Goal: Use online tool/utility: Use online tool/utility

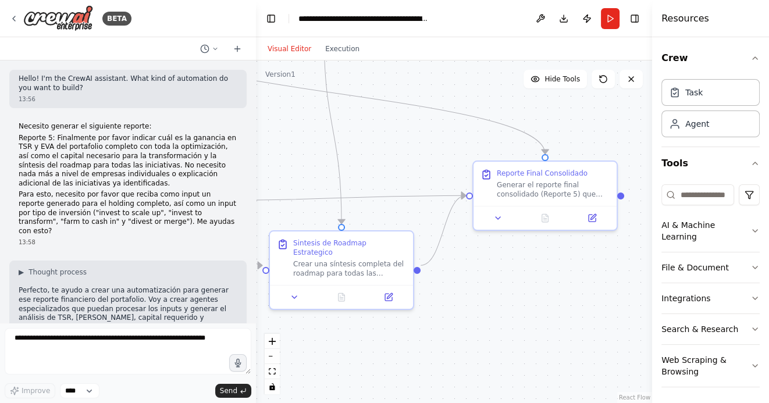
scroll to position [2640, 0]
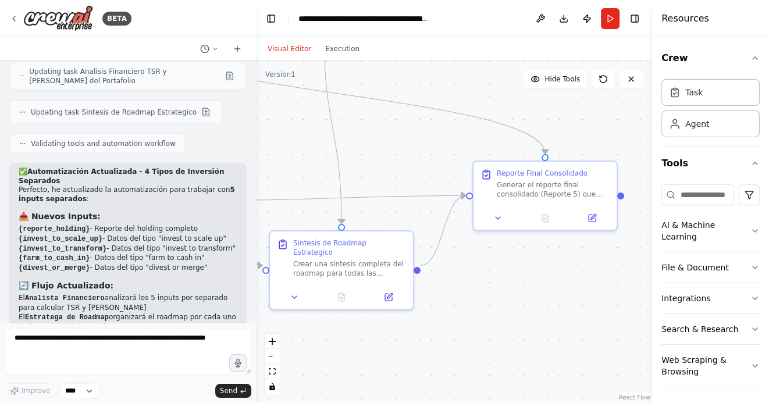
drag, startPoint x: 474, startPoint y: 349, endPoint x: 516, endPoint y: 342, distance: 43.0
click at [515, 342] on div ".deletable-edge-delete-btn { width: 20px; height: 20px; border: 0px solid #ffff…" at bounding box center [454, 231] width 396 height 342
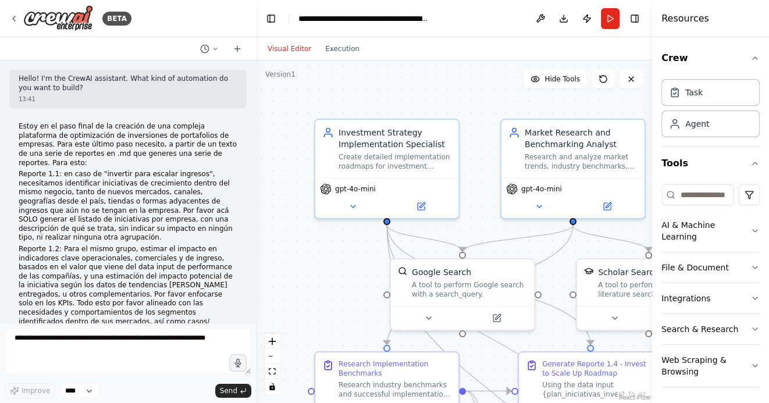
scroll to position [3062, 0]
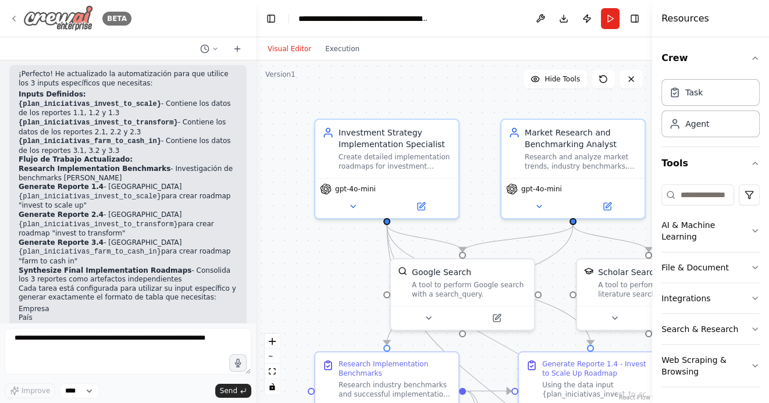
click at [15, 16] on icon at bounding box center [14, 18] width 2 height 5
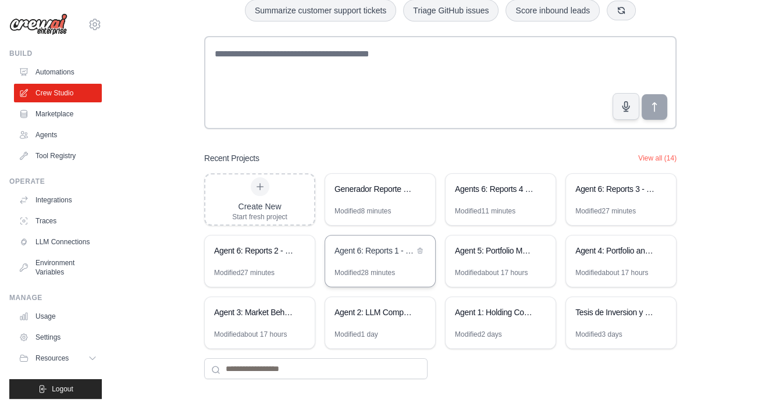
scroll to position [81, 0]
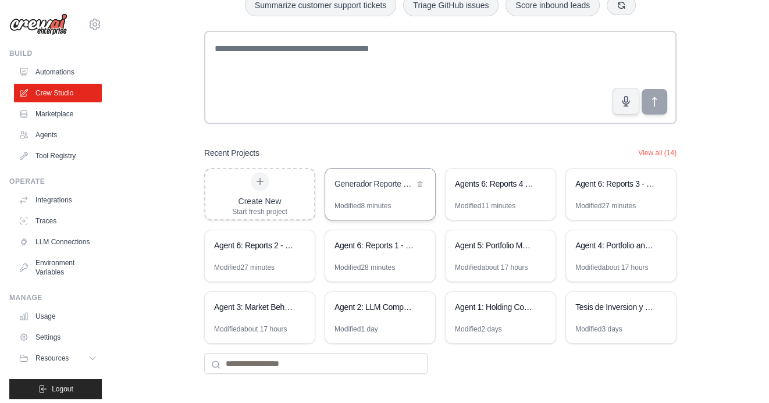
click at [362, 194] on div "Generador Reporte 5 - Analisis TSR y [PERSON_NAME]" at bounding box center [380, 185] width 110 height 33
click at [715, 247] on div "Build AI Powered Automations Describe what you want to automate and watch AI cr…" at bounding box center [440, 162] width 620 height 462
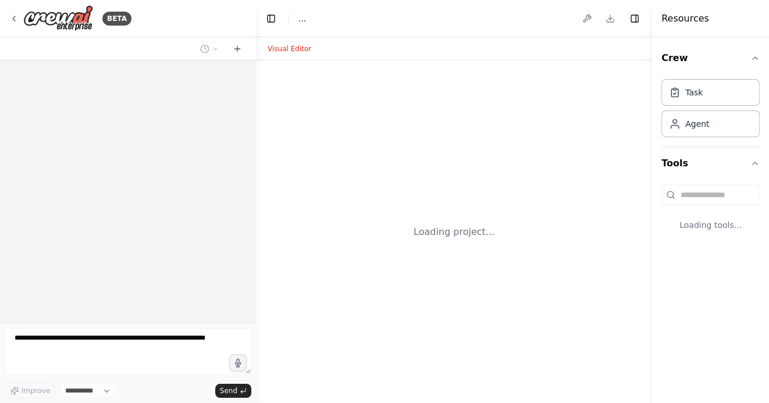
select select "****"
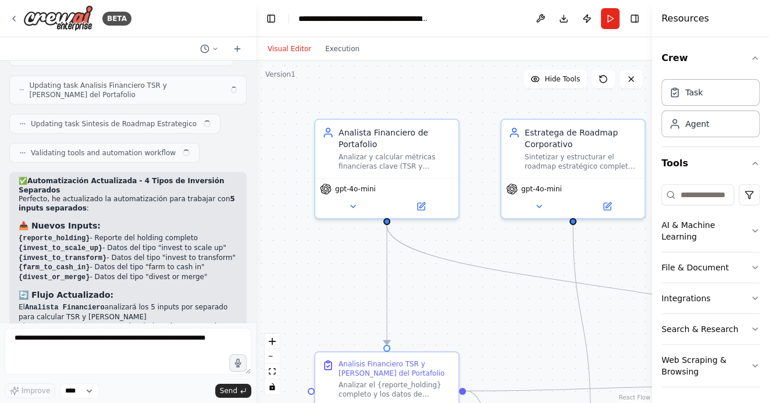
scroll to position [2640, 0]
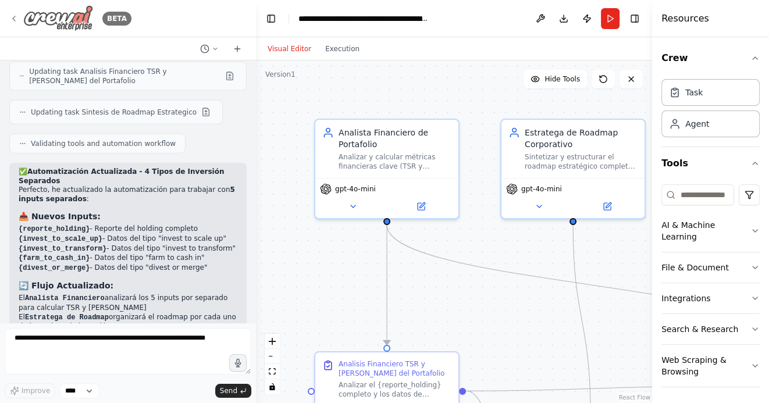
click at [13, 19] on icon at bounding box center [14, 18] width 2 height 5
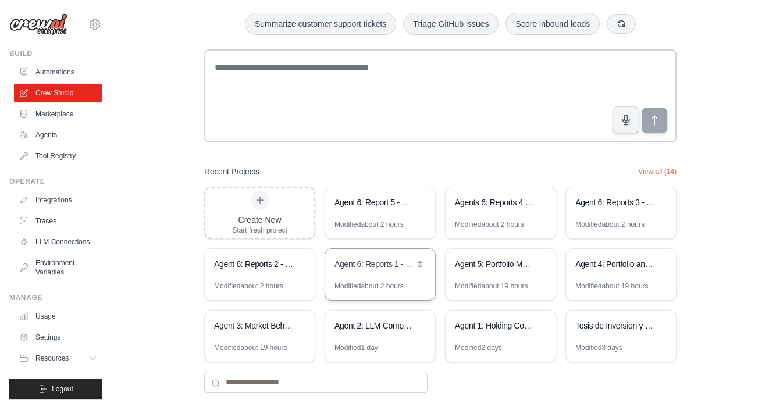
scroll to position [81, 0]
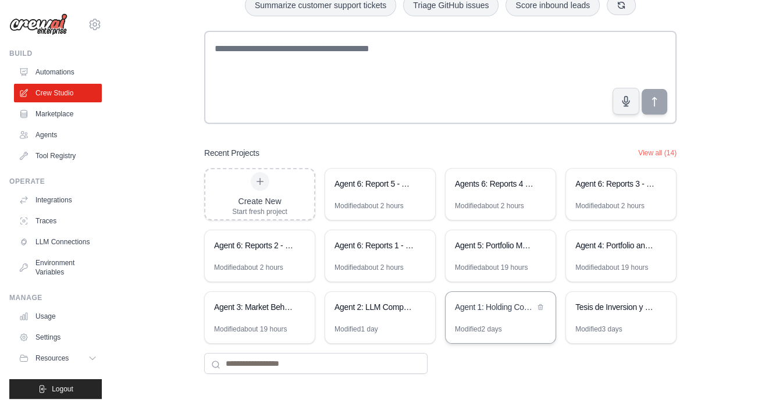
click at [512, 312] on div "Agent 1: Holding Company Structure Analyzer" at bounding box center [495, 308] width 80 height 14
click at [389, 320] on div "Agent 2: LLM Competitive Intelligence Automation" at bounding box center [380, 308] width 110 height 33
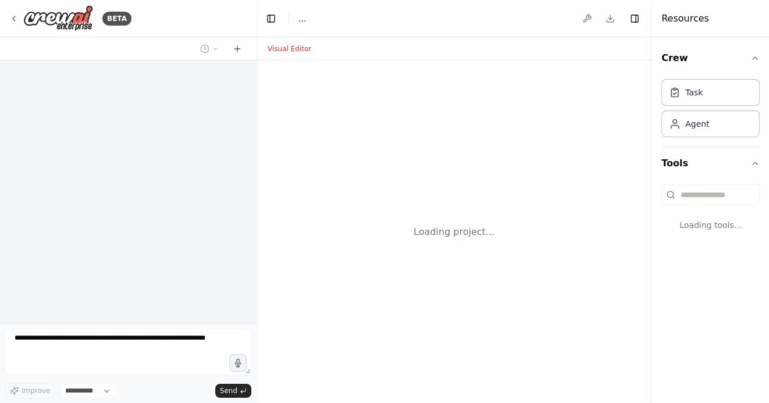
select select "****"
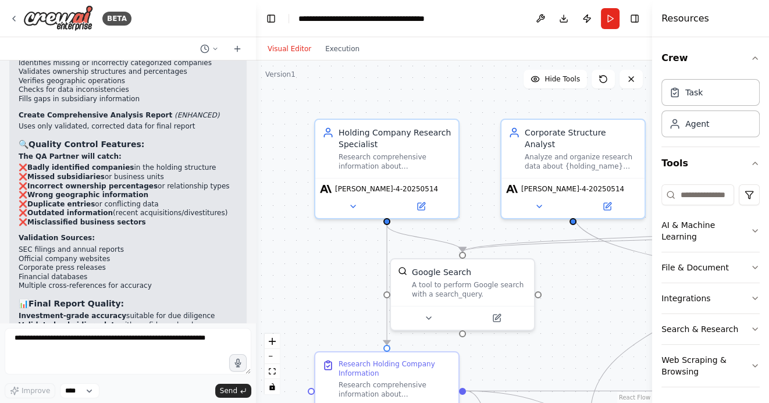
scroll to position [2746, 0]
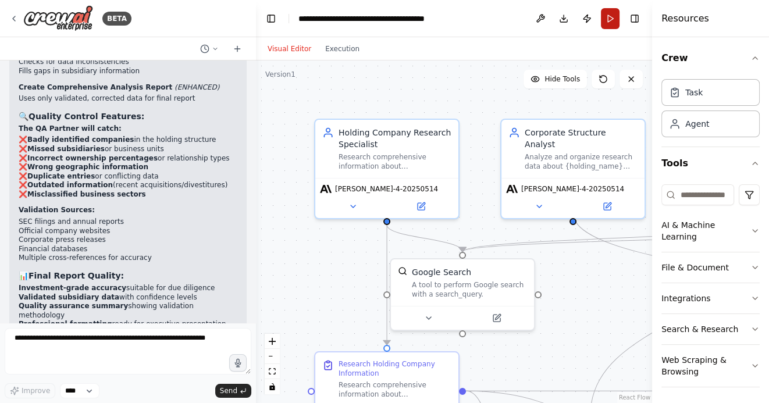
click at [610, 21] on button "Run" at bounding box center [610, 18] width 19 height 21
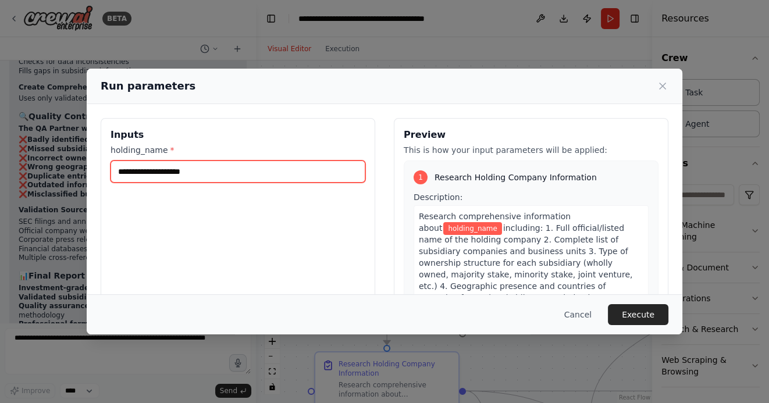
click at [229, 173] on input "holding_name *" at bounding box center [237, 171] width 255 height 22
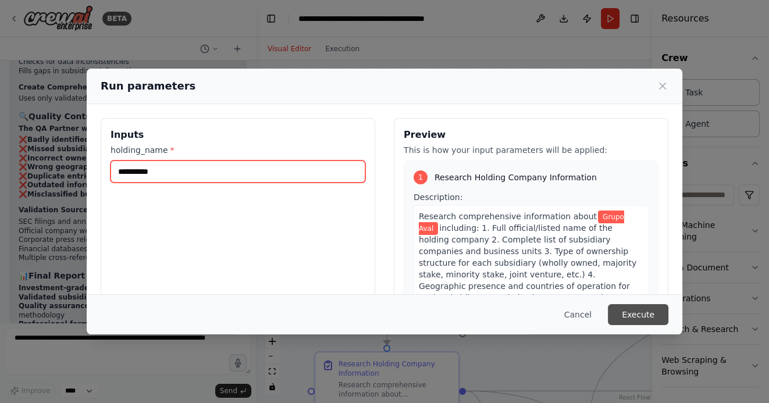
type input "**********"
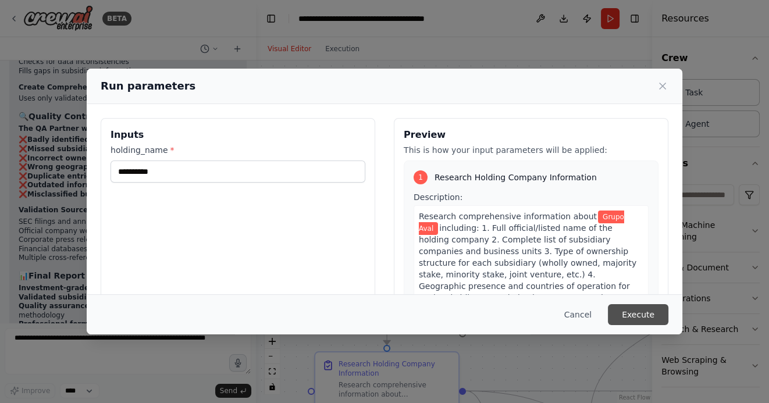
click at [638, 315] on button "Execute" at bounding box center [638, 314] width 60 height 21
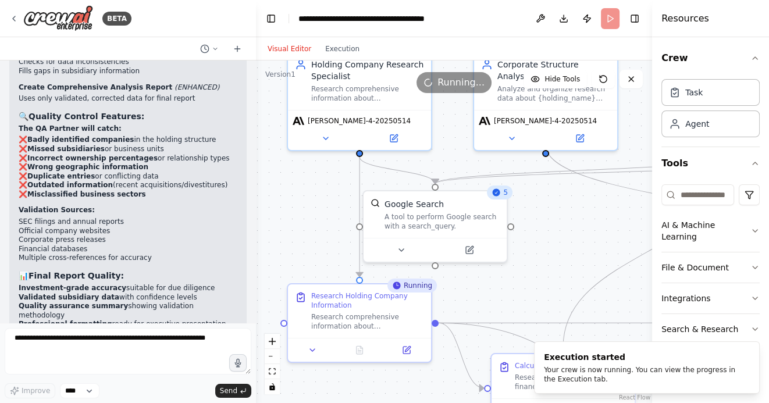
drag, startPoint x: 322, startPoint y: 270, endPoint x: 293, endPoint y: 201, distance: 74.8
click at [293, 201] on div ".deletable-edge-delete-btn { width: 20px; height: 20px; border: 0px solid #ffff…" at bounding box center [454, 231] width 396 height 342
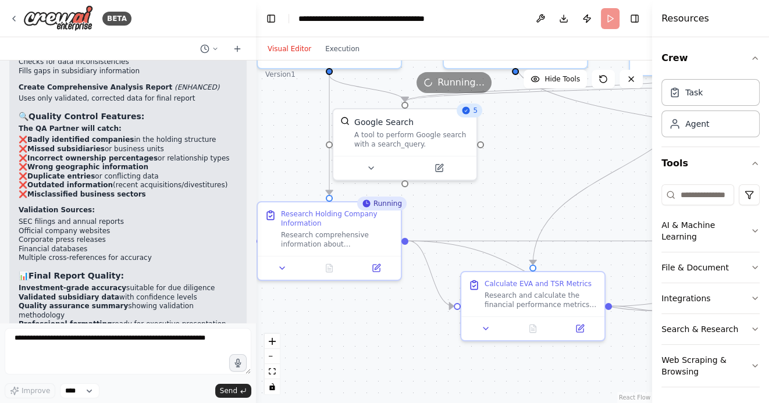
drag, startPoint x: 554, startPoint y: 246, endPoint x: 503, endPoint y: 131, distance: 125.7
click at [504, 134] on div ".deletable-edge-delete-btn { width: 20px; height: 20px; border: 0px solid #ffff…" at bounding box center [454, 231] width 396 height 342
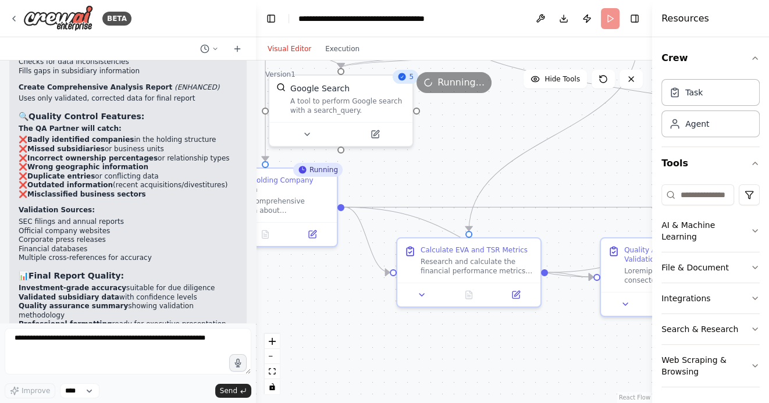
drag, startPoint x: 484, startPoint y: 337, endPoint x: 434, endPoint y: 337, distance: 50.6
click at [434, 337] on div ".deletable-edge-delete-btn { width: 20px; height: 20px; border: 0px solid #ffff…" at bounding box center [454, 231] width 396 height 342
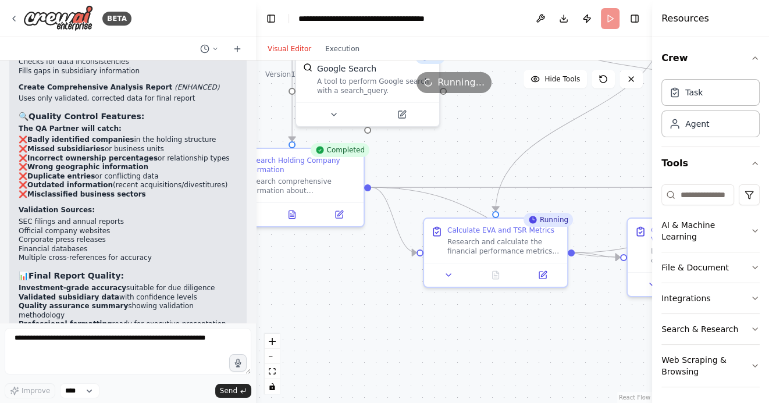
drag, startPoint x: 442, startPoint y: 156, endPoint x: 409, endPoint y: 120, distance: 49.0
click at [409, 120] on div ".deletable-edge-delete-btn { width: 20px; height: 20px; border: 0px solid #ffff…" at bounding box center [454, 231] width 396 height 342
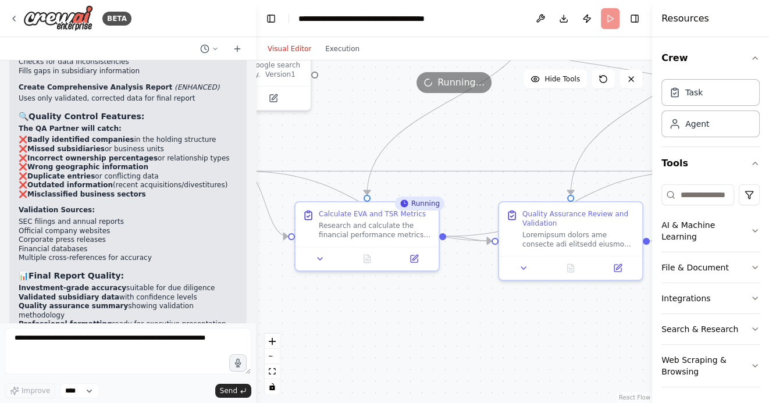
drag, startPoint x: 573, startPoint y: 145, endPoint x: 487, endPoint y: 146, distance: 85.5
click at [491, 145] on div ".deletable-edge-delete-btn { width: 20px; height: 20px; border: 0px solid #ffff…" at bounding box center [454, 231] width 396 height 342
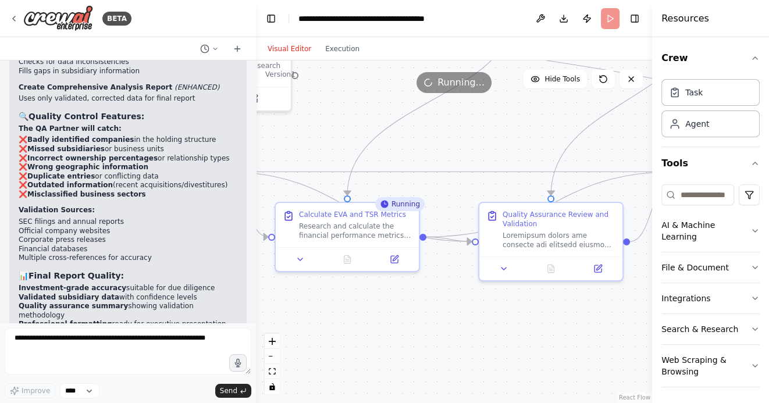
drag, startPoint x: 527, startPoint y: 330, endPoint x: 412, endPoint y: 316, distance: 116.0
click at [413, 316] on div ".deletable-edge-delete-btn { width: 20px; height: 20px; border: 0px solid #ffff…" at bounding box center [454, 231] width 396 height 342
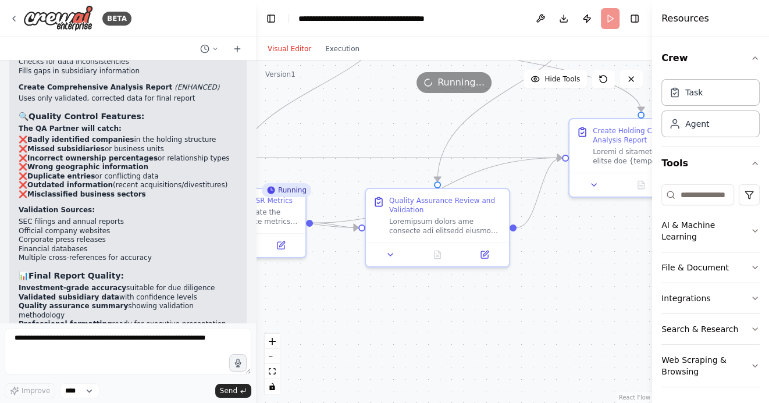
drag, startPoint x: 618, startPoint y: 310, endPoint x: 491, endPoint y: 310, distance: 127.3
click at [491, 310] on div ".deletable-edge-delete-btn { width: 20px; height: 20px; border: 0px solid #ffff…" at bounding box center [454, 231] width 396 height 342
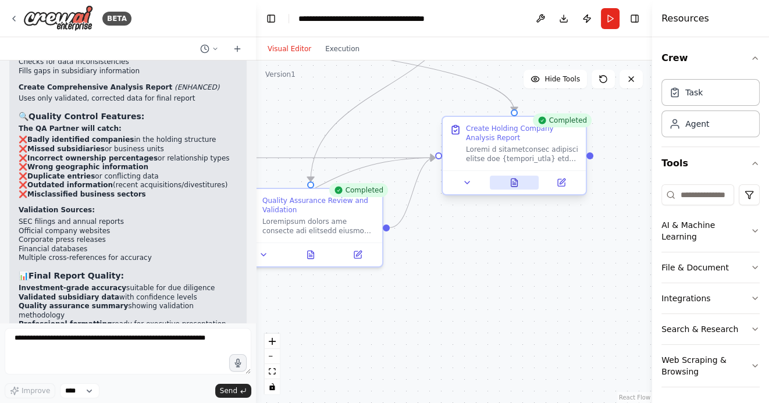
click at [517, 185] on icon at bounding box center [514, 183] width 6 height 8
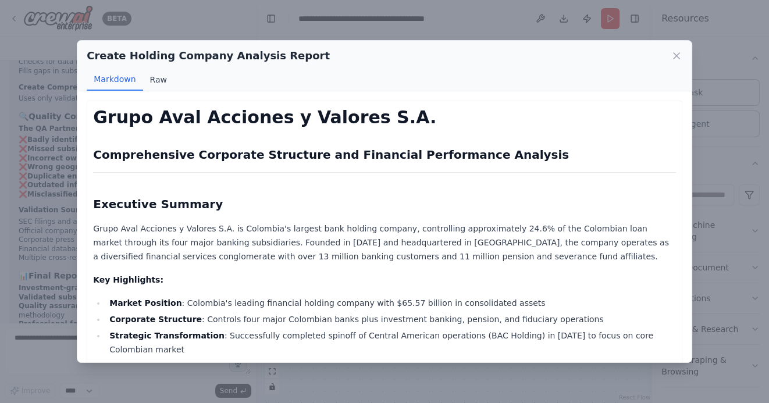
click at [158, 76] on button "Raw" at bounding box center [158, 80] width 31 height 22
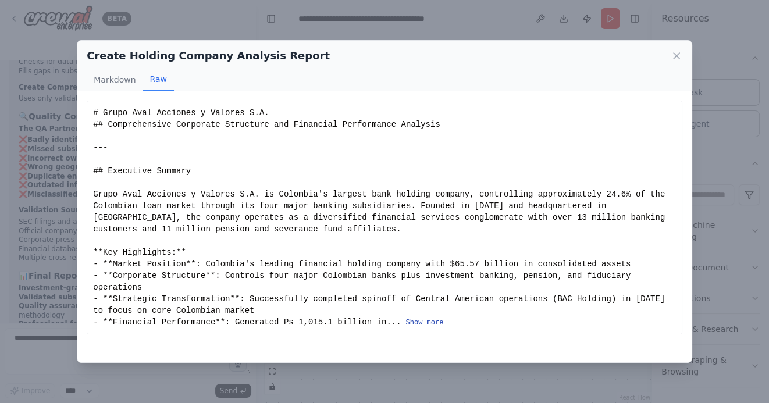
click at [430, 323] on button "Show more" at bounding box center [425, 322] width 38 height 9
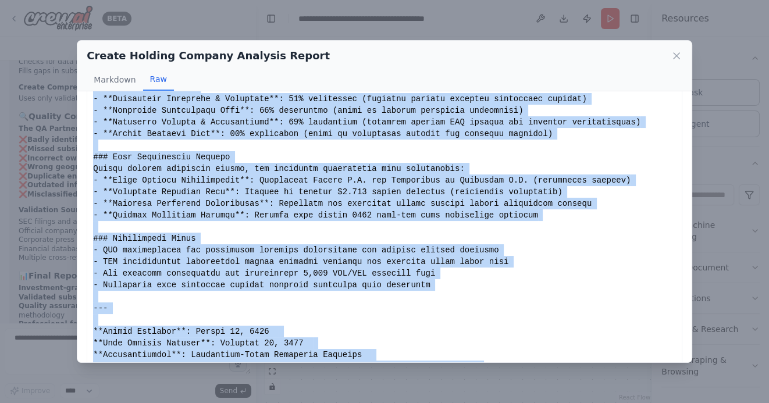
scroll to position [1818, 0]
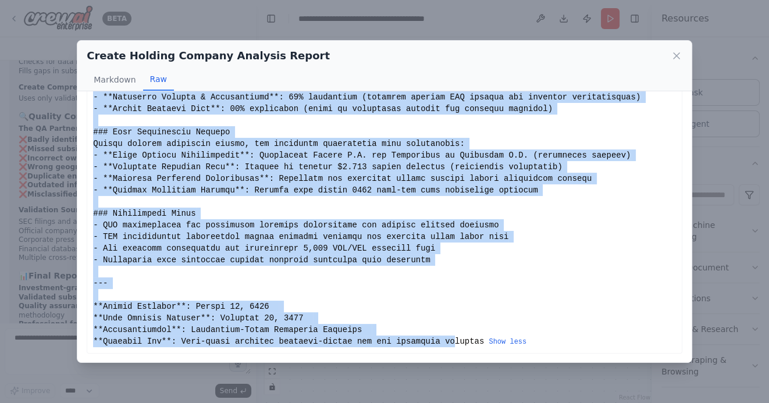
drag, startPoint x: 94, startPoint y: 110, endPoint x: 458, endPoint y: 340, distance: 430.7
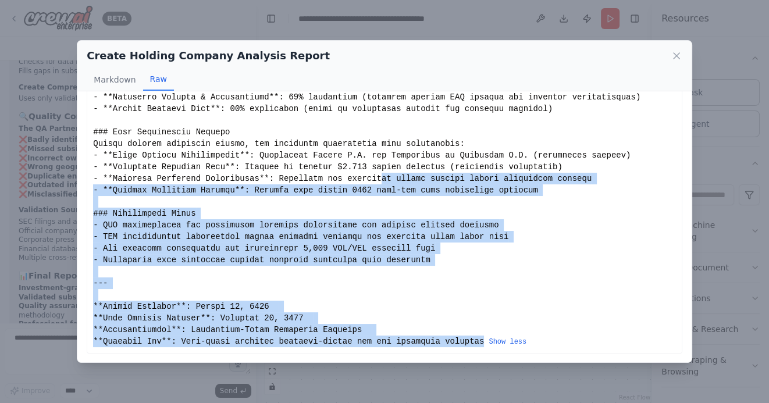
drag, startPoint x: 485, startPoint y: 341, endPoint x: 381, endPoint y: 181, distance: 190.5
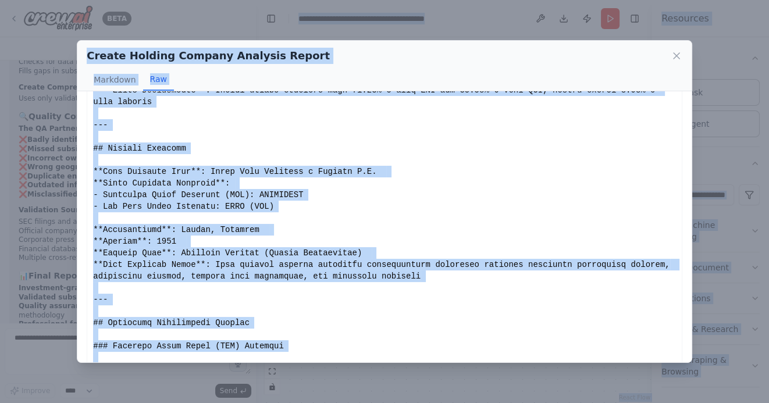
scroll to position [0, 0]
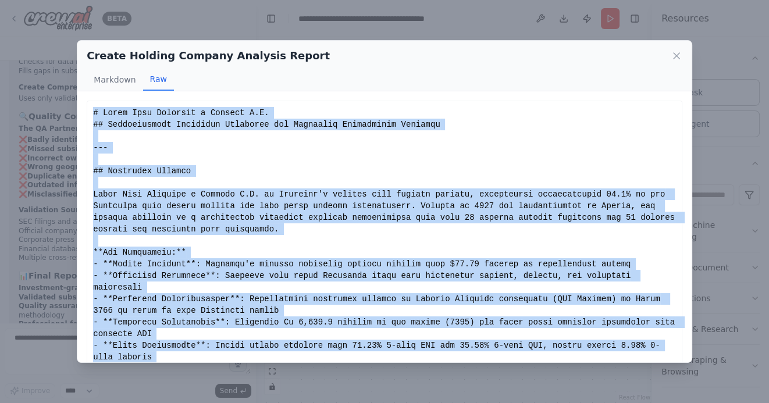
drag, startPoint x: 484, startPoint y: 340, endPoint x: 94, endPoint y: 110, distance: 453.5
copy div "# Grupo Aval Acciones y Valores S.A. ## Comprehensive Corporate Structure and F…"
click at [678, 58] on icon at bounding box center [676, 56] width 6 height 6
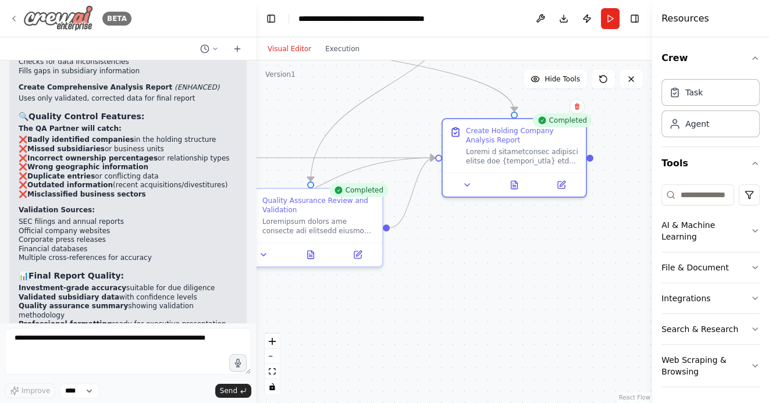
click at [14, 16] on icon at bounding box center [13, 18] width 9 height 9
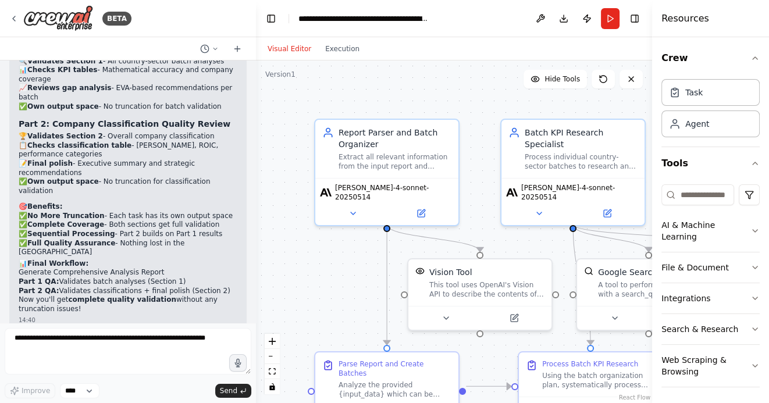
scroll to position [12227, 0]
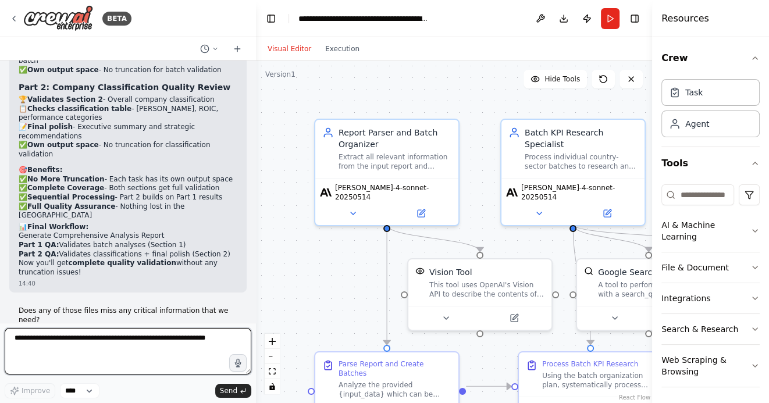
click at [117, 343] on textarea at bounding box center [128, 351] width 247 height 47
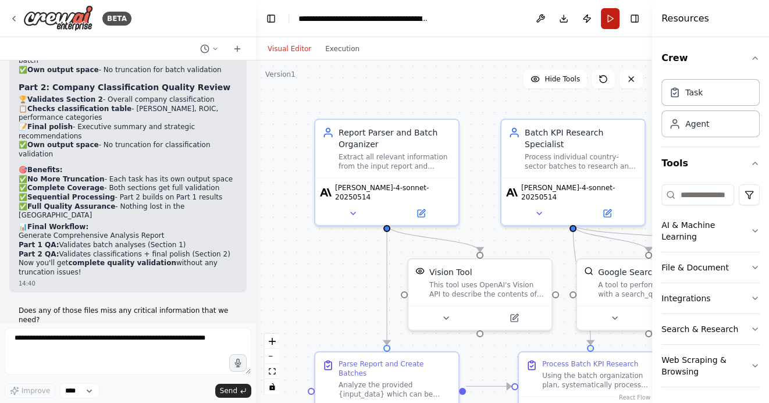
click at [609, 15] on button "Run" at bounding box center [610, 18] width 19 height 21
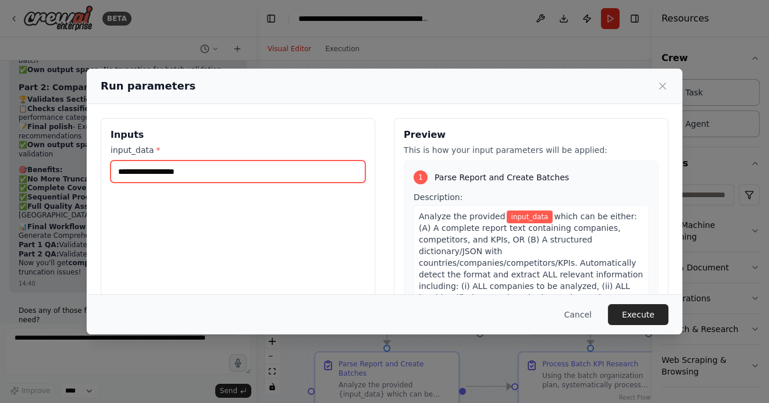
click at [158, 173] on input "input_data *" at bounding box center [237, 171] width 255 height 22
paste input "**********"
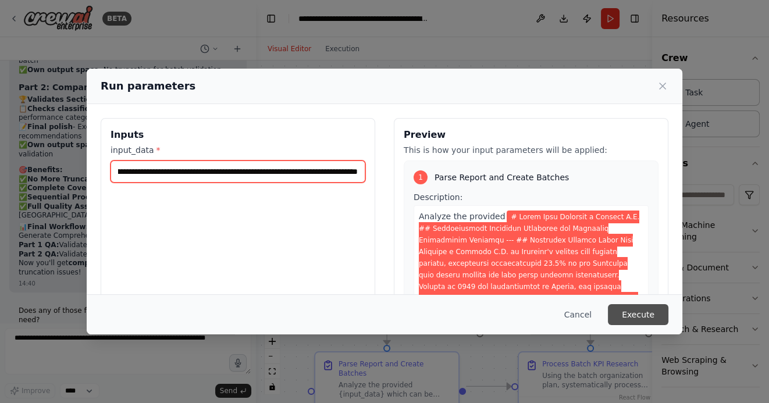
type input "**********"
click at [638, 311] on button "Execute" at bounding box center [638, 314] width 60 height 21
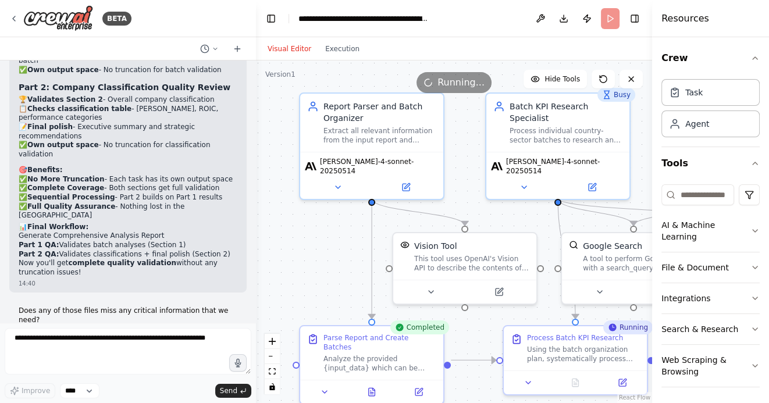
drag, startPoint x: 329, startPoint y: 274, endPoint x: 290, endPoint y: 172, distance: 110.0
click at [290, 172] on div ".deletable-edge-delete-btn { width: 20px; height: 20px; border: 0px solid #ffff…" at bounding box center [454, 231] width 396 height 342
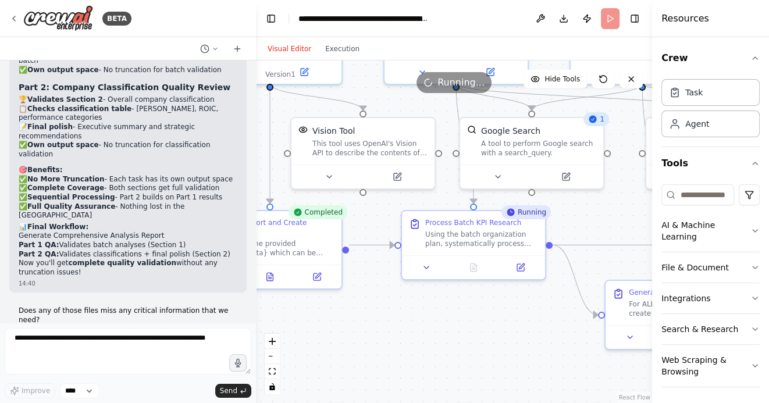
drag, startPoint x: 490, startPoint y: 356, endPoint x: 409, endPoint y: 317, distance: 90.2
click at [409, 317] on div ".deletable-edge-delete-btn { width: 20px; height: 20px; border: 0px solid #ffff…" at bounding box center [454, 231] width 396 height 342
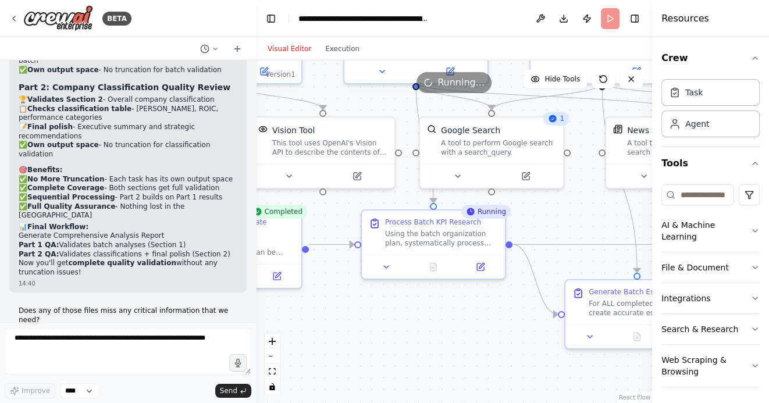
drag, startPoint x: 488, startPoint y: 331, endPoint x: 451, endPoint y: 331, distance: 37.2
click at [451, 331] on div ".deletable-edge-delete-btn { width: 20px; height: 20px; border: 0px solid #ffff…" at bounding box center [454, 231] width 396 height 342
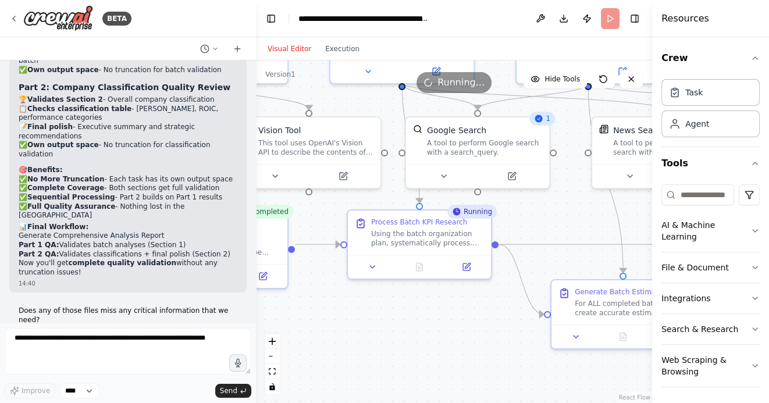
drag, startPoint x: 485, startPoint y: 330, endPoint x: 442, endPoint y: 330, distance: 43.0
click at [442, 330] on div ".deletable-edge-delete-btn { width: 20px; height: 20px; border: 0px solid #ffff…" at bounding box center [454, 231] width 396 height 342
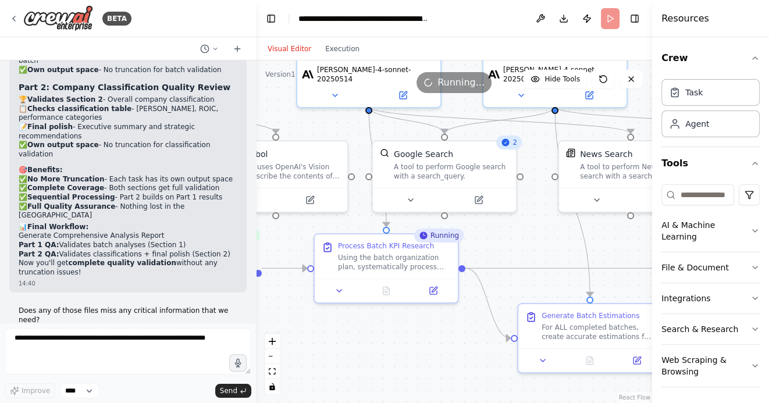
drag, startPoint x: 412, startPoint y: 330, endPoint x: 408, endPoint y: 353, distance: 23.6
click at [408, 353] on div ".deletable-edge-delete-btn { width: 20px; height: 20px; border: 0px solid #ffff…" at bounding box center [454, 231] width 396 height 342
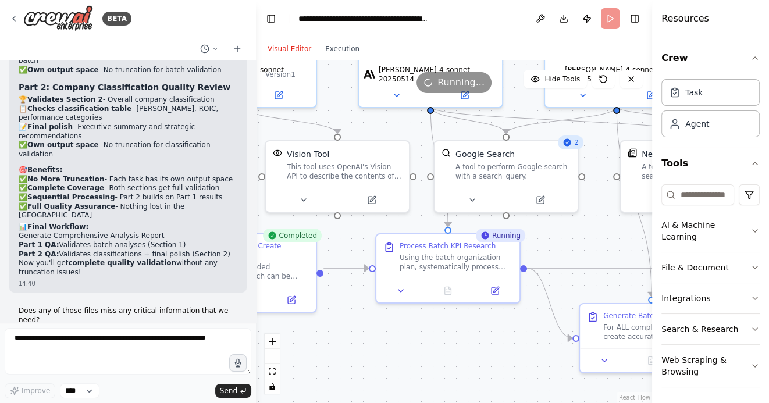
drag, startPoint x: 370, startPoint y: 337, endPoint x: 452, endPoint y: 337, distance: 81.4
click at [452, 337] on div ".deletable-edge-delete-btn { width: 20px; height: 20px; border: 0px solid #ffff…" at bounding box center [454, 231] width 396 height 342
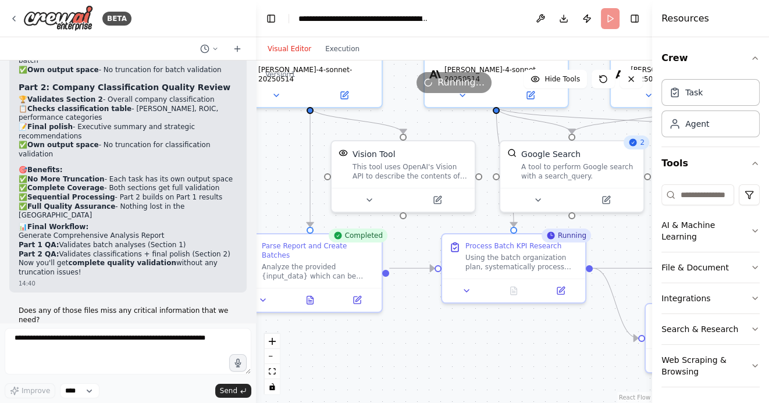
drag, startPoint x: 369, startPoint y: 342, endPoint x: 436, endPoint y: 342, distance: 66.9
click at [436, 342] on div ".deletable-edge-delete-btn { width: 20px; height: 20px; border: 0px solid #ffff…" at bounding box center [454, 231] width 396 height 342
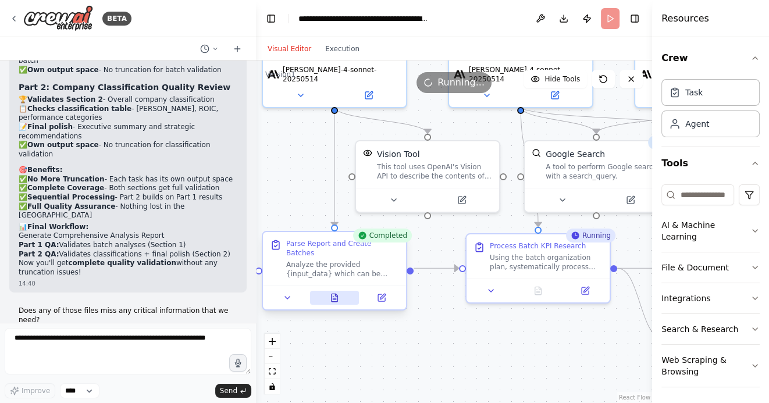
click at [336, 294] on icon at bounding box center [334, 298] width 6 height 8
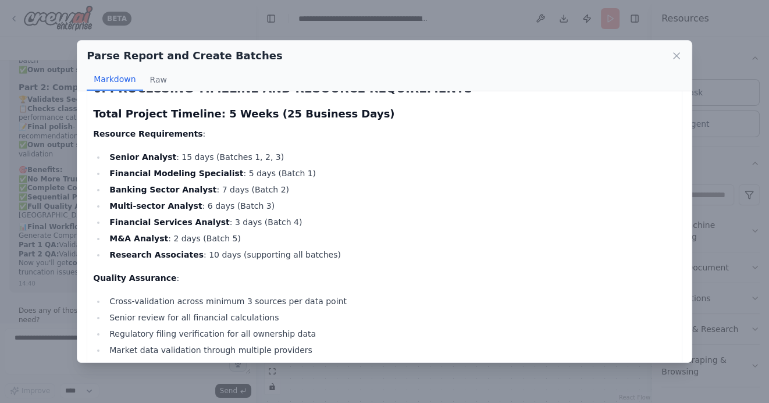
scroll to position [3061, 0]
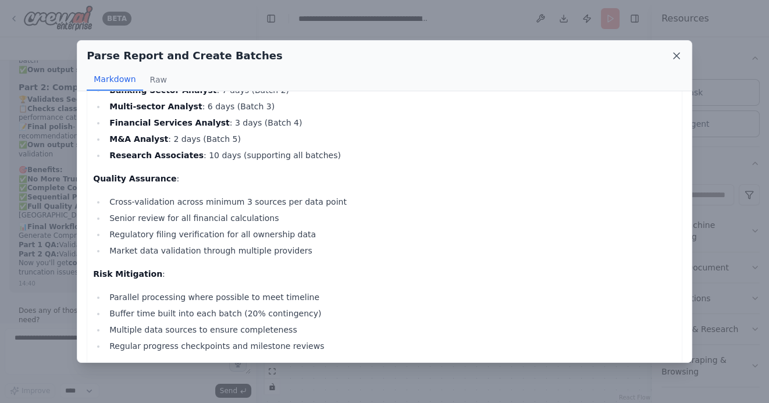
click at [677, 57] on icon at bounding box center [676, 56] width 12 height 12
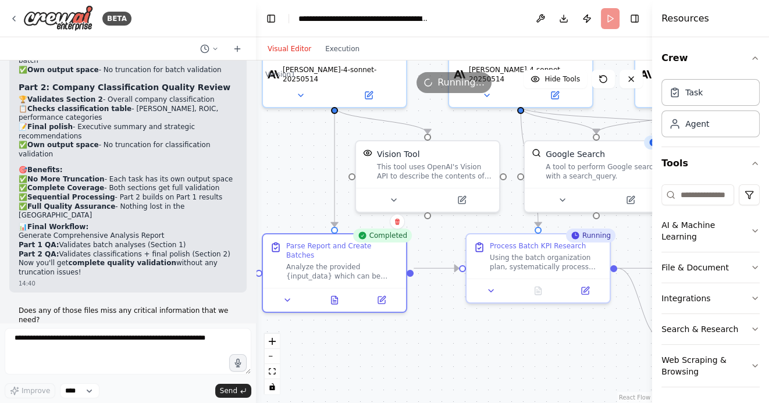
drag, startPoint x: 487, startPoint y: 346, endPoint x: 385, endPoint y: 329, distance: 103.2
click at [387, 329] on div ".deletable-edge-delete-btn { width: 20px; height: 20px; border: 0px solid #ffff…" at bounding box center [454, 231] width 396 height 342
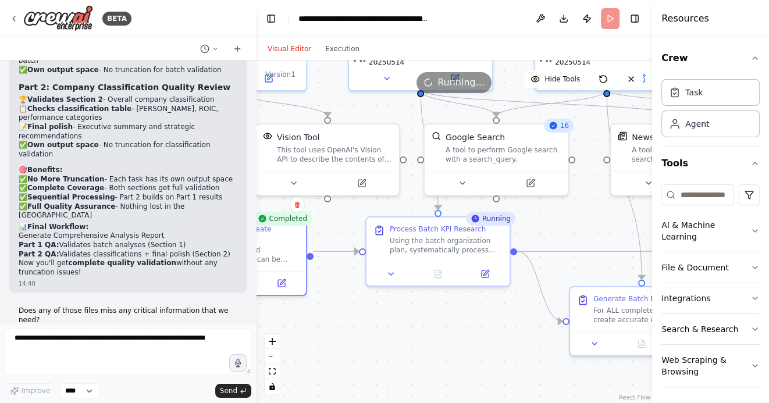
drag, startPoint x: 464, startPoint y: 353, endPoint x: 350, endPoint y: 337, distance: 115.0
click at [351, 337] on div ".deletable-edge-delete-btn { width: 20px; height: 20px; border: 0px solid #ffff…" at bounding box center [454, 231] width 396 height 342
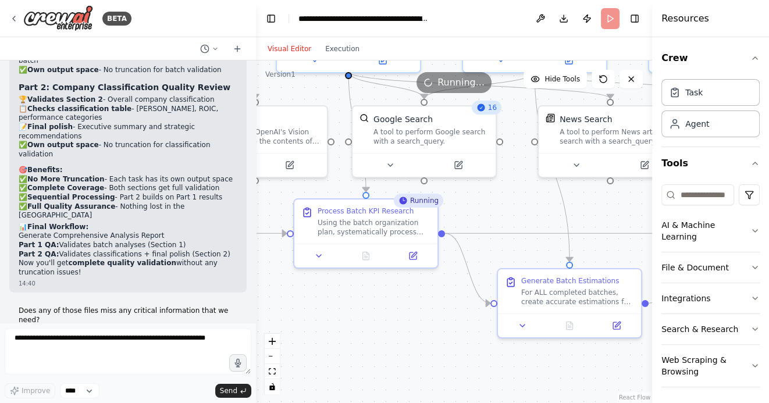
drag, startPoint x: 348, startPoint y: 337, endPoint x: 410, endPoint y: 335, distance: 62.3
click at [409, 335] on div ".deletable-edge-delete-btn { width: 20px; height: 20px; border: 0px solid #ffff…" at bounding box center [454, 231] width 396 height 342
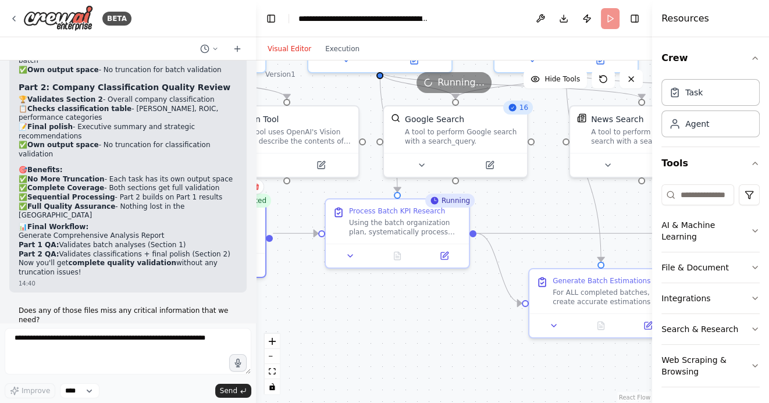
drag, startPoint x: 389, startPoint y: 334, endPoint x: 466, endPoint y: 334, distance: 76.8
click at [465, 334] on div ".deletable-edge-delete-btn { width: 20px; height: 20px; border: 0px solid #ffff…" at bounding box center [454, 231] width 396 height 342
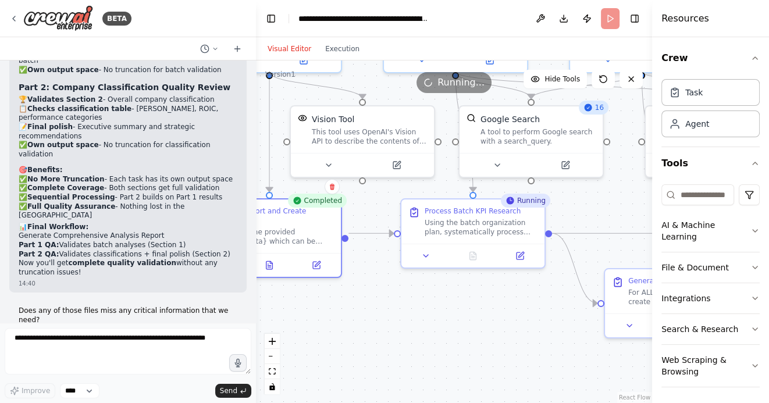
drag, startPoint x: 375, startPoint y: 329, endPoint x: 469, endPoint y: 329, distance: 93.6
click at [469, 329] on div ".deletable-edge-delete-btn { width: 20px; height: 20px; border: 0px solid #ffff…" at bounding box center [454, 231] width 396 height 342
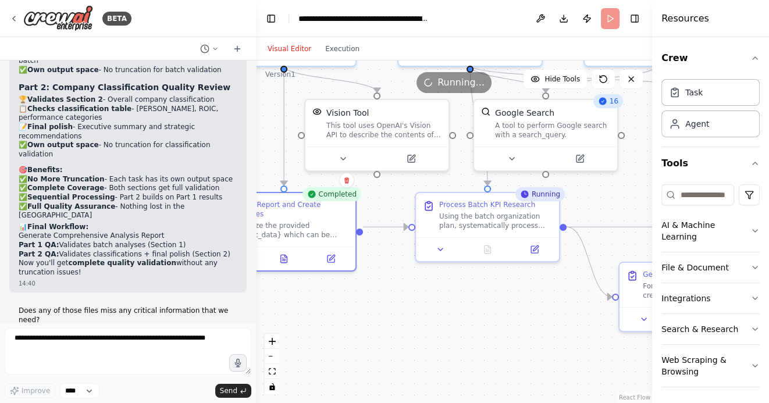
drag, startPoint x: 494, startPoint y: 326, endPoint x: 315, endPoint y: 316, distance: 178.8
click at [317, 316] on div ".deletable-edge-delete-btn { width: 20px; height: 20px; border: 0px solid #ffff…" at bounding box center [454, 231] width 396 height 342
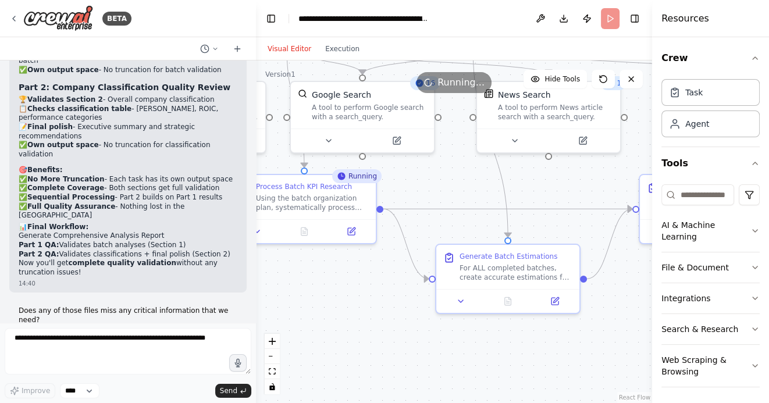
drag, startPoint x: 507, startPoint y: 347, endPoint x: 359, endPoint y: 327, distance: 149.6
click at [360, 327] on div ".deletable-edge-delete-btn { width: 20px; height: 20px; border: 0px solid #ffff…" at bounding box center [454, 231] width 396 height 342
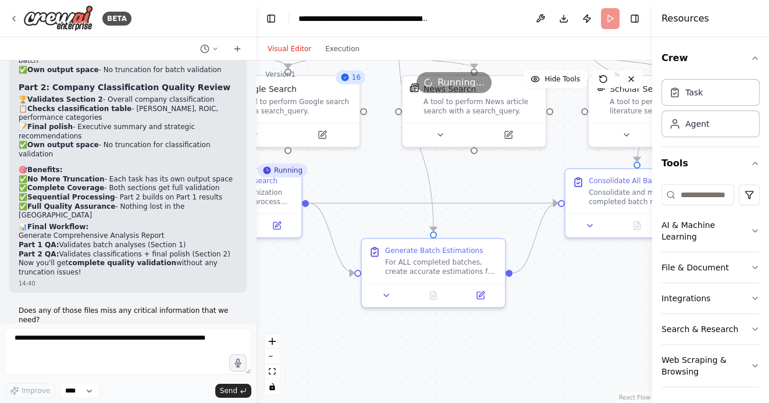
drag, startPoint x: 486, startPoint y: 335, endPoint x: 375, endPoint y: 335, distance: 111.1
click at [378, 335] on div ".deletable-edge-delete-btn { width: 20px; height: 20px; border: 0px solid #ffff…" at bounding box center [454, 231] width 396 height 342
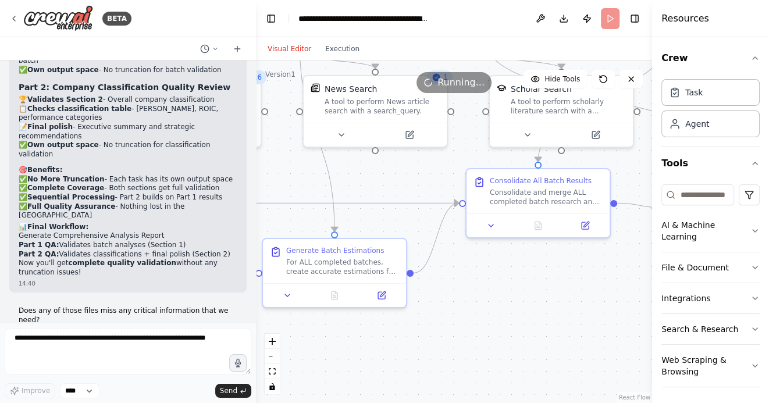
drag, startPoint x: 515, startPoint y: 311, endPoint x: 404, endPoint y: 311, distance: 111.1
click at [408, 311] on div ".deletable-edge-delete-btn { width: 20px; height: 20px; border: 0px solid #ffff…" at bounding box center [454, 231] width 396 height 342
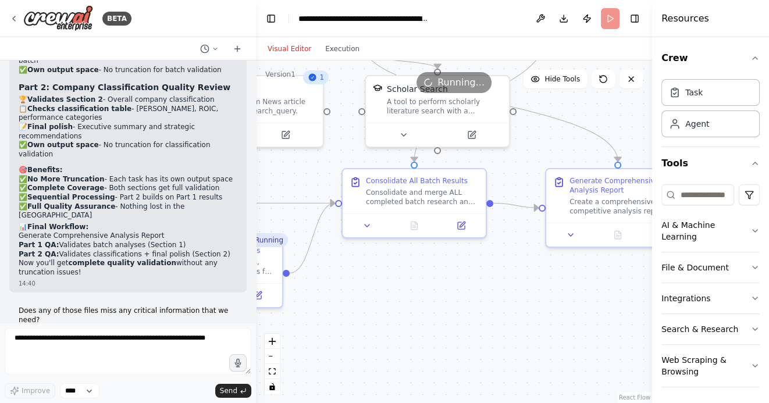
drag, startPoint x: 504, startPoint y: 304, endPoint x: 421, endPoint y: 305, distance: 82.6
click at [422, 305] on div ".deletable-edge-delete-btn { width: 20px; height: 20px; border: 0px solid #ffff…" at bounding box center [454, 231] width 396 height 342
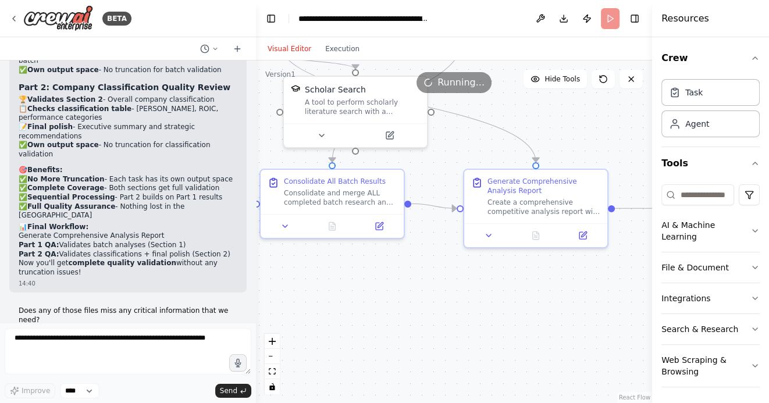
drag, startPoint x: 388, startPoint y: 328, endPoint x: 498, endPoint y: 326, distance: 109.9
click at [498, 326] on div ".deletable-edge-delete-btn { width: 20px; height: 20px; border: 0px solid #ffff…" at bounding box center [454, 231] width 396 height 342
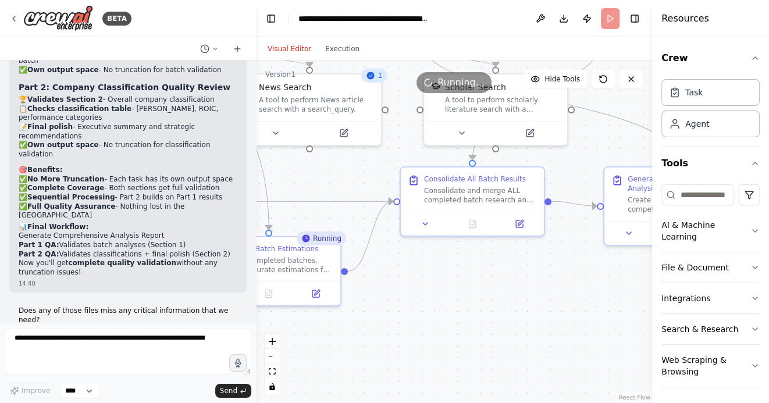
drag, startPoint x: 428, startPoint y: 329, endPoint x: 522, endPoint y: 329, distance: 93.6
click at [519, 329] on div ".deletable-edge-delete-btn { width: 20px; height: 20px; border: 0px solid #ffff…" at bounding box center [454, 231] width 396 height 342
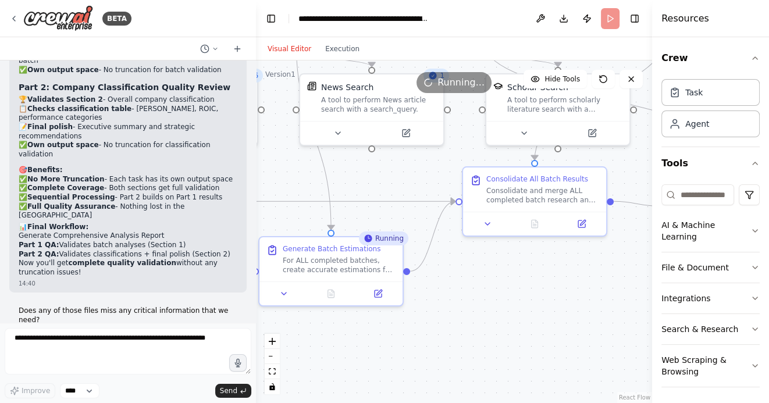
drag, startPoint x: 463, startPoint y: 331, endPoint x: 568, endPoint y: 330, distance: 104.7
click at [569, 331] on div ".deletable-edge-delete-btn { width: 20px; height: 20px; border: 0px solid #ffff…" at bounding box center [454, 231] width 396 height 342
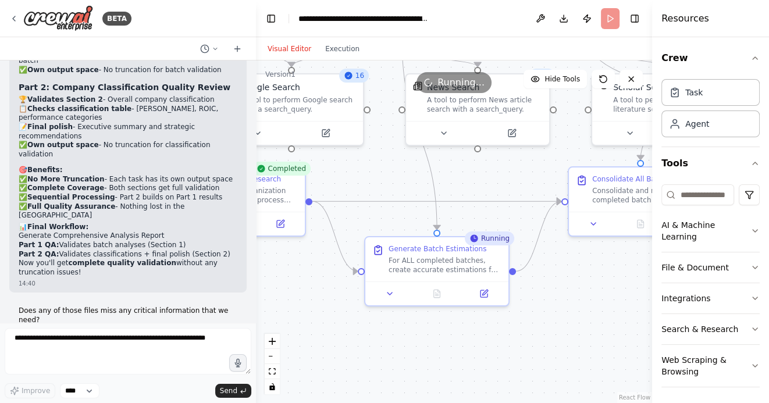
drag, startPoint x: 391, startPoint y: 341, endPoint x: 542, endPoint y: 341, distance: 150.6
click at [537, 341] on div ".deletable-edge-delete-btn { width: 20px; height: 20px; border: 0px solid #ffff…" at bounding box center [454, 231] width 396 height 342
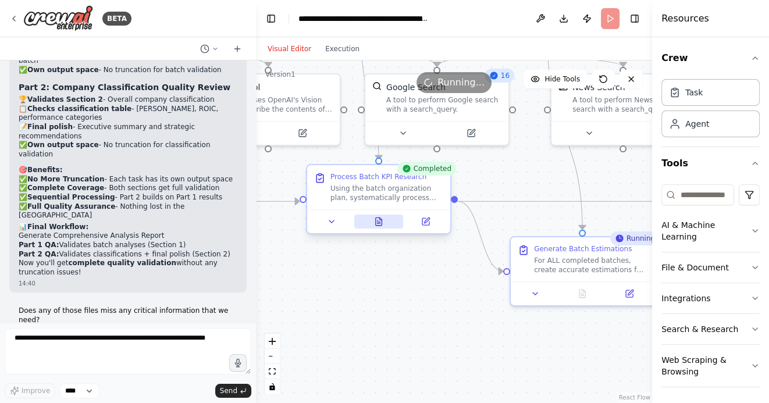
click at [380, 222] on icon at bounding box center [379, 221] width 6 height 8
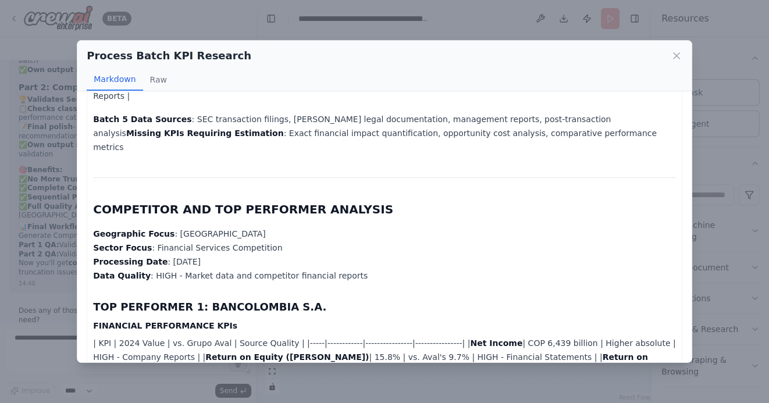
scroll to position [2800, 0]
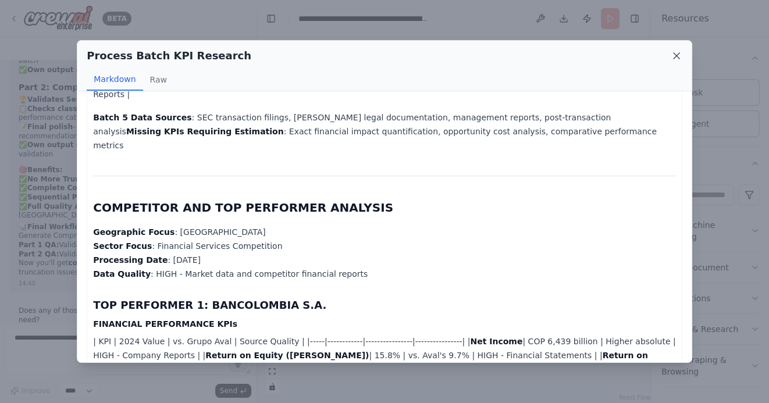
click at [674, 55] on icon at bounding box center [676, 56] width 6 height 6
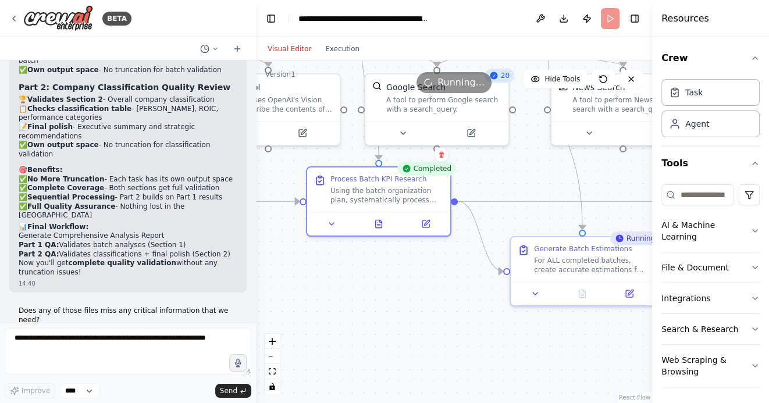
drag, startPoint x: 524, startPoint y: 179, endPoint x: 456, endPoint y: 179, distance: 68.0
click at [457, 179] on div ".deletable-edge-delete-btn { width: 20px; height: 20px; border: 0px solid #ffff…" at bounding box center [454, 231] width 396 height 342
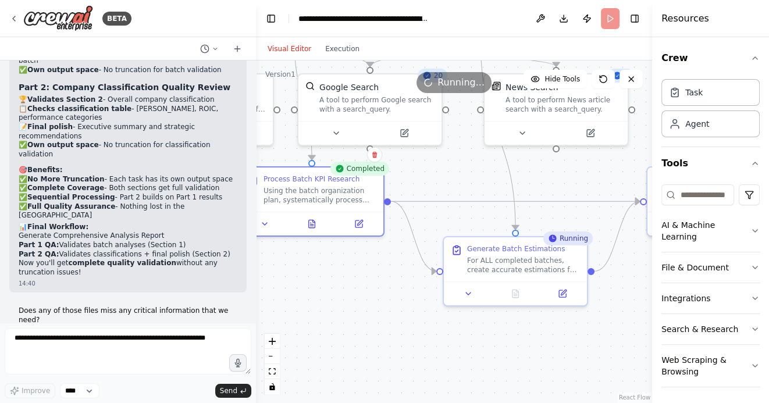
drag, startPoint x: 466, startPoint y: 345, endPoint x: 427, endPoint y: 343, distance: 39.6
click at [437, 345] on div ".deletable-edge-delete-btn { width: 20px; height: 20px; border: 0px solid #ffff…" at bounding box center [454, 231] width 396 height 342
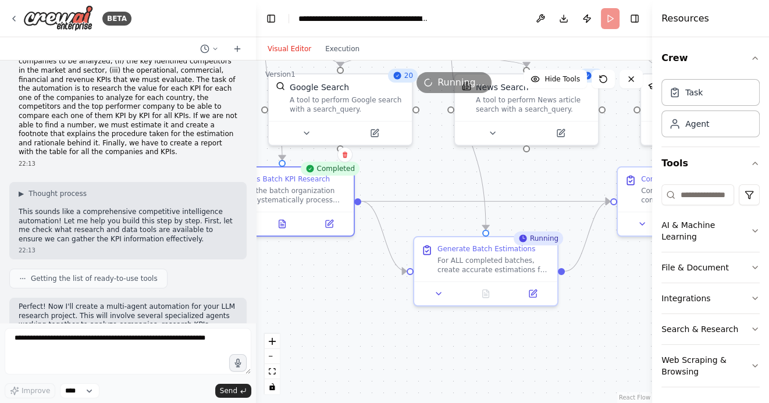
scroll to position [0, 0]
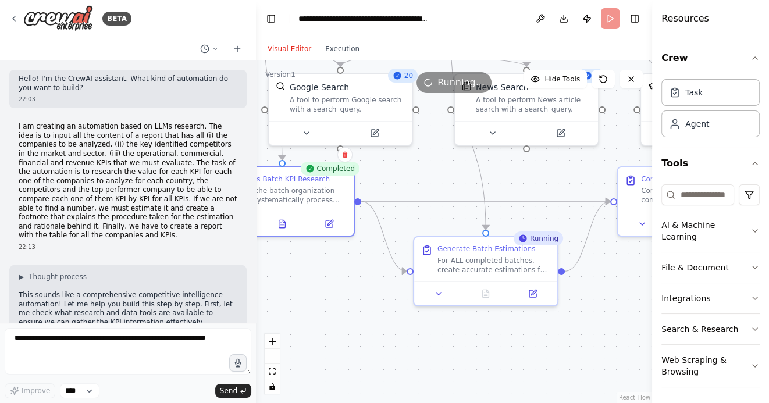
drag, startPoint x: 381, startPoint y: 342, endPoint x: 308, endPoint y: 299, distance: 84.5
click at [309, 299] on div ".deletable-edge-delete-btn { width: 20px; height: 20px; border: 0px solid #ffff…" at bounding box center [454, 231] width 396 height 342
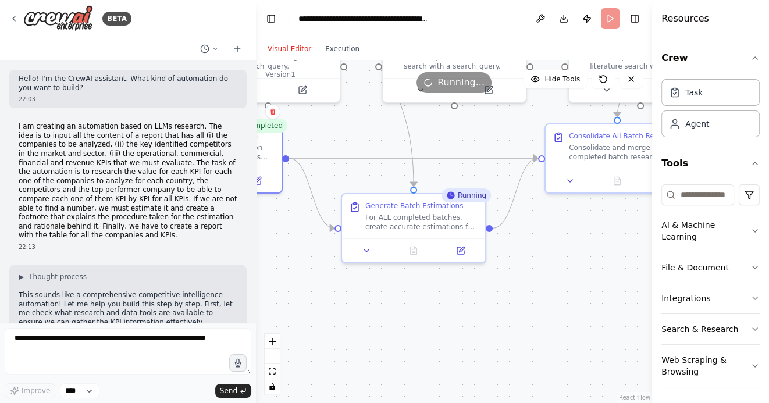
drag, startPoint x: 456, startPoint y: 315, endPoint x: 385, endPoint y: 315, distance: 70.9
click at [385, 315] on div ".deletable-edge-delete-btn { width: 20px; height: 20px; border: 0px solid #ffff…" at bounding box center [454, 231] width 396 height 342
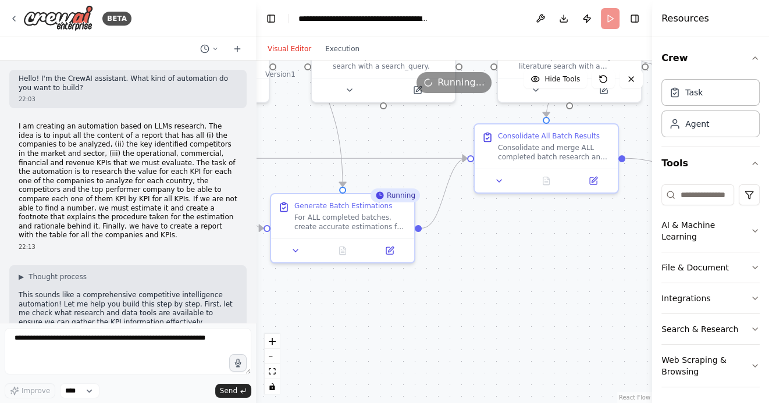
drag, startPoint x: 459, startPoint y: 307, endPoint x: 409, endPoint y: 307, distance: 50.6
click at [409, 307] on div ".deletable-edge-delete-btn { width: 20px; height: 20px; border: 0px solid #ffff…" at bounding box center [454, 231] width 396 height 342
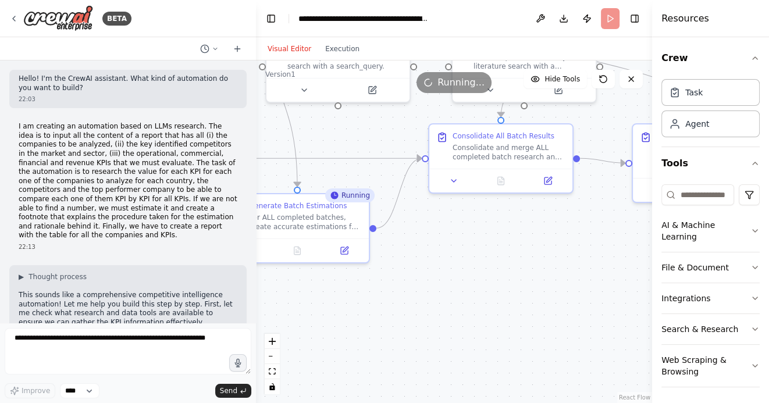
drag, startPoint x: 360, startPoint y: 332, endPoint x: 478, endPoint y: 331, distance: 118.0
click at [477, 332] on div ".deletable-edge-delete-btn { width: 20px; height: 20px; border: 0px solid #ffff…" at bounding box center [454, 231] width 396 height 342
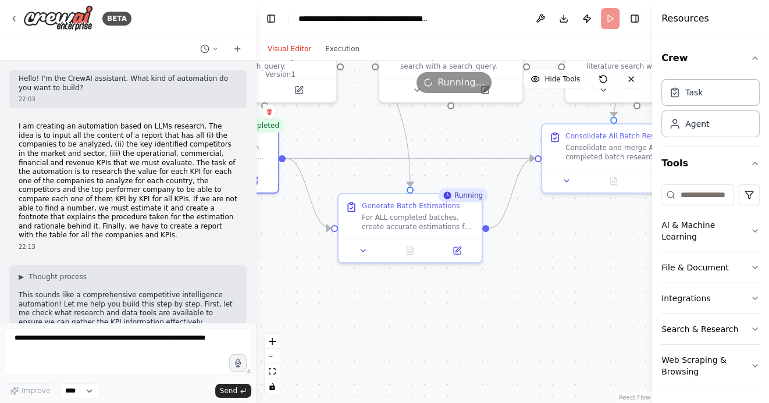
drag, startPoint x: 379, startPoint y: 335, endPoint x: 533, endPoint y: 335, distance: 154.7
click at [529, 335] on div ".deletable-edge-delete-btn { width: 20px; height: 20px; border: 0px solid #ffff…" at bounding box center [454, 231] width 396 height 342
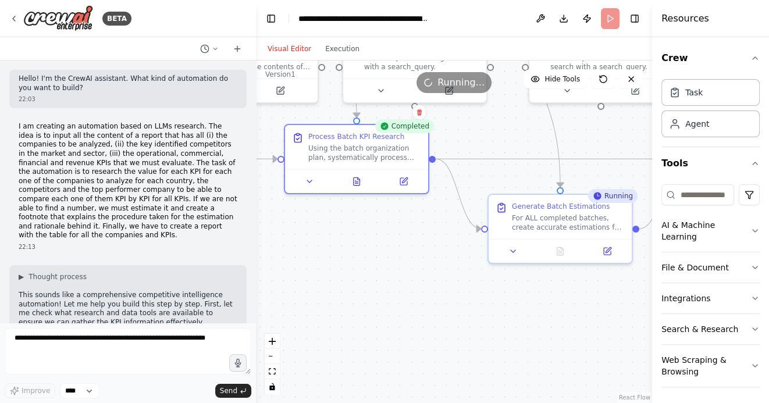
drag, startPoint x: 405, startPoint y: 282, endPoint x: 498, endPoint y: 298, distance: 94.3
click at [498, 298] on div ".deletable-edge-delete-btn { width: 20px; height: 20px; border: 0px solid #ffff…" at bounding box center [454, 231] width 396 height 342
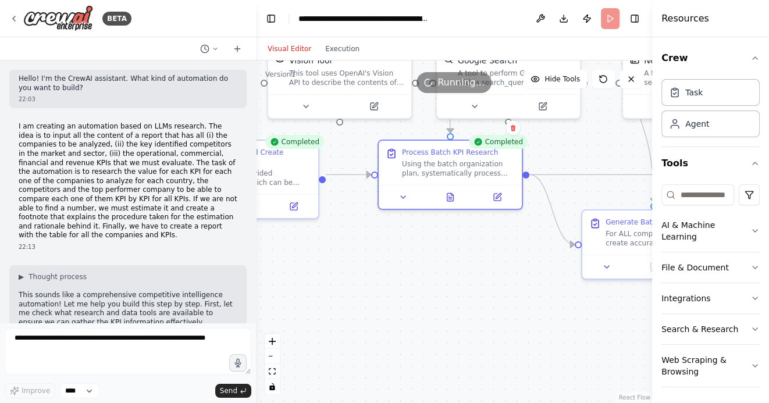
drag, startPoint x: 393, startPoint y: 315, endPoint x: 515, endPoint y: 315, distance: 122.1
click at [513, 315] on div ".deletable-edge-delete-btn { width: 20px; height: 20px; border: 0px solid #ffff…" at bounding box center [454, 231] width 396 height 342
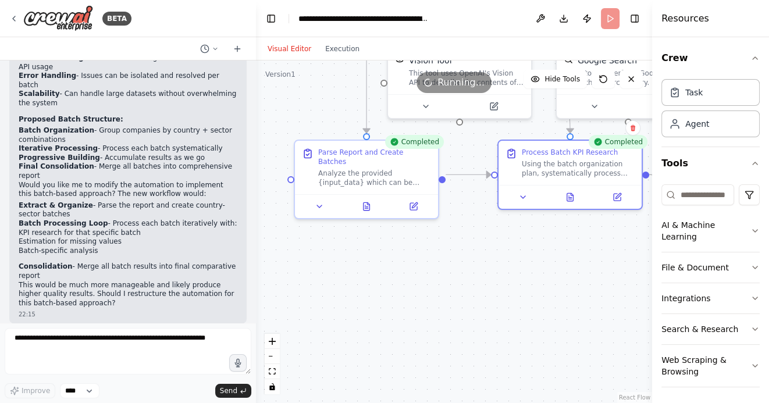
scroll to position [1388, 0]
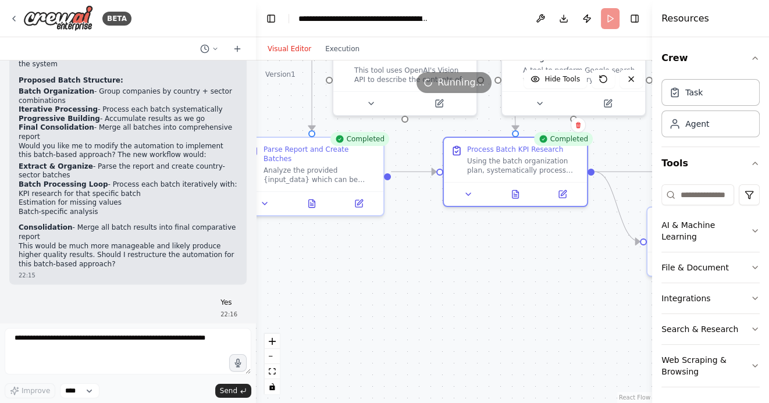
drag, startPoint x: 448, startPoint y: 302, endPoint x: 298, endPoint y: 298, distance: 149.5
click at [301, 298] on div ".deletable-edge-delete-btn { width: 20px; height: 20px; border: 0px solid #ffff…" at bounding box center [454, 231] width 396 height 342
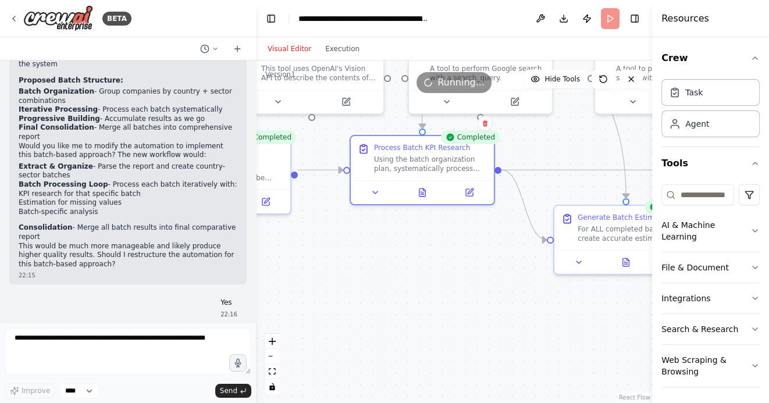
drag, startPoint x: 433, startPoint y: 308, endPoint x: 329, endPoint y: 305, distance: 103.6
click at [333, 305] on div ".deletable-edge-delete-btn { width: 20px; height: 20px; border: 0px solid #ffff…" at bounding box center [454, 231] width 396 height 342
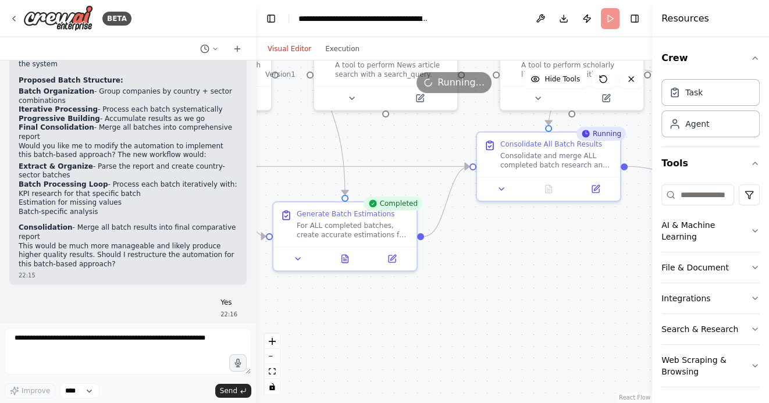
drag, startPoint x: 492, startPoint y: 325, endPoint x: 307, endPoint y: 325, distance: 185.5
click at [308, 325] on div ".deletable-edge-delete-btn { width: 20px; height: 20px; border: 0px solid #ffff…" at bounding box center [454, 231] width 396 height 342
click at [342, 261] on button at bounding box center [341, 256] width 49 height 14
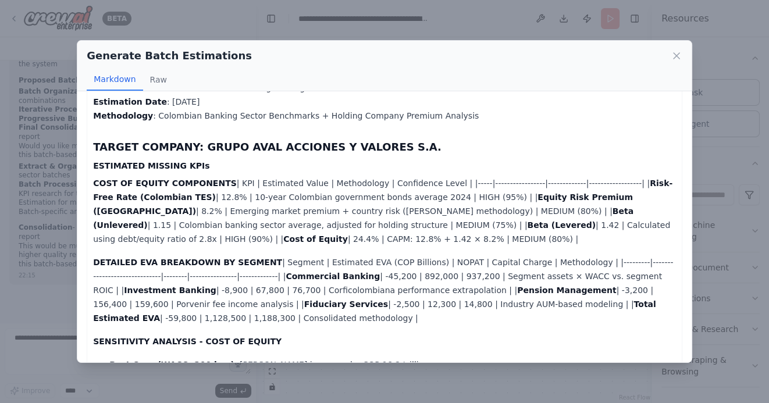
scroll to position [191, 0]
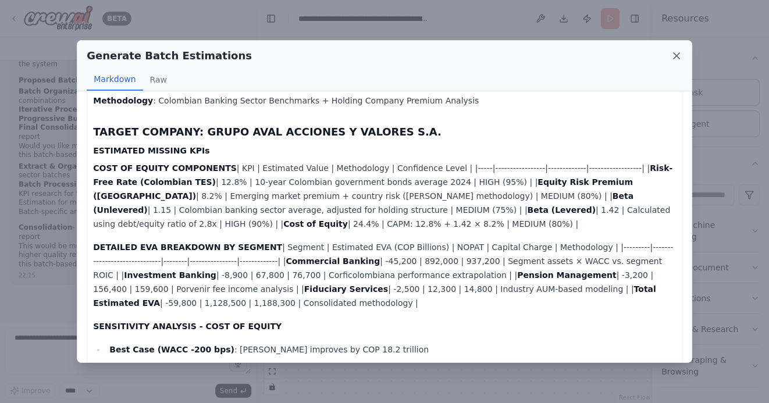
click at [679, 56] on icon at bounding box center [676, 56] width 12 height 12
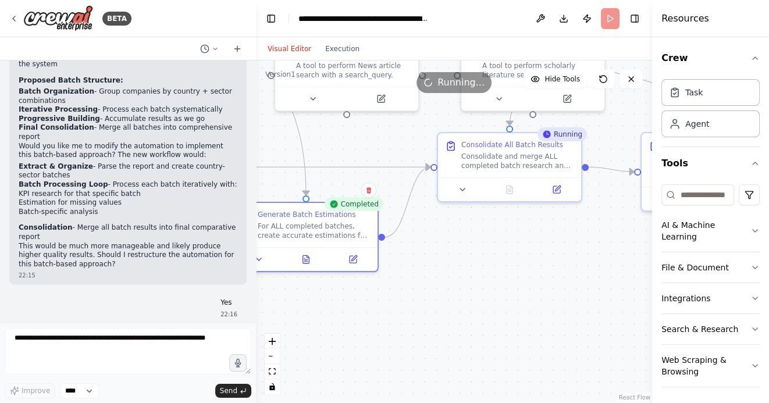
drag, startPoint x: 562, startPoint y: 287, endPoint x: 472, endPoint y: 290, distance: 90.8
click at [473, 290] on div ".deletable-edge-delete-btn { width: 20px; height: 20px; border: 0px solid #ffff…" at bounding box center [454, 231] width 396 height 342
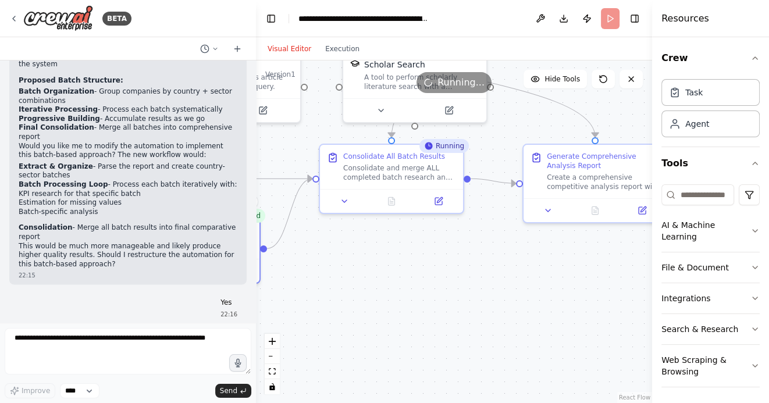
drag, startPoint x: 557, startPoint y: 292, endPoint x: 491, endPoint y: 302, distance: 66.9
click at [491, 301] on div ".deletable-edge-delete-btn { width: 20px; height: 20px; border: 0px solid #ffff…" at bounding box center [454, 231] width 396 height 342
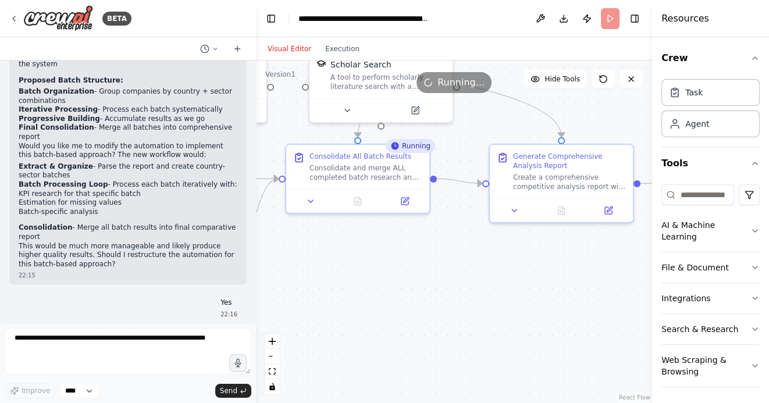
drag, startPoint x: 554, startPoint y: 302, endPoint x: 485, endPoint y: 302, distance: 69.2
click at [486, 302] on div ".deletable-edge-delete-btn { width: 20px; height: 20px; border: 0px solid #ffff…" at bounding box center [454, 231] width 396 height 342
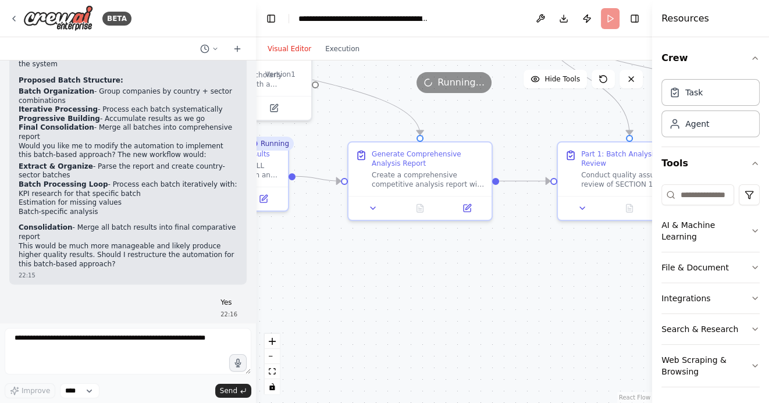
drag, startPoint x: 531, startPoint y: 319, endPoint x: 419, endPoint y: 317, distance: 112.2
click at [419, 317] on div ".deletable-edge-delete-btn { width: 20px; height: 20px; border: 0px solid #ffff…" at bounding box center [454, 231] width 396 height 342
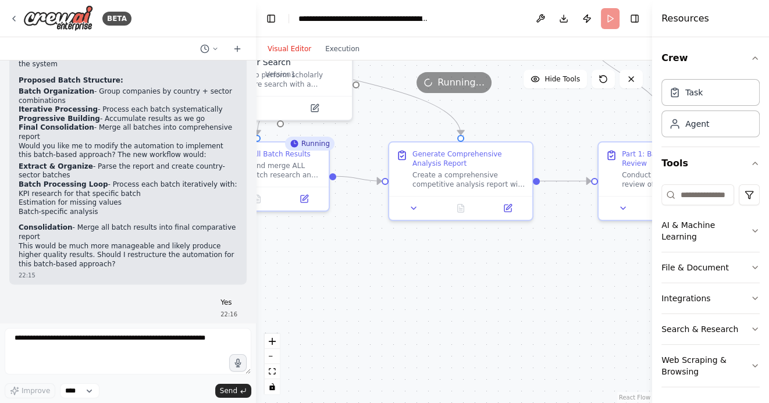
drag, startPoint x: 519, startPoint y: 316, endPoint x: 573, endPoint y: 313, distance: 54.2
click at [573, 314] on div ".deletable-edge-delete-btn { width: 20px; height: 20px; border: 0px solid #ffff…" at bounding box center [454, 231] width 396 height 342
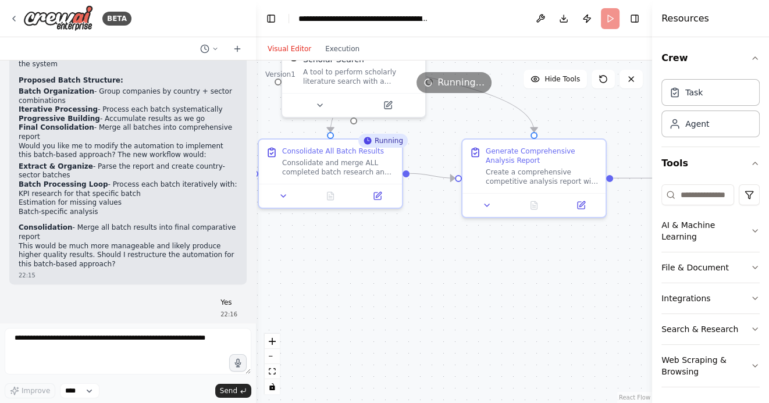
drag, startPoint x: 465, startPoint y: 299, endPoint x: 529, endPoint y: 299, distance: 64.5
click at [531, 299] on div ".deletable-edge-delete-btn { width: 20px; height: 20px; border: 0px solid #ffff…" at bounding box center [454, 231] width 396 height 342
click at [328, 194] on icon at bounding box center [329, 194] width 3 height 0
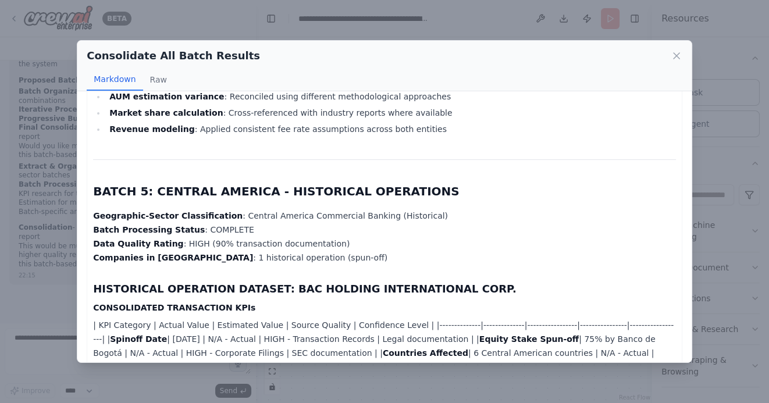
scroll to position [2586, 0]
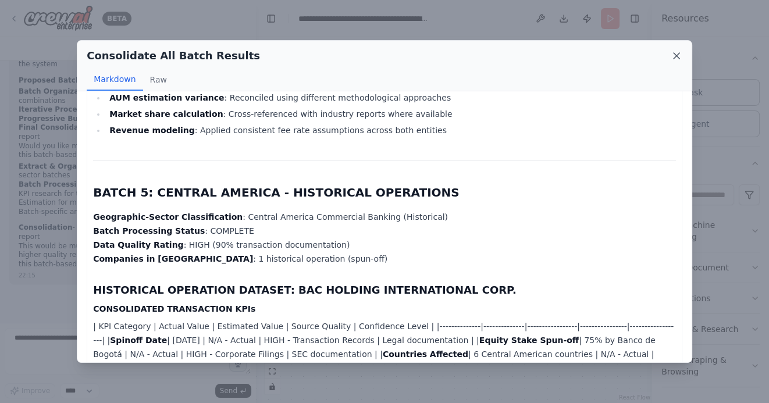
click at [677, 56] on icon at bounding box center [676, 56] width 12 height 12
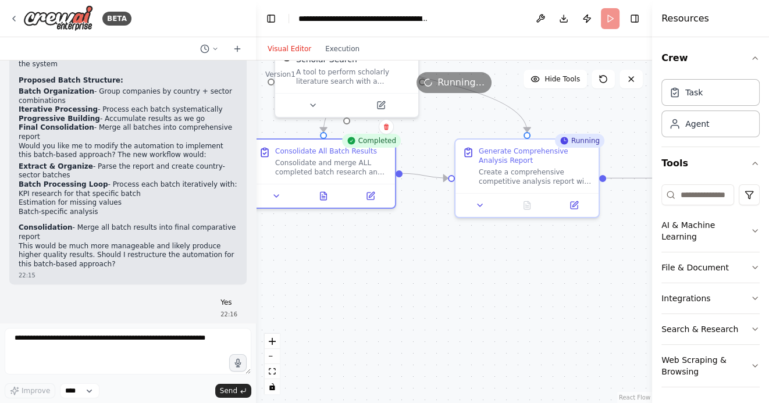
drag, startPoint x: 569, startPoint y: 281, endPoint x: 412, endPoint y: 273, distance: 156.6
click at [413, 273] on div ".deletable-edge-delete-btn { width: 20px; height: 20px; border: 0px solid #ffff…" at bounding box center [454, 231] width 396 height 342
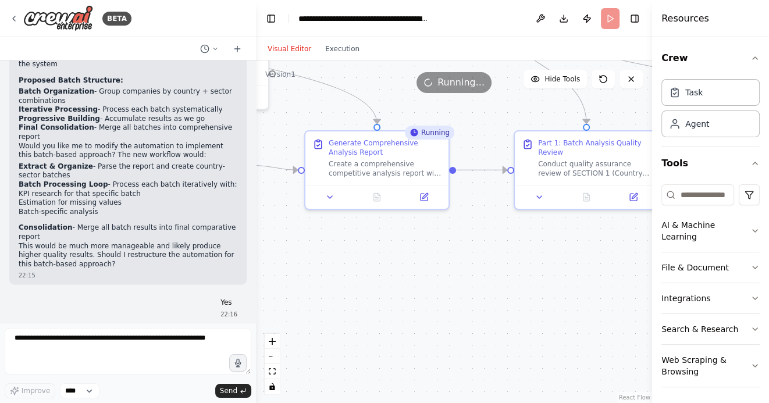
drag, startPoint x: 492, startPoint y: 289, endPoint x: 410, endPoint y: 291, distance: 82.0
click at [410, 291] on div ".deletable-edge-delete-btn { width: 20px; height: 20px; border: 0px solid #ffff…" at bounding box center [454, 231] width 396 height 342
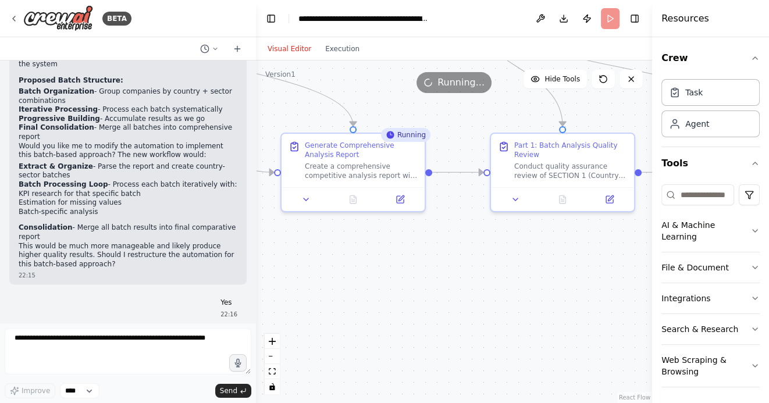
drag, startPoint x: 410, startPoint y: 297, endPoint x: 466, endPoint y: 297, distance: 56.4
click at [466, 297] on div ".deletable-edge-delete-btn { width: 20px; height: 20px; border: 0px solid #ffff…" at bounding box center [454, 231] width 396 height 342
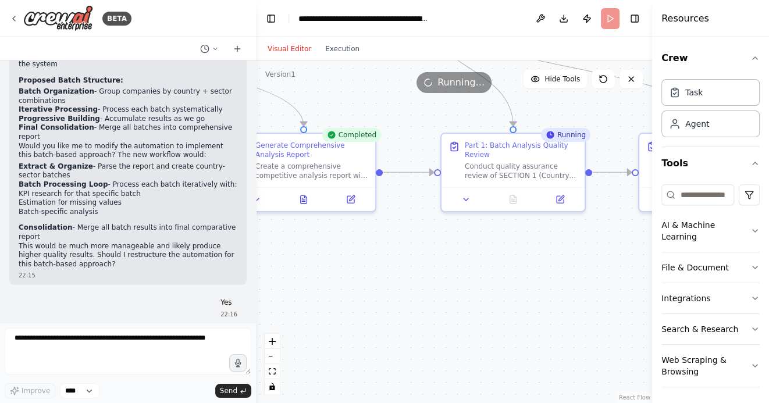
drag, startPoint x: 537, startPoint y: 299, endPoint x: 438, endPoint y: 292, distance: 99.7
click at [438, 292] on div ".deletable-edge-delete-btn { width: 20px; height: 20px; border: 0px solid #ffff…" at bounding box center [454, 231] width 396 height 342
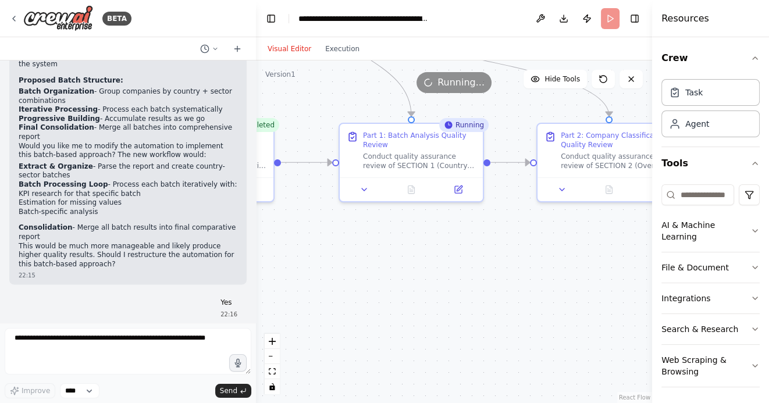
drag, startPoint x: 524, startPoint y: 301, endPoint x: 440, endPoint y: 296, distance: 85.1
click at [440, 296] on div ".deletable-edge-delete-btn { width: 20px; height: 20px; border: 0px solid #ffff…" at bounding box center [454, 231] width 396 height 342
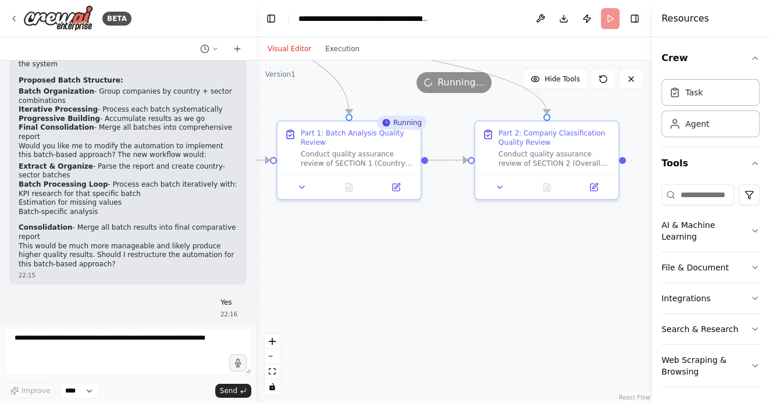
drag, startPoint x: 475, startPoint y: 296, endPoint x: 445, endPoint y: 296, distance: 29.7
click at [445, 296] on div ".deletable-edge-delete-btn { width: 20px; height: 20px; border: 0px solid #ffff…" at bounding box center [454, 231] width 396 height 342
click at [352, 188] on icon at bounding box center [349, 185] width 6 height 8
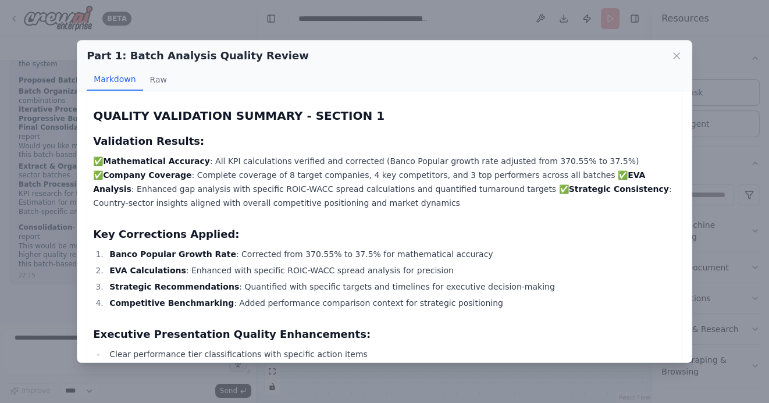
scroll to position [1751, 0]
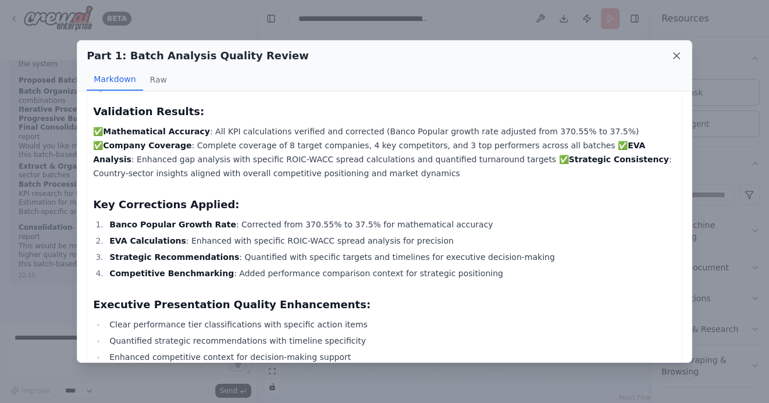
click at [672, 56] on icon at bounding box center [676, 56] width 12 height 12
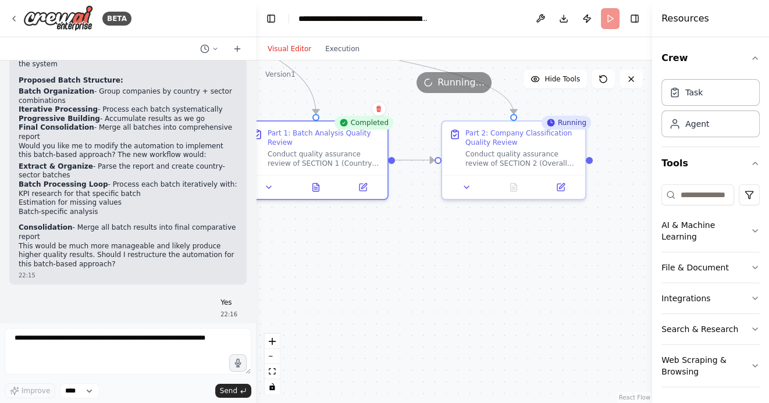
drag, startPoint x: 559, startPoint y: 279, endPoint x: 517, endPoint y: 279, distance: 42.4
click at [517, 279] on div ".deletable-edge-delete-btn { width: 20px; height: 20px; border: 0px solid #ffff…" at bounding box center [454, 231] width 396 height 342
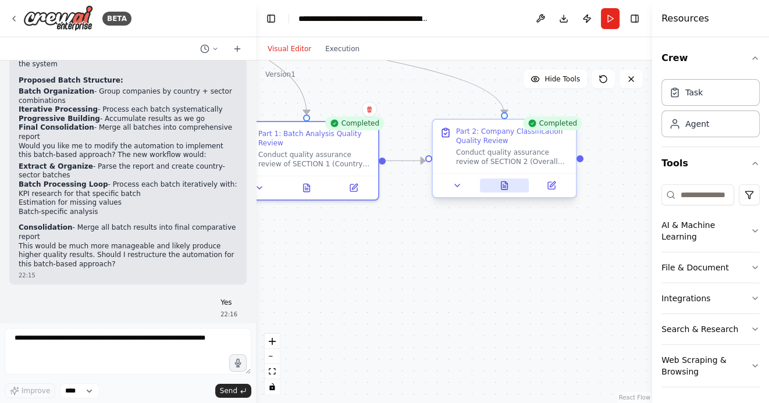
click at [504, 188] on icon at bounding box center [504, 185] width 6 height 8
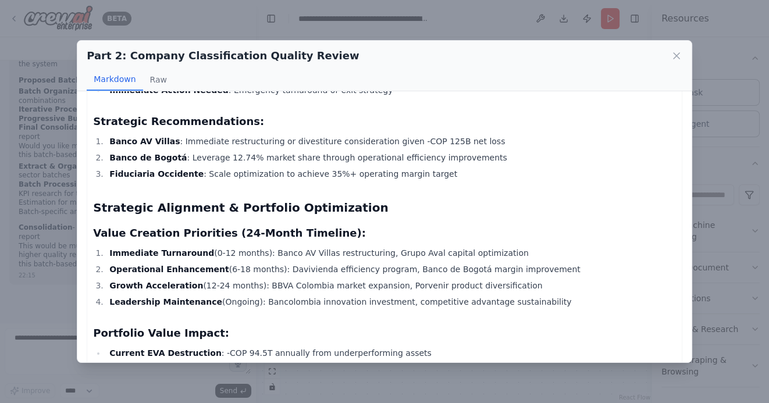
scroll to position [1332, 0]
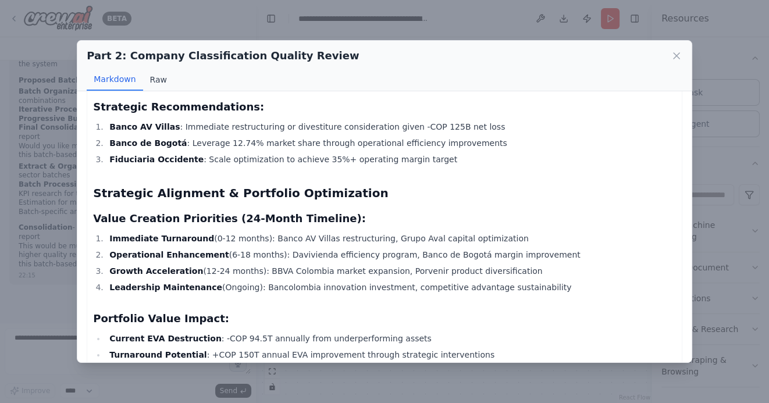
click at [157, 81] on button "Raw" at bounding box center [158, 80] width 31 height 22
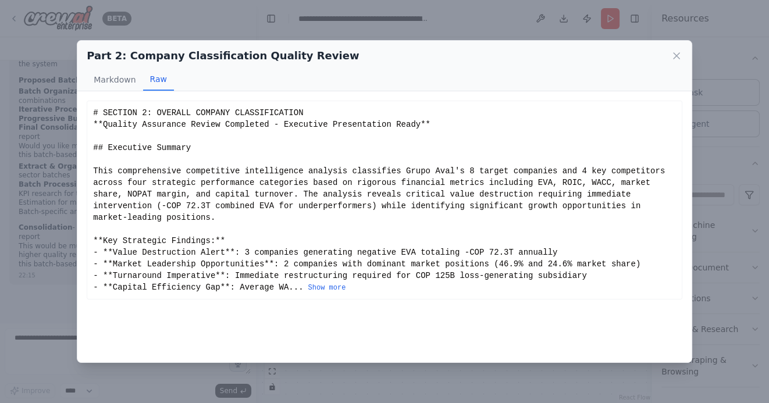
scroll to position [0, 0]
click at [319, 284] on button "Show more" at bounding box center [327, 287] width 38 height 9
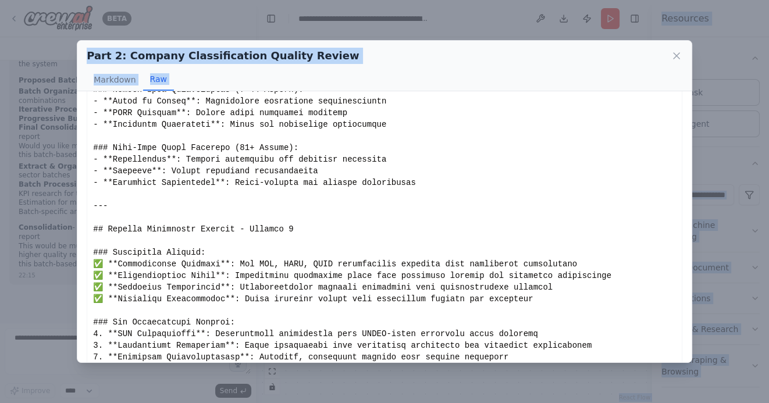
scroll to position [1586, 0]
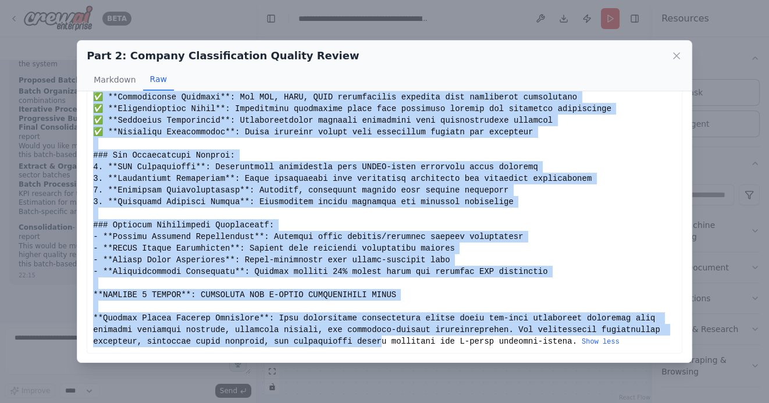
drag, startPoint x: 94, startPoint y: 113, endPoint x: 384, endPoint y: 345, distance: 371.1
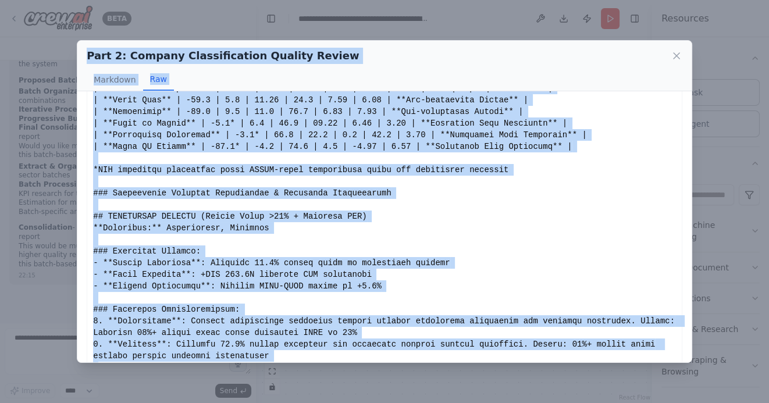
scroll to position [0, 0]
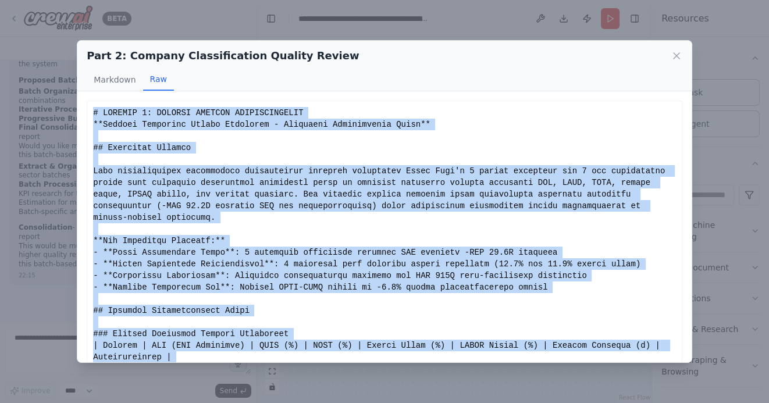
drag, startPoint x: 577, startPoint y: 344, endPoint x: 95, endPoint y: 115, distance: 534.0
copy div "# SECTION 2: OVERALL COMPANY CLASSIFICATION **Quality Assurance Review Complete…"
click at [676, 56] on icon at bounding box center [676, 56] width 6 height 6
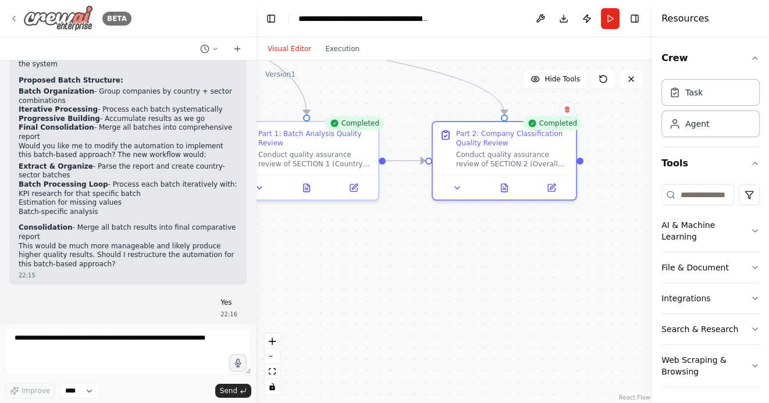
click at [13, 19] on icon at bounding box center [13, 18] width 9 height 9
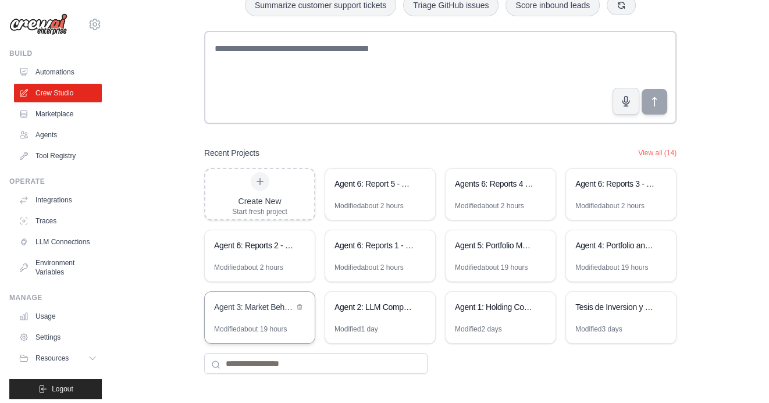
click at [255, 309] on div "Agent 3: Market Behavior Analytics Platform" at bounding box center [254, 307] width 80 height 12
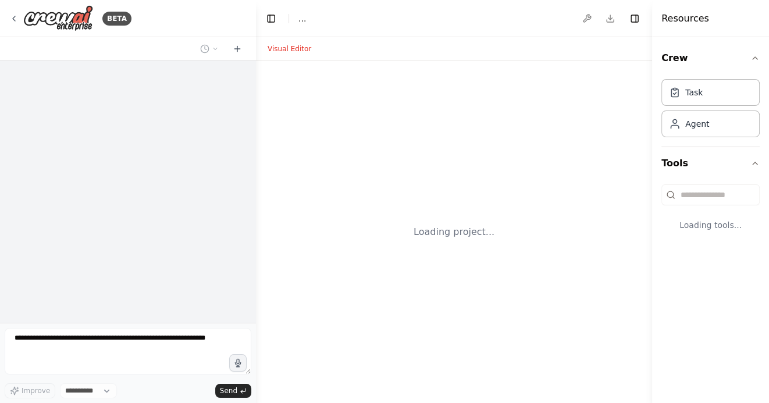
select select "****"
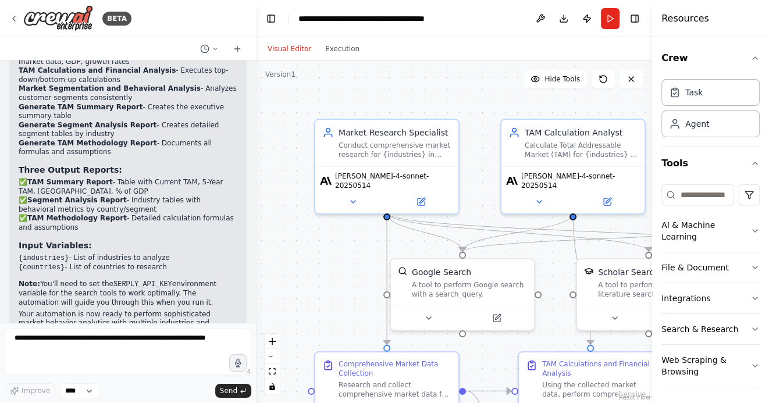
scroll to position [1681, 0]
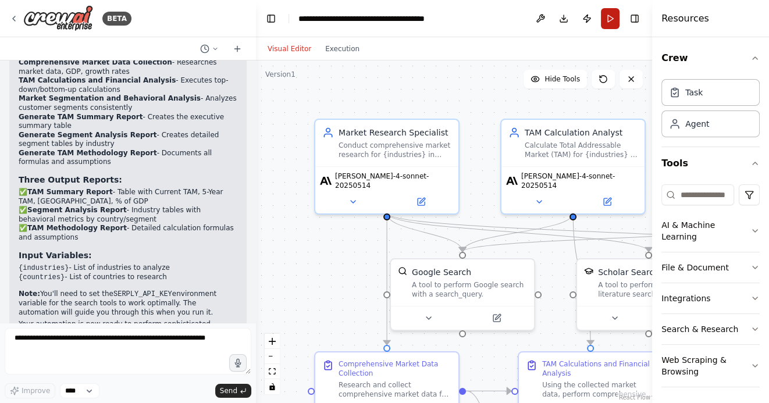
click at [609, 16] on button "Run" at bounding box center [610, 18] width 19 height 21
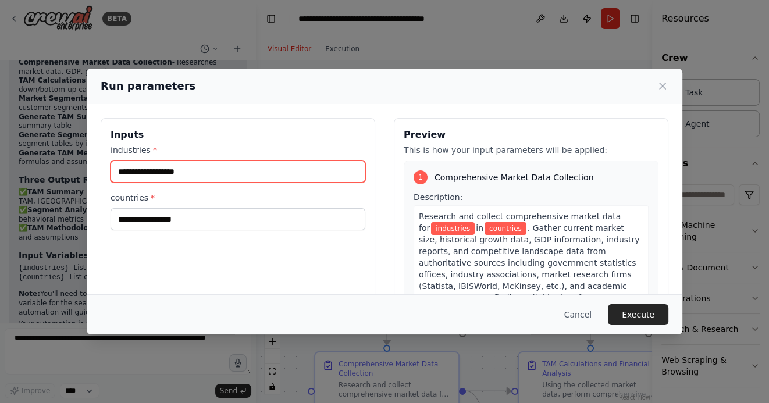
click at [175, 176] on input "industries *" at bounding box center [237, 171] width 255 height 22
type input "*"
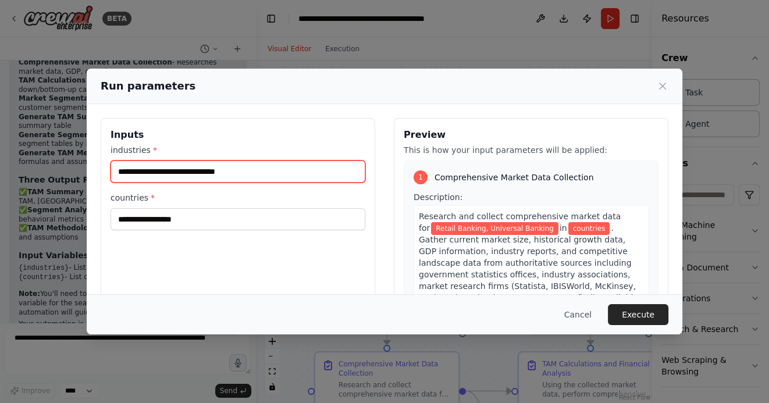
type input "**********"
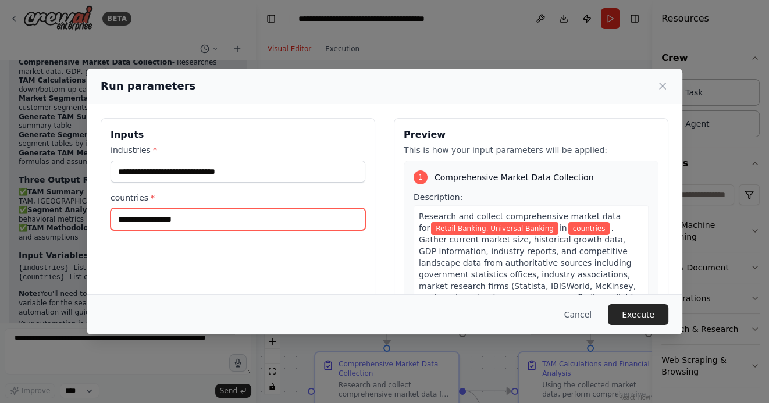
click at [166, 213] on input "countries *" at bounding box center [237, 219] width 255 height 22
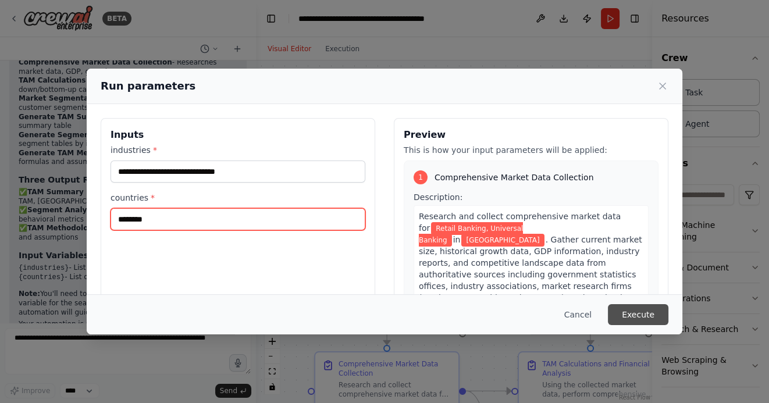
type input "********"
click at [641, 314] on button "Execute" at bounding box center [638, 314] width 60 height 21
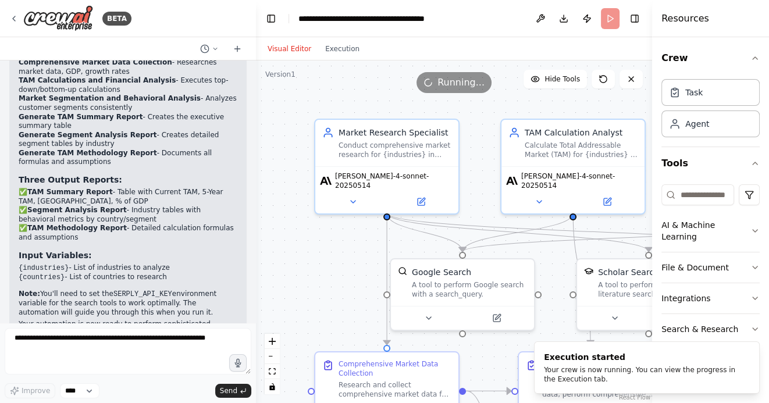
drag, startPoint x: 332, startPoint y: 288, endPoint x: 301, endPoint y: 177, distance: 115.4
click at [301, 177] on div ".deletable-edge-delete-btn { width: 20px; height: 20px; border: 0px solid #ffff…" at bounding box center [454, 231] width 396 height 342
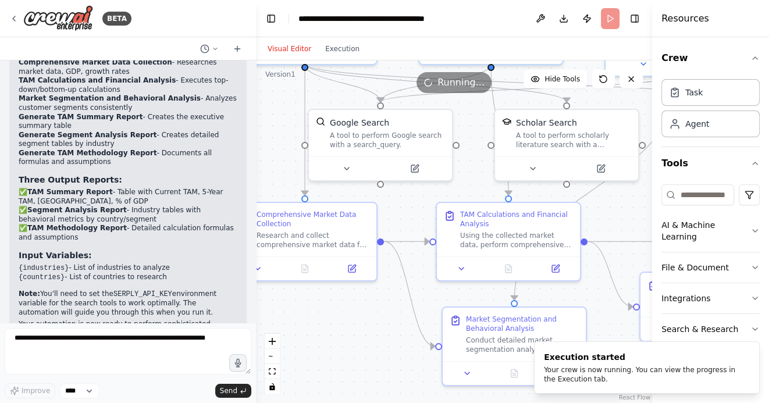
drag, startPoint x: 392, startPoint y: 343, endPoint x: 340, endPoint y: 304, distance: 65.2
click at [340, 304] on div ".deletable-edge-delete-btn { width: 20px; height: 20px; border: 0px solid #ffff…" at bounding box center [454, 231] width 396 height 342
drag, startPoint x: 368, startPoint y: 339, endPoint x: 351, endPoint y: 320, distance: 25.5
click at [352, 322] on div ".deletable-edge-delete-btn { width: 20px; height: 20px; border: 0px solid #ffff…" at bounding box center [454, 231] width 396 height 342
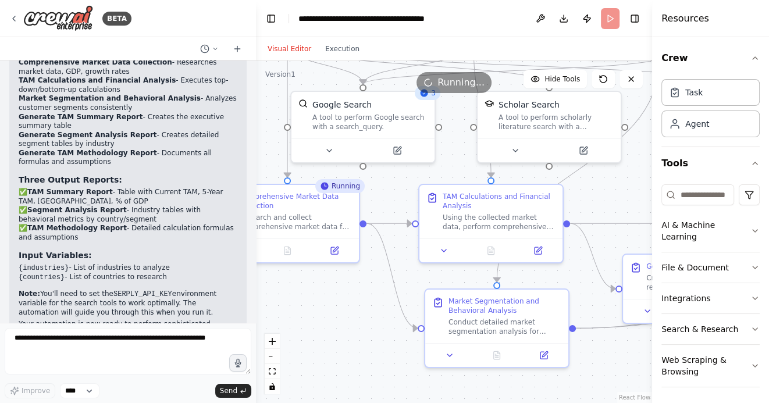
scroll to position [1682, 0]
drag, startPoint x: 312, startPoint y: 310, endPoint x: 387, endPoint y: 307, distance: 74.5
click at [387, 308] on div ".deletable-edge-delete-btn { width: 20px; height: 20px; border: 0px solid #ffff…" at bounding box center [454, 231] width 396 height 342
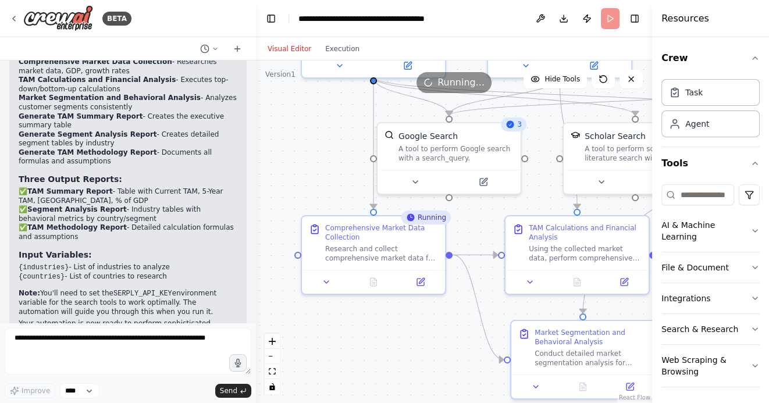
drag, startPoint x: 369, startPoint y: 307, endPoint x: 378, endPoint y: 358, distance: 51.4
click at [379, 357] on div ".deletable-edge-delete-btn { width: 20px; height: 20px; border: 0px solid #ffff…" at bounding box center [454, 231] width 396 height 342
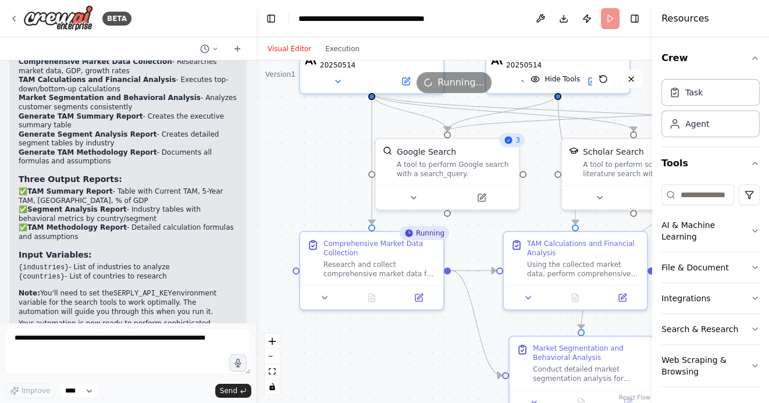
drag, startPoint x: 373, startPoint y: 338, endPoint x: 359, endPoint y: 338, distance: 14.5
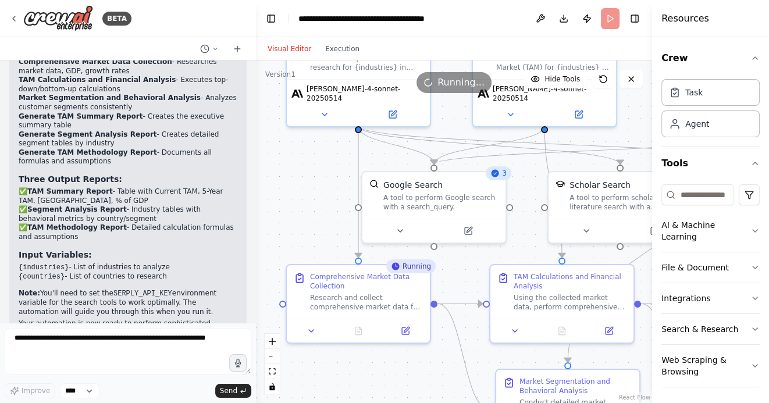
drag, startPoint x: 314, startPoint y: 153, endPoint x: 315, endPoint y: 186, distance: 33.2
click at [315, 186] on div ".deletable-edge-delete-btn { width: 20px; height: 20px; border: 0px solid #ffff…" at bounding box center [454, 231] width 396 height 342
click at [18, 16] on icon at bounding box center [13, 18] width 9 height 9
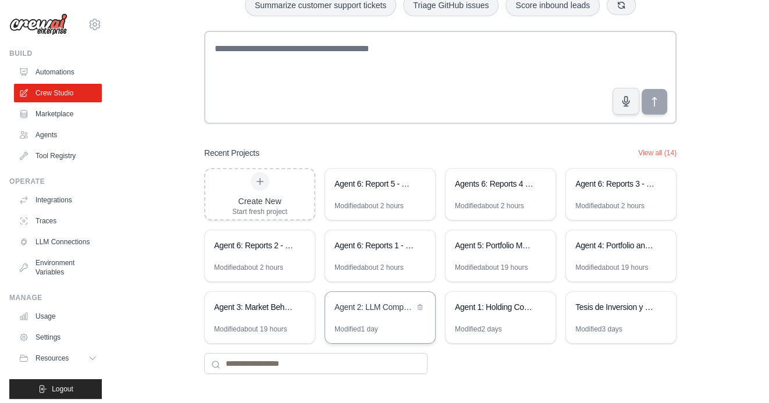
click at [382, 312] on div "Agent 2: LLM Competitive Intelligence Automation" at bounding box center [374, 308] width 80 height 14
click at [478, 320] on div "Agent 1: Holding Company Structure Analyzer" at bounding box center [500, 308] width 110 height 33
click at [373, 312] on div "Agent 2: LLM Competitive Intelligence Automation" at bounding box center [374, 308] width 80 height 14
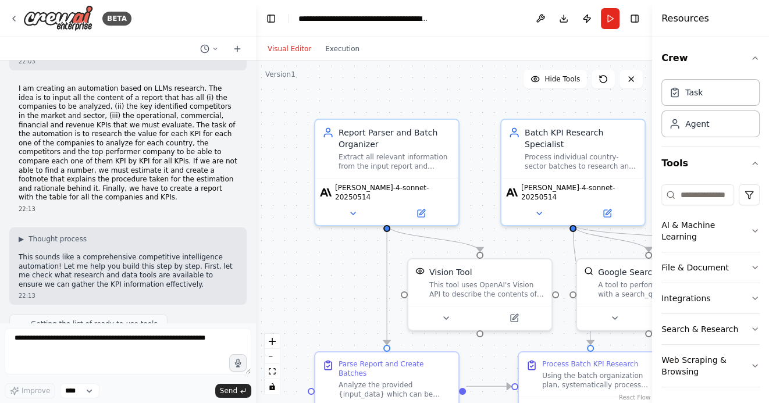
scroll to position [27, 0]
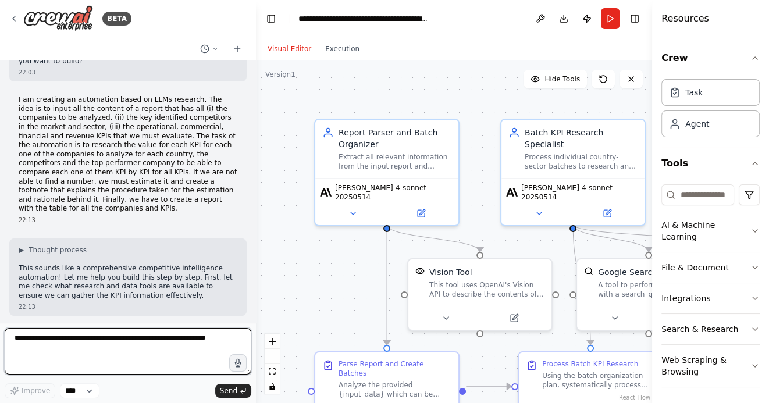
click at [119, 340] on textarea at bounding box center [128, 351] width 247 height 47
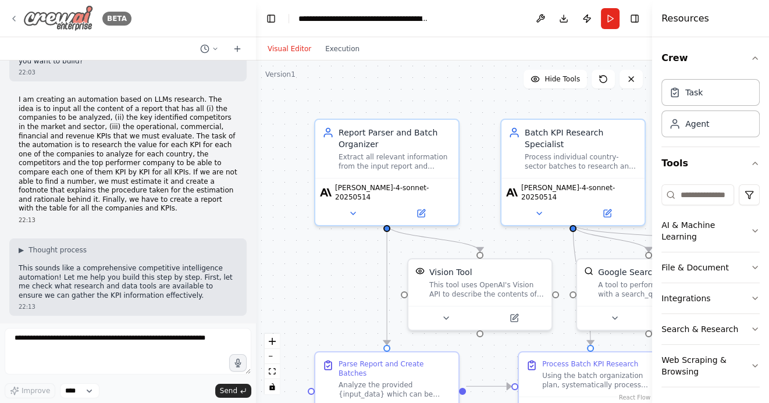
click at [12, 20] on icon at bounding box center [13, 18] width 9 height 9
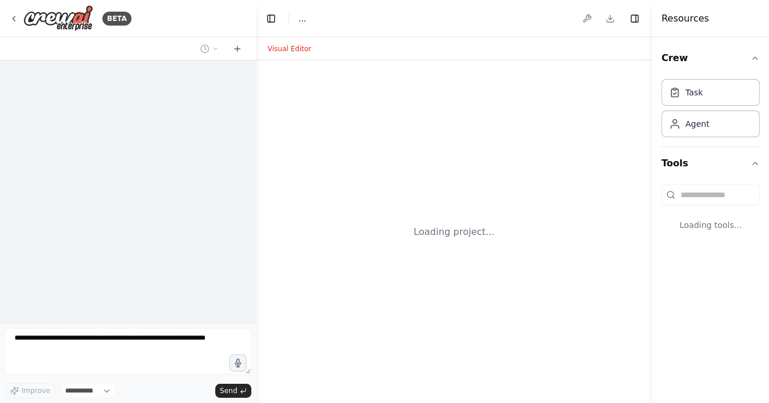
select select "****"
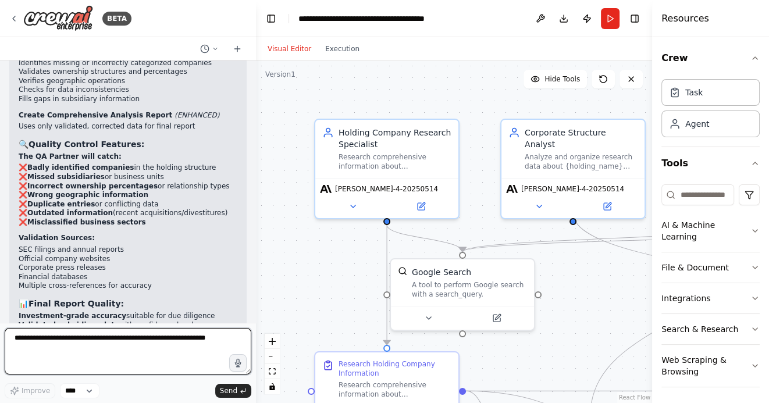
scroll to position [2746, 0]
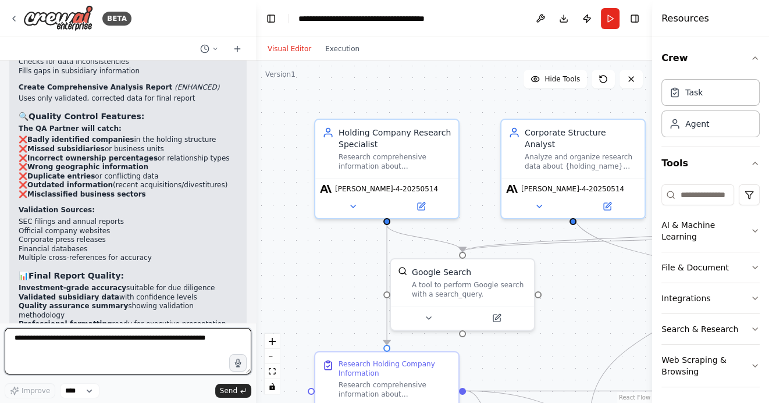
click at [118, 341] on textarea at bounding box center [128, 351] width 247 height 47
type textarea "*"
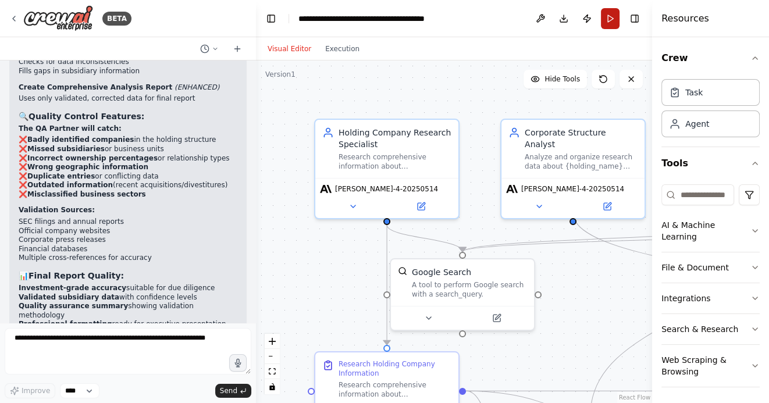
click at [611, 17] on button "Run" at bounding box center [610, 18] width 19 height 21
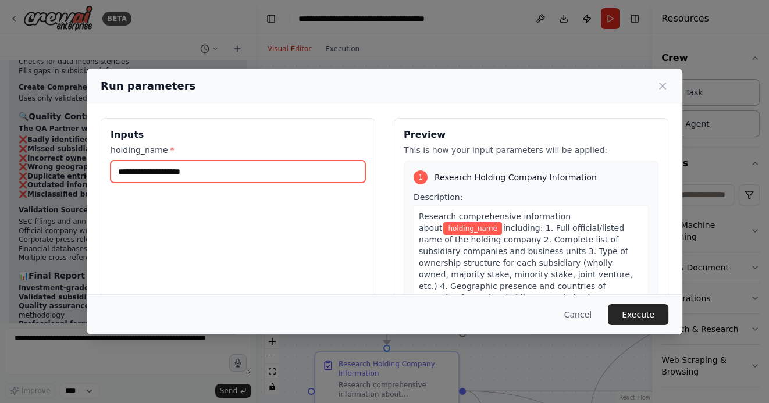
click at [293, 167] on input "holding_name *" at bounding box center [237, 171] width 255 height 22
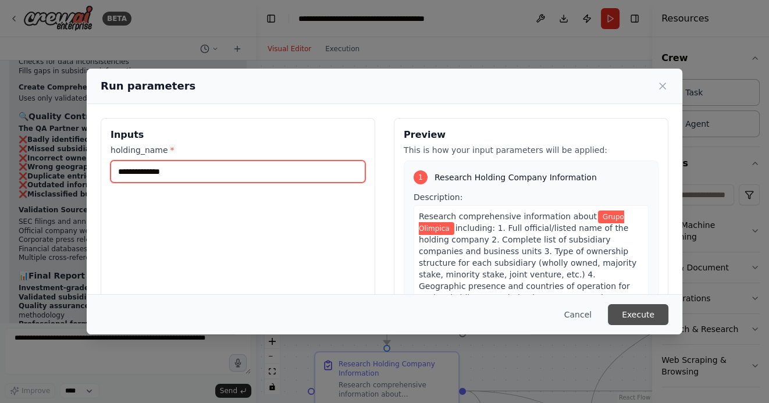
type input "**********"
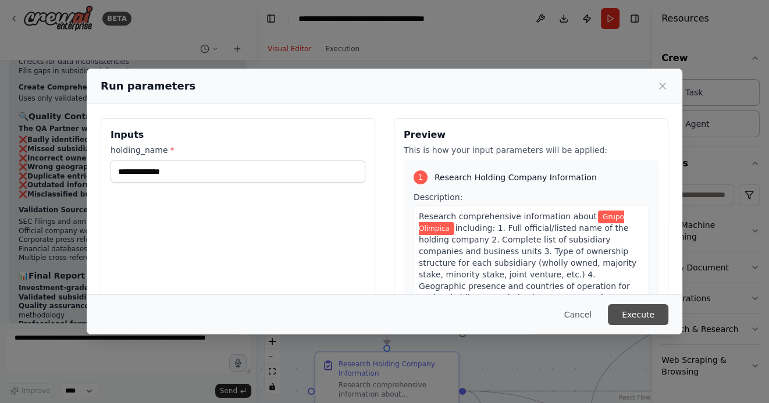
click at [647, 319] on button "Execute" at bounding box center [638, 314] width 60 height 21
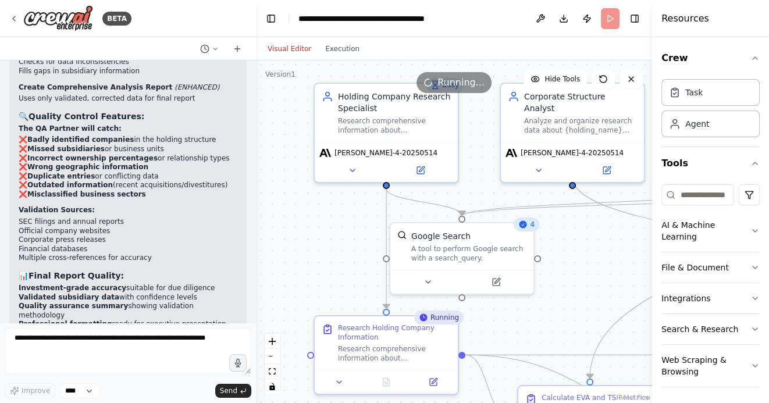
drag, startPoint x: 327, startPoint y: 274, endPoint x: 326, endPoint y: 230, distance: 44.8
click at [326, 230] on div ".deletable-edge-delete-btn { width: 20px; height: 20px; border: 0px solid #ffff…" at bounding box center [454, 231] width 396 height 342
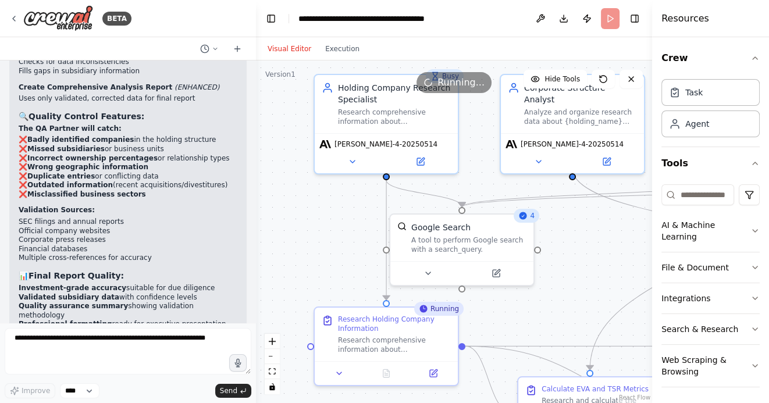
drag, startPoint x: 331, startPoint y: 263, endPoint x: 331, endPoint y: 254, distance: 8.7
click at [331, 255] on div ".deletable-edge-delete-btn { width: 20px; height: 20px; border: 0px solid #ffff…" at bounding box center [454, 231] width 396 height 342
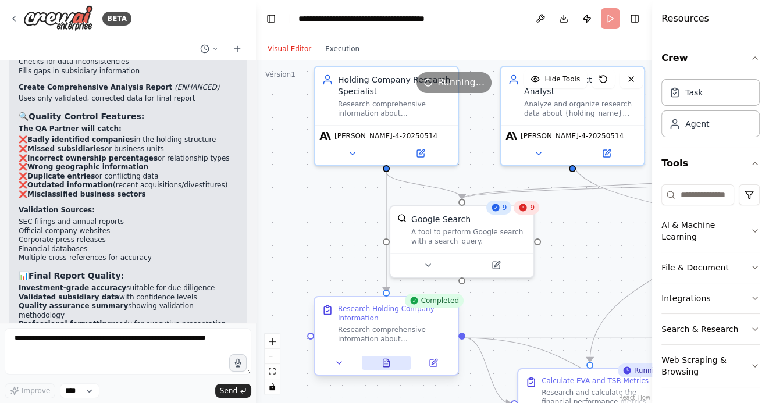
click at [381, 362] on button at bounding box center [386, 363] width 49 height 14
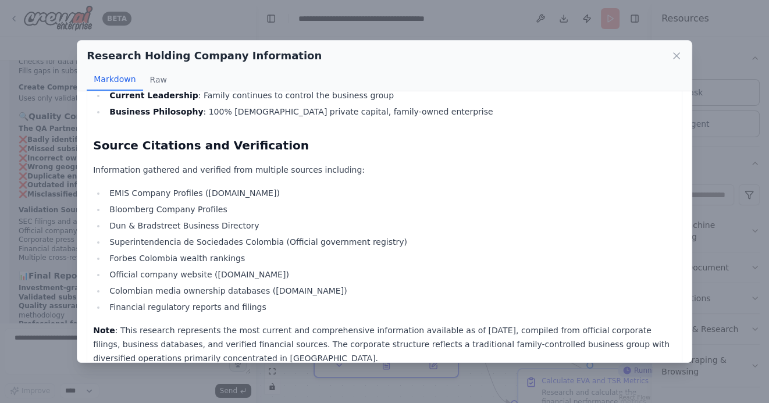
scroll to position [1822, 0]
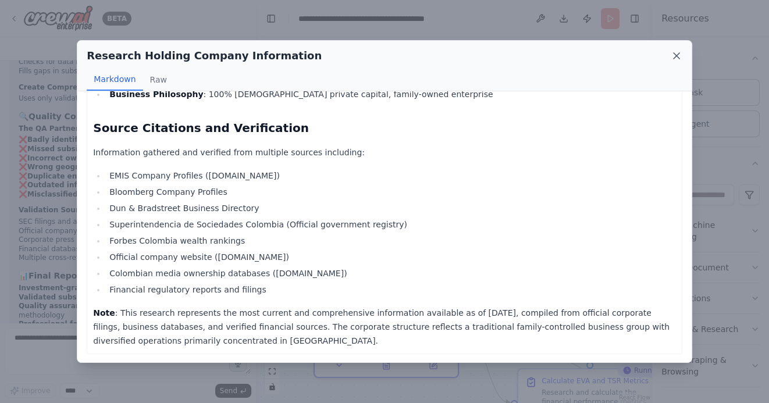
click at [674, 58] on icon at bounding box center [676, 56] width 6 height 6
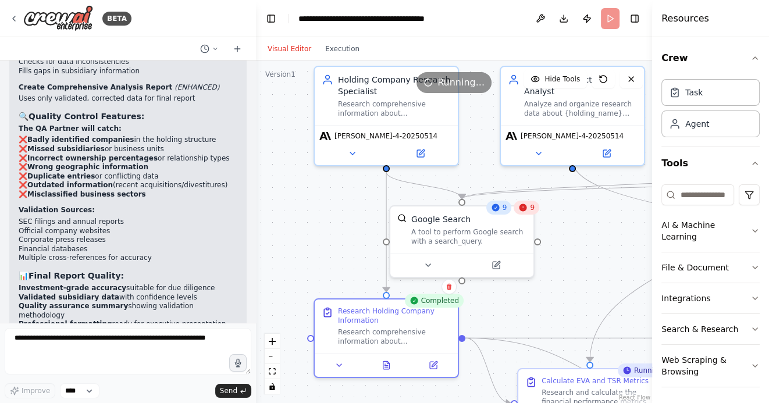
drag, startPoint x: 583, startPoint y: 263, endPoint x: 483, endPoint y: 195, distance: 120.6
click at [484, 195] on div ".deletable-edge-delete-btn { width: 20px; height: 20px; border: 0px solid #ffff…" at bounding box center [454, 231] width 396 height 342
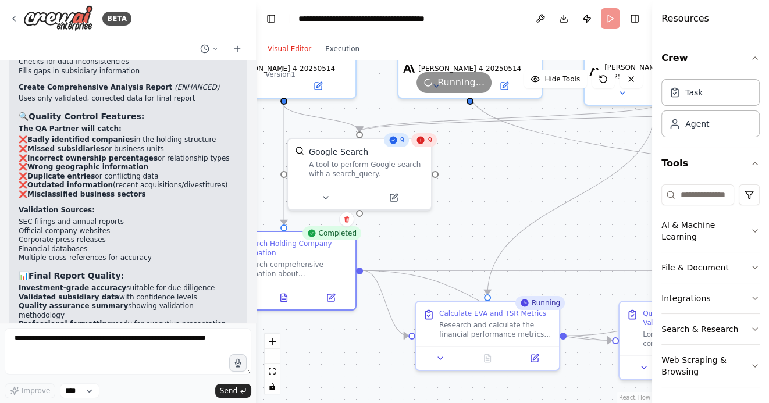
drag, startPoint x: 495, startPoint y: 199, endPoint x: 448, endPoint y: 184, distance: 50.0
click at [449, 184] on div ".deletable-edge-delete-btn { width: 20px; height: 20px; border: 0px solid #ffff…" at bounding box center [454, 231] width 396 height 342
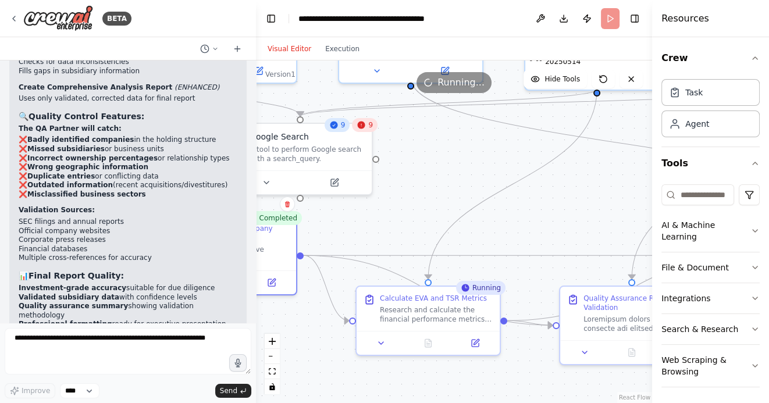
drag, startPoint x: 554, startPoint y: 204, endPoint x: 441, endPoint y: 197, distance: 113.1
click at [442, 197] on div ".deletable-edge-delete-btn { width: 20px; height: 20px; border: 0px solid #ffff…" at bounding box center [454, 231] width 396 height 342
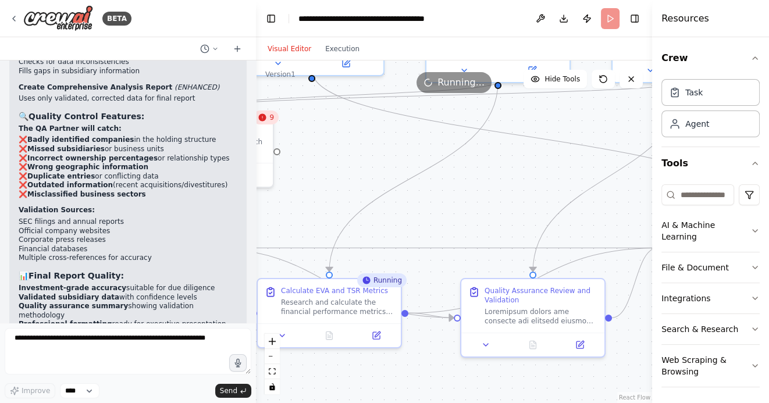
drag, startPoint x: 495, startPoint y: 198, endPoint x: 469, endPoint y: 198, distance: 26.2
click at [472, 198] on div ".deletable-edge-delete-btn { width: 20px; height: 20px; border: 0px solid #ffff…" at bounding box center [454, 231] width 396 height 342
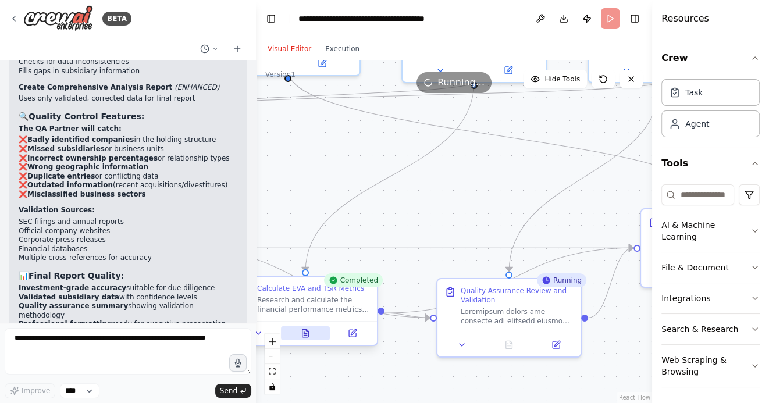
click at [308, 333] on icon at bounding box center [305, 333] width 6 height 8
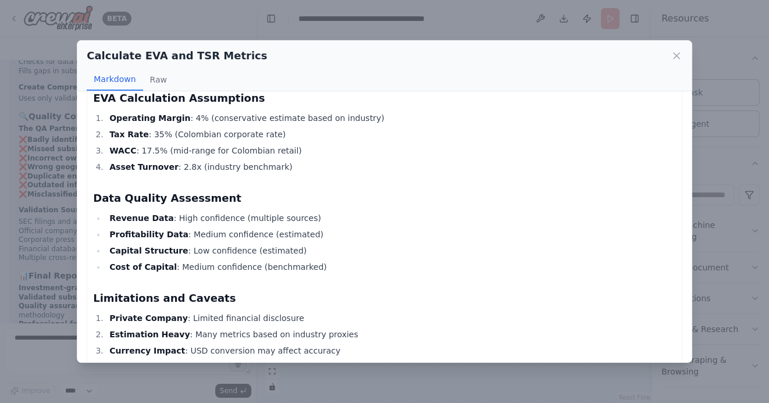
scroll to position [1667, 0]
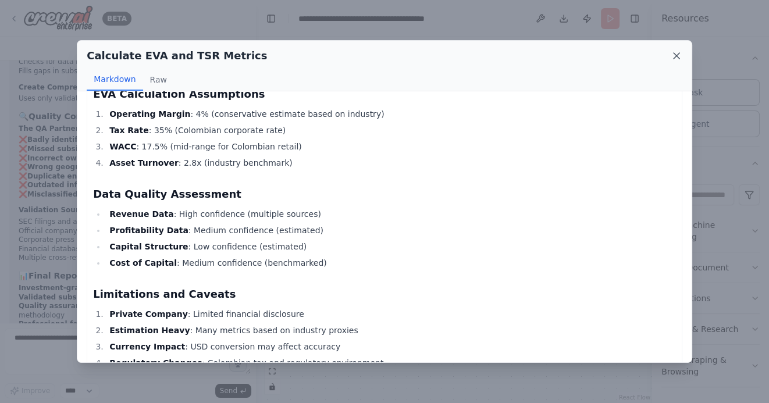
click at [674, 55] on icon at bounding box center [676, 56] width 12 height 12
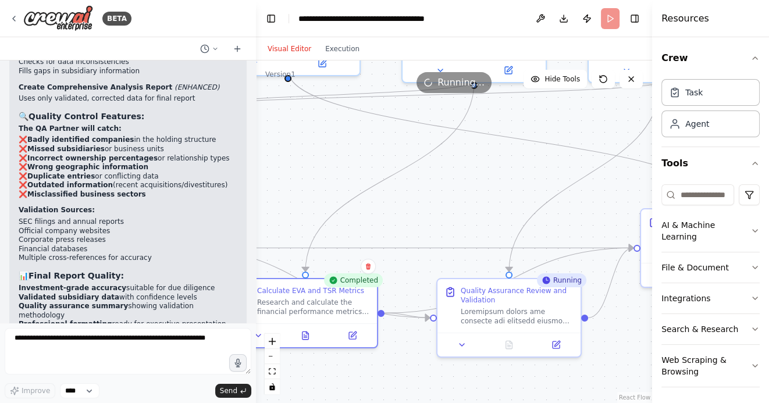
drag, startPoint x: 477, startPoint y: 192, endPoint x: 391, endPoint y: 192, distance: 85.5
click at [391, 192] on div ".deletable-edge-delete-btn { width: 20px; height: 20px; border: 0px solid #ffff…" at bounding box center [454, 231] width 396 height 342
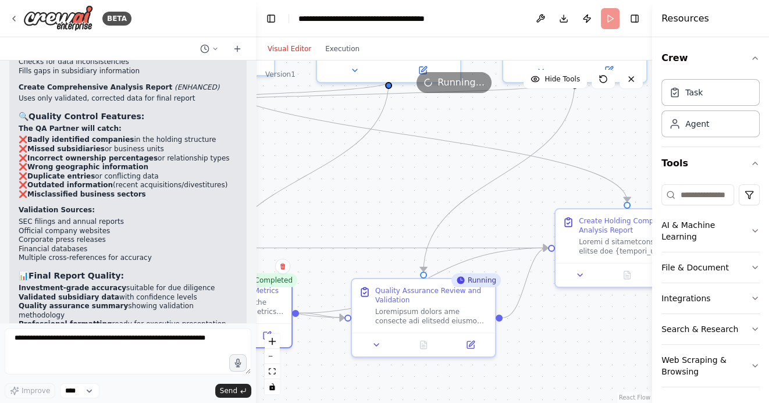
drag, startPoint x: 581, startPoint y: 324, endPoint x: 479, endPoint y: 301, distance: 104.9
click at [479, 301] on div ".deletable-edge-delete-btn { width: 20px; height: 20px; border: 0px solid #ffff…" at bounding box center [454, 231] width 396 height 342
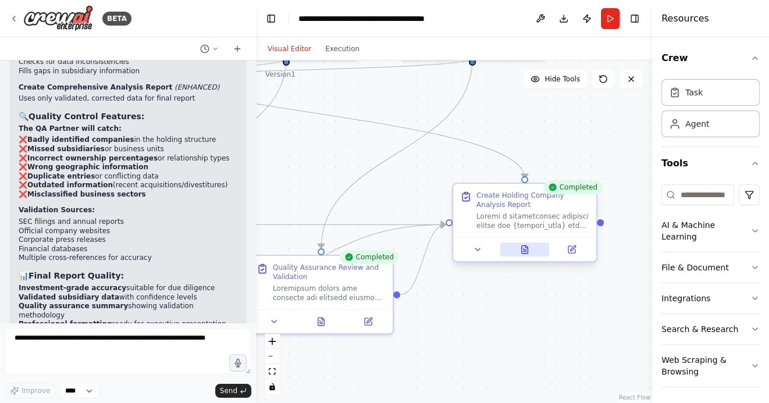
click at [526, 250] on icon at bounding box center [525, 249] width 6 height 8
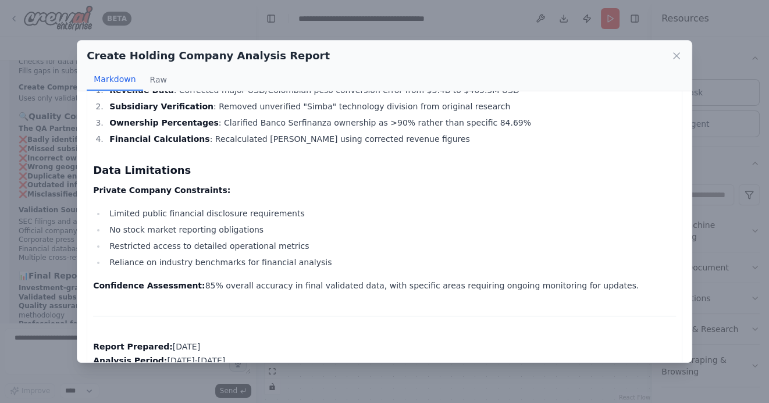
scroll to position [2308, 0]
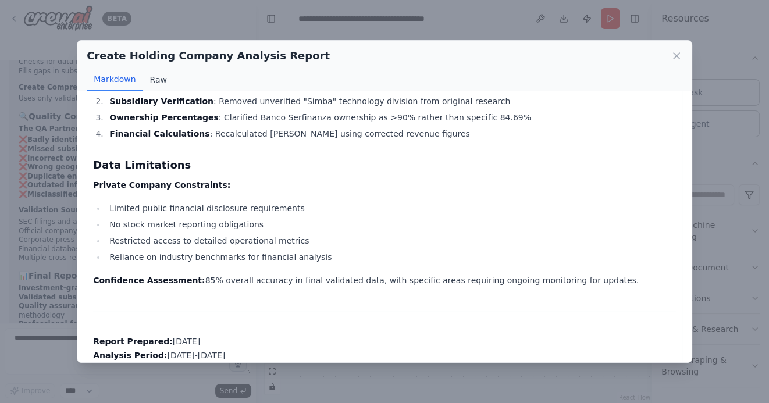
click at [157, 82] on button "Raw" at bounding box center [158, 80] width 31 height 22
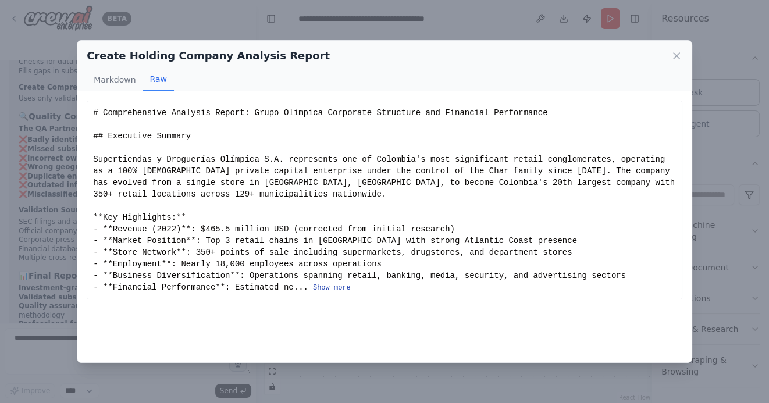
click at [345, 285] on button "Show more" at bounding box center [332, 287] width 38 height 9
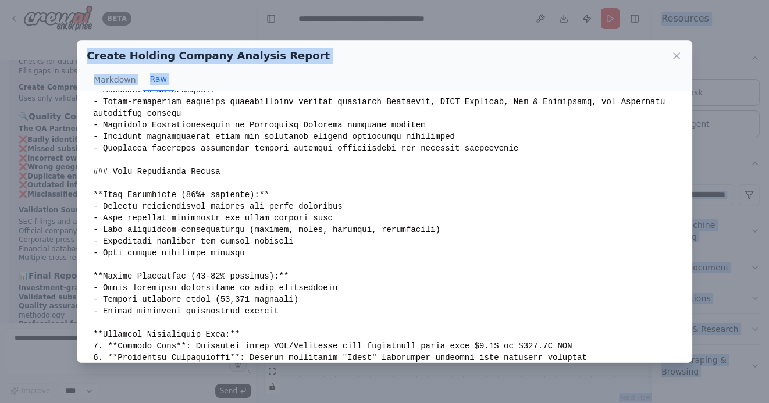
scroll to position [1934, 0]
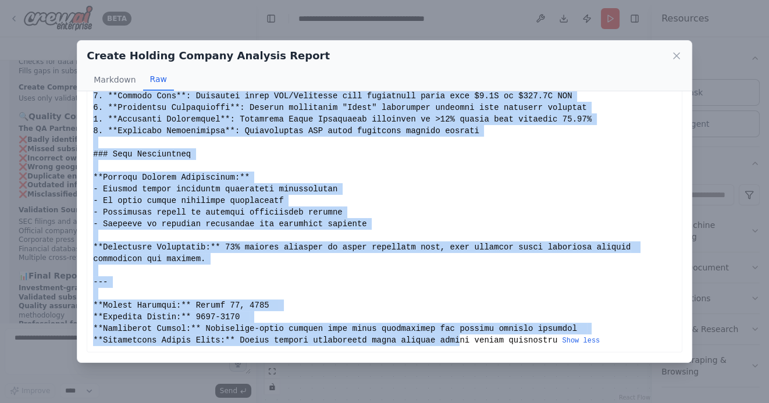
drag, startPoint x: 93, startPoint y: 113, endPoint x: 461, endPoint y: 341, distance: 432.1
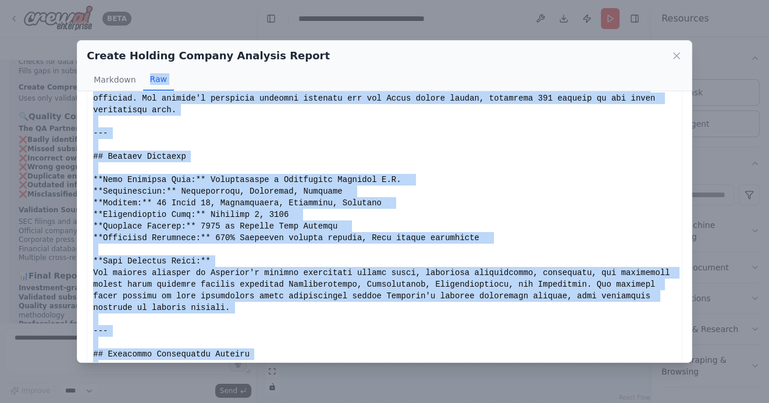
scroll to position [0, 0]
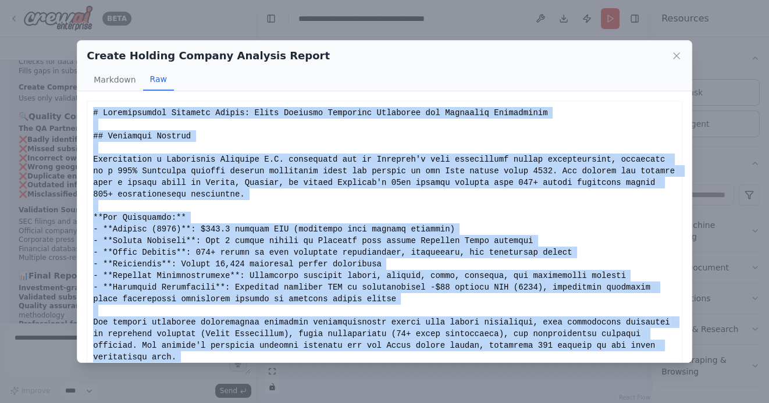
drag, startPoint x: 558, startPoint y: 341, endPoint x: 91, endPoint y: 116, distance: 518.3
copy div "# Comprehensive Analysis Report: Grupo Olimpica Corporate Structure and Financi…"
click at [673, 54] on icon at bounding box center [676, 56] width 6 height 6
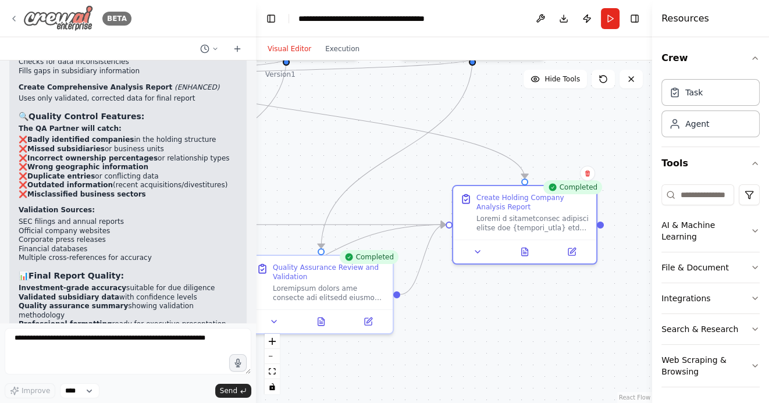
click at [13, 18] on icon at bounding box center [14, 18] width 2 height 5
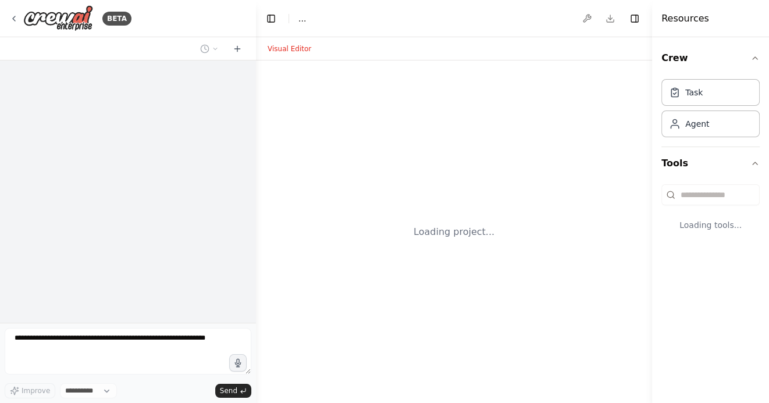
select select "****"
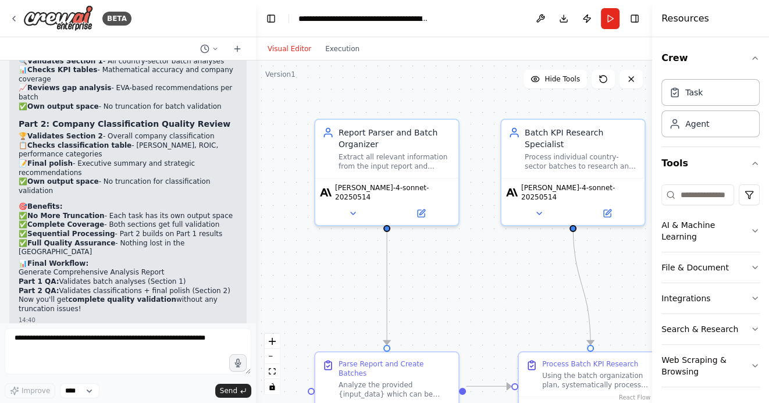
scroll to position [12227, 0]
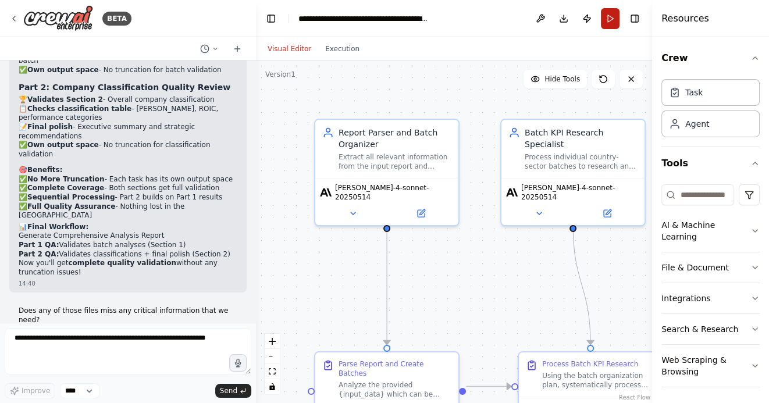
click at [612, 21] on button "Run" at bounding box center [610, 18] width 19 height 21
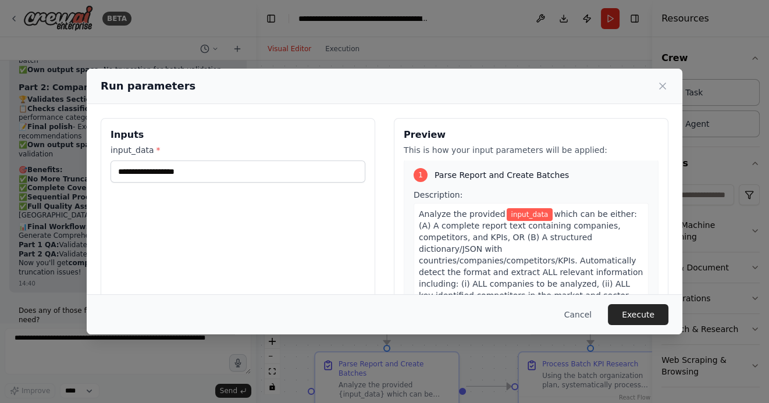
scroll to position [0, 0]
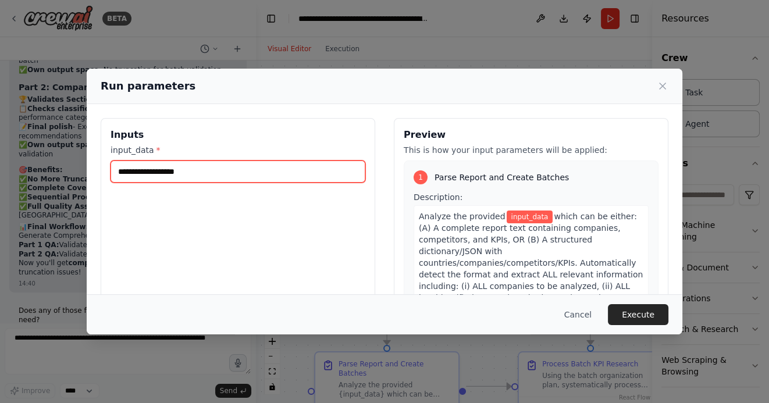
click at [249, 170] on input "input_data *" at bounding box center [237, 171] width 255 height 22
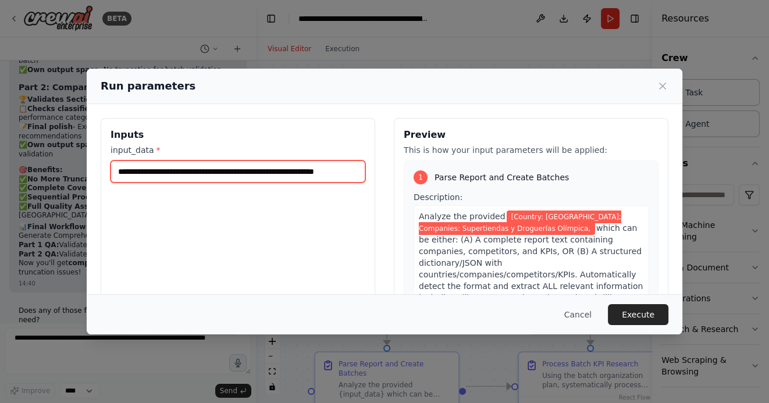
click at [323, 171] on input "**********" at bounding box center [237, 171] width 255 height 22
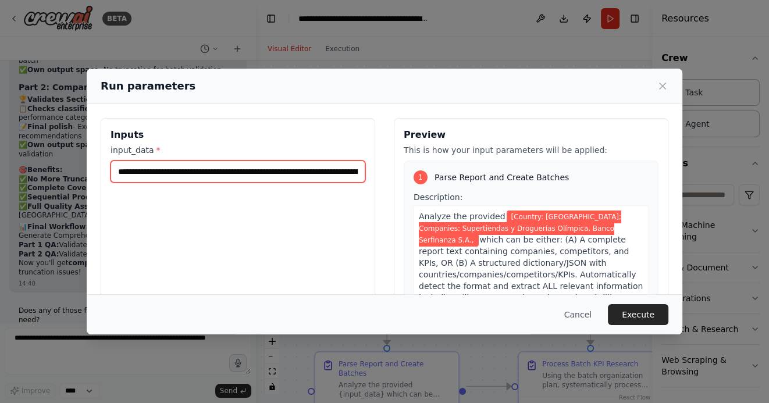
click at [335, 170] on input "**********" at bounding box center [237, 171] width 255 height 22
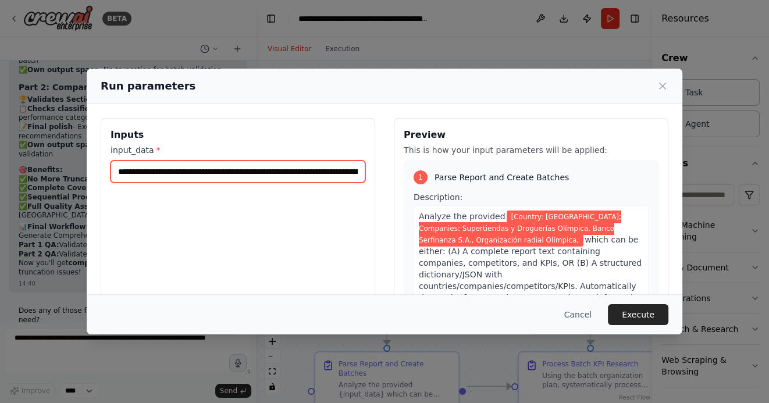
click at [347, 172] on input "**********" at bounding box center [237, 171] width 255 height 22
click at [352, 171] on input "**********" at bounding box center [237, 171] width 255 height 22
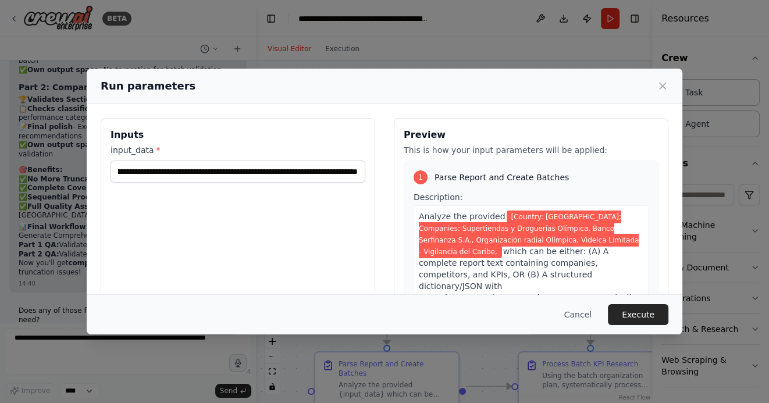
scroll to position [0, 0]
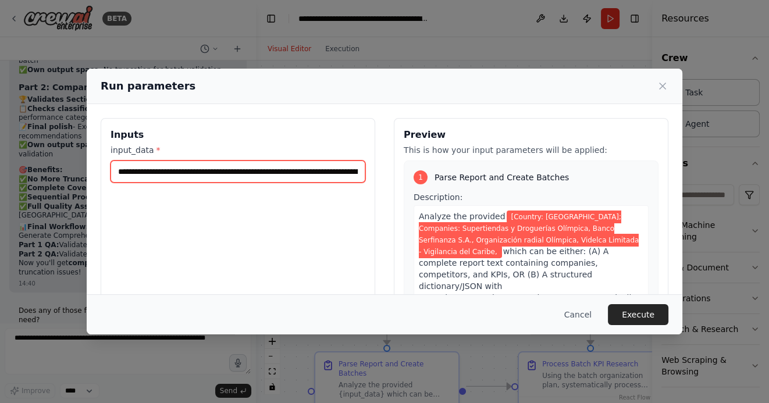
click at [341, 172] on input "**********" at bounding box center [237, 171] width 255 height 22
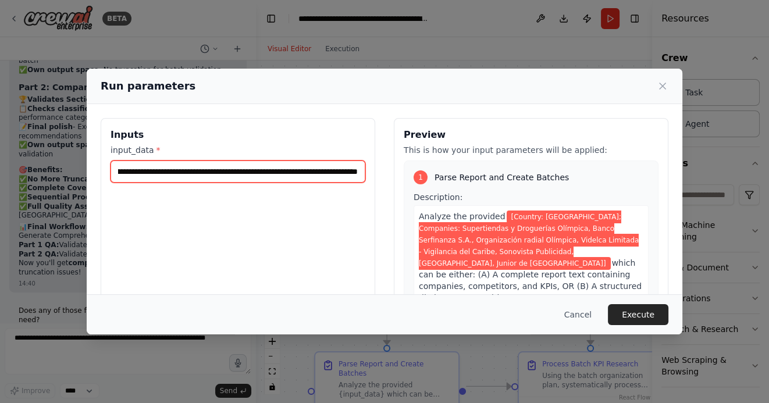
scroll to position [0, 567]
type input "**********"
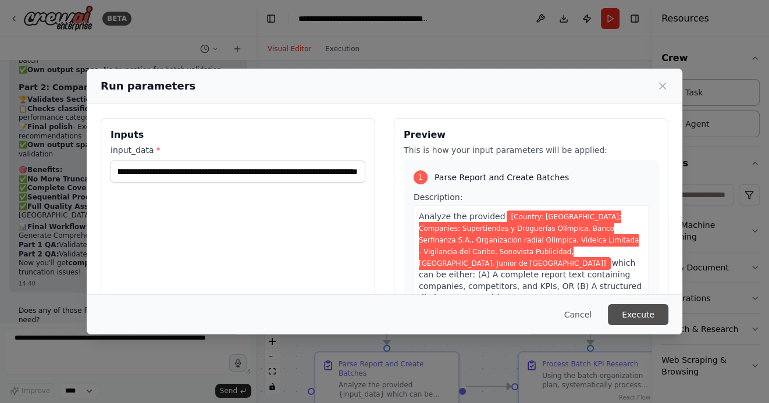
click at [637, 315] on button "Execute" at bounding box center [638, 314] width 60 height 21
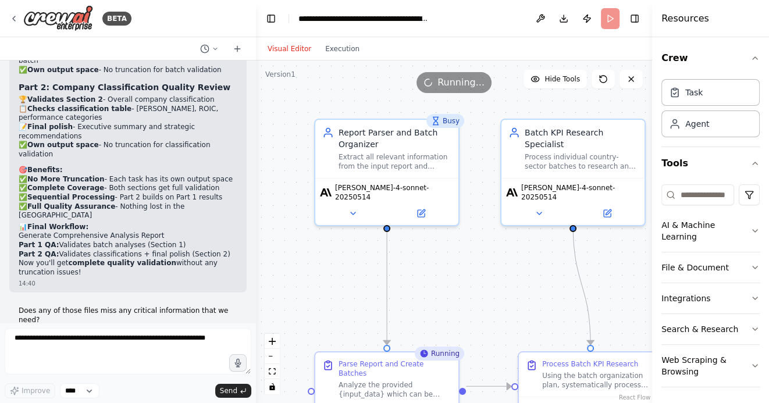
click at [464, 291] on div ".deletable-edge-delete-btn { width: 20px; height: 20px; border: 0px solid #ffff…" at bounding box center [454, 231] width 396 height 342
drag, startPoint x: 474, startPoint y: 305, endPoint x: 437, endPoint y: 244, distance: 71.8
click at [438, 245] on div ".deletable-edge-delete-btn { width: 20px; height: 20px; border: 0px solid #ffff…" at bounding box center [454, 231] width 396 height 342
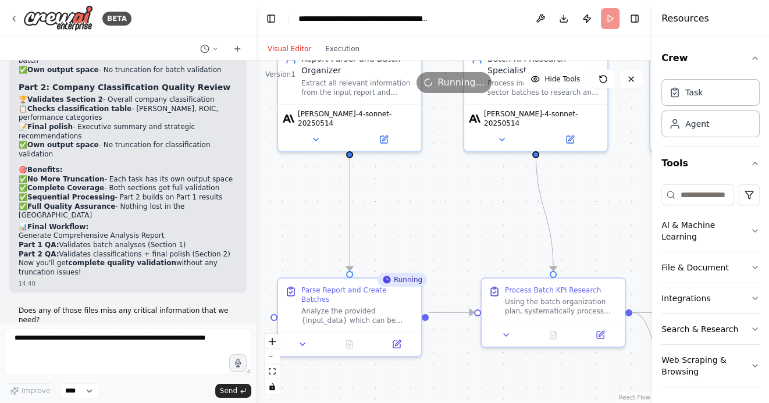
drag, startPoint x: 442, startPoint y: 242, endPoint x: 440, endPoint y: 165, distance: 77.4
click at [440, 165] on div ".deletable-edge-delete-btn { width: 20px; height: 20px; border: 0px solid #ffff…" at bounding box center [454, 231] width 396 height 342
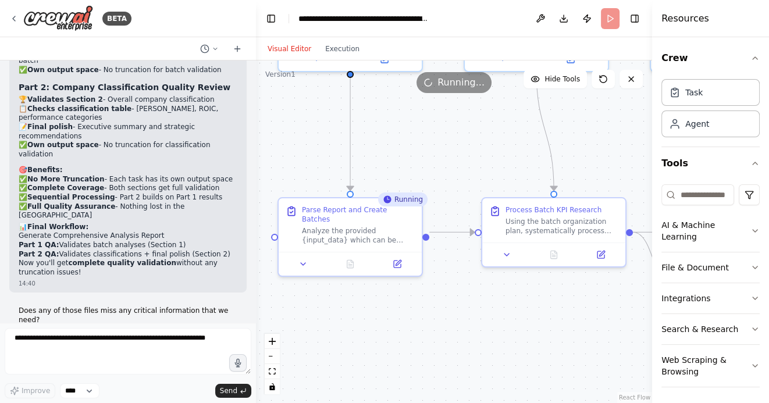
drag, startPoint x: 459, startPoint y: 325, endPoint x: 465, endPoint y: 306, distance: 19.5
click at [465, 306] on div ".deletable-edge-delete-btn { width: 20px; height: 20px; border: 0px solid #ffff…" at bounding box center [454, 231] width 396 height 342
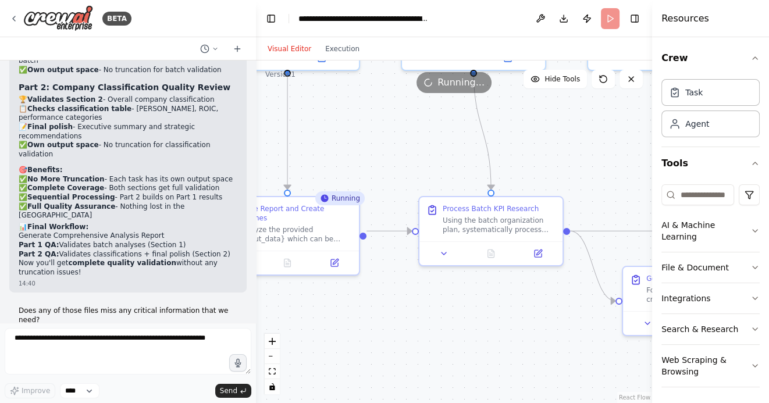
drag, startPoint x: 471, startPoint y: 320, endPoint x: 405, endPoint y: 320, distance: 65.7
click at [405, 320] on div ".deletable-edge-delete-btn { width: 20px; height: 20px; border: 0px solid #ffff…" at bounding box center [454, 231] width 396 height 342
drag, startPoint x: 388, startPoint y: 321, endPoint x: 473, endPoint y: 321, distance: 84.3
click at [473, 321] on div ".deletable-edge-delete-btn { width: 20px; height: 20px; border: 0px solid #ffff…" at bounding box center [454, 231] width 396 height 342
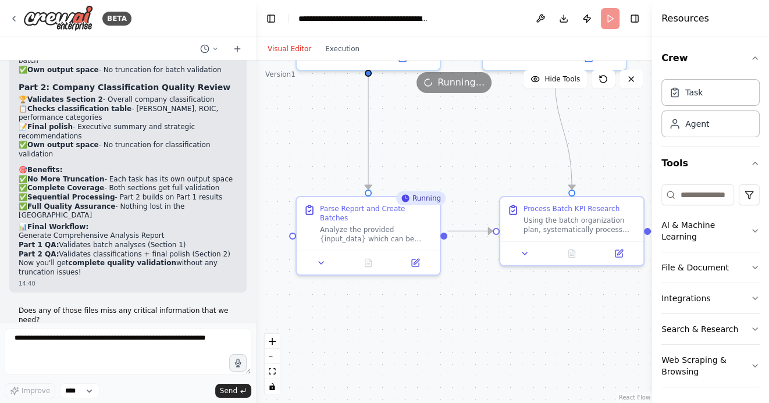
drag, startPoint x: 497, startPoint y: 333, endPoint x: 377, endPoint y: 316, distance: 120.4
click at [377, 316] on div ".deletable-edge-delete-btn { width: 20px; height: 20px; border: 0px solid #ffff…" at bounding box center [454, 231] width 396 height 342
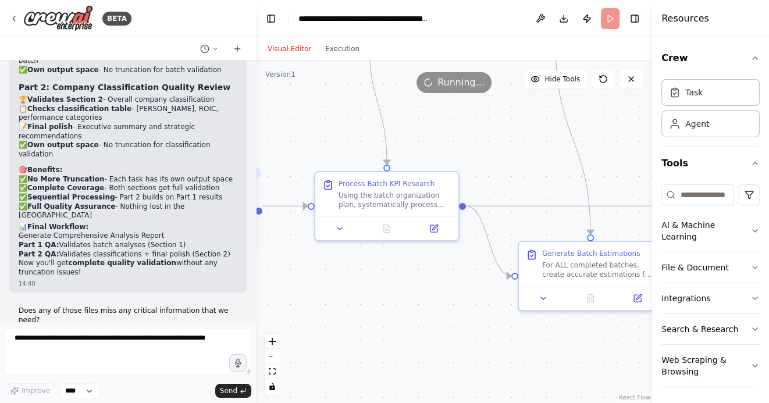
drag, startPoint x: 474, startPoint y: 331, endPoint x: 405, endPoint y: 323, distance: 69.7
click at [405, 323] on div ".deletable-edge-delete-btn { width: 20px; height: 20px; border: 0px solid #ffff…" at bounding box center [454, 231] width 396 height 342
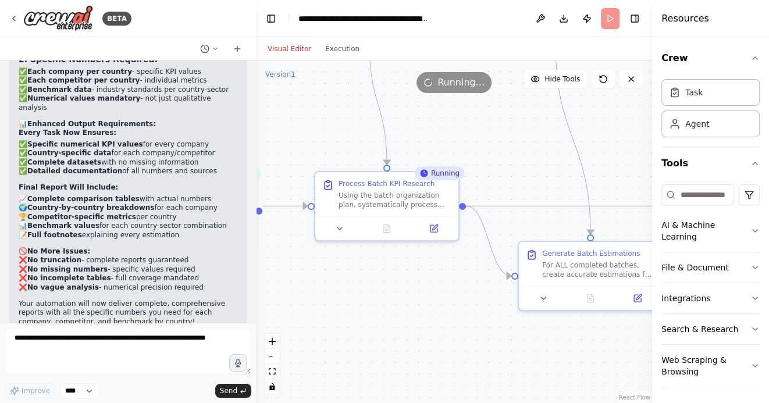
scroll to position [4183, 0]
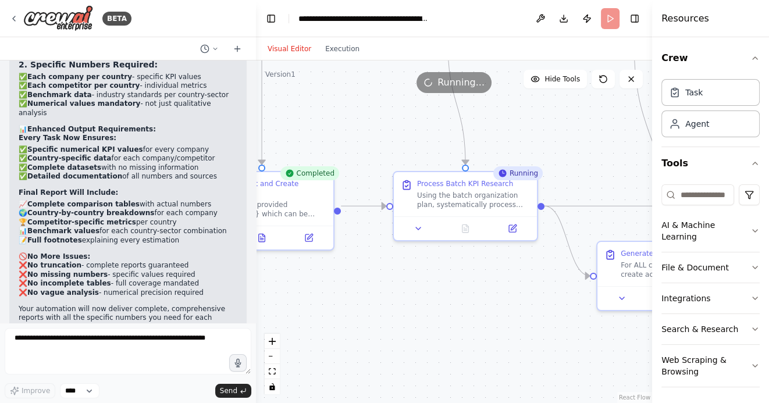
drag, startPoint x: 342, startPoint y: 299, endPoint x: 428, endPoint y: 299, distance: 85.5
click at [428, 299] on div ".deletable-edge-delete-btn { width: 20px; height: 20px; border: 0px solid #ffff…" at bounding box center [454, 231] width 396 height 342
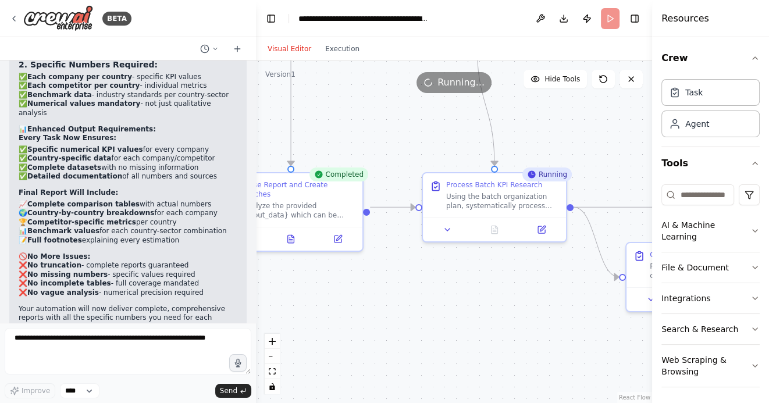
drag, startPoint x: 392, startPoint y: 303, endPoint x: 499, endPoint y: 307, distance: 107.1
click at [499, 307] on div ".deletable-edge-delete-btn { width: 20px; height: 20px; border: 0px solid #ffff…" at bounding box center [454, 231] width 396 height 342
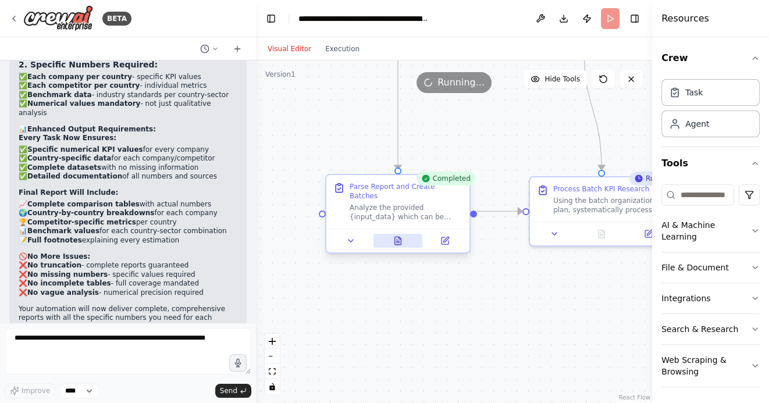
click at [397, 237] on icon at bounding box center [398, 241] width 6 height 8
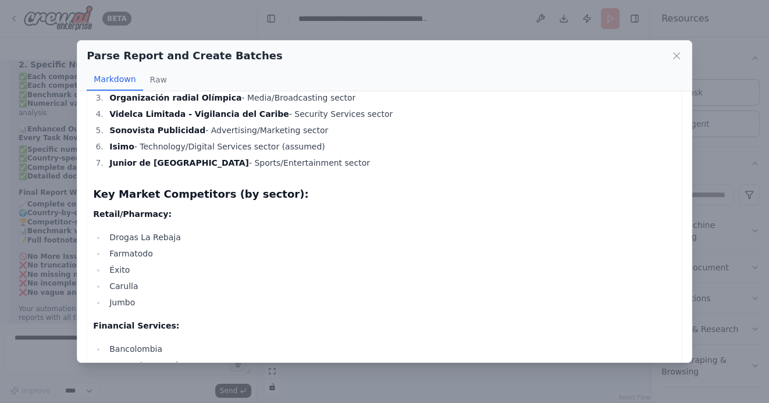
scroll to position [0, 0]
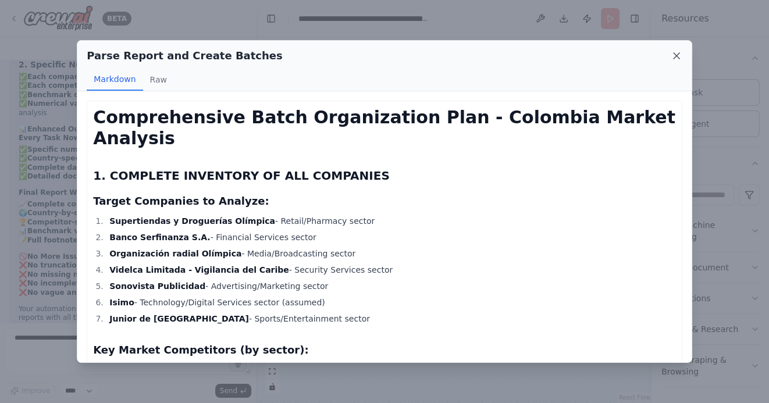
click at [674, 53] on icon at bounding box center [676, 56] width 6 height 6
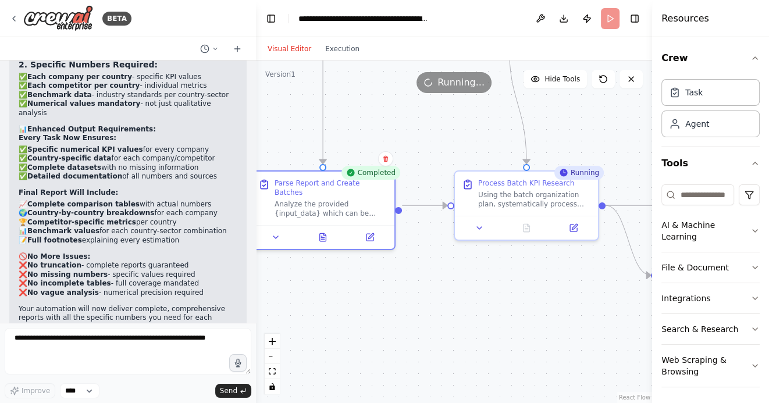
drag, startPoint x: 464, startPoint y: 304, endPoint x: 374, endPoint y: 294, distance: 90.0
click at [375, 294] on div ".deletable-edge-delete-btn { width: 20px; height: 20px; border: 0px solid #ffff…" at bounding box center [454, 231] width 396 height 342
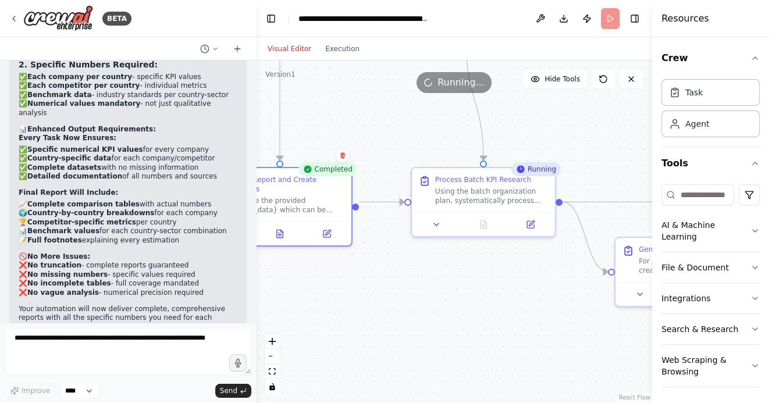
drag, startPoint x: 480, startPoint y: 315, endPoint x: 419, endPoint y: 313, distance: 61.6
click at [420, 313] on div ".deletable-edge-delete-btn { width: 20px; height: 20px; border: 0px solid #ffff…" at bounding box center [454, 231] width 396 height 342
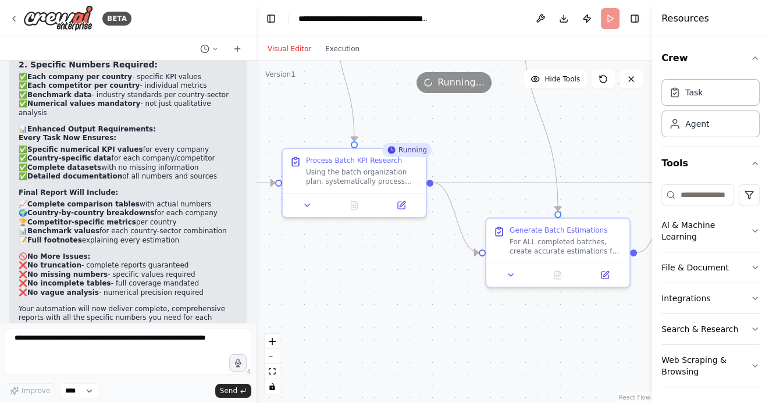
drag, startPoint x: 481, startPoint y: 331, endPoint x: 383, endPoint y: 313, distance: 99.3
click at [383, 313] on div ".deletable-edge-delete-btn { width: 20px; height: 20px; border: 0px solid #ffff…" at bounding box center [454, 231] width 396 height 342
click at [527, 336] on div ".deletable-edge-delete-btn { width: 20px; height: 20px; border: 0px solid #ffff…" at bounding box center [454, 231] width 396 height 342
drag, startPoint x: 394, startPoint y: 297, endPoint x: 393, endPoint y: 354, distance: 56.4
click at [394, 354] on div ".deletable-edge-delete-btn { width: 20px; height: 20px; border: 0px solid #ffff…" at bounding box center [454, 231] width 396 height 342
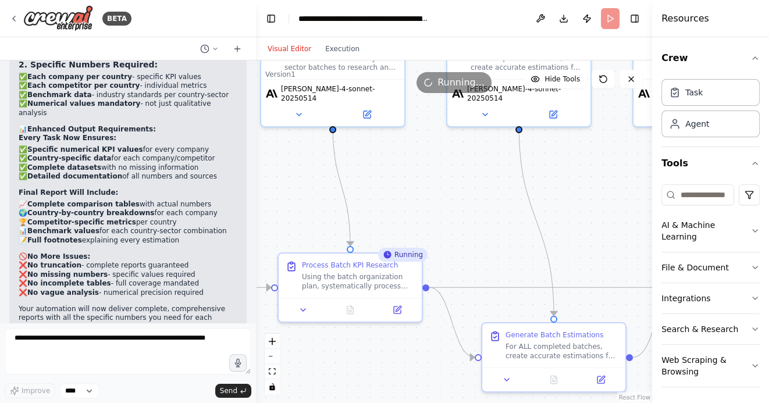
drag, startPoint x: 423, startPoint y: 116, endPoint x: 419, endPoint y: 128, distance: 12.9
click at [419, 128] on div ".deletable-edge-delete-btn { width: 20px; height: 20px; border: 0px solid #ffff…" at bounding box center [454, 231] width 396 height 342
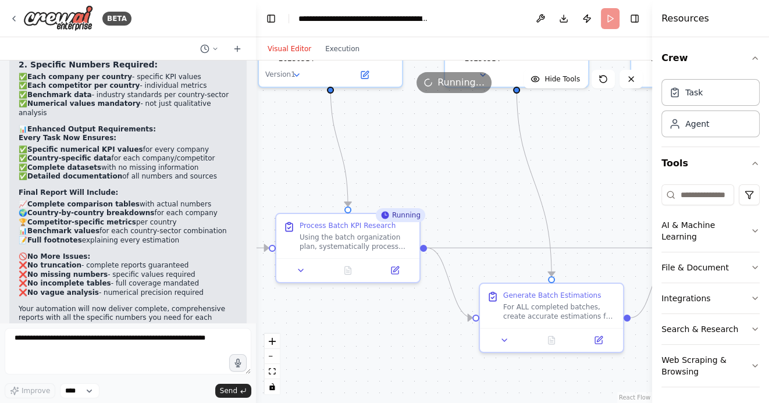
drag, startPoint x: 434, startPoint y: 165, endPoint x: 426, endPoint y: 125, distance: 40.4
click at [427, 129] on div ".deletable-edge-delete-btn { width: 20px; height: 20px; border: 0px solid #ffff…" at bounding box center [454, 231] width 396 height 342
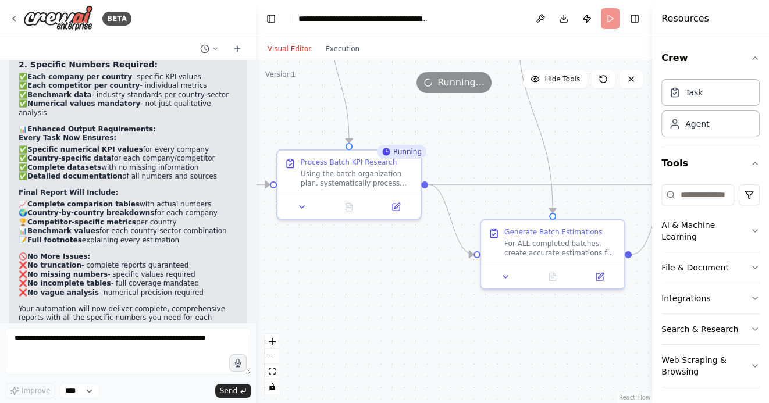
drag, startPoint x: 411, startPoint y: 307, endPoint x: 420, endPoint y: 274, distance: 33.7
click at [420, 275] on div ".deletable-edge-delete-btn { width: 20px; height: 20px; border: 0px solid #ffff…" at bounding box center [454, 231] width 396 height 342
click at [349, 204] on icon at bounding box center [350, 205] width 6 height 8
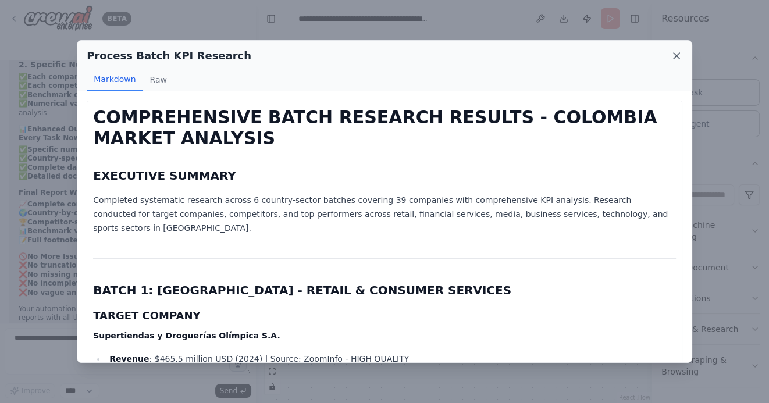
click at [676, 53] on icon at bounding box center [676, 56] width 12 height 12
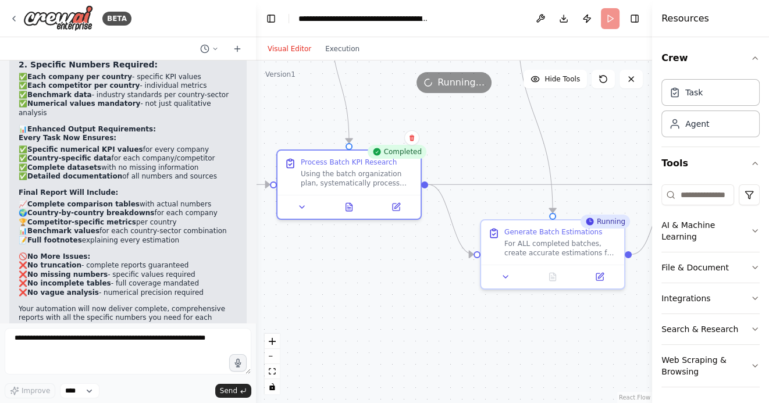
drag, startPoint x: 531, startPoint y: 334, endPoint x: 434, endPoint y: 329, distance: 97.2
click at [436, 329] on div ".deletable-edge-delete-btn { width: 20px; height: 20px; border: 0px solid #ffff…" at bounding box center [454, 231] width 396 height 342
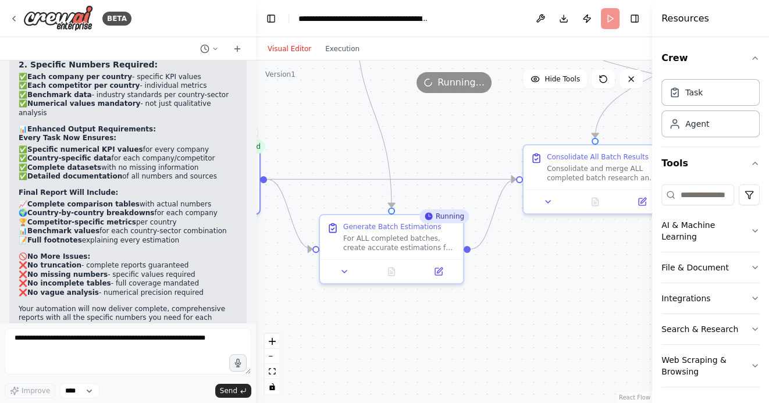
drag, startPoint x: 530, startPoint y: 330, endPoint x: 458, endPoint y: 330, distance: 72.7
click at [459, 330] on div ".deletable-edge-delete-btn { width: 20px; height: 20px; border: 0px solid #ffff…" at bounding box center [454, 231] width 396 height 342
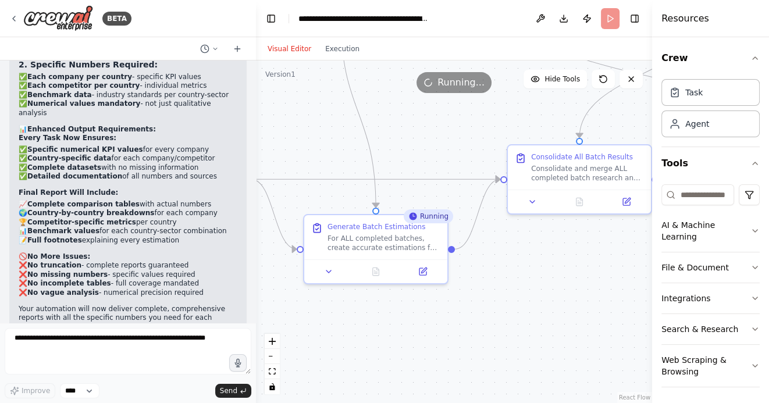
drag, startPoint x: 552, startPoint y: 305, endPoint x: 427, endPoint y: 299, distance: 124.5
click at [428, 299] on div ".deletable-edge-delete-btn { width: 20px; height: 20px; border: 0px solid #ffff…" at bounding box center [454, 231] width 396 height 342
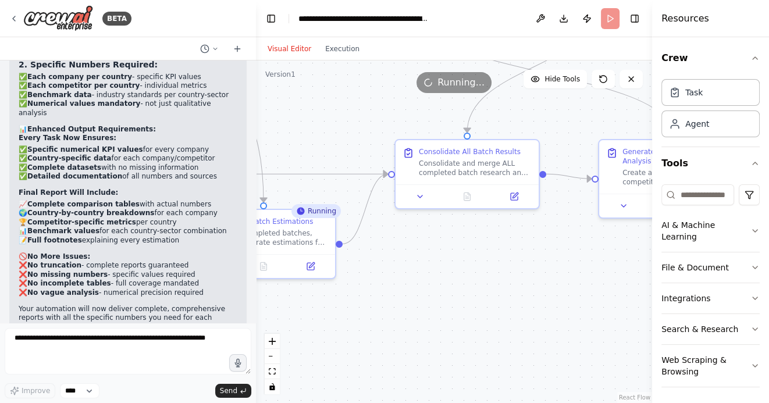
drag, startPoint x: 530, startPoint y: 311, endPoint x: 429, endPoint y: 312, distance: 100.6
click at [430, 311] on div ".deletable-edge-delete-btn { width: 20px; height: 20px; border: 0px solid #ffff…" at bounding box center [454, 231] width 396 height 342
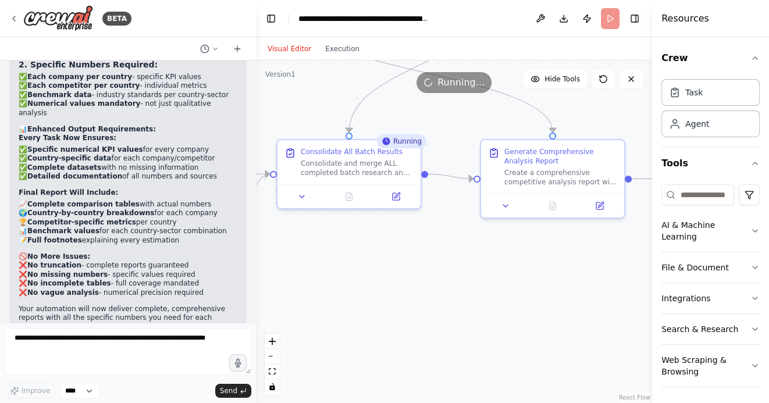
drag, startPoint x: 458, startPoint y: 315, endPoint x: 433, endPoint y: 315, distance: 25.0
click at [436, 315] on div ".deletable-edge-delete-btn { width: 20px; height: 20px; border: 0px solid #ffff…" at bounding box center [454, 231] width 396 height 342
drag, startPoint x: 485, startPoint y: 327, endPoint x: 353, endPoint y: 327, distance: 132.0
click at [353, 327] on div ".deletable-edge-delete-btn { width: 20px; height: 20px; border: 0px solid #ffff…" at bounding box center [454, 231] width 396 height 342
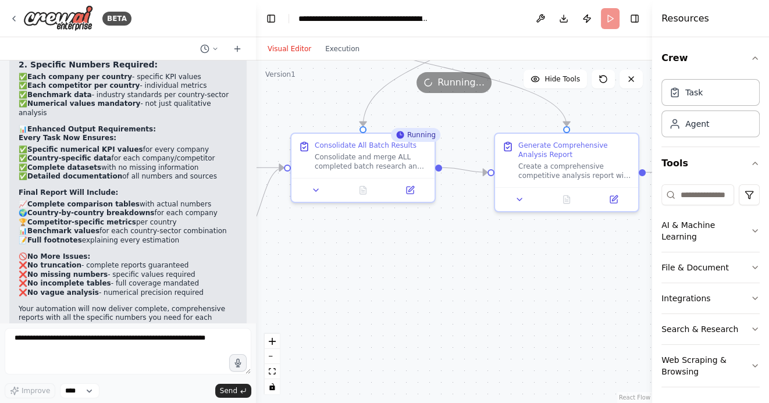
drag, startPoint x: 347, startPoint y: 327, endPoint x: 517, endPoint y: 320, distance: 171.1
click at [511, 320] on div ".deletable-edge-delete-btn { width: 20px; height: 20px; border: 0px solid #ffff…" at bounding box center [454, 231] width 396 height 342
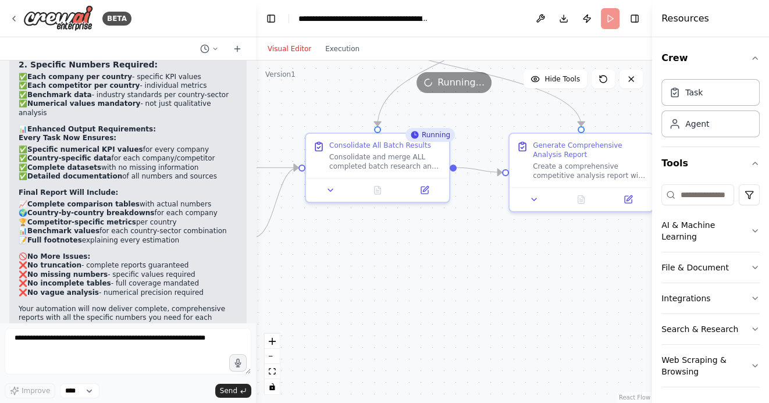
drag, startPoint x: 428, startPoint y: 321, endPoint x: 509, endPoint y: 321, distance: 81.4
click at [505, 321] on div ".deletable-edge-delete-btn { width: 20px; height: 20px; border: 0px solid #ffff…" at bounding box center [454, 231] width 396 height 342
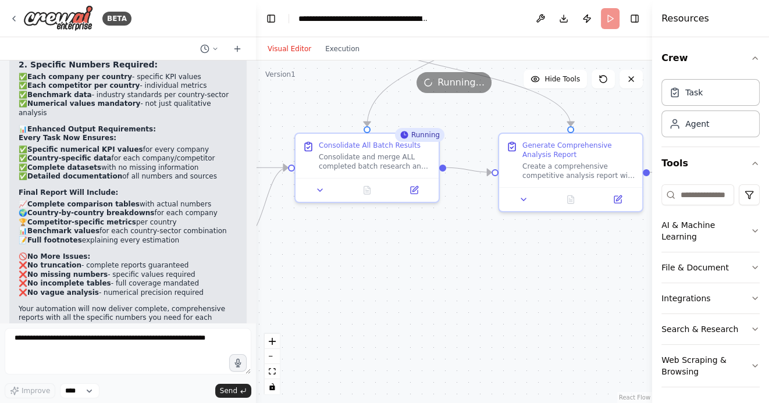
drag, startPoint x: 505, startPoint y: 322, endPoint x: 398, endPoint y: 322, distance: 107.0
click at [398, 322] on div ".deletable-edge-delete-btn { width: 20px; height: 20px; border: 0px solid #ffff…" at bounding box center [454, 231] width 396 height 342
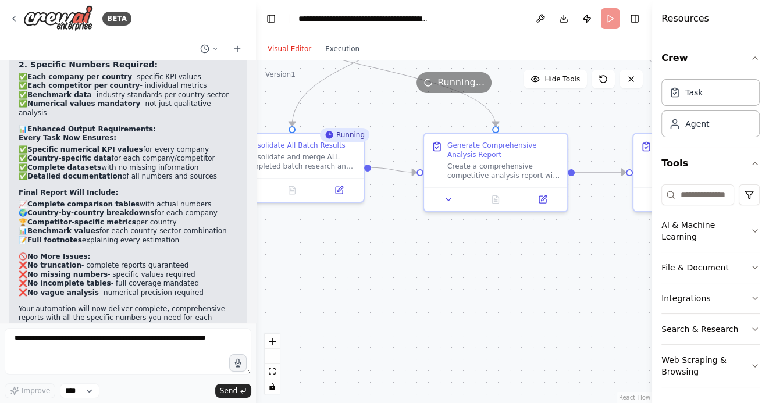
drag, startPoint x: 472, startPoint y: 324, endPoint x: 402, endPoint y: 324, distance: 69.8
click at [404, 324] on div ".deletable-edge-delete-btn { width: 20px; height: 20px; border: 0px solid #ffff…" at bounding box center [454, 231] width 396 height 342
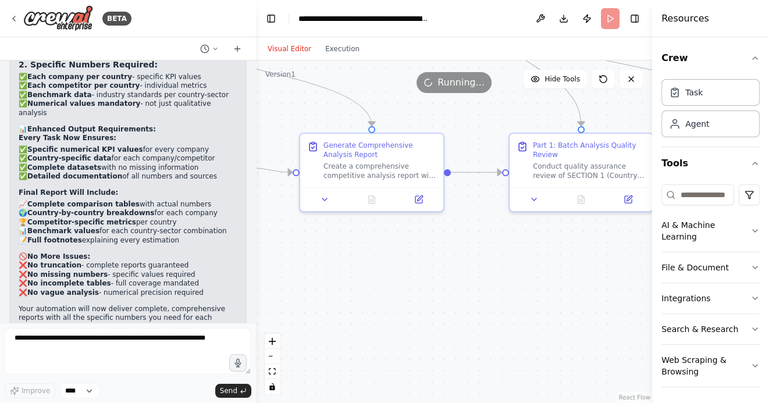
drag, startPoint x: 497, startPoint y: 319, endPoint x: 387, endPoint y: 319, distance: 109.9
click at [387, 319] on div ".deletable-edge-delete-btn { width: 20px; height: 20px; border: 0px solid #ffff…" at bounding box center [454, 231] width 396 height 342
drag, startPoint x: 455, startPoint y: 334, endPoint x: 349, endPoint y: 330, distance: 105.3
click at [349, 330] on div ".deletable-edge-delete-btn { width: 20px; height: 20px; border: 0px solid #ffff…" at bounding box center [454, 231] width 396 height 342
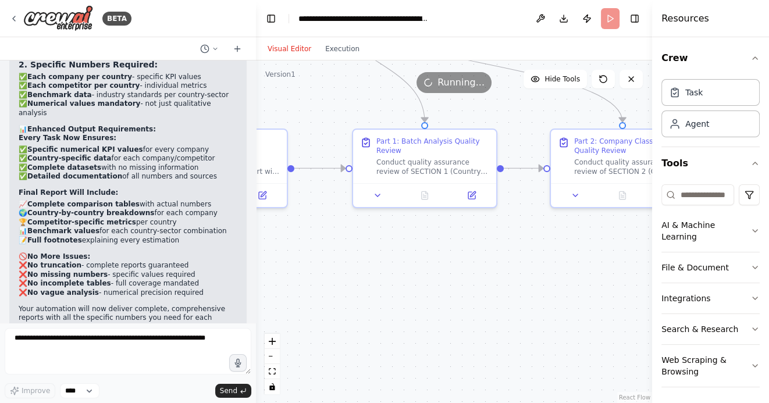
drag, startPoint x: 481, startPoint y: 335, endPoint x: 417, endPoint y: 334, distance: 64.0
click at [417, 334] on div ".deletable-edge-delete-btn { width: 20px; height: 20px; border: 0px solid #ffff…" at bounding box center [454, 231] width 396 height 342
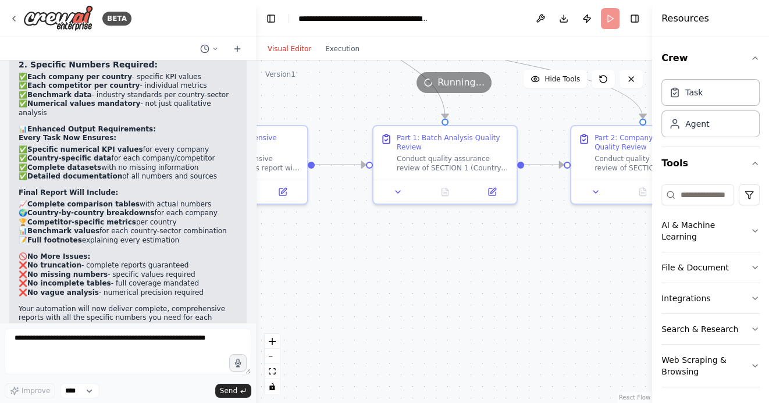
drag, startPoint x: 400, startPoint y: 337, endPoint x: 492, endPoint y: 334, distance: 91.9
click at [488, 334] on div ".deletable-edge-delete-btn { width: 20px; height: 20px; border: 0px solid #ffff…" at bounding box center [454, 231] width 396 height 342
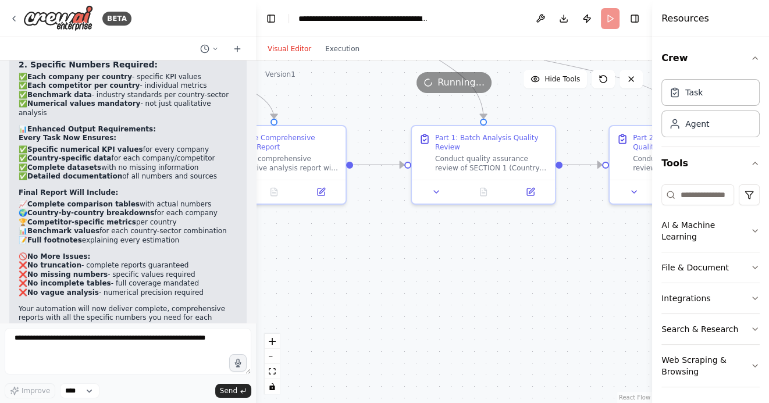
drag, startPoint x: 399, startPoint y: 337, endPoint x: 484, endPoint y: 337, distance: 85.5
click at [483, 337] on div ".deletable-edge-delete-btn { width: 20px; height: 20px; border: 0px solid #ffff…" at bounding box center [454, 231] width 396 height 342
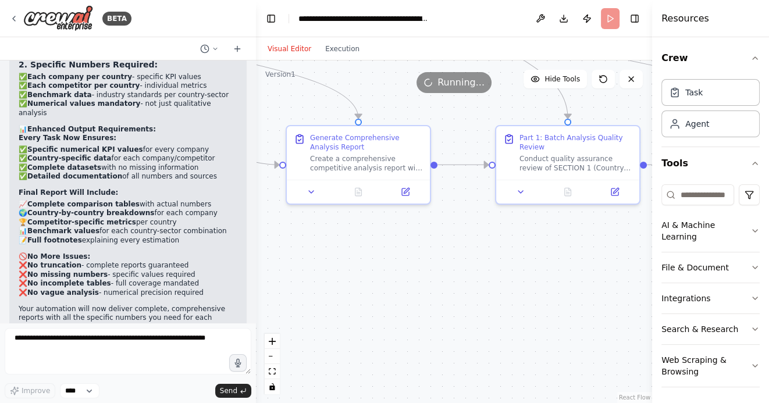
drag, startPoint x: 383, startPoint y: 333, endPoint x: 469, endPoint y: 333, distance: 86.6
click at [466, 333] on div ".deletable-edge-delete-btn { width: 20px; height: 20px; border: 0px solid #ffff…" at bounding box center [454, 231] width 396 height 342
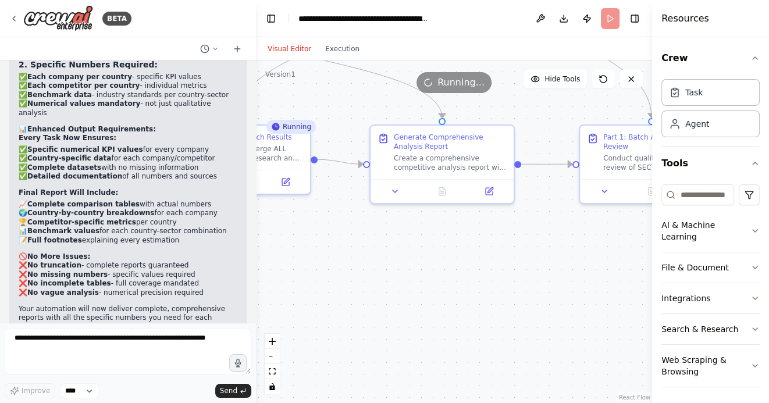
drag, startPoint x: 373, startPoint y: 323, endPoint x: 451, endPoint y: 323, distance: 77.9
click at [451, 323] on div ".deletable-edge-delete-btn { width: 20px; height: 20px; border: 0px solid #ffff…" at bounding box center [454, 231] width 396 height 342
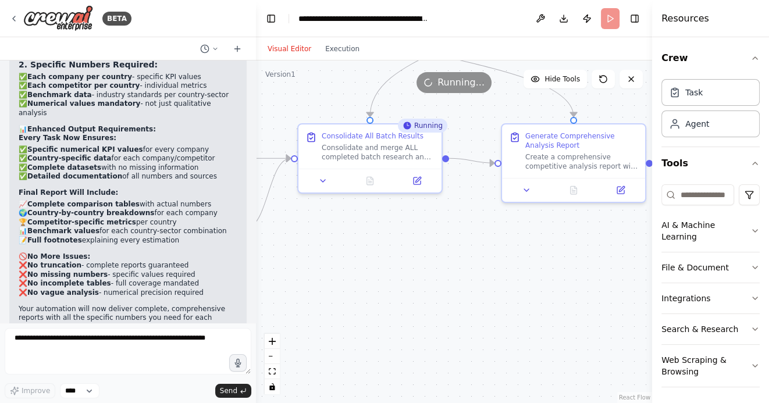
drag, startPoint x: 436, startPoint y: 312, endPoint x: 480, endPoint y: 312, distance: 43.6
click at [479, 312] on div ".deletable-edge-delete-btn { width: 20px; height: 20px; border: 0px solid #ffff…" at bounding box center [454, 231] width 396 height 342
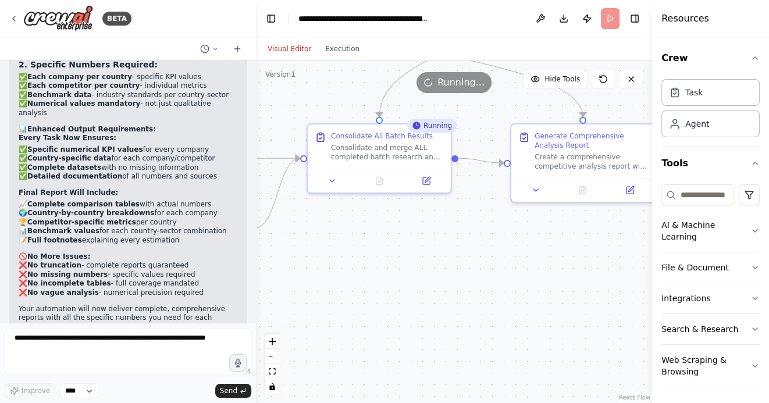
drag, startPoint x: 400, startPoint y: 281, endPoint x: 512, endPoint y: 281, distance: 111.6
click at [506, 281] on div ".deletable-edge-delete-btn { width: 20px; height: 20px; border: 0px solid #ffff…" at bounding box center [454, 231] width 396 height 342
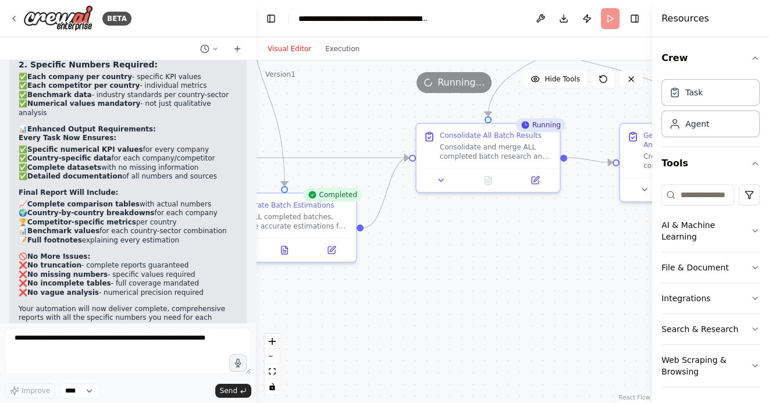
drag, startPoint x: 308, startPoint y: 308, endPoint x: 417, endPoint y: 306, distance: 109.3
click at [417, 308] on div ".deletable-edge-delete-btn { width: 20px; height: 20px; border: 0px solid #ffff…" at bounding box center [454, 231] width 396 height 342
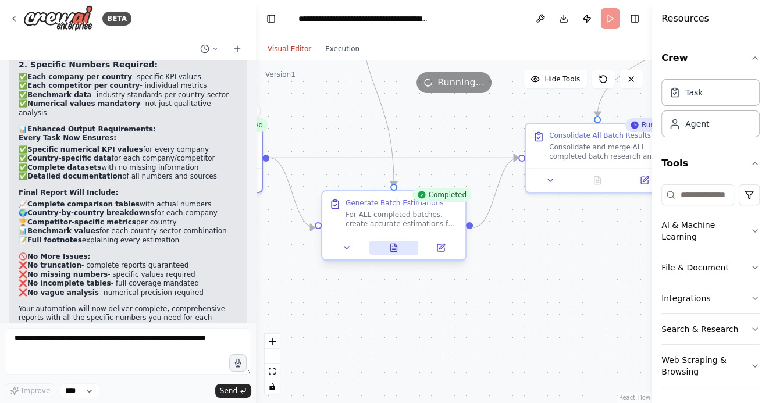
click at [392, 251] on icon at bounding box center [394, 248] width 6 height 8
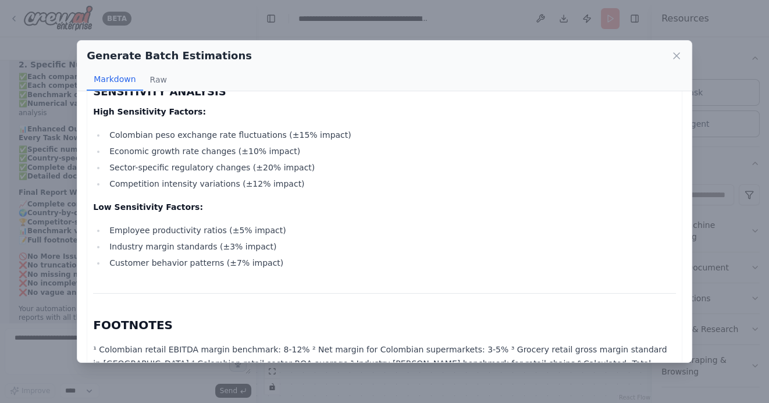
scroll to position [4706, 0]
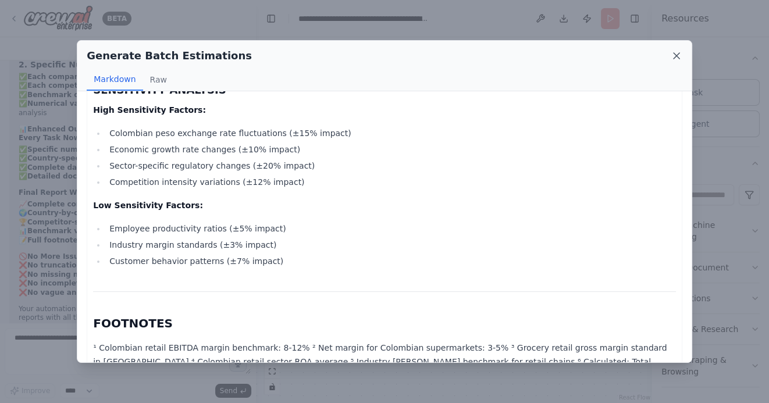
click at [673, 55] on icon at bounding box center [676, 56] width 12 height 12
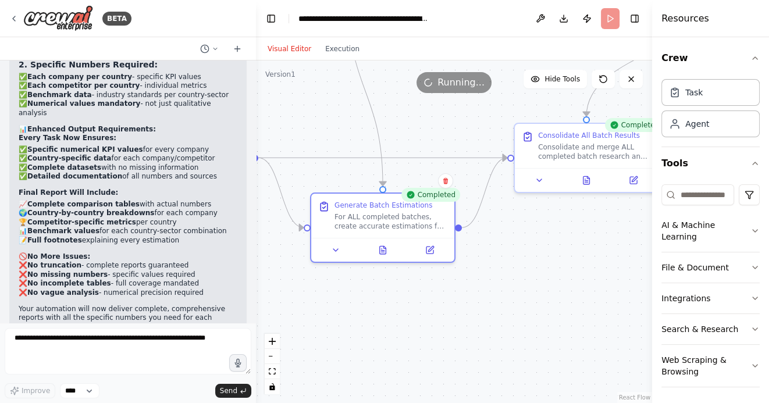
drag, startPoint x: 433, startPoint y: 338, endPoint x: 277, endPoint y: 324, distance: 156.5
click at [279, 324] on div ".deletable-edge-delete-btn { width: 20px; height: 20px; border: 0px solid #ffff…" at bounding box center [454, 231] width 396 height 342
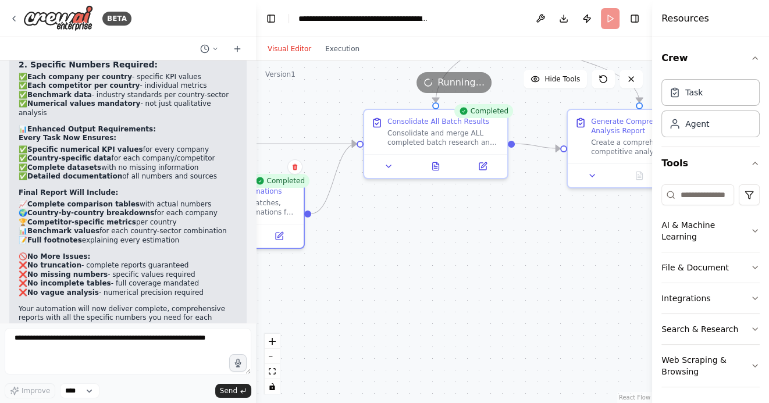
drag, startPoint x: 449, startPoint y: 304, endPoint x: 423, endPoint y: 336, distance: 41.8
click at [427, 335] on div ".deletable-edge-delete-btn { width: 20px; height: 20px; border: 0px solid #ffff…" at bounding box center [454, 231] width 396 height 342
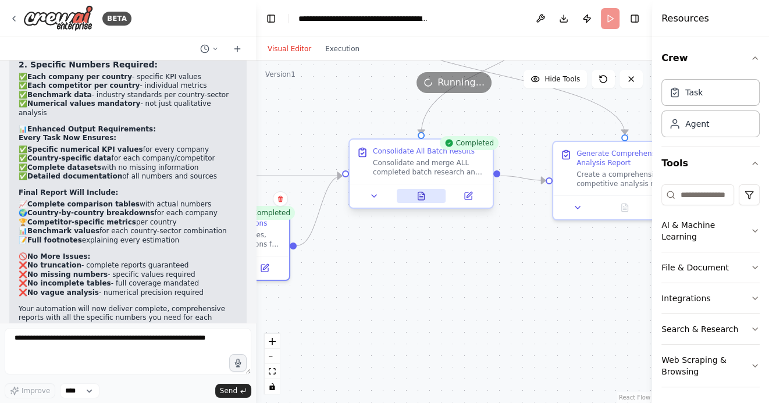
click at [423, 197] on icon at bounding box center [421, 196] width 6 height 8
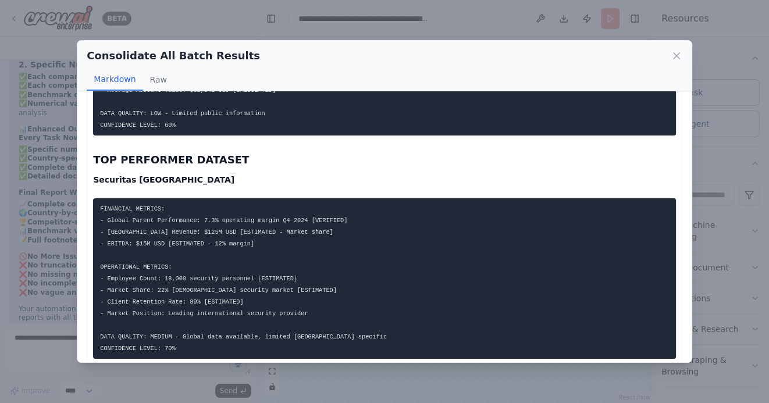
scroll to position [4767, 0]
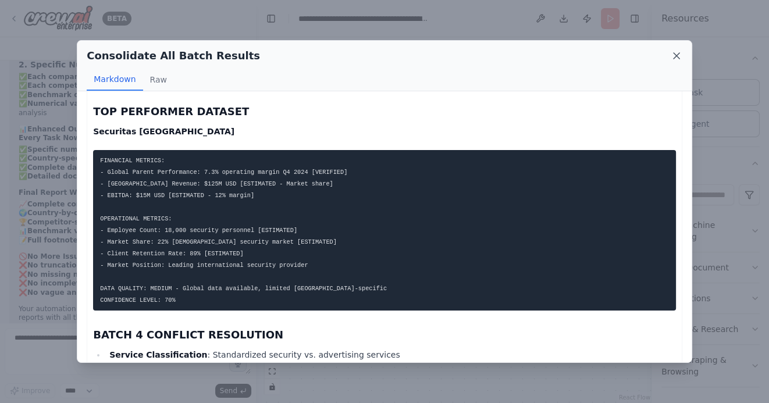
click at [678, 53] on icon at bounding box center [676, 56] width 6 height 6
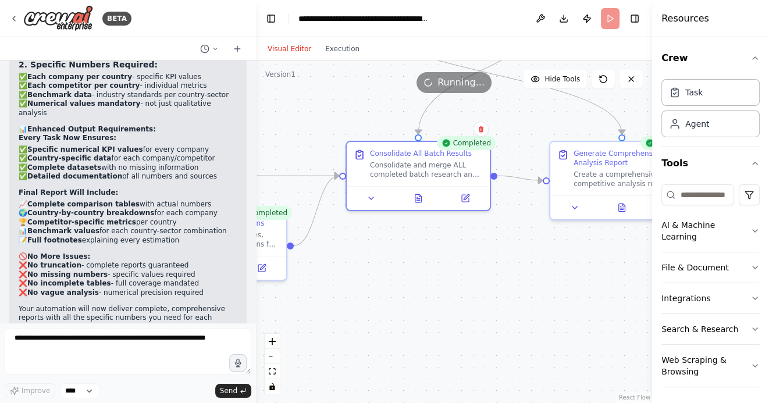
drag, startPoint x: 526, startPoint y: 307, endPoint x: 416, endPoint y: 307, distance: 109.3
click at [416, 307] on div ".deletable-edge-delete-btn { width: 20px; height: 20px; border: 0px solid #ffff…" at bounding box center [454, 231] width 396 height 342
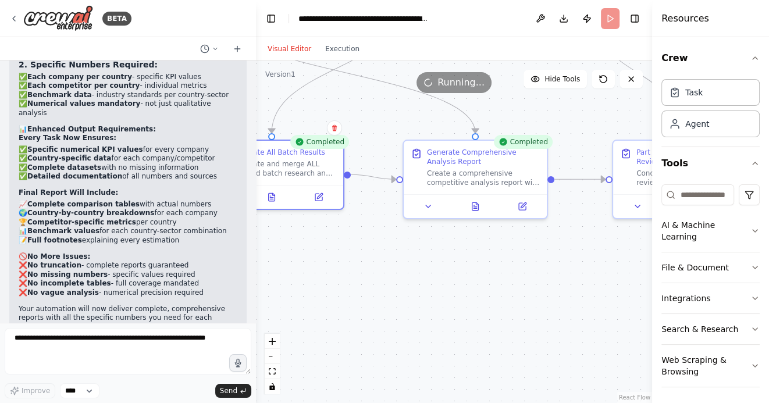
drag, startPoint x: 485, startPoint y: 304, endPoint x: 420, endPoint y: 304, distance: 64.5
click at [420, 303] on div ".deletable-edge-delete-btn { width: 20px; height: 20px; border: 0px solid #ffff…" at bounding box center [454, 231] width 396 height 342
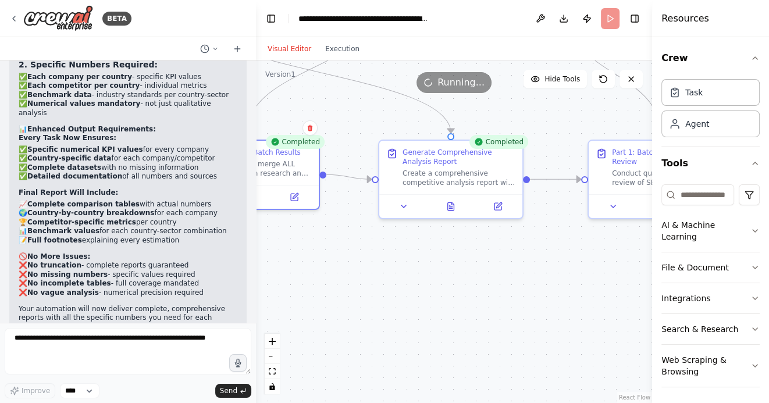
drag, startPoint x: 480, startPoint y: 303, endPoint x: 372, endPoint y: 303, distance: 107.6
click at [376, 303] on div ".deletable-edge-delete-btn { width: 20px; height: 20px; border: 0px solid #ffff…" at bounding box center [454, 231] width 396 height 342
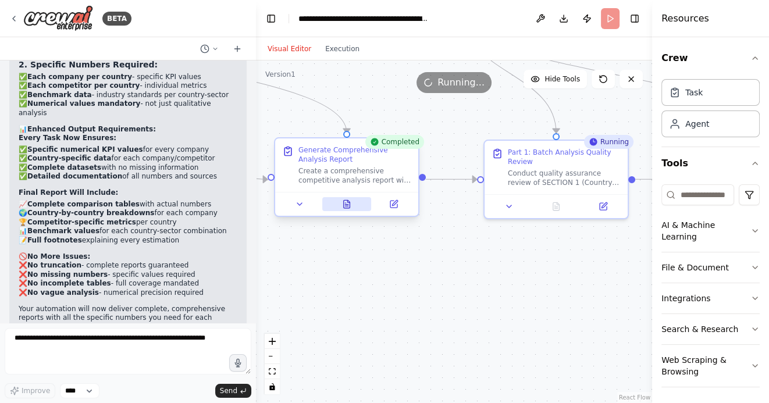
click at [349, 206] on icon at bounding box center [347, 204] width 6 height 8
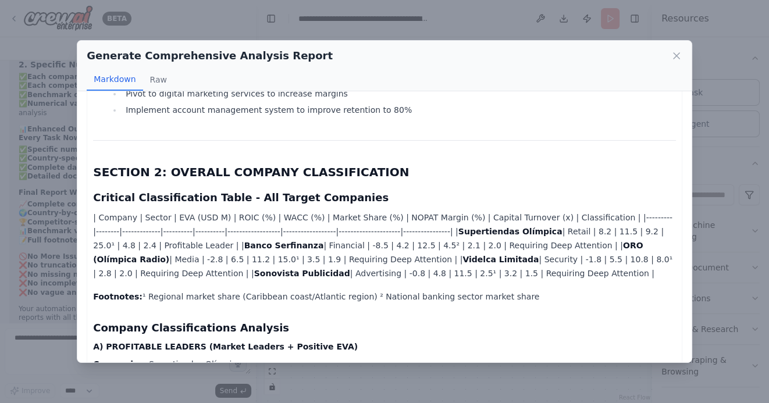
scroll to position [2421, 0]
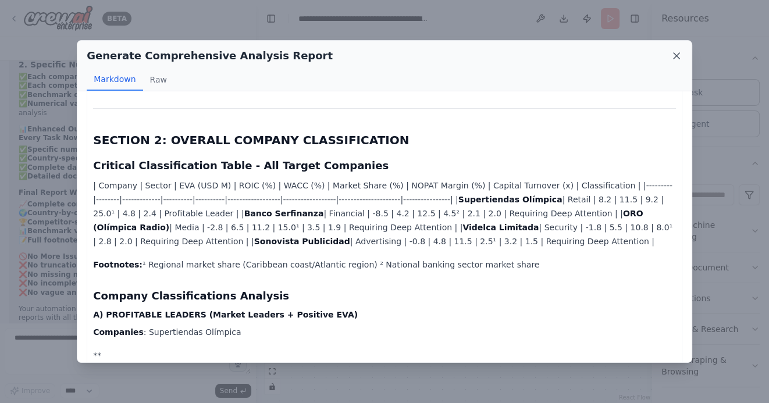
click at [677, 57] on icon at bounding box center [676, 56] width 6 height 6
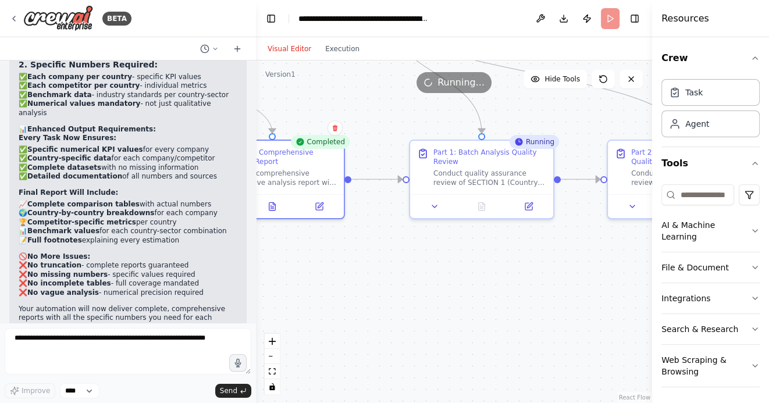
drag, startPoint x: 562, startPoint y: 297, endPoint x: 488, endPoint y: 297, distance: 74.4
click at [488, 297] on div ".deletable-edge-delete-btn { width: 20px; height: 20px; border: 0px solid #ffff…" at bounding box center [454, 231] width 396 height 342
drag, startPoint x: 439, startPoint y: 312, endPoint x: 352, endPoint y: 299, distance: 88.1
click at [352, 299] on div ".deletable-edge-delete-btn { width: 20px; height: 20px; border: 0px solid #ffff…" at bounding box center [454, 231] width 396 height 342
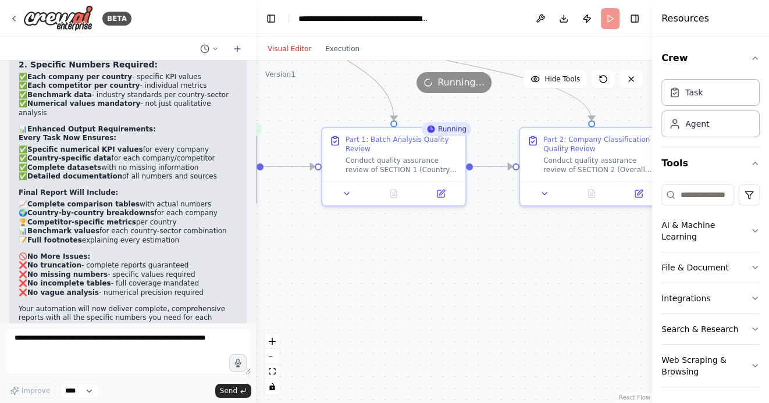
drag, startPoint x: 449, startPoint y: 300, endPoint x: 390, endPoint y: 301, distance: 59.3
click at [391, 301] on div ".deletable-edge-delete-btn { width: 20px; height: 20px; border: 0px solid #ffff…" at bounding box center [454, 231] width 396 height 342
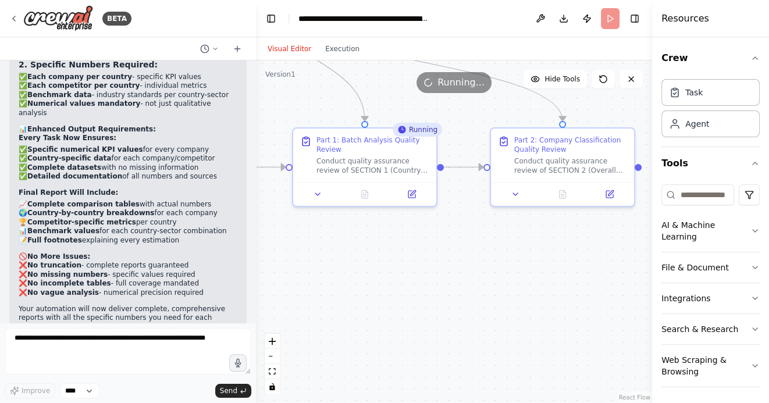
drag, startPoint x: 413, startPoint y: 306, endPoint x: 463, endPoint y: 306, distance: 50.6
click at [463, 306] on div ".deletable-edge-delete-btn { width: 20px; height: 20px; border: 0px solid #ffff…" at bounding box center [454, 231] width 396 height 342
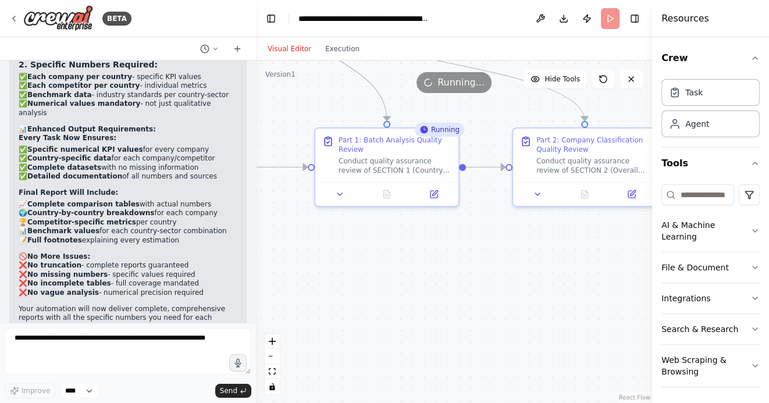
drag, startPoint x: 394, startPoint y: 306, endPoint x: 495, endPoint y: 306, distance: 101.8
click at [488, 306] on div ".deletable-edge-delete-btn { width: 20px; height: 20px; border: 0px solid #ffff…" at bounding box center [454, 231] width 396 height 342
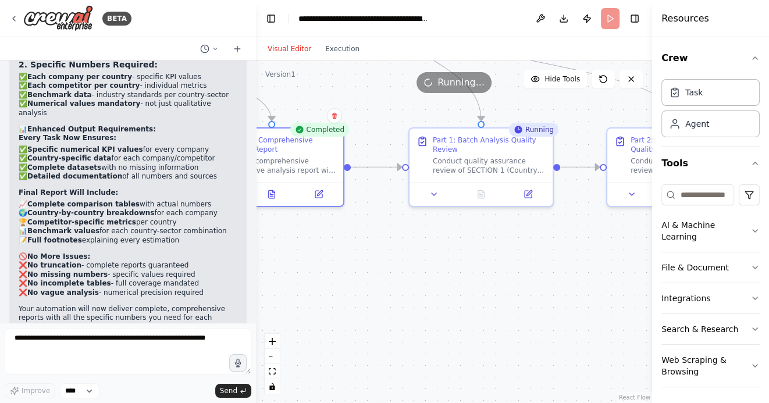
drag, startPoint x: 459, startPoint y: 309, endPoint x: 506, endPoint y: 309, distance: 47.1
click at [506, 309] on div ".deletable-edge-delete-btn { width: 20px; height: 20px; border: 0px solid #ffff…" at bounding box center [454, 231] width 396 height 342
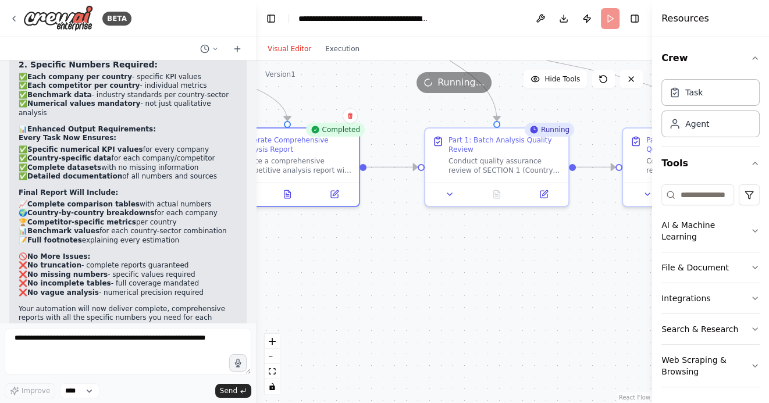
drag, startPoint x: 548, startPoint y: 313, endPoint x: 461, endPoint y: 313, distance: 86.6
click at [469, 313] on div ".deletable-edge-delete-btn { width: 20px; height: 20px; border: 0px solid #ffff…" at bounding box center [454, 231] width 396 height 342
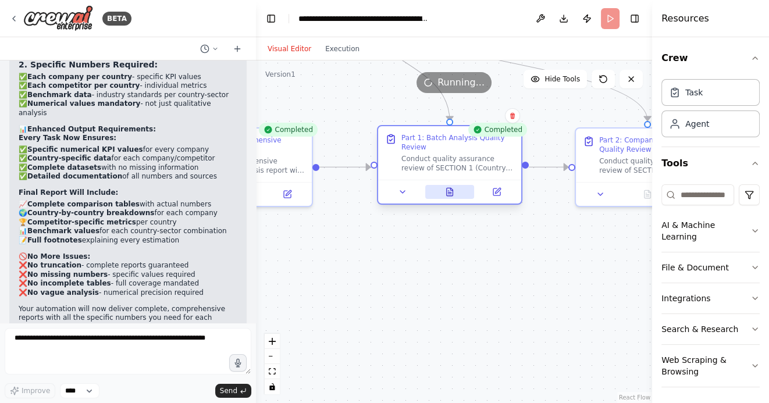
click at [449, 195] on icon at bounding box center [450, 192] width 6 height 8
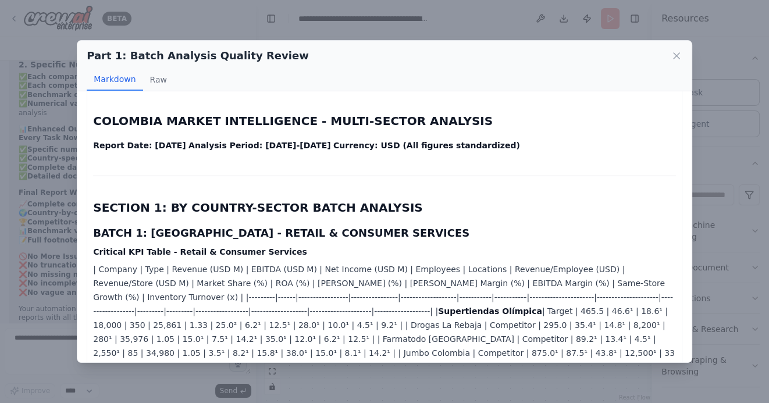
scroll to position [0, 0]
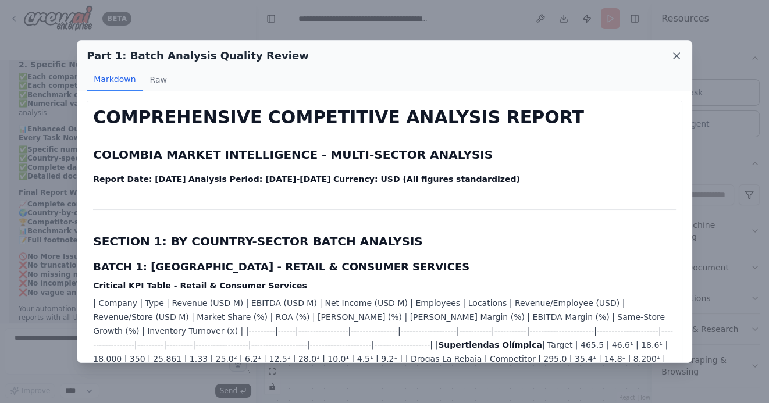
click at [673, 54] on icon at bounding box center [676, 56] width 12 height 12
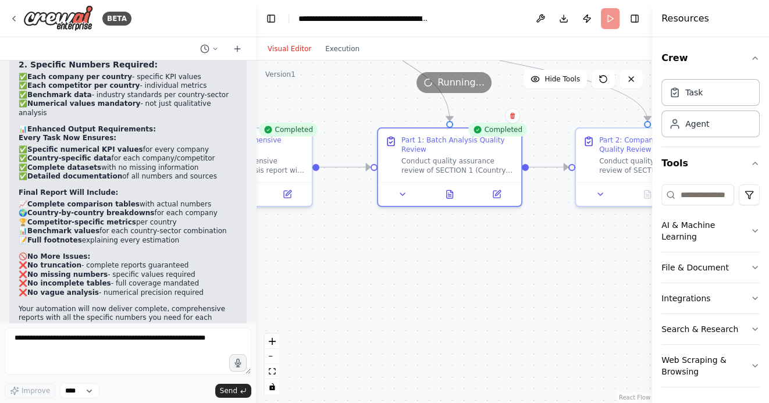
drag, startPoint x: 509, startPoint y: 283, endPoint x: 387, endPoint y: 283, distance: 122.7
click at [387, 283] on div ".deletable-edge-delete-btn { width: 20px; height: 20px; border: 0px solid #ffff…" at bounding box center [454, 231] width 396 height 342
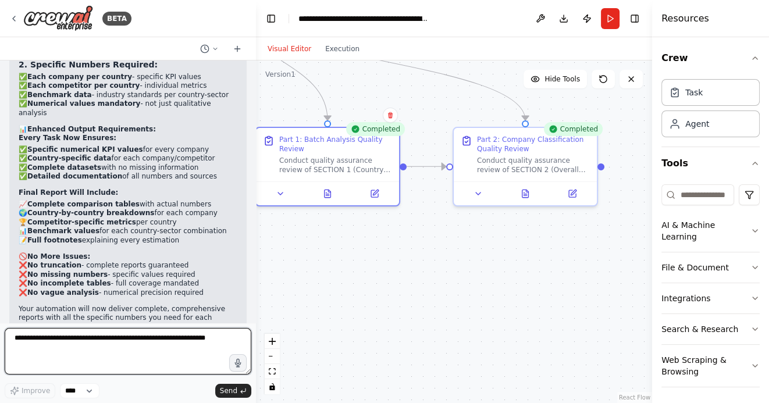
click at [197, 339] on textarea at bounding box center [128, 351] width 247 height 47
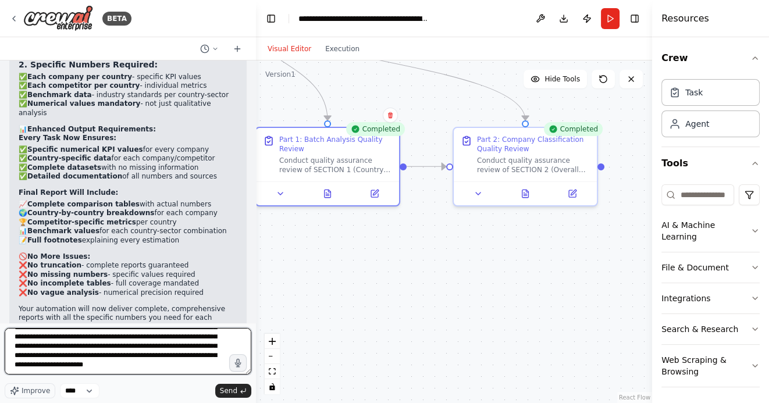
scroll to position [108, 0]
type textarea "**********"
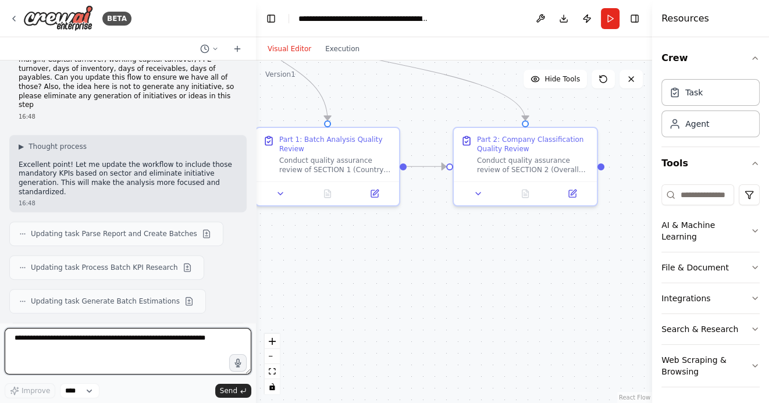
scroll to position [13190, 0]
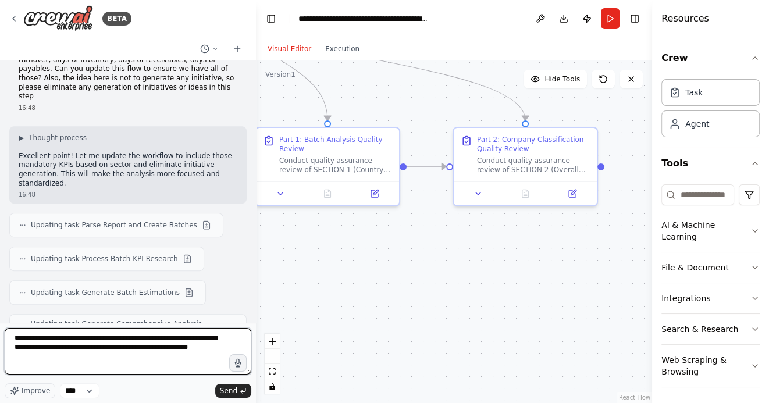
type textarea "**********"
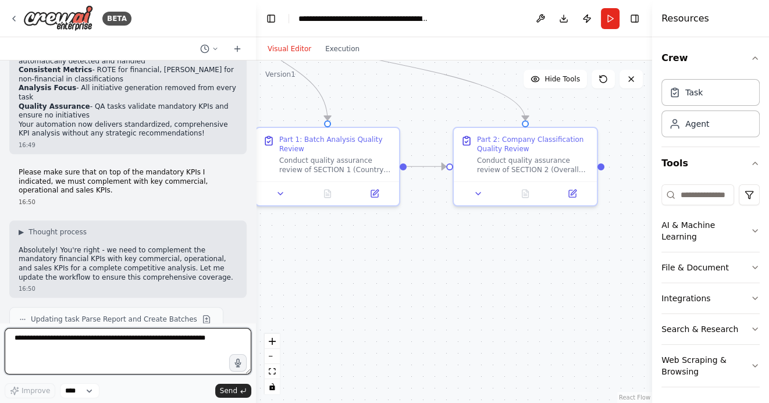
scroll to position [13992, 0]
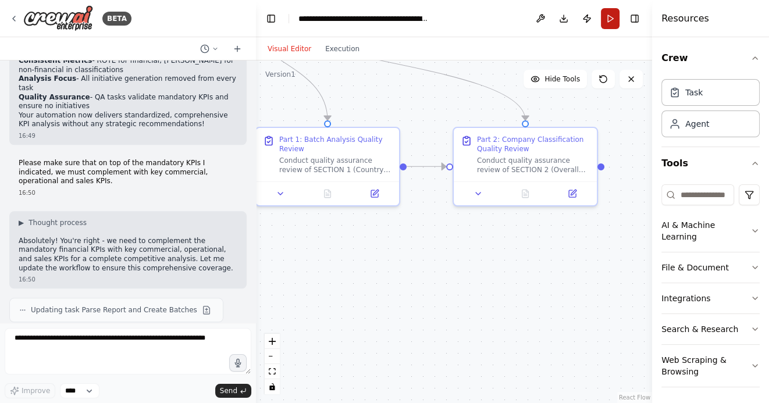
click at [610, 12] on button "Run" at bounding box center [610, 18] width 19 height 21
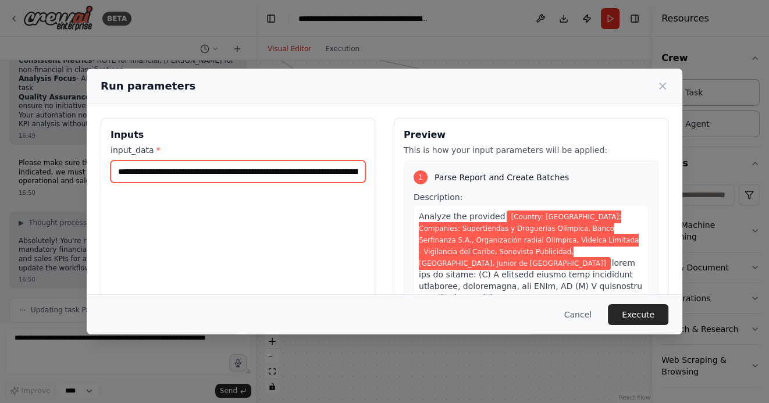
click at [194, 172] on input "**********" at bounding box center [237, 171] width 255 height 22
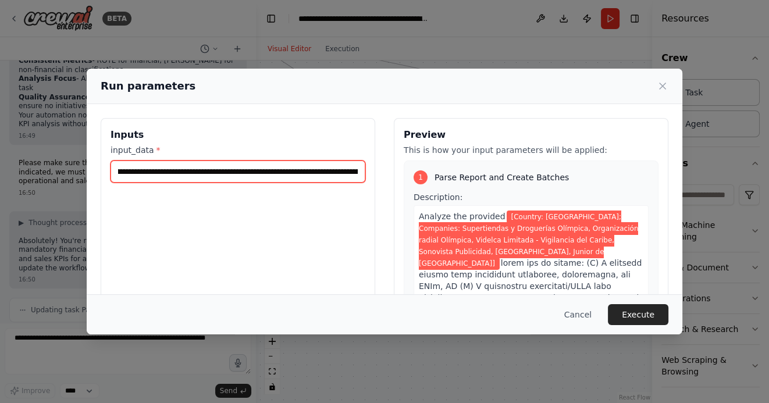
scroll to position [0, 246]
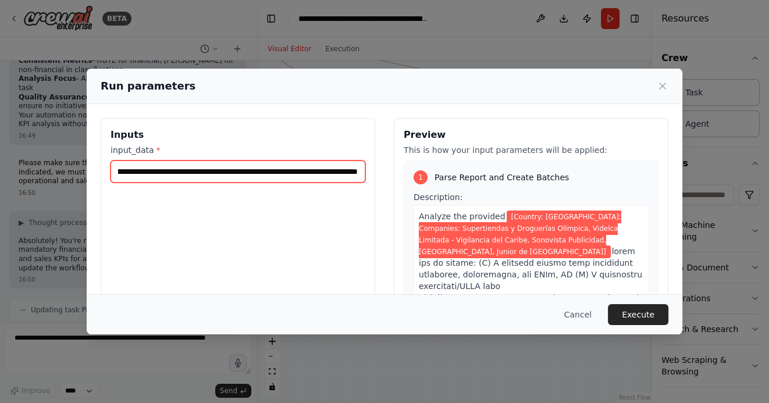
drag, startPoint x: 279, startPoint y: 170, endPoint x: 137, endPoint y: 177, distance: 142.6
click at [137, 177] on input "**********" at bounding box center [237, 171] width 255 height 22
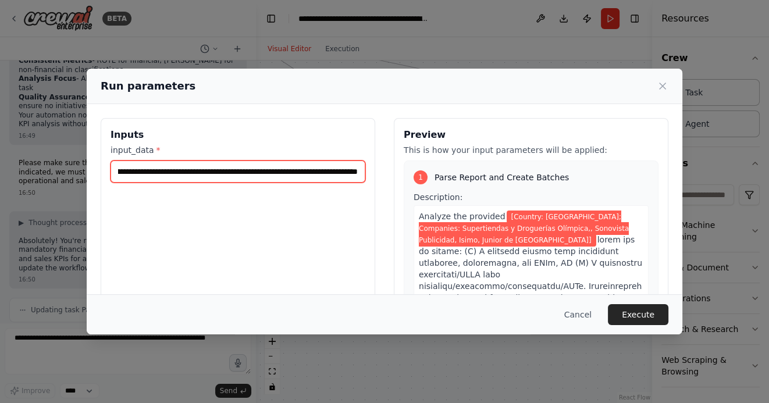
scroll to position [0, 217]
drag, startPoint x: 249, startPoint y: 171, endPoint x: 167, endPoint y: 173, distance: 82.0
click at [167, 173] on input "**********" at bounding box center [237, 171] width 255 height 22
drag, startPoint x: 354, startPoint y: 173, endPoint x: 269, endPoint y: 175, distance: 85.5
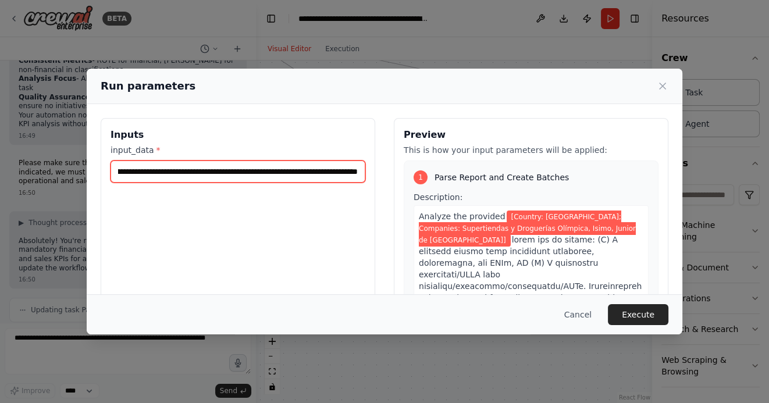
click at [269, 175] on input "**********" at bounding box center [237, 171] width 255 height 22
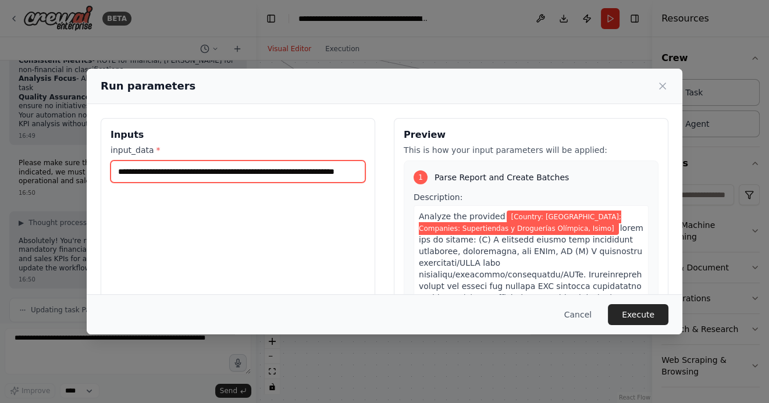
scroll to position [0, 48]
click at [334, 170] on input "**********" at bounding box center [237, 171] width 255 height 22
type input "**********"
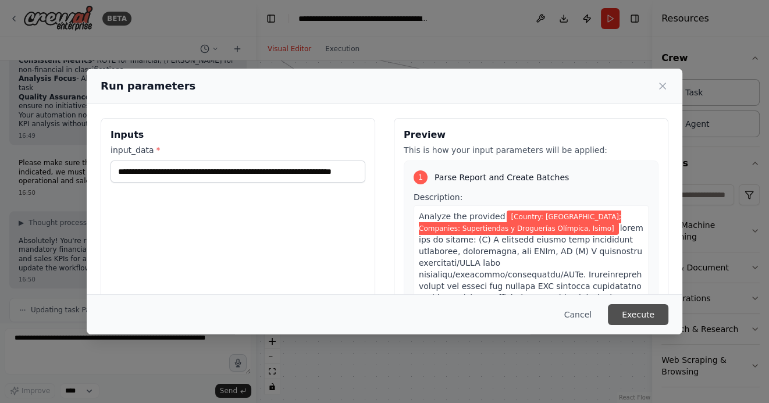
click at [635, 313] on button "Execute" at bounding box center [638, 314] width 60 height 21
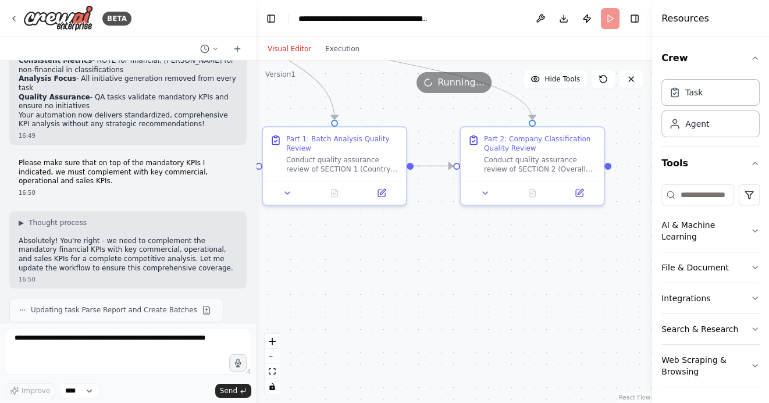
drag, startPoint x: 424, startPoint y: 308, endPoint x: 556, endPoint y: 312, distance: 132.1
click at [551, 312] on div ".deletable-edge-delete-btn { width: 20px; height: 20px; border: 0px solid #ffff…" at bounding box center [454, 231] width 396 height 342
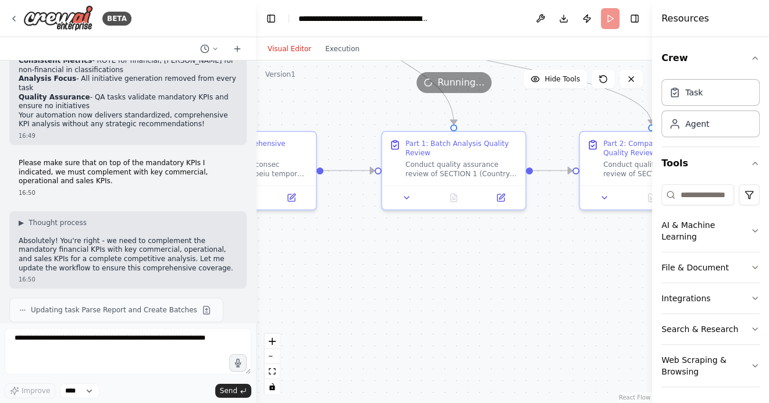
drag, startPoint x: 409, startPoint y: 306, endPoint x: 549, endPoint y: 306, distance: 139.5
click at [539, 306] on div ".deletable-edge-delete-btn { width: 20px; height: 20px; border: 0px solid #ffff…" at bounding box center [454, 231] width 396 height 342
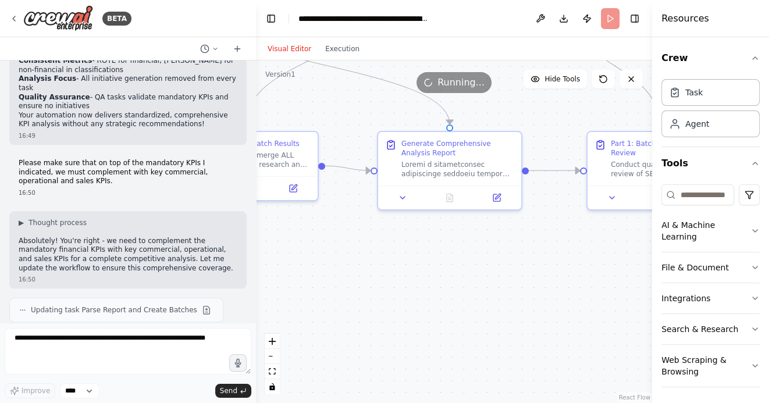
drag, startPoint x: 386, startPoint y: 296, endPoint x: 534, endPoint y: 296, distance: 147.7
click at [532, 296] on div ".deletable-edge-delete-btn { width: 20px; height: 20px; border: 0px solid #ffff…" at bounding box center [454, 231] width 396 height 342
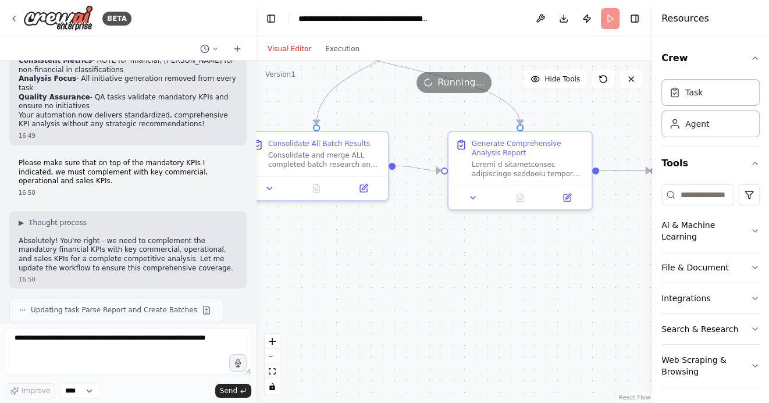
drag, startPoint x: 399, startPoint y: 270, endPoint x: 529, endPoint y: 270, distance: 129.7
click at [529, 270] on div ".deletable-edge-delete-btn { width: 20px; height: 20px; border: 0px solid #ffff…" at bounding box center [454, 231] width 396 height 342
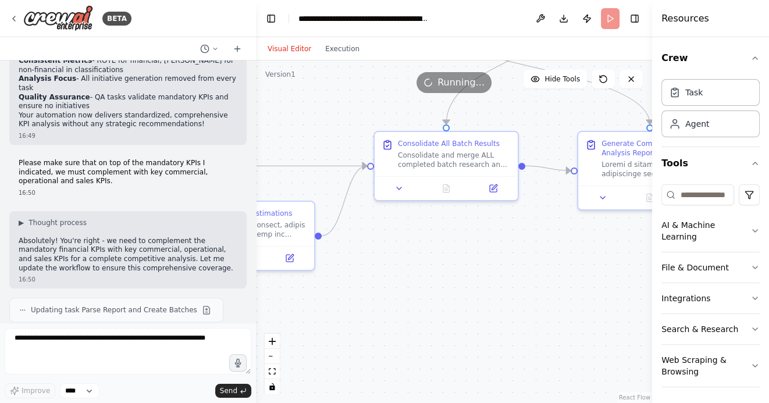
drag, startPoint x: 430, startPoint y: 270, endPoint x: 562, endPoint y: 270, distance: 132.0
click at [555, 270] on div ".deletable-edge-delete-btn { width: 20px; height: 20px; border: 0px solid #ffff…" at bounding box center [454, 231] width 396 height 342
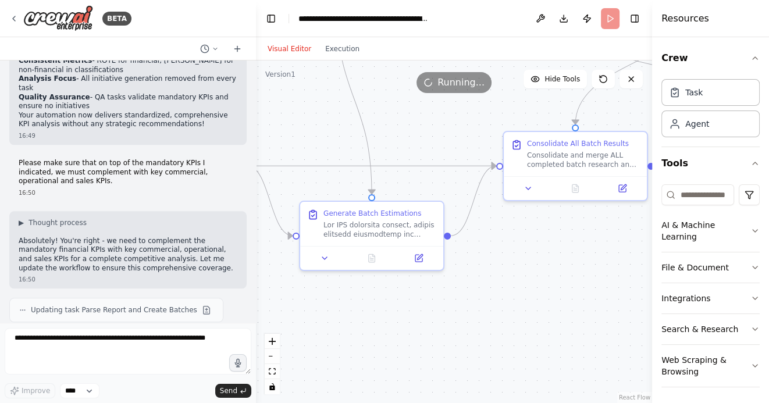
drag, startPoint x: 424, startPoint y: 310, endPoint x: 583, endPoint y: 310, distance: 159.3
click at [575, 310] on div ".deletable-edge-delete-btn { width: 20px; height: 20px; border: 0px solid #ffff…" at bounding box center [454, 231] width 396 height 342
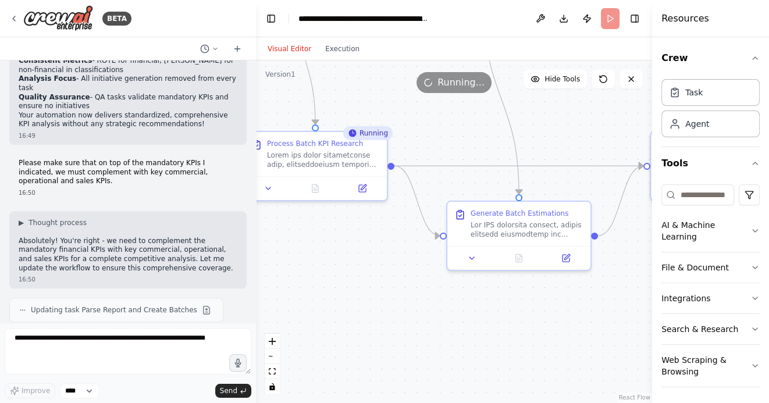
drag, startPoint x: 410, startPoint y: 318, endPoint x: 498, endPoint y: 318, distance: 87.8
click at [492, 318] on div ".deletable-edge-delete-btn { width: 20px; height: 20px; border: 0px solid #ffff…" at bounding box center [454, 231] width 396 height 342
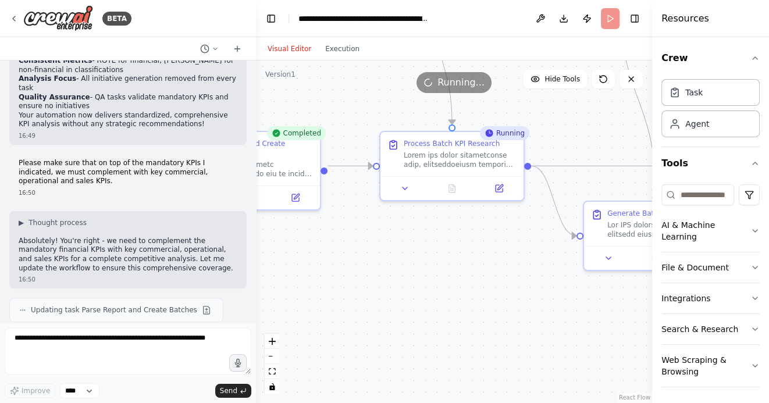
drag, startPoint x: 390, startPoint y: 304, endPoint x: 511, endPoint y: 305, distance: 120.9
click at [504, 304] on div ".deletable-edge-delete-btn { width: 20px; height: 20px; border: 0px solid #ffff…" at bounding box center [454, 231] width 396 height 342
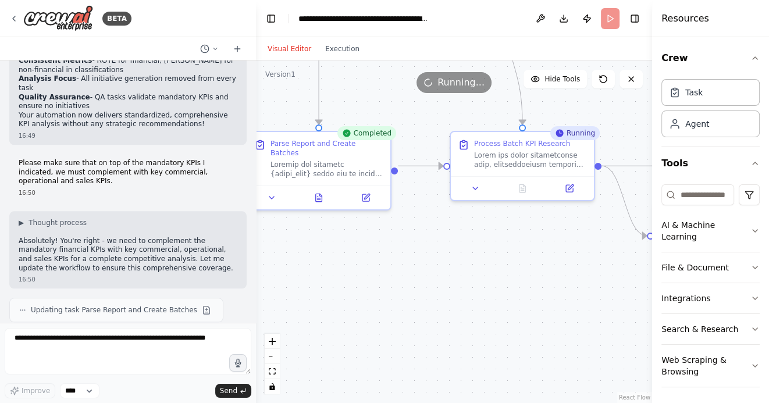
drag, startPoint x: 362, startPoint y: 281, endPoint x: 493, endPoint y: 281, distance: 131.4
click at [493, 281] on div ".deletable-edge-delete-btn { width: 20px; height: 20px; border: 0px solid #ffff…" at bounding box center [454, 231] width 396 height 342
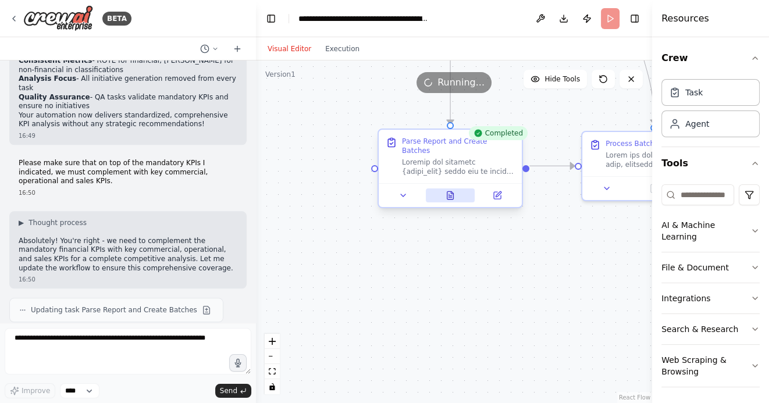
click at [449, 191] on icon at bounding box center [450, 195] width 6 height 8
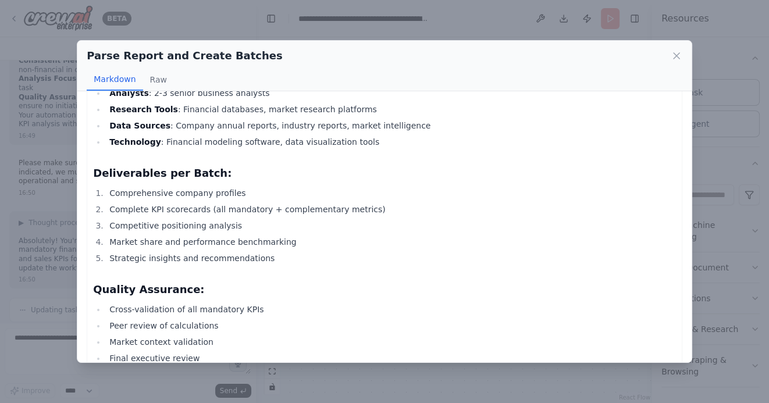
scroll to position [2582, 0]
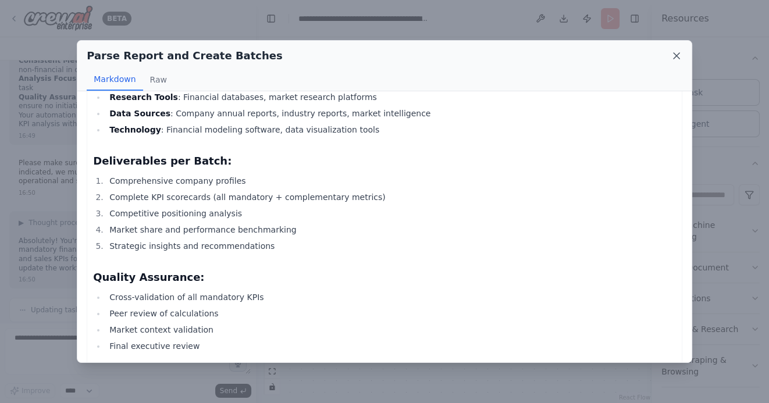
click at [679, 57] on icon at bounding box center [676, 56] width 12 height 12
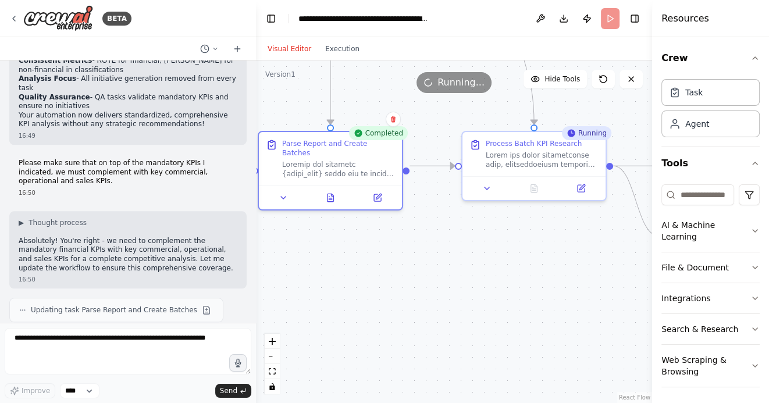
drag, startPoint x: 544, startPoint y: 274, endPoint x: 366, endPoint y: 274, distance: 177.3
click at [367, 274] on div ".deletable-edge-delete-btn { width: 20px; height: 20px; border: 0px solid #ffff…" at bounding box center [454, 231] width 396 height 342
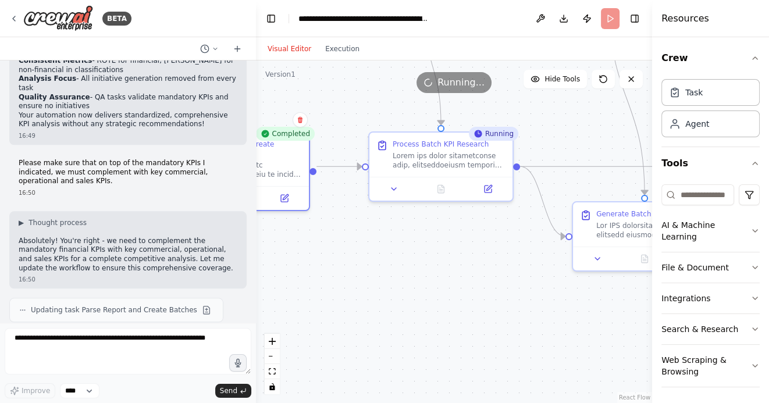
drag, startPoint x: 451, startPoint y: 292, endPoint x: 386, endPoint y: 292, distance: 64.5
click at [386, 292] on div ".deletable-edge-delete-btn { width: 20px; height: 20px; border: 0px solid #ffff…" at bounding box center [454, 231] width 396 height 342
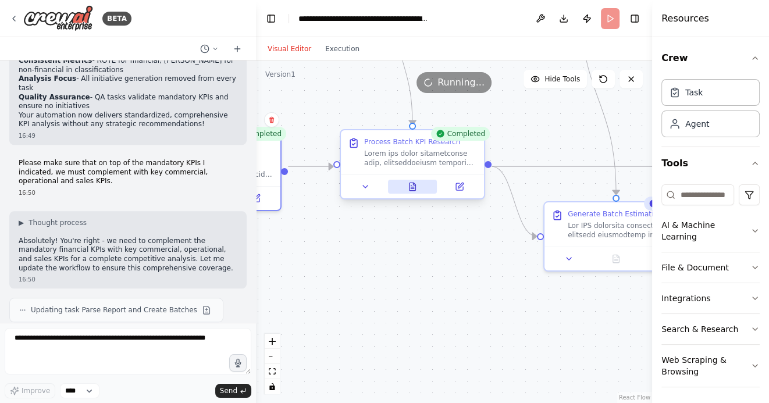
click at [415, 191] on icon at bounding box center [412, 186] width 9 height 9
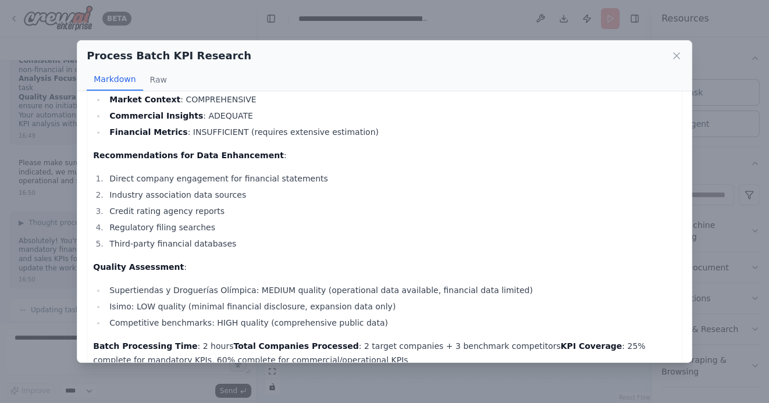
scroll to position [2635, 0]
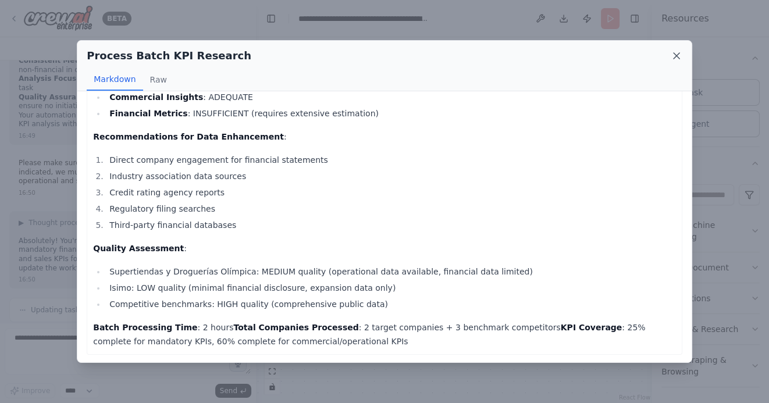
click at [674, 56] on icon at bounding box center [676, 56] width 12 height 12
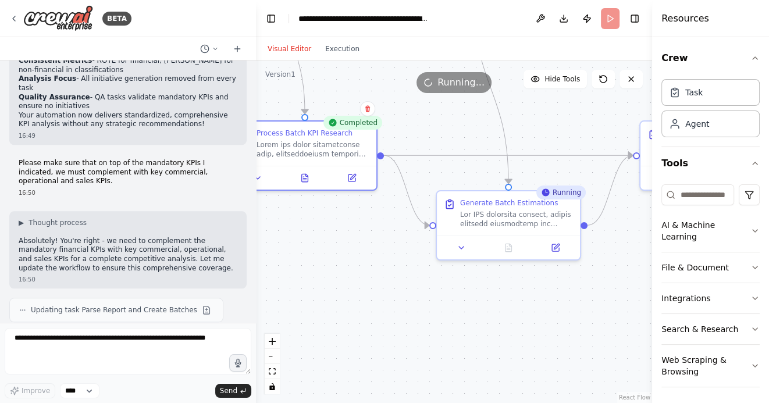
drag, startPoint x: 509, startPoint y: 286, endPoint x: 372, endPoint y: 272, distance: 138.0
click at [372, 272] on div ".deletable-edge-delete-btn { width: 20px; height: 20px; border: 0px solid #ffff…" at bounding box center [454, 231] width 396 height 342
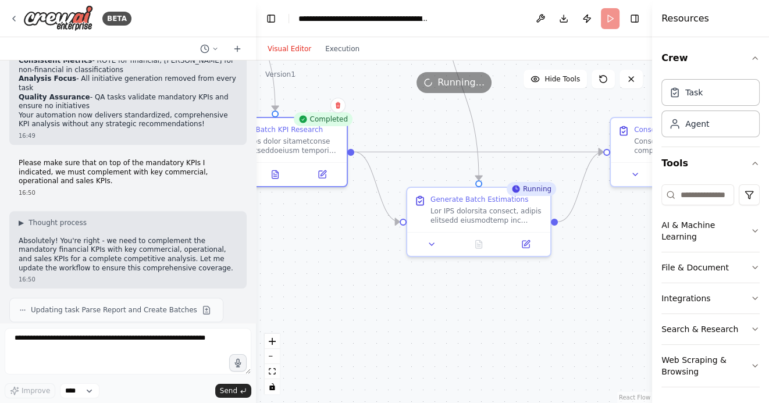
drag, startPoint x: 516, startPoint y: 319, endPoint x: 398, endPoint y: 319, distance: 118.6
click at [398, 319] on div ".deletable-edge-delete-btn { width: 20px; height: 20px; border: 0px solid #ffff…" at bounding box center [454, 231] width 396 height 342
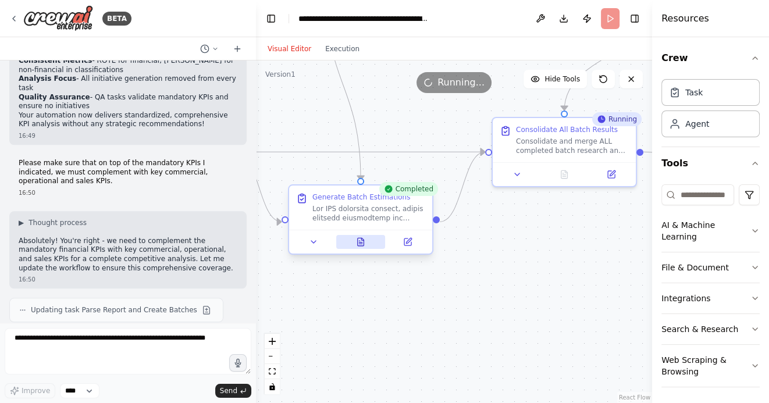
click at [360, 247] on button at bounding box center [360, 242] width 49 height 14
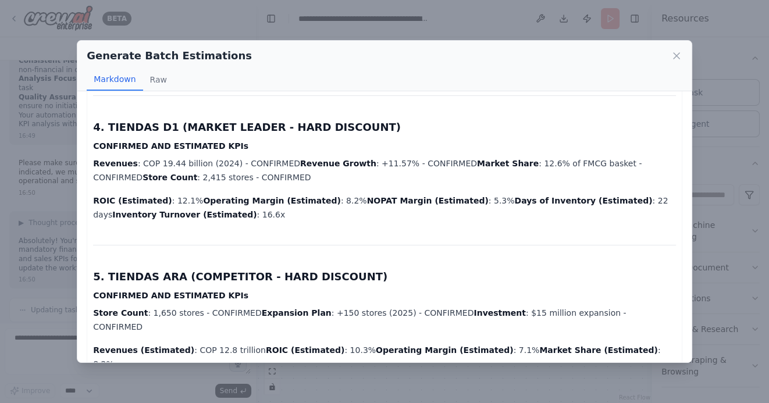
scroll to position [5250, 0]
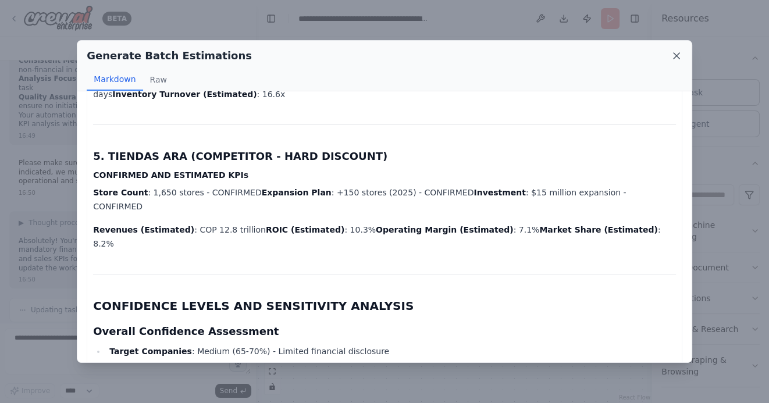
click at [675, 54] on icon at bounding box center [676, 56] width 12 height 12
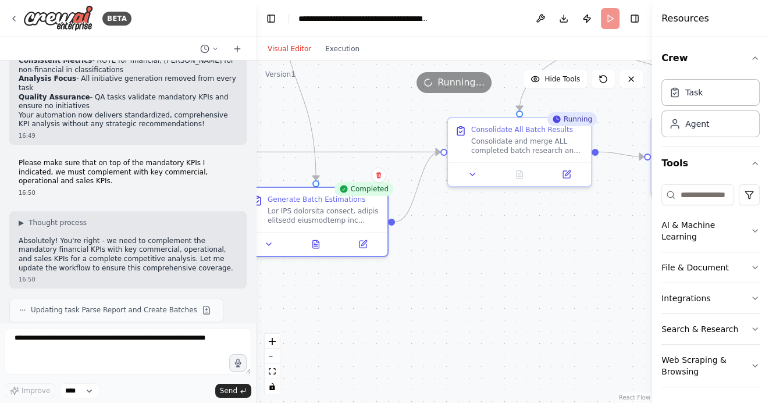
drag, startPoint x: 528, startPoint y: 301, endPoint x: 456, endPoint y: 301, distance: 71.5
click at [457, 301] on div ".deletable-edge-delete-btn { width: 20px; height: 20px; border: 0px solid #ffff…" at bounding box center [454, 231] width 396 height 342
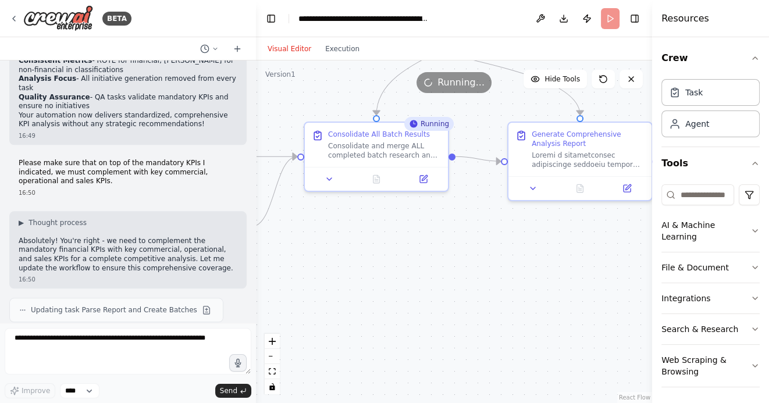
drag, startPoint x: 517, startPoint y: 324, endPoint x: 400, endPoint y: 329, distance: 117.5
click at [400, 329] on div ".deletable-edge-delete-btn { width: 20px; height: 20px; border: 0px solid #ffff…" at bounding box center [454, 231] width 396 height 342
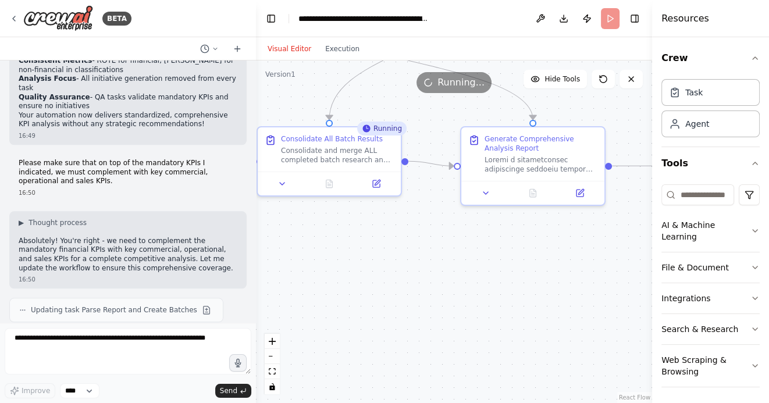
drag, startPoint x: 478, startPoint y: 317, endPoint x: 424, endPoint y: 329, distance: 54.6
click at [424, 329] on div ".deletable-edge-delete-btn { width: 20px; height: 20px; border: 0px solid #ffff…" at bounding box center [454, 231] width 396 height 342
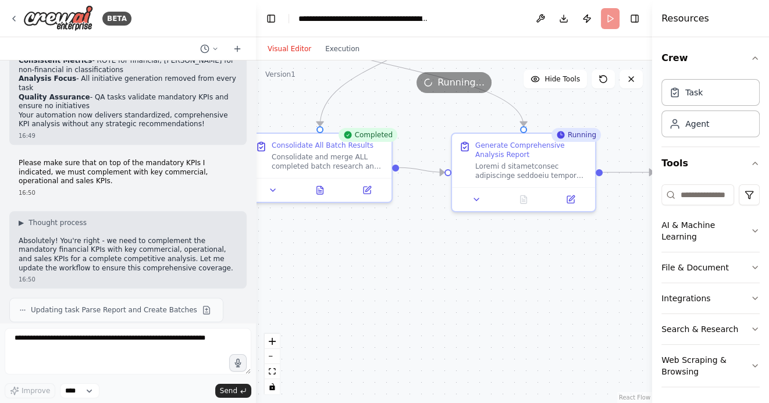
drag, startPoint x: 575, startPoint y: 312, endPoint x: 487, endPoint y: 306, distance: 88.0
click at [488, 306] on div ".deletable-edge-delete-btn { width: 20px; height: 20px; border: 0px solid #ffff…" at bounding box center [454, 231] width 396 height 342
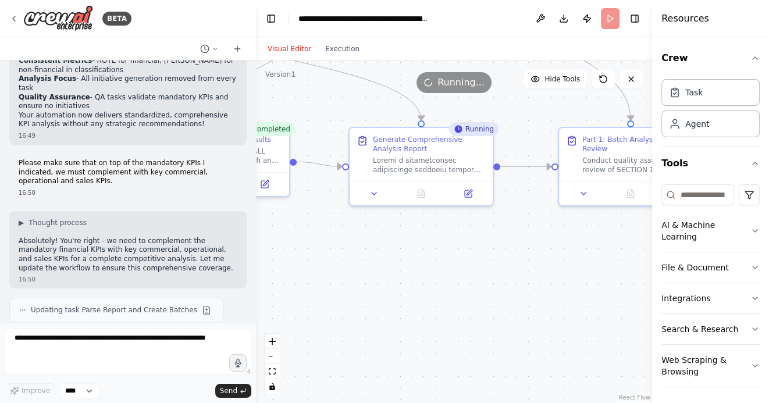
drag, startPoint x: 525, startPoint y: 308, endPoint x: 463, endPoint y: 308, distance: 62.2
click at [463, 308] on div ".deletable-edge-delete-btn { width: 20px; height: 20px; border: 0px solid #ffff…" at bounding box center [454, 231] width 396 height 342
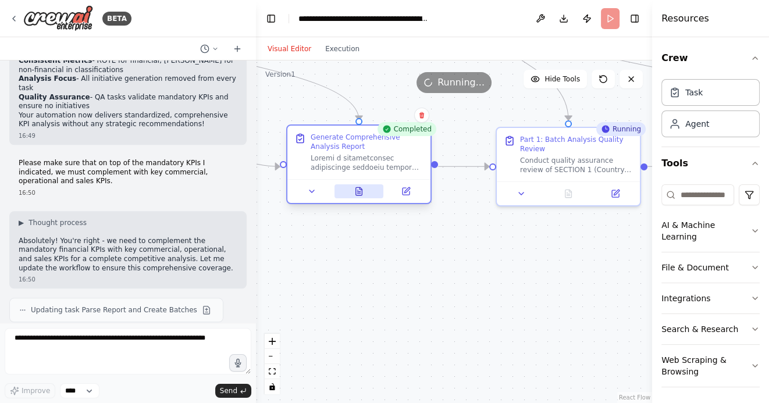
click at [358, 192] on icon at bounding box center [358, 192] width 3 height 0
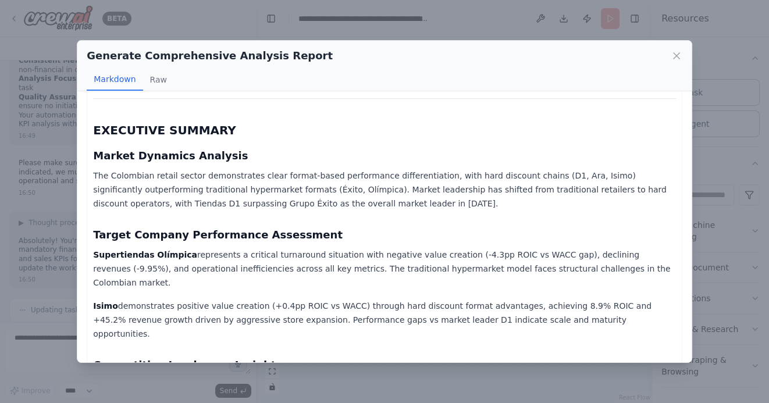
scroll to position [2068, 0]
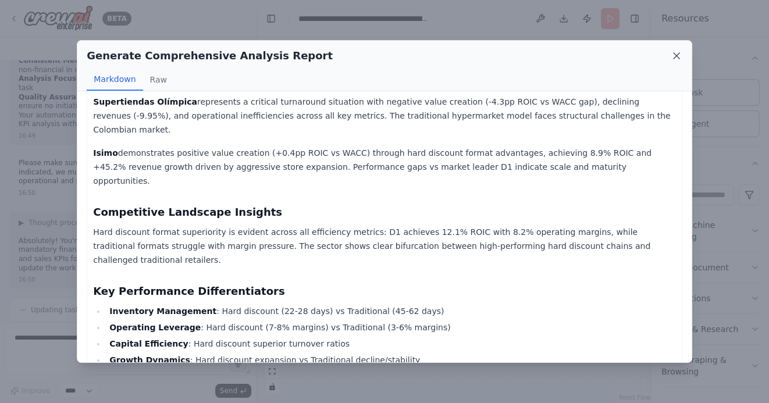
click at [677, 58] on icon at bounding box center [676, 56] width 12 height 12
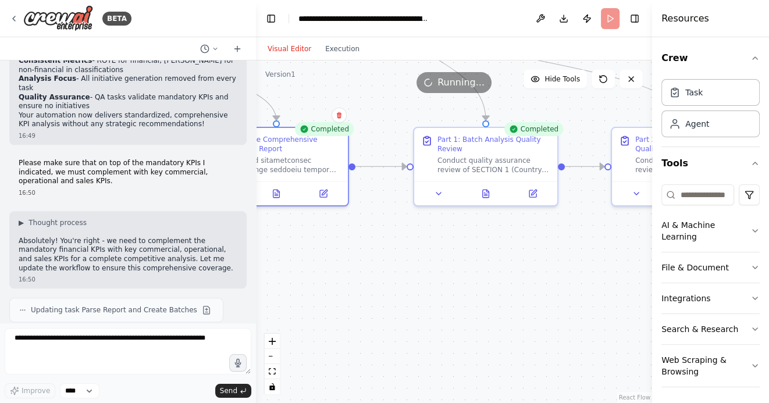
drag, startPoint x: 569, startPoint y: 284, endPoint x: 449, endPoint y: 283, distance: 119.8
click at [449, 283] on div ".deletable-edge-delete-btn { width: 20px; height: 20px; border: 0px solid #ffff…" at bounding box center [454, 231] width 396 height 342
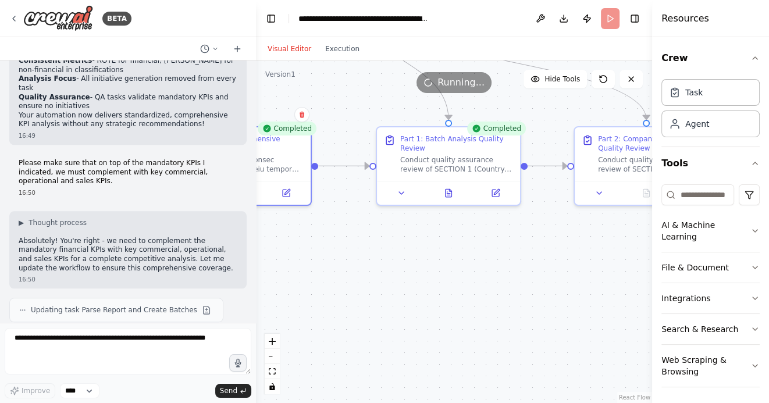
drag, startPoint x: 499, startPoint y: 302, endPoint x: 415, endPoint y: 302, distance: 84.3
click at [415, 302] on div ".deletable-edge-delete-btn { width: 20px; height: 20px; border: 0px solid #ffff…" at bounding box center [454, 231] width 396 height 342
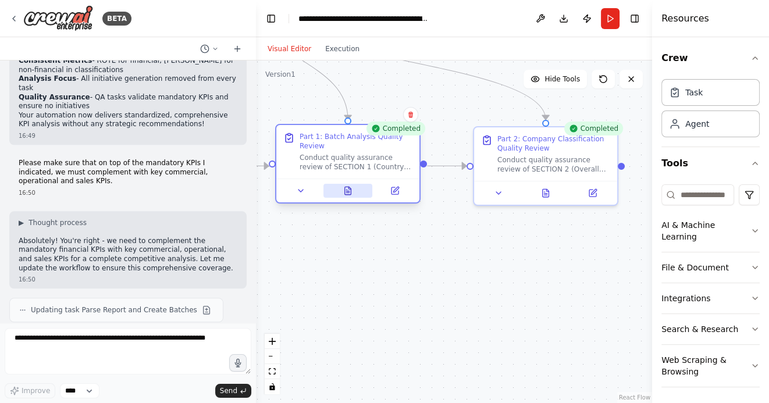
click at [344, 194] on icon at bounding box center [347, 190] width 9 height 9
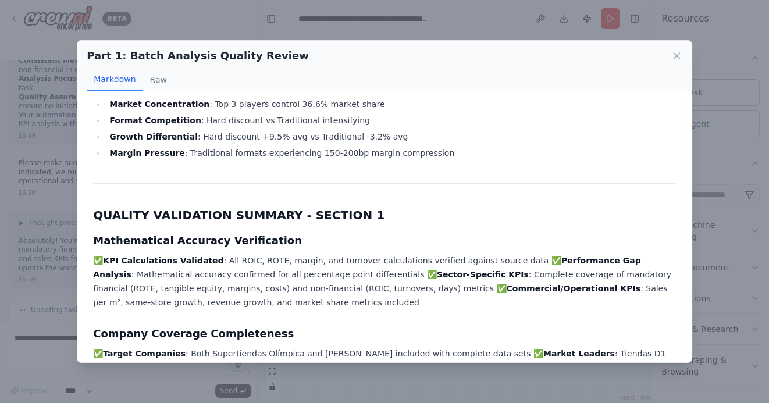
scroll to position [2041, 0]
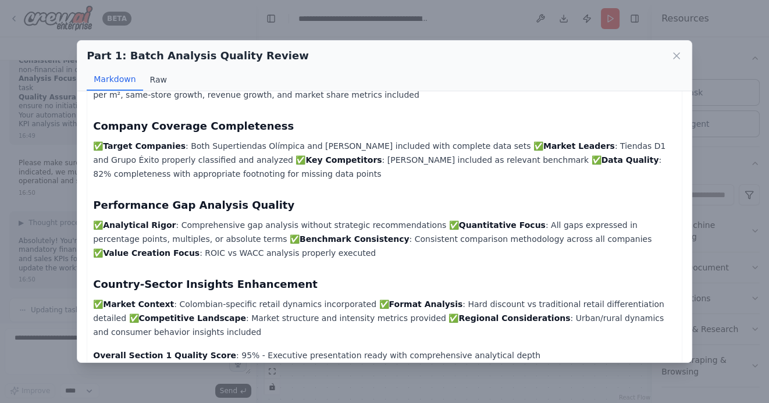
click at [160, 80] on button "Raw" at bounding box center [158, 80] width 31 height 22
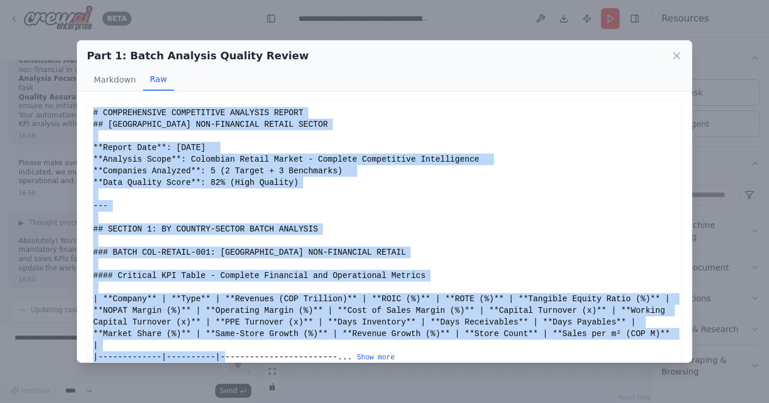
scroll to position [16, 0]
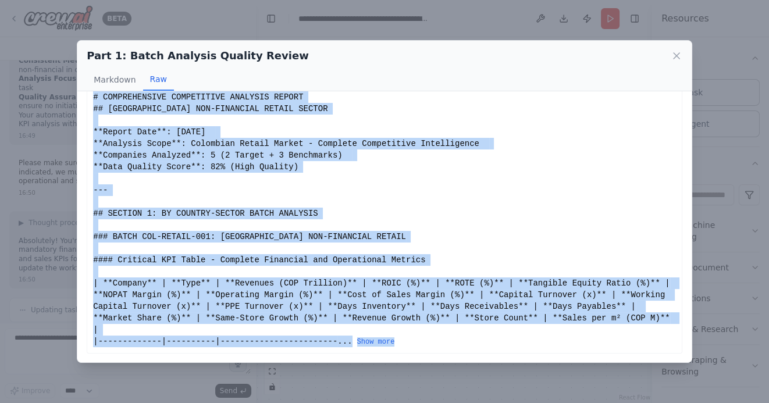
drag, startPoint x: 93, startPoint y: 113, endPoint x: 340, endPoint y: 395, distance: 374.5
click at [341, 395] on div "Part 1: Batch Analysis Quality Review Markdown Raw COMPREHENSIVE COMPETITIVE AN…" at bounding box center [384, 201] width 769 height 403
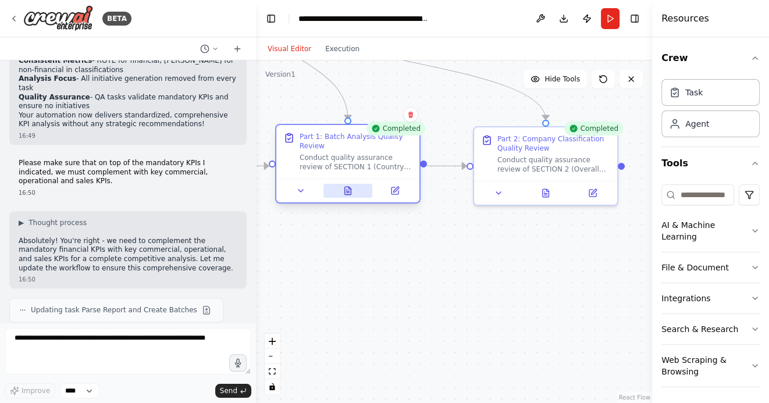
click at [348, 191] on icon at bounding box center [347, 191] width 3 height 0
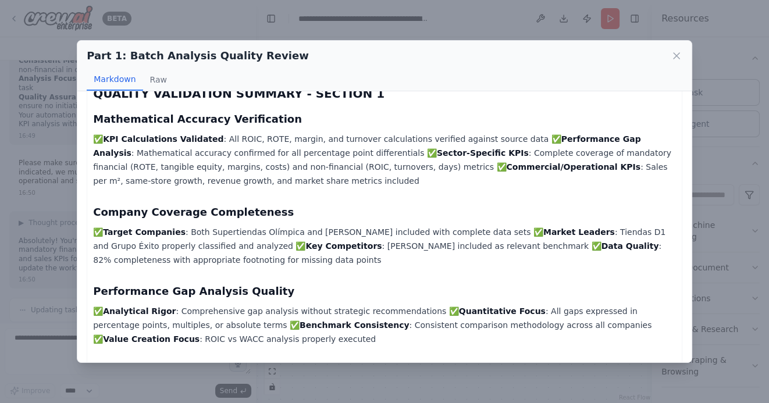
scroll to position [2041, 0]
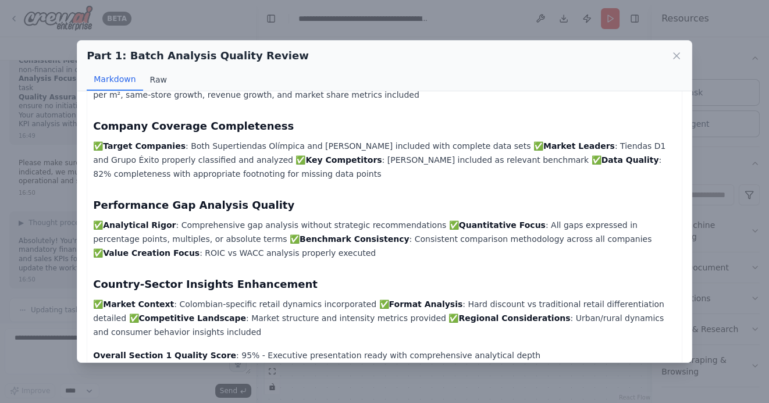
click at [155, 82] on button "Raw" at bounding box center [158, 80] width 31 height 22
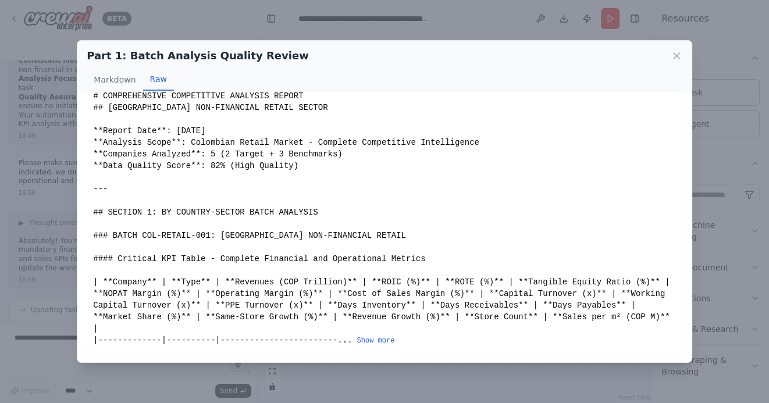
scroll to position [16, 0]
click at [376, 341] on button "Show more" at bounding box center [376, 341] width 38 height 9
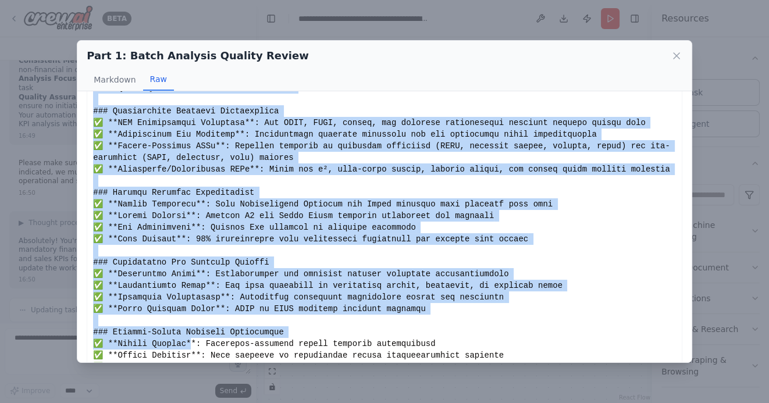
scroll to position [1644, 0]
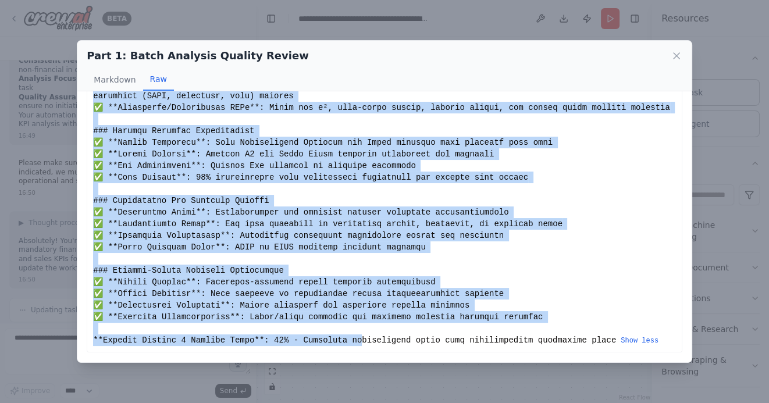
drag, startPoint x: 94, startPoint y: 111, endPoint x: 362, endPoint y: 341, distance: 353.4
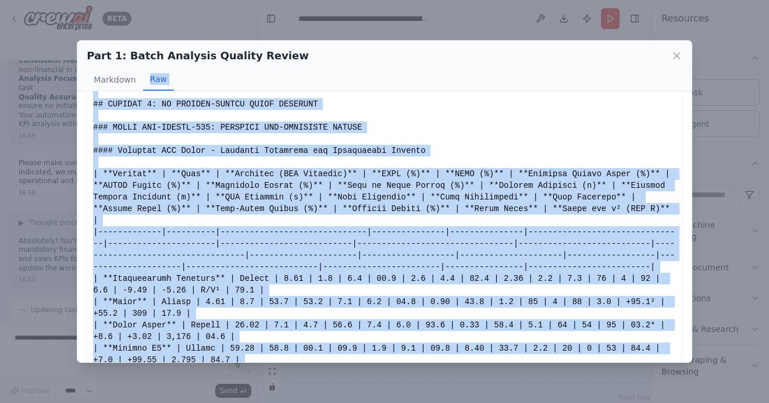
scroll to position [0, 0]
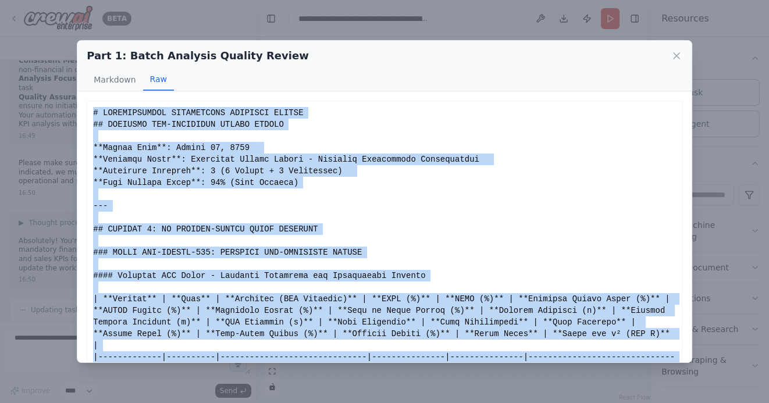
drag, startPoint x: 616, startPoint y: 342, endPoint x: 92, endPoint y: 115, distance: 571.3
copy div "# COMPREHENSIVE COMPETITIVE ANALYSIS REPORT ## COLOMBIA NON-FINANCIAL RETAIL SE…"
click at [676, 56] on icon at bounding box center [676, 56] width 6 height 6
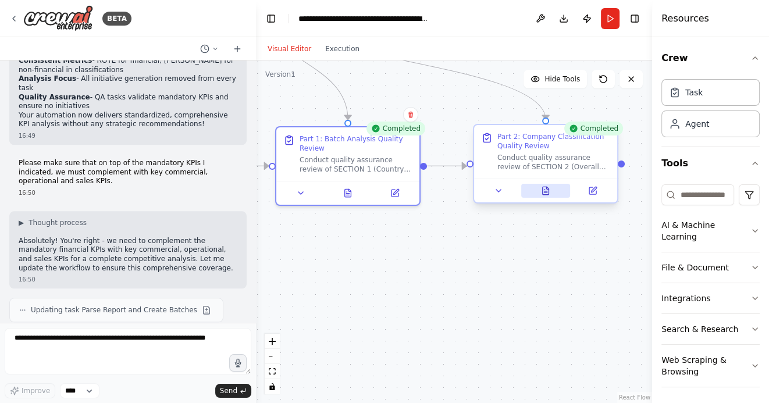
click at [545, 194] on icon at bounding box center [545, 191] width 6 height 8
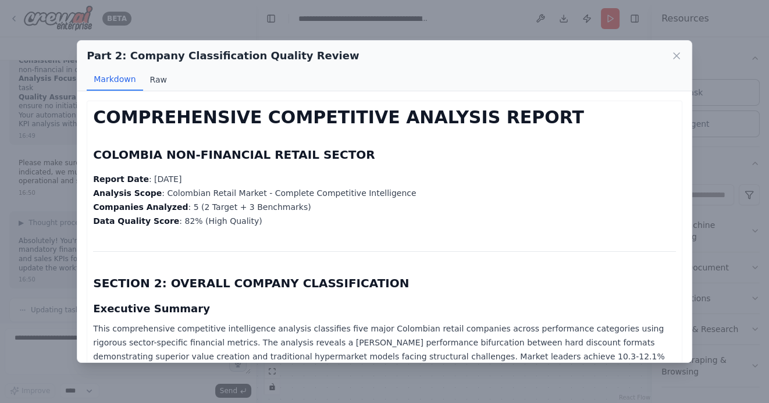
click at [154, 80] on button "Raw" at bounding box center [158, 80] width 31 height 22
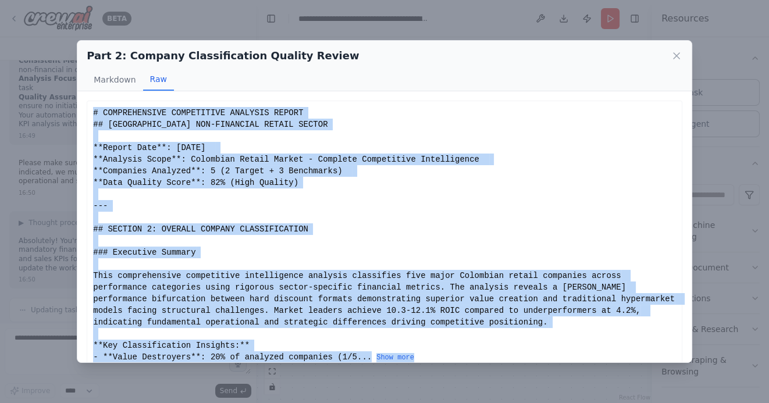
scroll to position [16, 0]
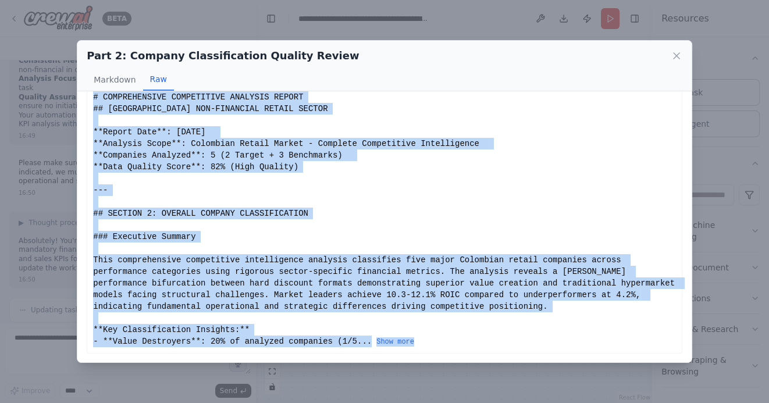
drag, startPoint x: 94, startPoint y: 113, endPoint x: 243, endPoint y: 371, distance: 298.0
click at [243, 371] on div "Part 2: Company Classification Quality Review Markdown Raw COMPREHENSIVE COMPET…" at bounding box center [384, 201] width 769 height 403
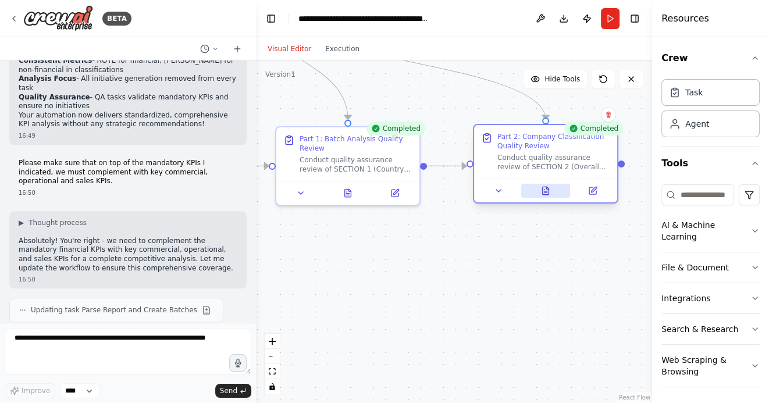
click at [549, 192] on icon at bounding box center [545, 190] width 9 height 9
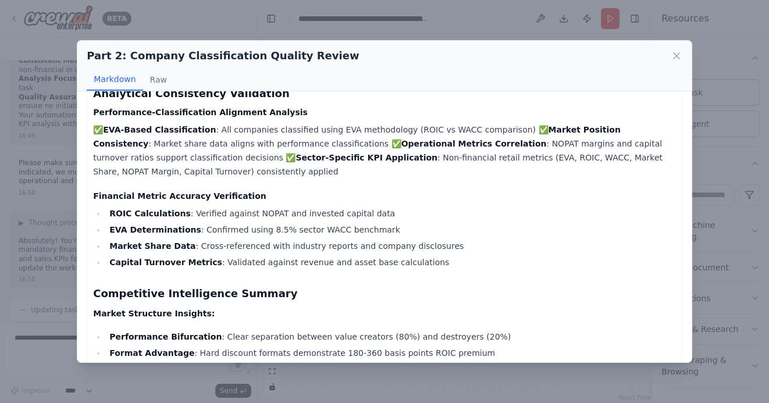
scroll to position [1371, 0]
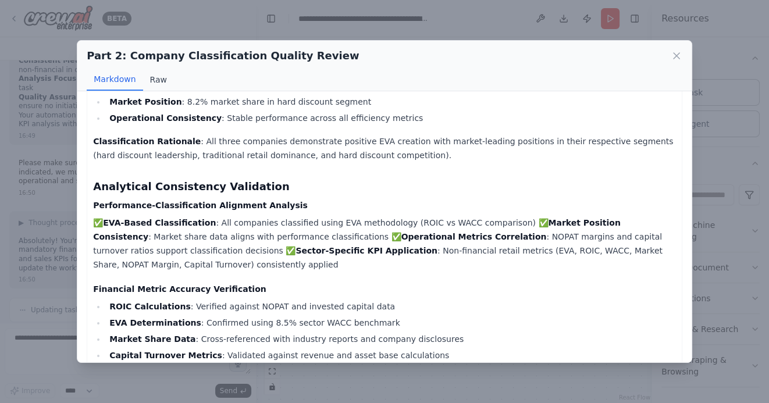
click at [155, 75] on button "Raw" at bounding box center [158, 80] width 31 height 22
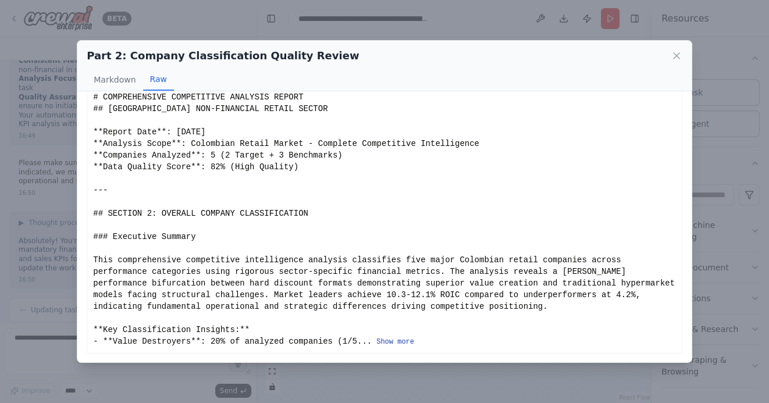
click at [390, 340] on button "Show more" at bounding box center [395, 341] width 38 height 9
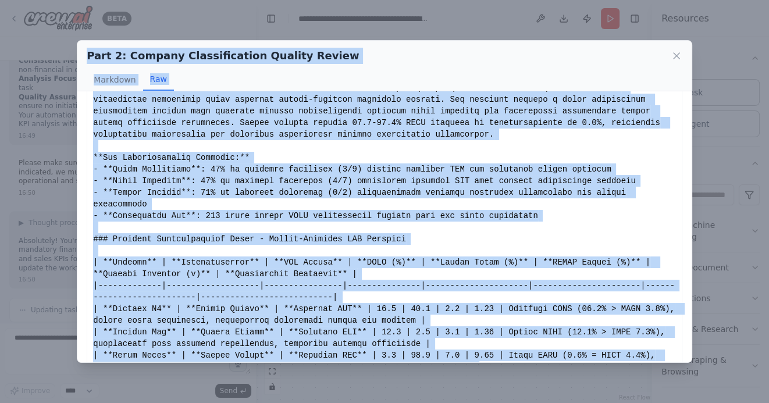
scroll to position [0, 0]
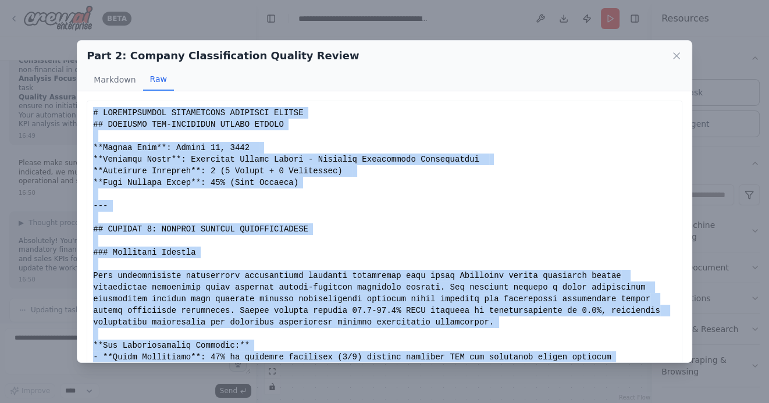
drag, startPoint x: 386, startPoint y: 341, endPoint x: 95, endPoint y: 113, distance: 370.2
copy div "# COMPREHENSIVE COMPETITIVE ANALYSIS REPORT ## COLOMBIA NON-FINANCIAL RETAIL SE…"
click at [679, 56] on icon at bounding box center [676, 56] width 12 height 12
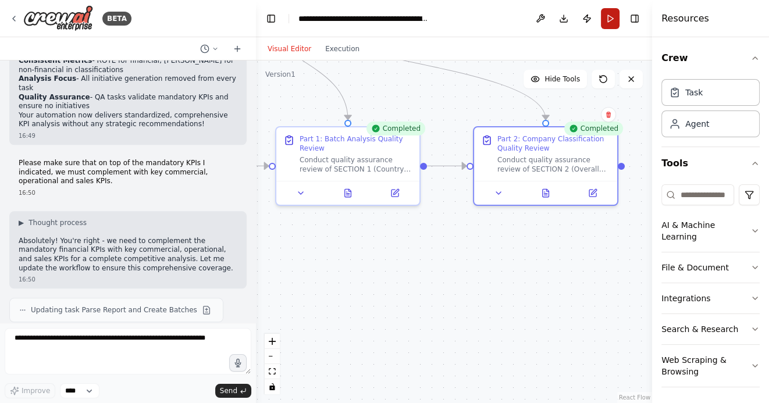
click at [611, 20] on button "Run" at bounding box center [610, 18] width 19 height 21
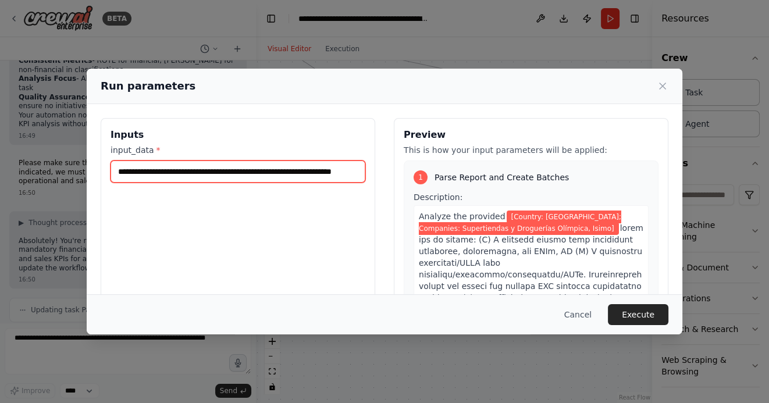
scroll to position [0, 47]
drag, startPoint x: 244, startPoint y: 171, endPoint x: 353, endPoint y: 172, distance: 108.7
click at [353, 172] on input "**********" at bounding box center [237, 171] width 255 height 22
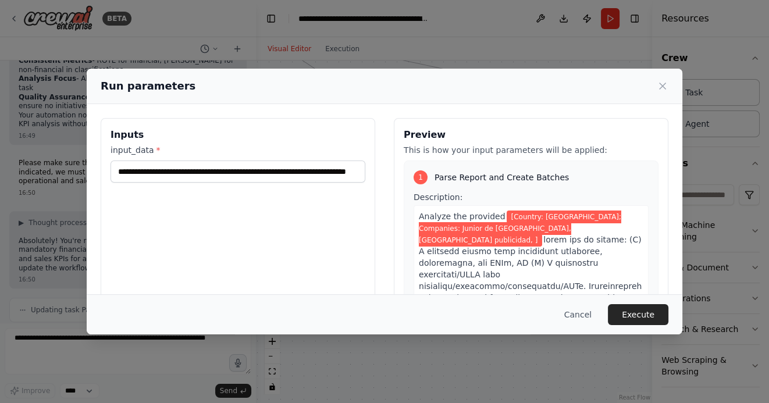
scroll to position [0, 0]
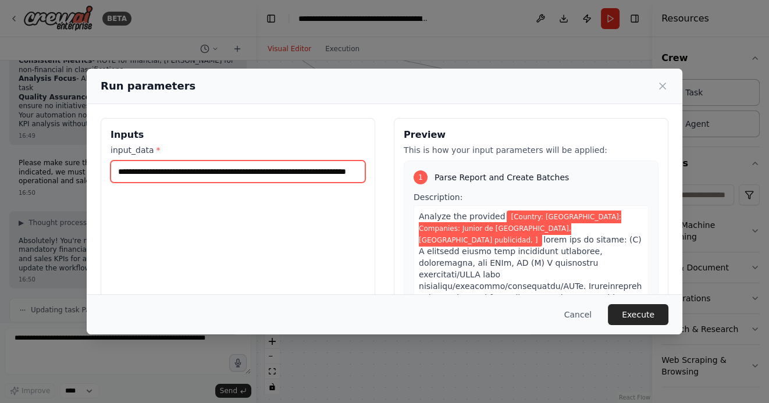
click at [338, 170] on input "**********" at bounding box center [237, 171] width 255 height 22
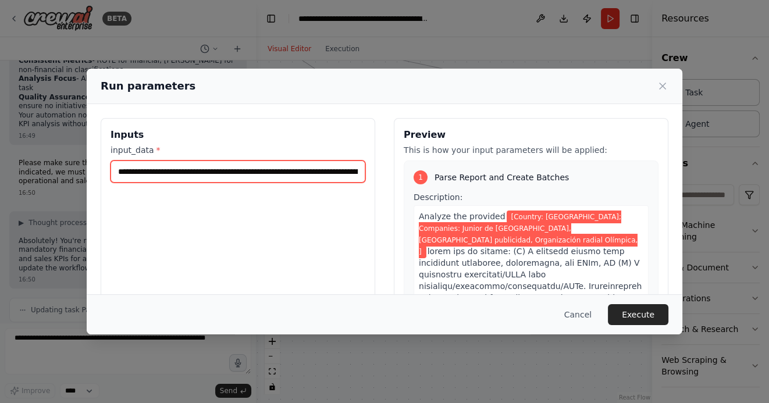
click at [340, 168] on input "**********" at bounding box center [237, 171] width 255 height 22
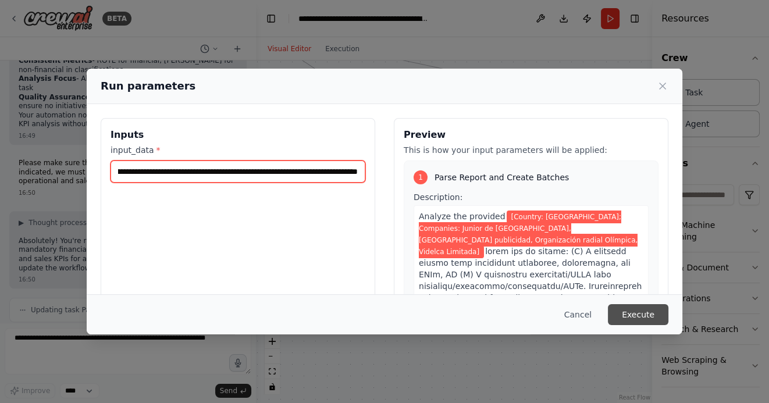
type input "**********"
click at [633, 315] on button "Execute" at bounding box center [638, 314] width 60 height 21
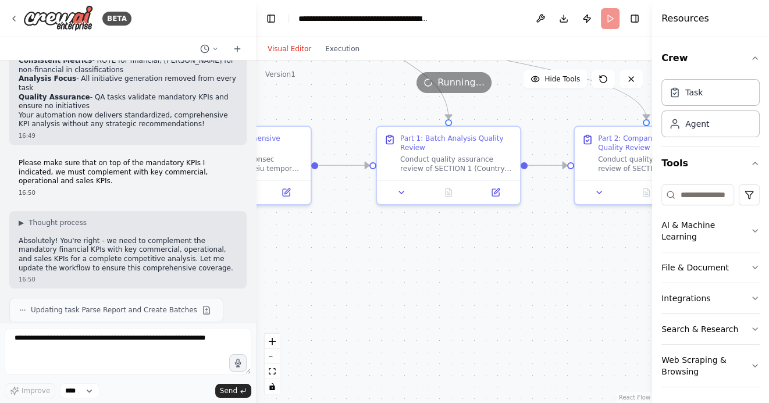
drag, startPoint x: 402, startPoint y: 290, endPoint x: 526, endPoint y: 290, distance: 124.4
click at [523, 290] on div ".deletable-edge-delete-btn { width: 20px; height: 20px; border: 0px solid #ffff…" at bounding box center [454, 231] width 396 height 342
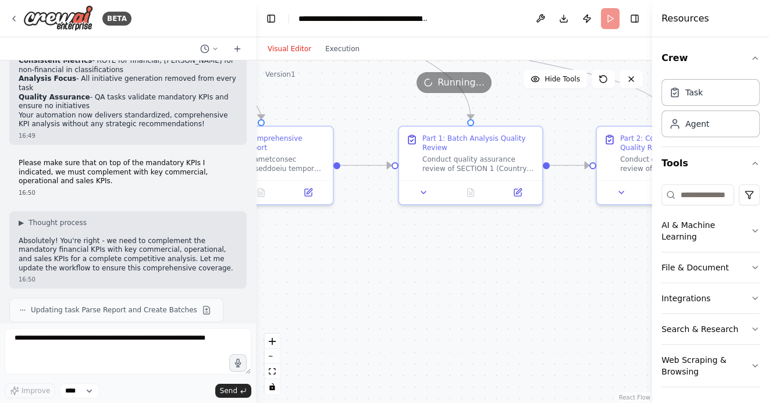
drag, startPoint x: 429, startPoint y: 285, endPoint x: 574, endPoint y: 284, distance: 145.4
click at [564, 284] on div ".deletable-edge-delete-btn { width: 20px; height: 20px; border: 0px solid #ffff…" at bounding box center [454, 231] width 396 height 342
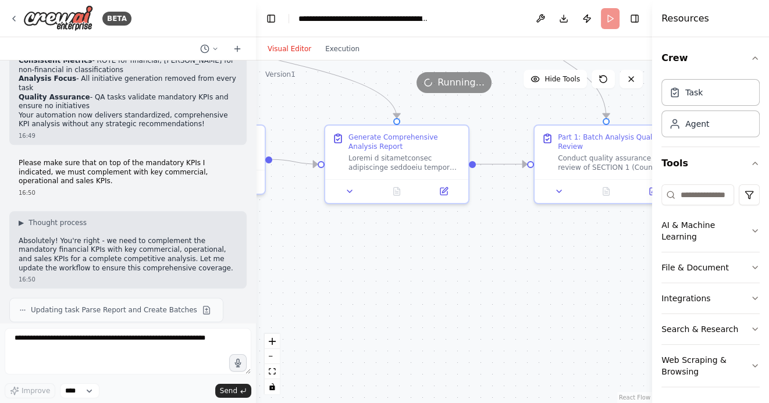
drag, startPoint x: 441, startPoint y: 288, endPoint x: 561, endPoint y: 288, distance: 119.8
click at [553, 288] on div ".deletable-edge-delete-btn { width: 20px; height: 20px; border: 0px solid #ffff…" at bounding box center [454, 231] width 396 height 342
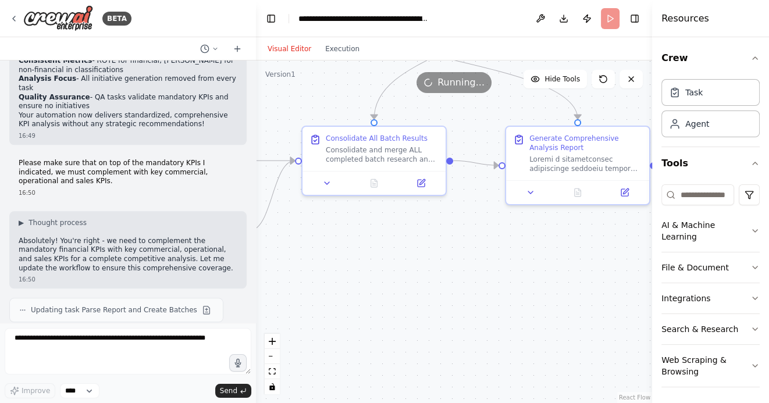
drag, startPoint x: 441, startPoint y: 270, endPoint x: 583, endPoint y: 276, distance: 141.4
click at [571, 276] on div ".deletable-edge-delete-btn { width: 20px; height: 20px; border: 0px solid #ffff…" at bounding box center [454, 231] width 396 height 342
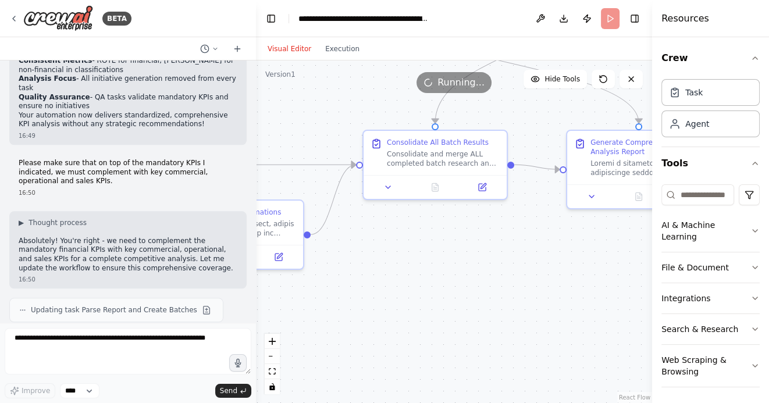
drag, startPoint x: 465, startPoint y: 276, endPoint x: 571, endPoint y: 276, distance: 106.4
click at [566, 276] on div ".deletable-edge-delete-btn { width: 20px; height: 20px; border: 0px solid #ffff…" at bounding box center [454, 231] width 396 height 342
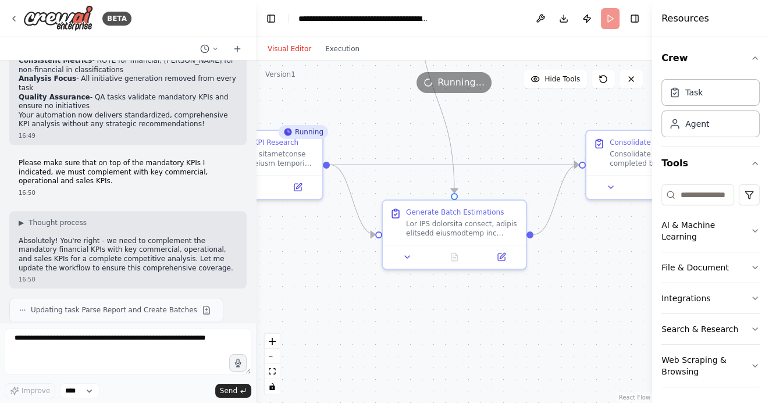
drag, startPoint x: 420, startPoint y: 319, endPoint x: 562, endPoint y: 319, distance: 141.9
click at [558, 319] on div ".deletable-edge-delete-btn { width: 20px; height: 20px; border: 0px solid #ffff…" at bounding box center [454, 231] width 396 height 342
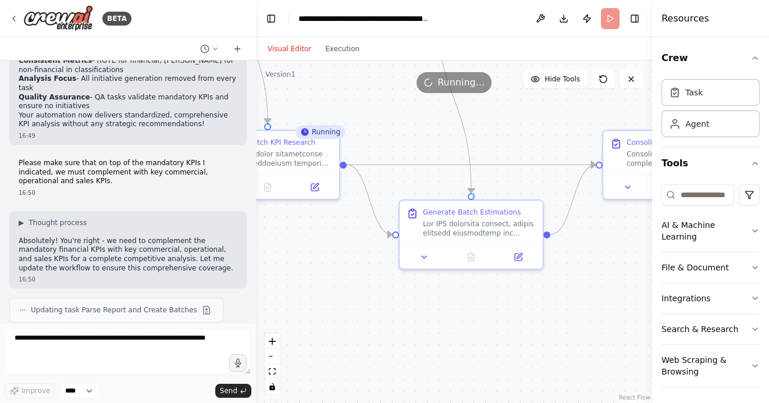
drag, startPoint x: 415, startPoint y: 329, endPoint x: 529, endPoint y: 329, distance: 114.5
click at [522, 329] on div ".deletable-edge-delete-btn { width: 20px; height: 20px; border: 0px solid #ffff…" at bounding box center [454, 231] width 396 height 342
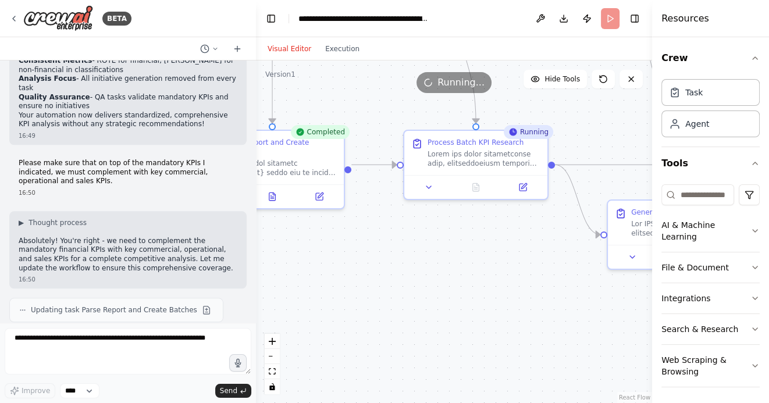
drag, startPoint x: 415, startPoint y: 292, endPoint x: 523, endPoint y: 292, distance: 108.1
click at [523, 292] on div ".deletable-edge-delete-btn { width: 20px; height: 20px; border: 0px solid #ffff…" at bounding box center [454, 231] width 396 height 342
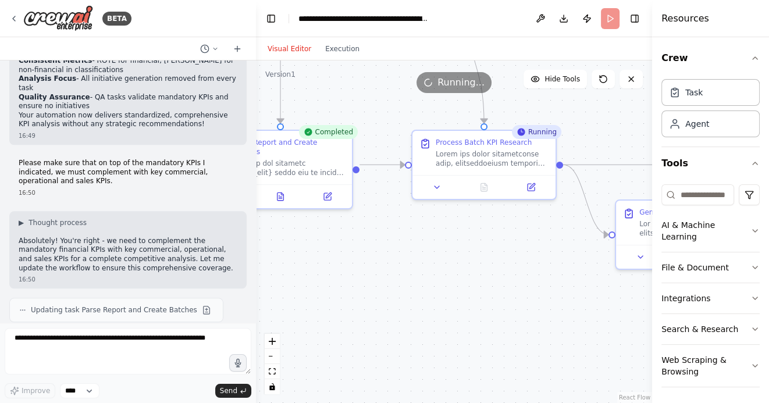
drag, startPoint x: 412, startPoint y: 293, endPoint x: 473, endPoint y: 293, distance: 60.5
click at [472, 293] on div ".deletable-edge-delete-btn { width: 20px; height: 20px; border: 0px solid #ffff…" at bounding box center [454, 231] width 396 height 342
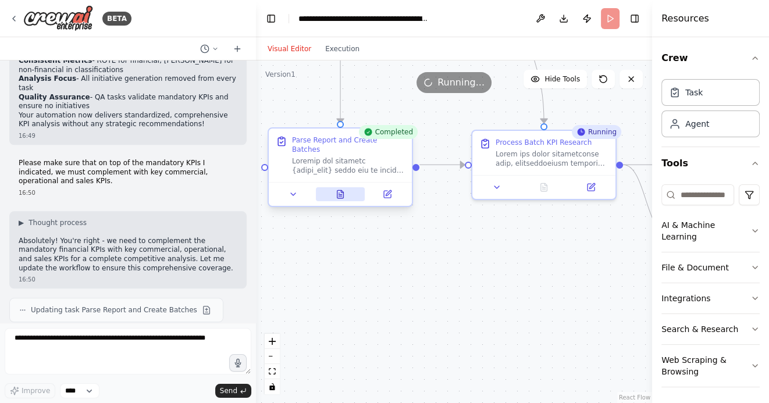
click at [340, 190] on icon at bounding box center [340, 194] width 6 height 8
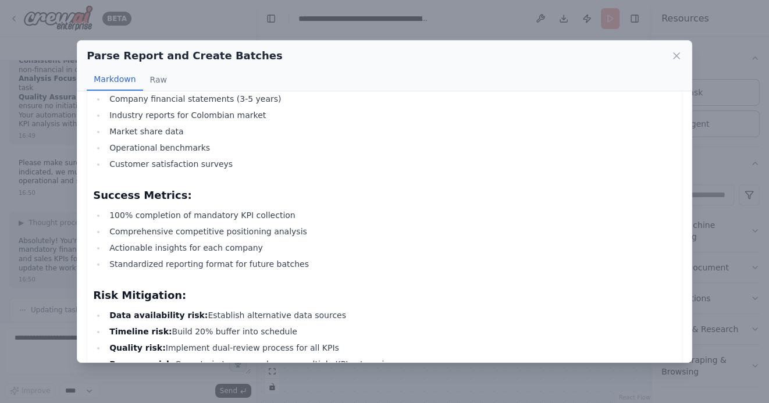
scroll to position [2764, 0]
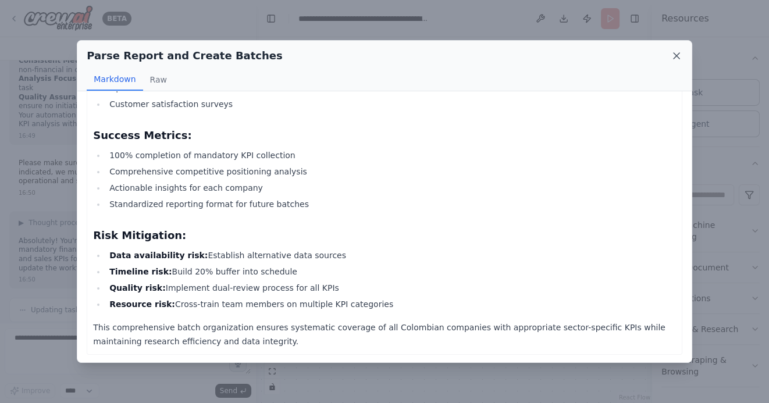
click at [676, 56] on icon at bounding box center [676, 56] width 6 height 6
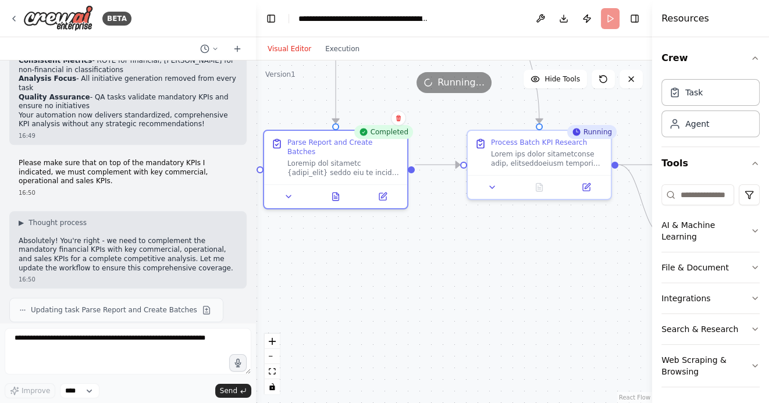
drag, startPoint x: 507, startPoint y: 284, endPoint x: 403, endPoint y: 282, distance: 104.1
click at [404, 283] on div ".deletable-edge-delete-btn { width: 20px; height: 20px; border: 0px solid #ffff…" at bounding box center [454, 231] width 396 height 342
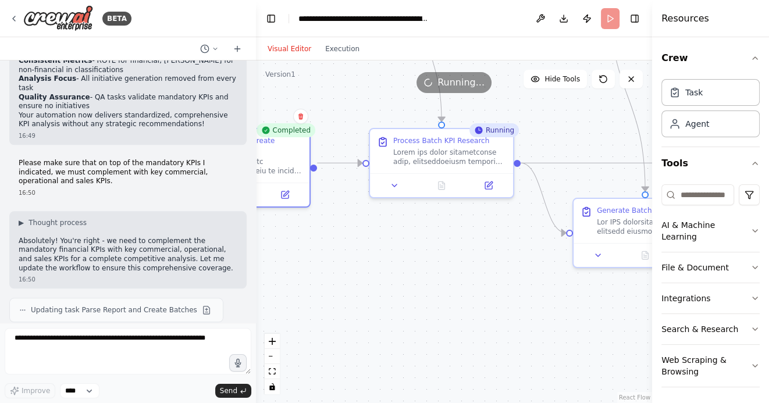
drag, startPoint x: 455, startPoint y: 305, endPoint x: 409, endPoint y: 297, distance: 46.6
click at [409, 297] on div ".deletable-edge-delete-btn { width: 20px; height: 20px; border: 0px solid #ffff…" at bounding box center [454, 231] width 396 height 342
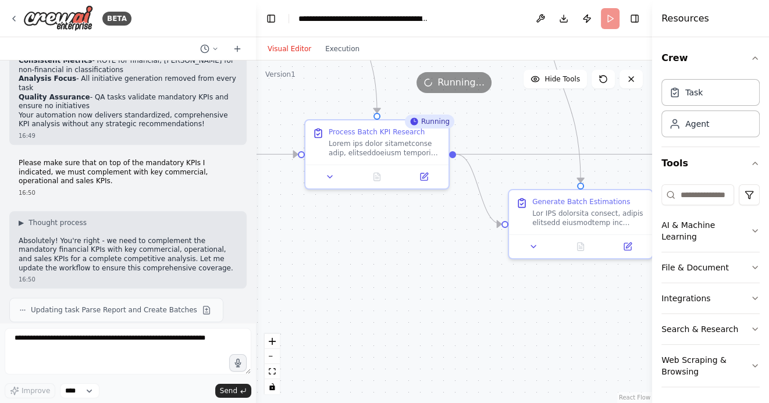
drag, startPoint x: 495, startPoint y: 310, endPoint x: 427, endPoint y: 298, distance: 69.2
click at [427, 298] on div ".deletable-edge-delete-btn { width: 20px; height: 20px; border: 0px solid #ffff…" at bounding box center [454, 231] width 396 height 342
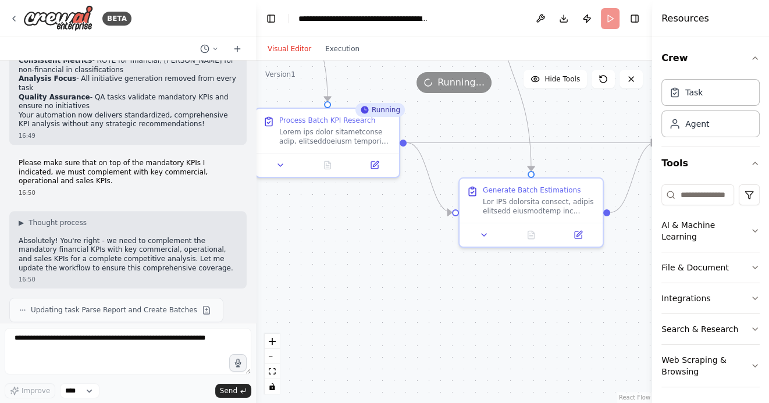
drag, startPoint x: 487, startPoint y: 325, endPoint x: 477, endPoint y: 325, distance: 10.5
click at [477, 325] on div ".deletable-edge-delete-btn { width: 20px; height: 20px; border: 0px solid #ffff…" at bounding box center [454, 231] width 396 height 342
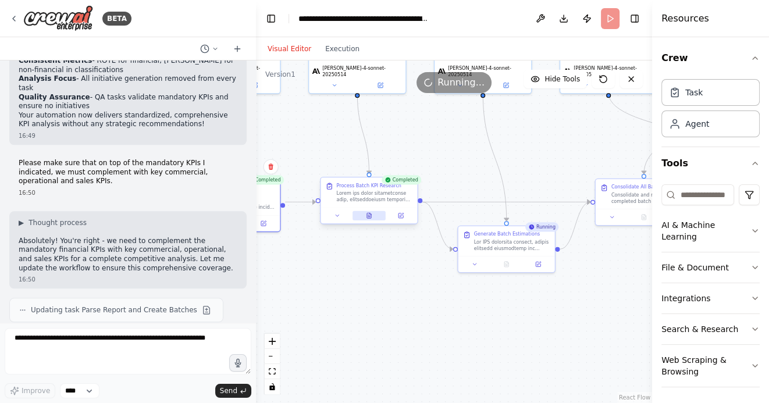
click at [367, 216] on icon at bounding box center [369, 215] width 4 height 5
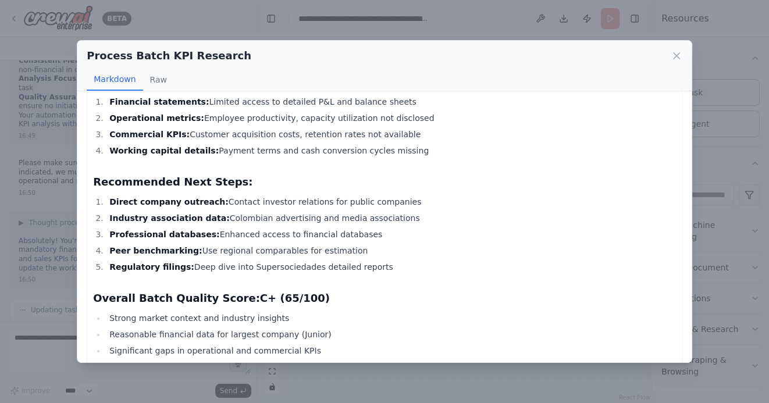
scroll to position [3372, 0]
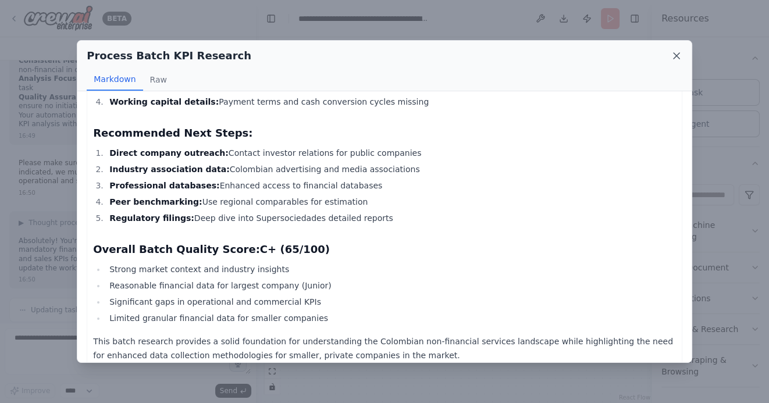
click at [677, 51] on icon at bounding box center [676, 56] width 12 height 12
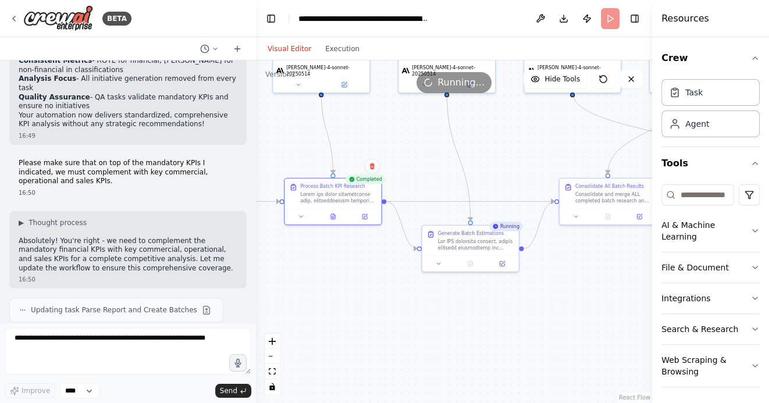
drag, startPoint x: 538, startPoint y: 340, endPoint x: 460, endPoint y: 327, distance: 79.6
click at [460, 327] on div ".deletable-edge-delete-btn { width: 20px; height: 20px; border: 0px solid #ffff…" at bounding box center [454, 231] width 396 height 342
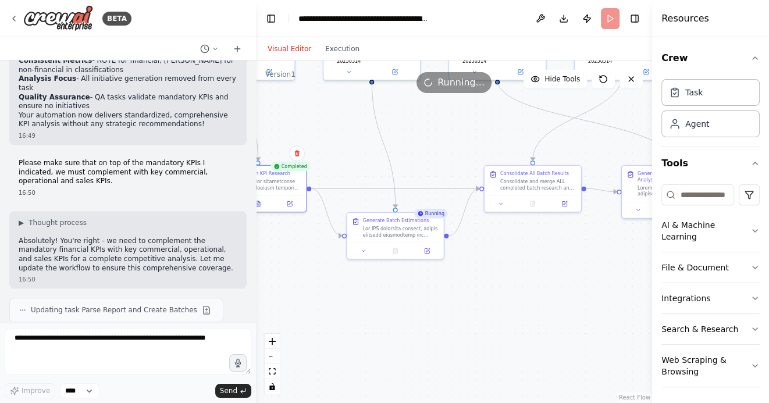
drag, startPoint x: 505, startPoint y: 343, endPoint x: 472, endPoint y: 343, distance: 32.6
click at [472, 343] on div ".deletable-edge-delete-btn { width: 20px; height: 20px; border: 0px solid #ffff…" at bounding box center [454, 231] width 396 height 342
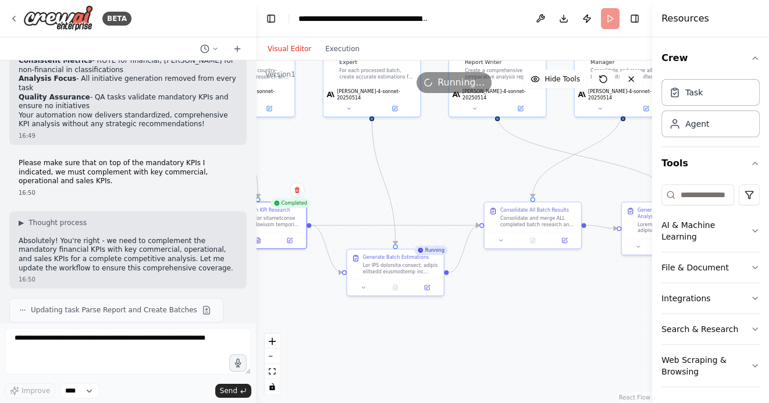
drag, startPoint x: 485, startPoint y: 337, endPoint x: 484, endPoint y: 377, distance: 39.5
click at [485, 377] on div ".deletable-edge-delete-btn { width: 20px; height: 20px; border: 0px solid #ffff…" at bounding box center [454, 231] width 396 height 342
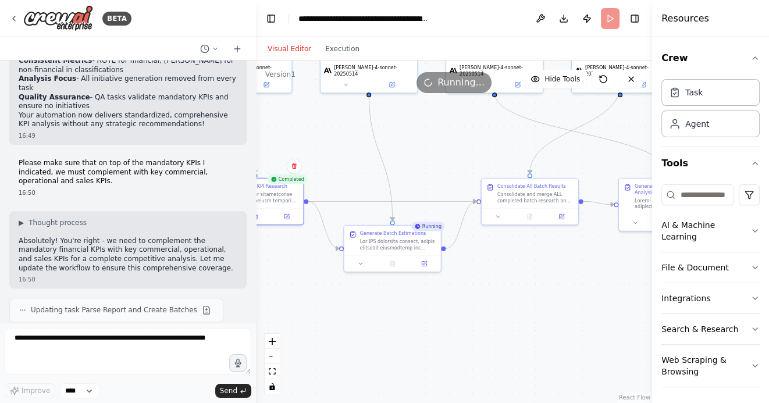
drag, startPoint x: 490, startPoint y: 307, endPoint x: 487, endPoint y: 280, distance: 26.9
click at [487, 280] on div ".deletable-edge-delete-btn { width: 20px; height: 20px; border: 0px solid #ffff…" at bounding box center [454, 231] width 396 height 342
click at [389, 260] on icon at bounding box center [392, 262] width 6 height 6
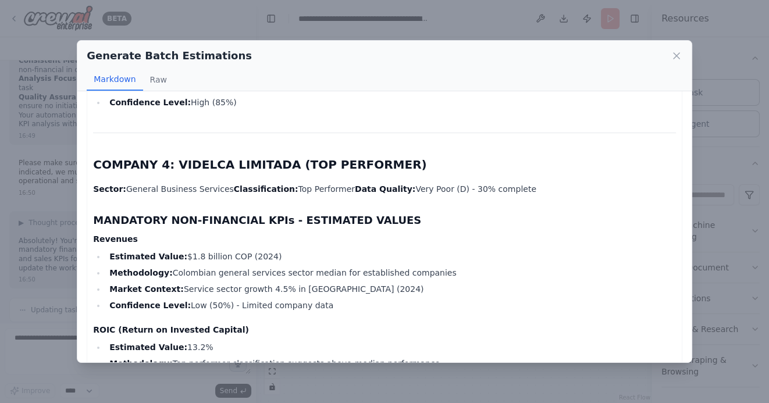
scroll to position [5243, 0]
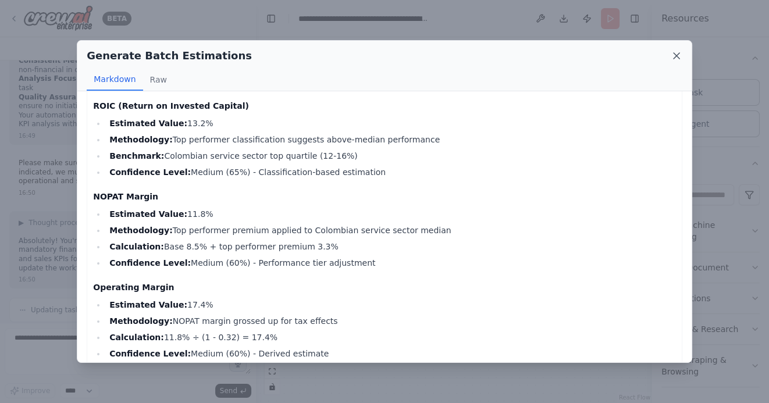
click at [674, 55] on icon at bounding box center [676, 56] width 12 height 12
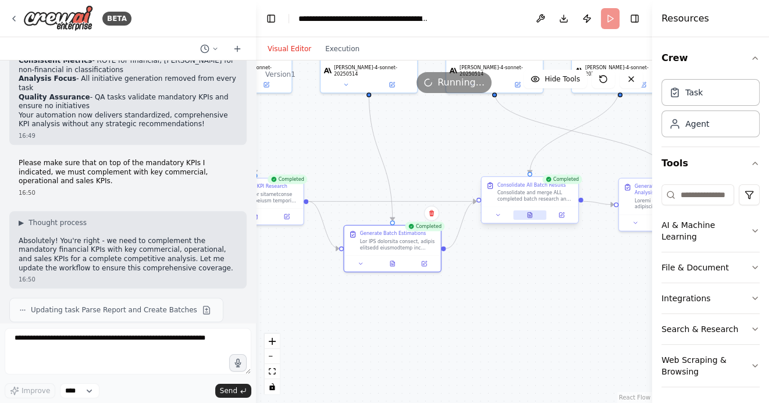
click at [529, 216] on icon at bounding box center [529, 214] width 4 height 5
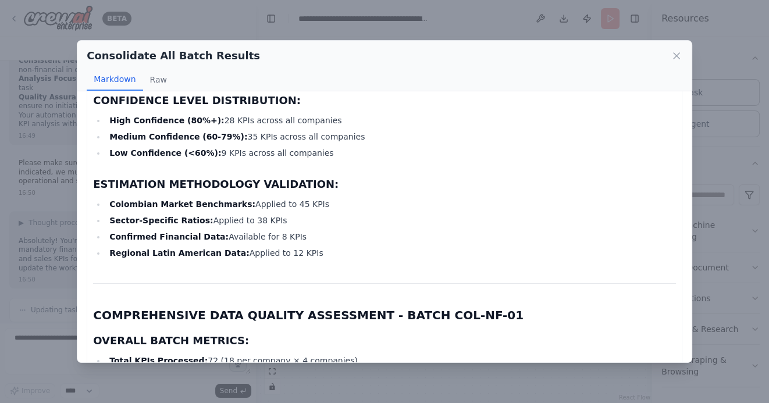
scroll to position [2854, 0]
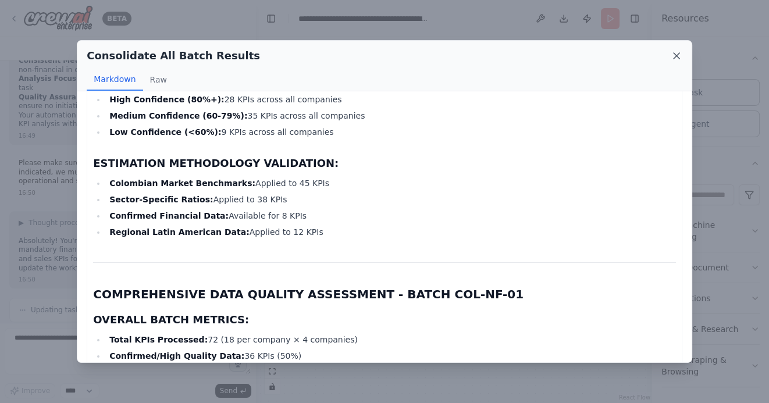
click at [674, 54] on icon at bounding box center [676, 56] width 6 height 6
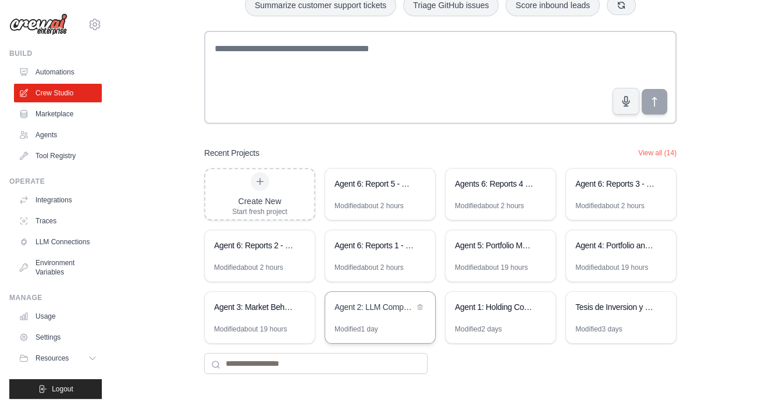
click at [368, 314] on div "Agent 2: LLM Competitive Intelligence Automation" at bounding box center [380, 308] width 110 height 33
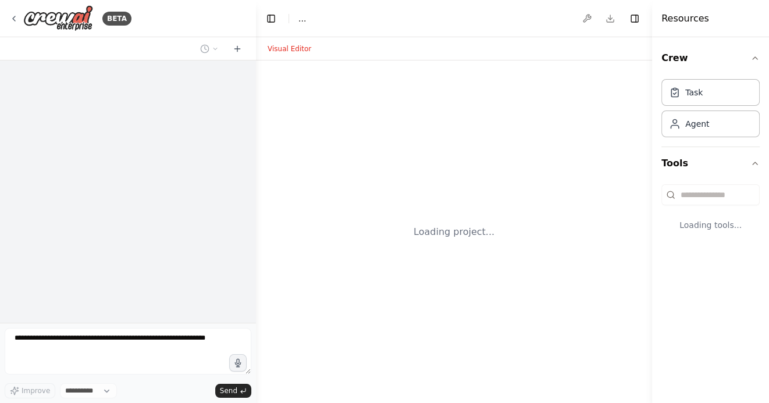
select select "****"
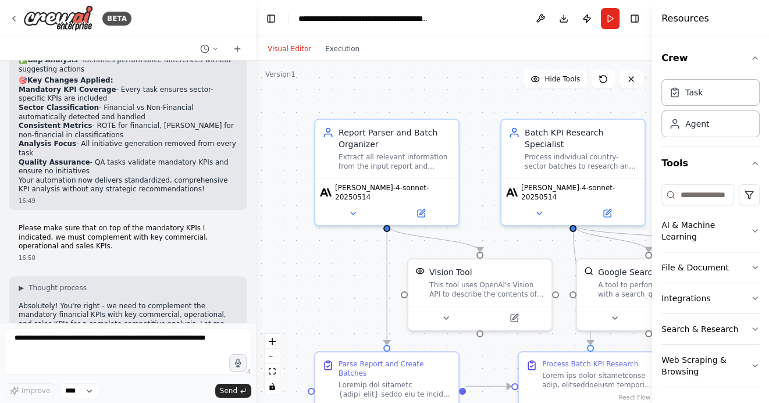
scroll to position [13992, 0]
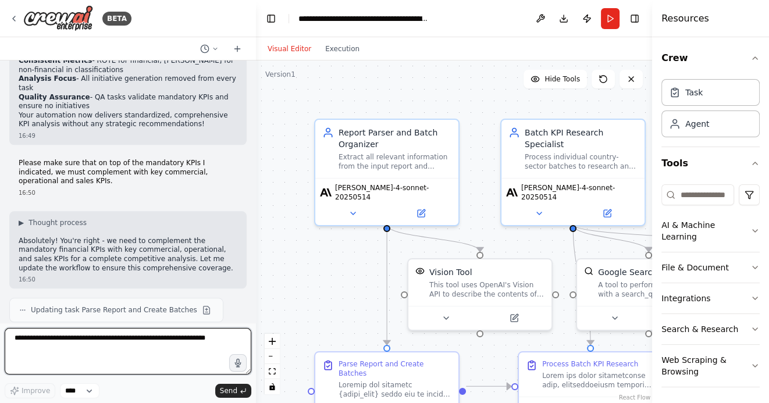
click at [136, 342] on textarea at bounding box center [128, 351] width 247 height 47
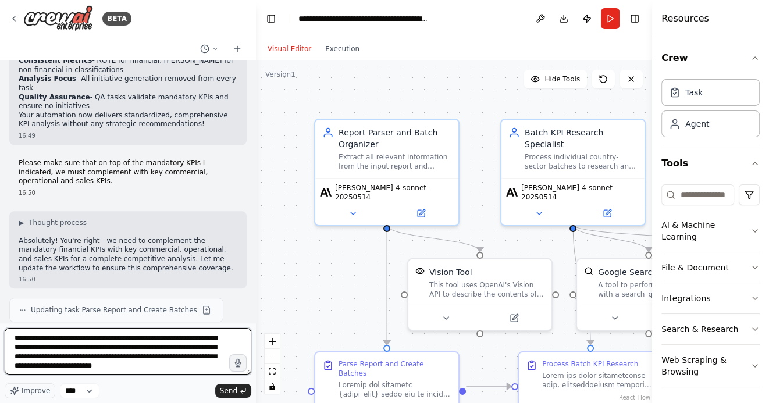
type textarea "**********"
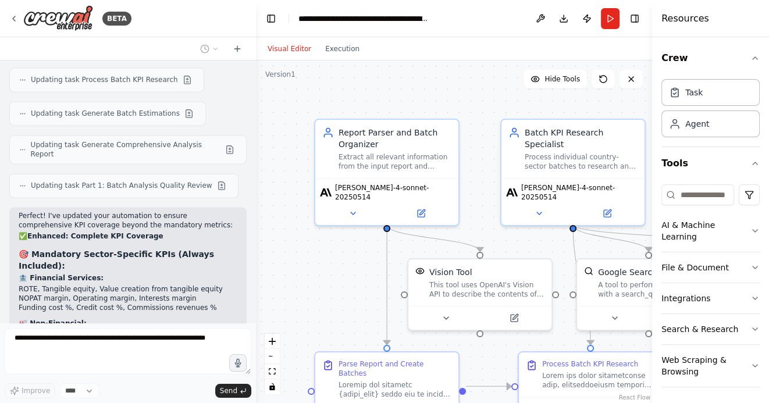
scroll to position [14247, 0]
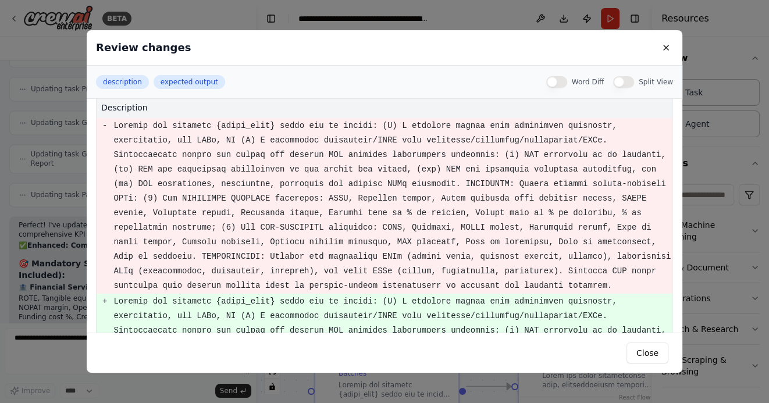
scroll to position [0, 0]
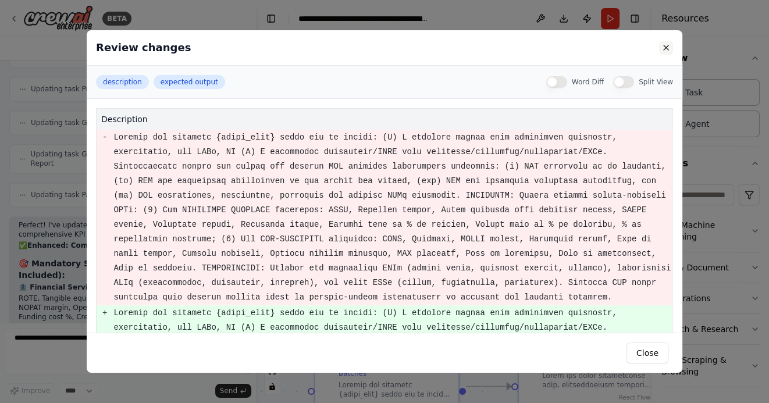
click at [666, 47] on button at bounding box center [666, 48] width 14 height 14
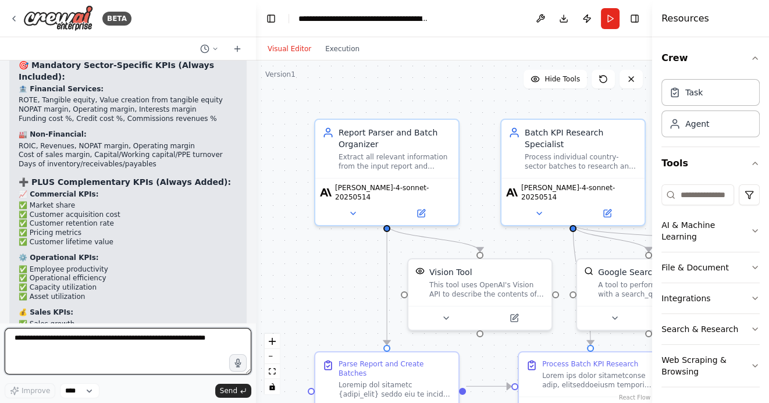
click at [126, 341] on textarea at bounding box center [128, 351] width 247 height 47
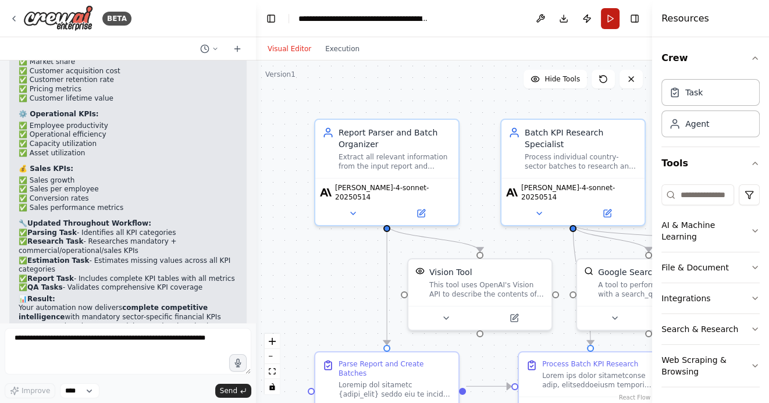
click at [610, 20] on button "Run" at bounding box center [610, 18] width 19 height 21
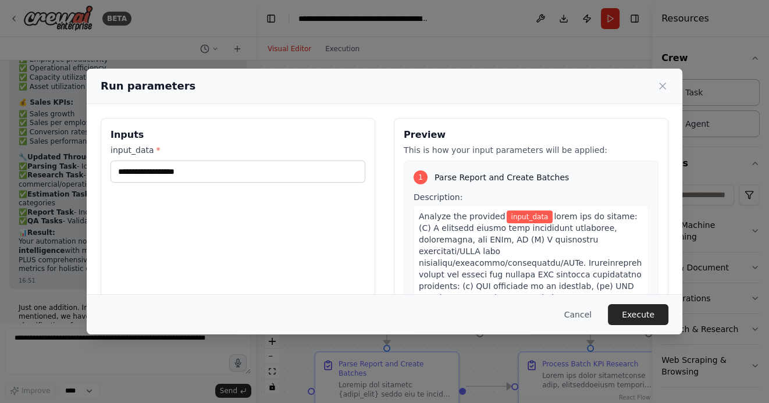
scroll to position [14664, 0]
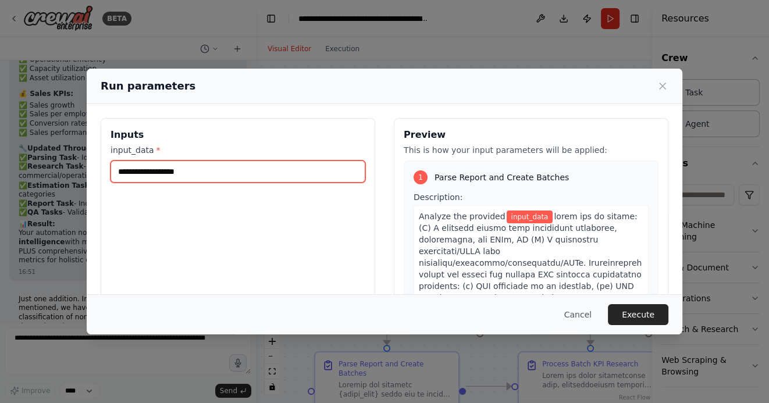
click at [192, 171] on input "input_data *" at bounding box center [237, 171] width 255 height 22
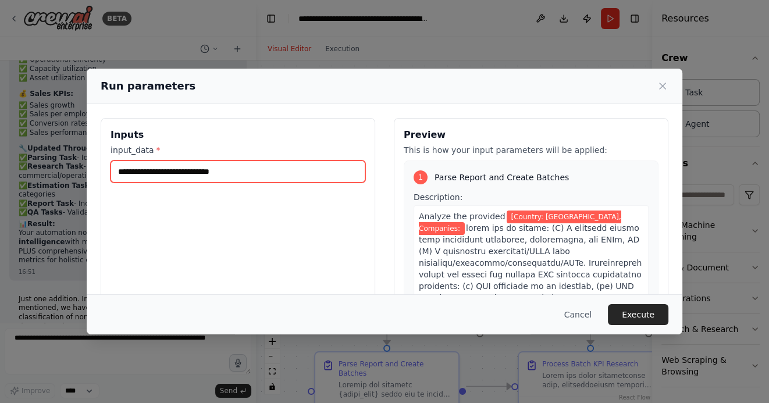
paste input "**********"
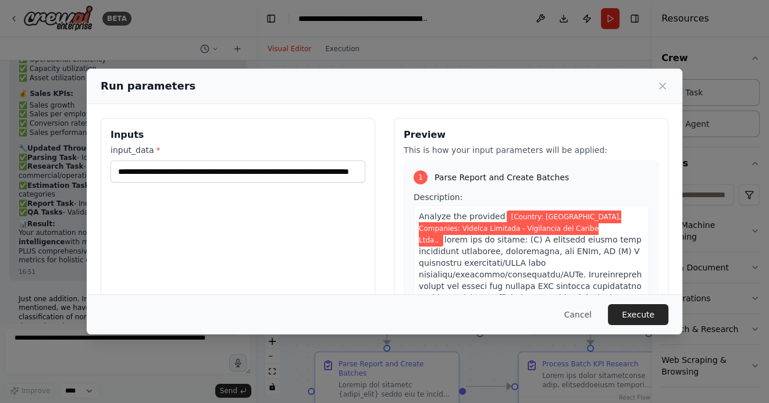
scroll to position [0, 0]
click at [333, 176] on input "**********" at bounding box center [237, 171] width 255 height 22
paste input "**********"
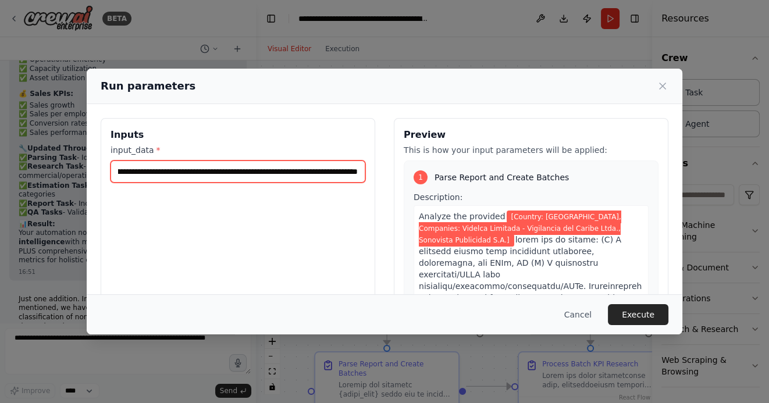
scroll to position [0, 154]
type input "**********"
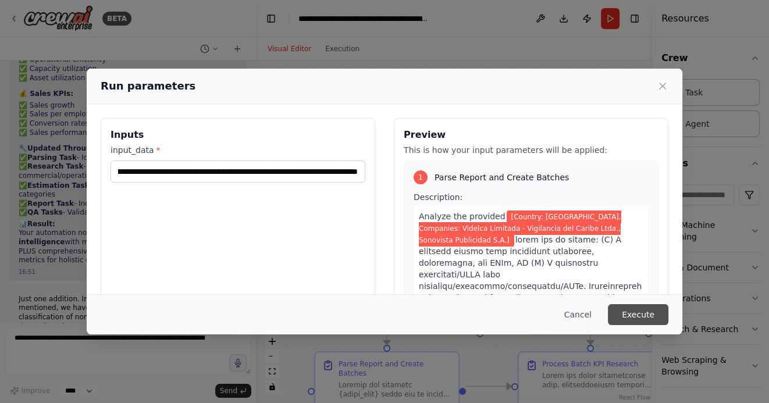
click at [640, 313] on button "Execute" at bounding box center [638, 314] width 60 height 21
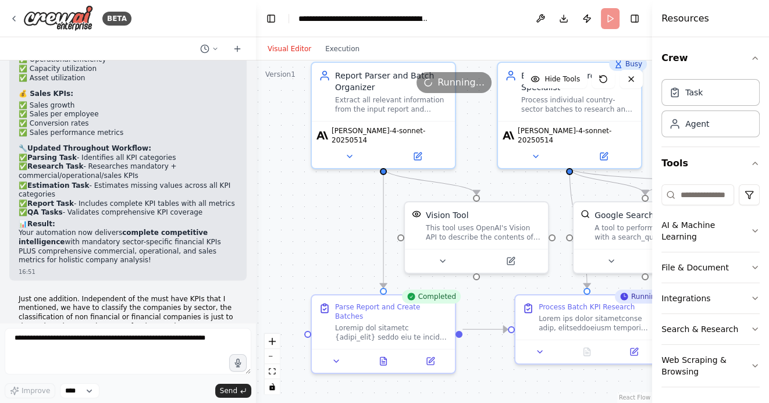
drag, startPoint x: 335, startPoint y: 296, endPoint x: 332, endPoint y: 229, distance: 67.0
click at [332, 230] on div ".deletable-edge-delete-btn { width: 20px; height: 20px; border: 0px solid #ffff…" at bounding box center [454, 231] width 396 height 342
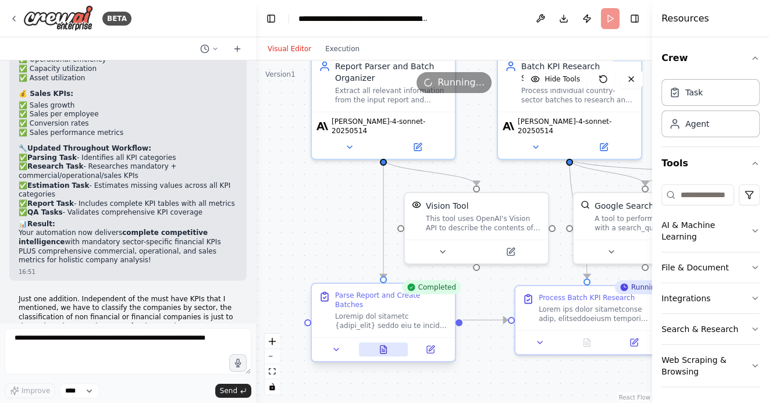
click at [380, 345] on icon at bounding box center [383, 349] width 6 height 8
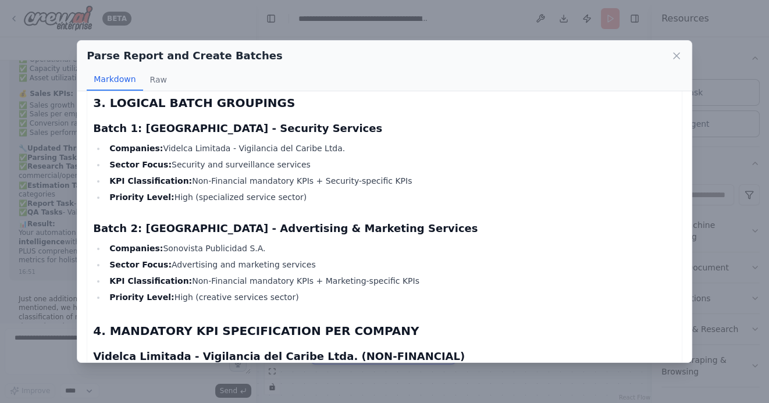
scroll to position [1279, 0]
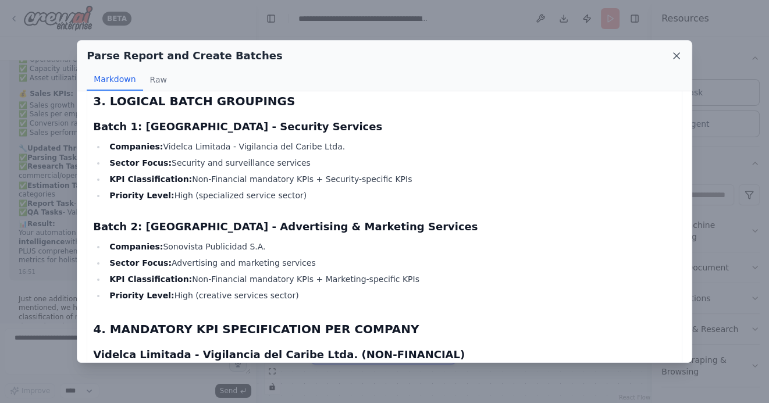
click at [674, 56] on icon at bounding box center [676, 56] width 6 height 6
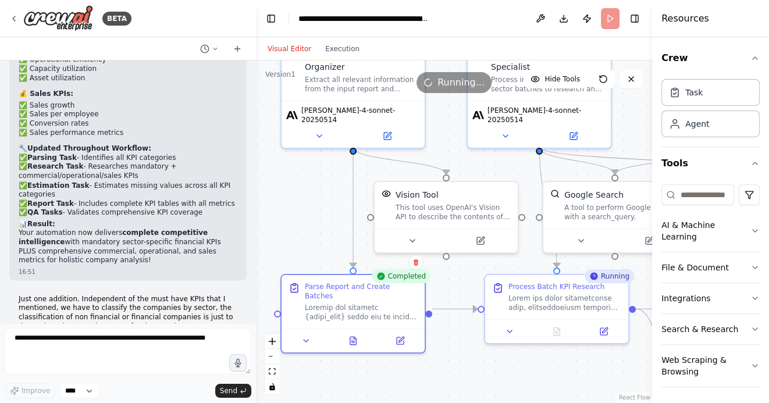
drag, startPoint x: 347, startPoint y: 213, endPoint x: 297, endPoint y: 191, distance: 55.0
click at [297, 191] on div ".deletable-edge-delete-btn { width: 20px; height: 20px; border: 0px solid #ffff…" at bounding box center [454, 231] width 396 height 342
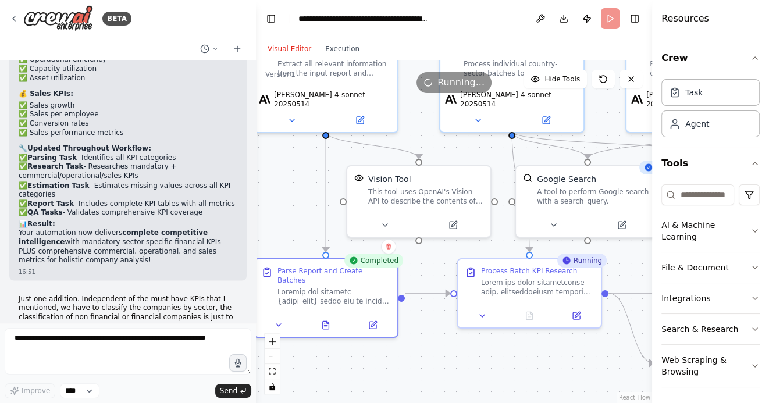
drag, startPoint x: 487, startPoint y: 369, endPoint x: 423, endPoint y: 302, distance: 92.1
click at [423, 302] on div ".deletable-edge-delete-btn { width: 20px; height: 20px; border: 0px solid #ffff…" at bounding box center [454, 231] width 396 height 342
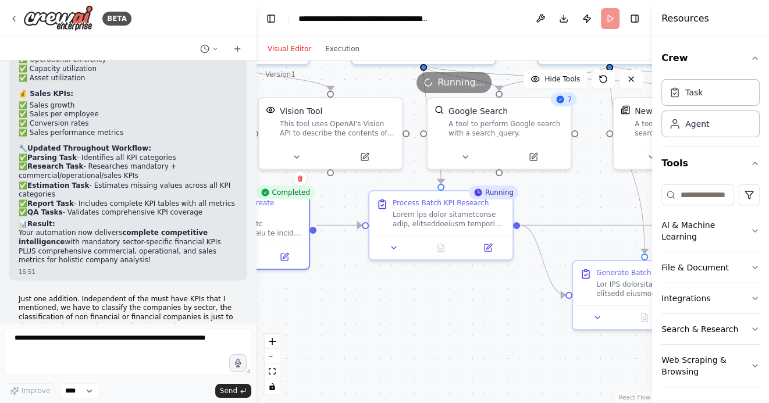
drag, startPoint x: 436, startPoint y: 318, endPoint x: 394, endPoint y: 307, distance: 42.7
click at [395, 307] on div ".deletable-edge-delete-btn { width: 20px; height: 20px; border: 0px solid #ffff…" at bounding box center [454, 231] width 396 height 342
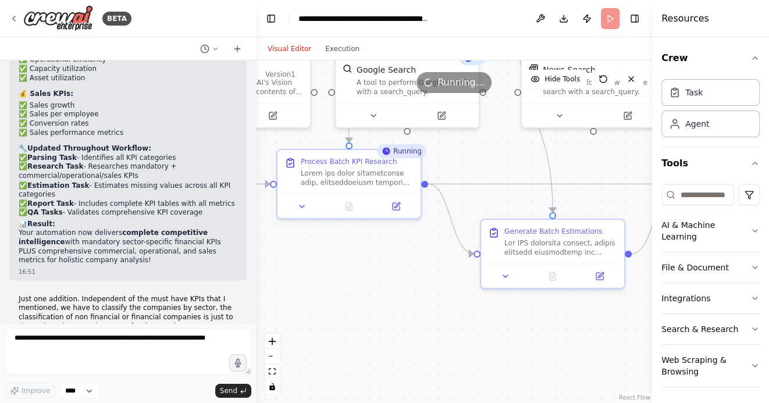
drag, startPoint x: 441, startPoint y: 334, endPoint x: 366, endPoint y: 296, distance: 84.0
click at [366, 296] on div ".deletable-edge-delete-btn { width: 20px; height: 20px; border: 0px solid #ffff…" at bounding box center [454, 231] width 396 height 342
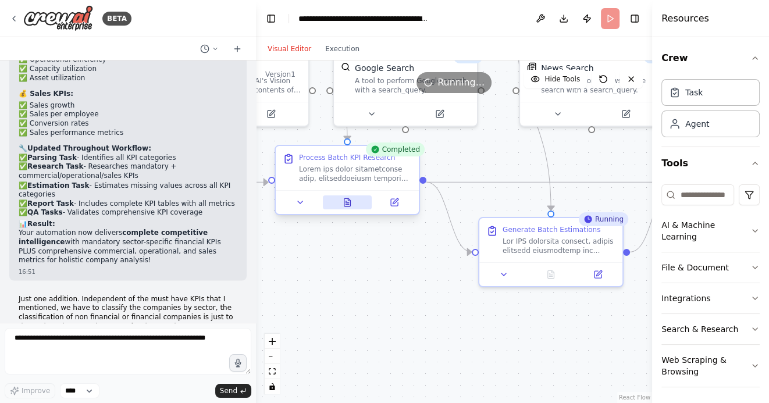
click at [342, 201] on icon at bounding box center [346, 202] width 9 height 9
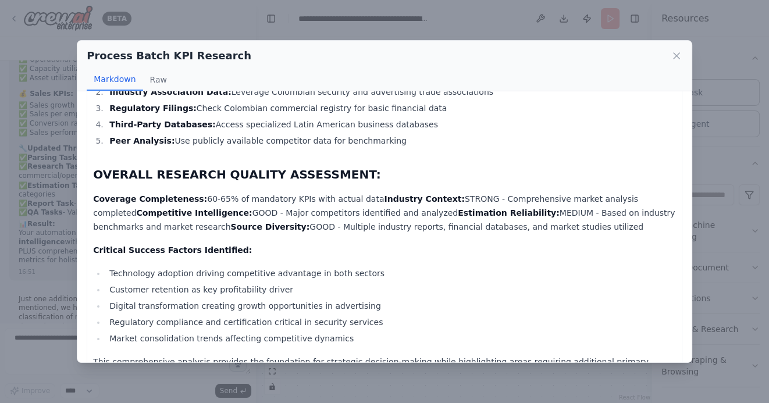
scroll to position [2803, 0]
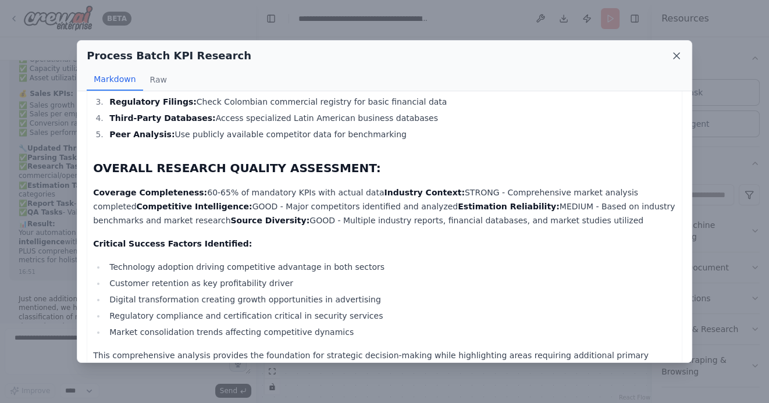
click at [674, 57] on icon at bounding box center [676, 56] width 12 height 12
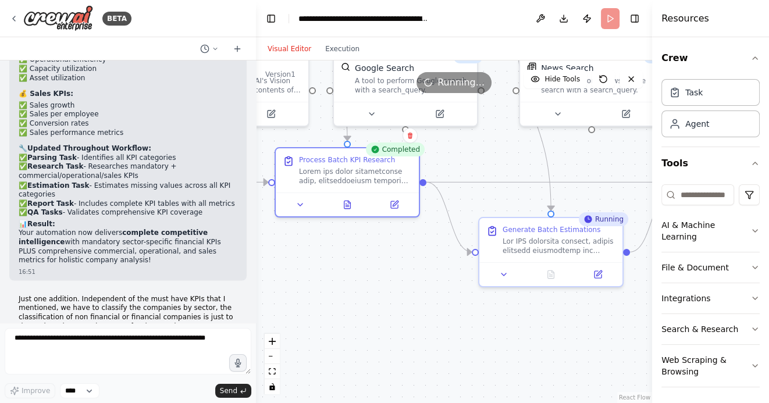
drag, startPoint x: 535, startPoint y: 319, endPoint x: 449, endPoint y: 312, distance: 85.8
click at [449, 312] on div ".deletable-edge-delete-btn { width: 20px; height: 20px; border: 0px solid #ffff…" at bounding box center [454, 231] width 396 height 342
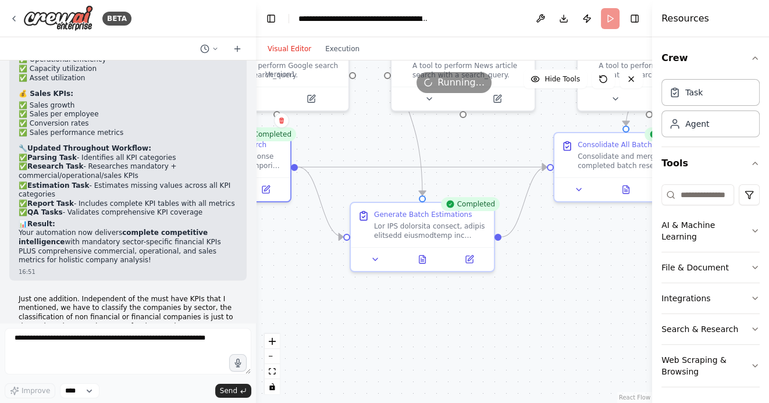
drag, startPoint x: 470, startPoint y: 316, endPoint x: 396, endPoint y: 294, distance: 77.6
click at [398, 294] on div ".deletable-edge-delete-btn { width: 20px; height: 20px; border: 0px solid #ffff…" at bounding box center [454, 231] width 396 height 342
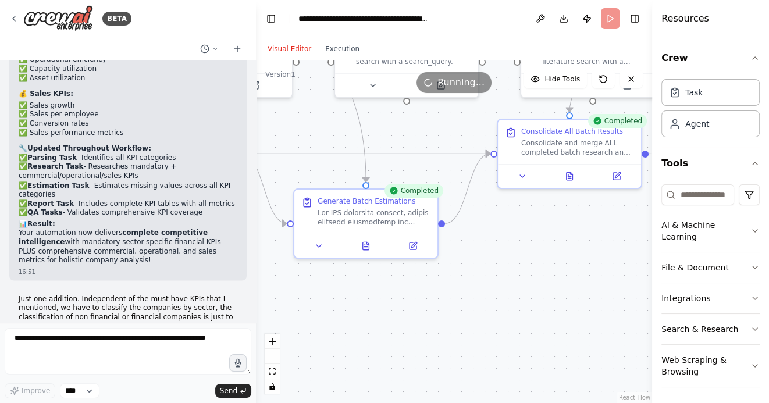
drag, startPoint x: 508, startPoint y: 315, endPoint x: 366, endPoint y: 306, distance: 142.1
click at [367, 306] on div ".deletable-edge-delete-btn { width: 20px; height: 20px; border: 0px solid #ffff…" at bounding box center [454, 231] width 396 height 342
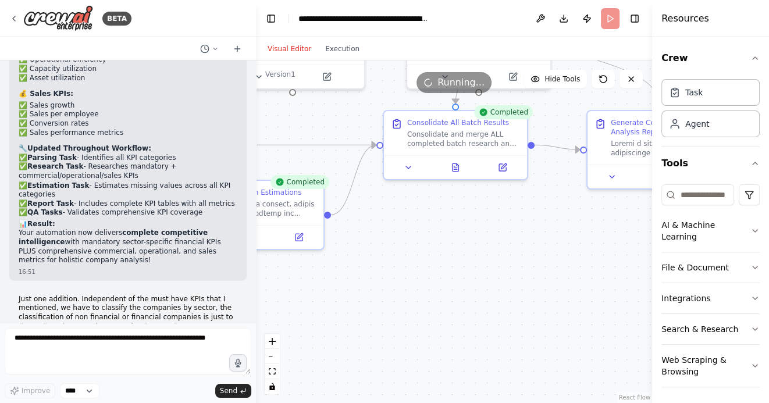
drag, startPoint x: 484, startPoint y: 304, endPoint x: 415, endPoint y: 304, distance: 68.6
click at [416, 304] on div ".deletable-edge-delete-btn { width: 20px; height: 20px; border: 0px solid #ffff…" at bounding box center [454, 231] width 396 height 342
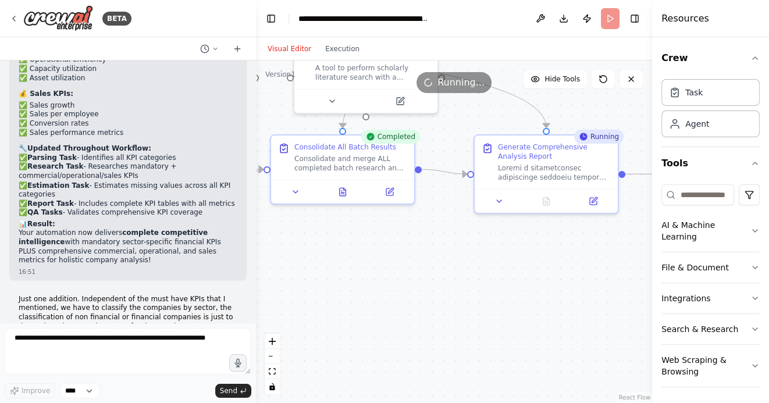
drag, startPoint x: 481, startPoint y: 290, endPoint x: 437, endPoint y: 315, distance: 50.3
click at [437, 315] on div ".deletable-edge-delete-btn { width: 20px; height: 20px; border: 0px solid #ffff…" at bounding box center [454, 231] width 396 height 342
drag, startPoint x: 591, startPoint y: 277, endPoint x: 446, endPoint y: 265, distance: 145.3
click at [447, 265] on div ".deletable-edge-delete-btn { width: 20px; height: 20px; border: 0px solid #ffff…" at bounding box center [454, 231] width 396 height 342
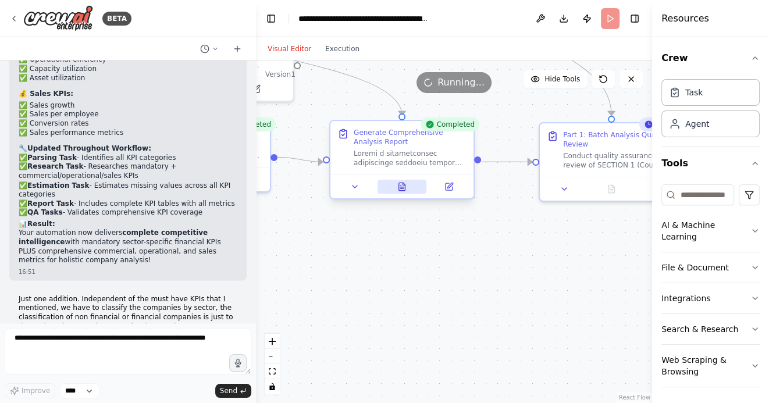
click at [403, 188] on icon at bounding box center [401, 188] width 3 height 0
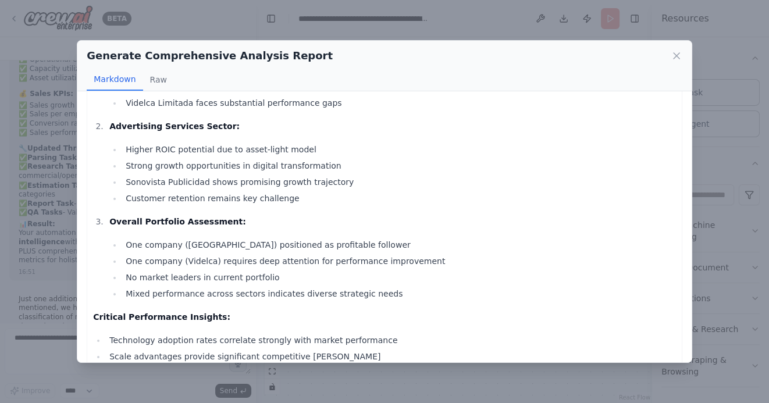
scroll to position [2460, 0]
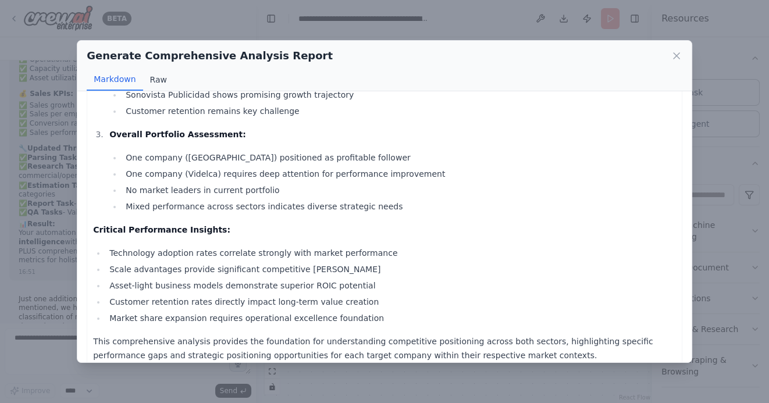
click at [158, 81] on button "Raw" at bounding box center [158, 80] width 31 height 22
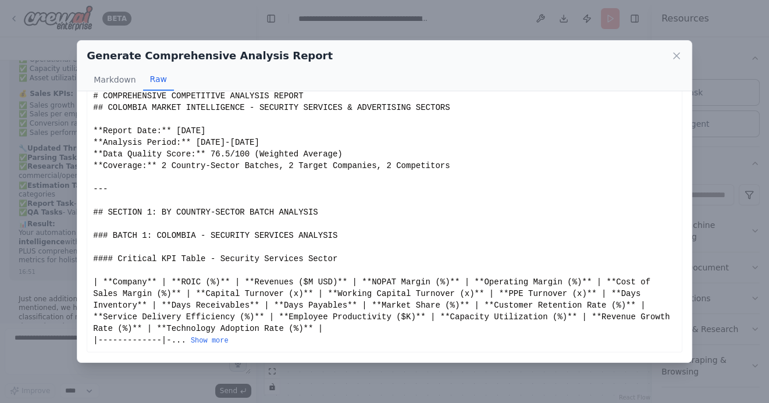
scroll to position [16, 0]
click at [678, 55] on icon at bounding box center [676, 56] width 12 height 12
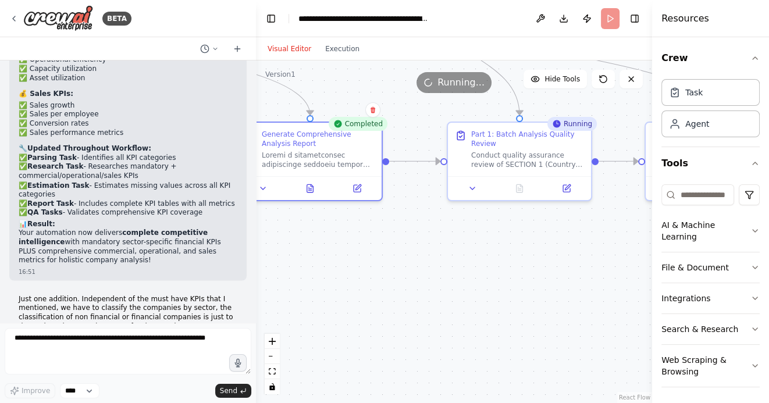
drag, startPoint x: 512, startPoint y: 301, endPoint x: 396, endPoint y: 294, distance: 115.9
click at [396, 294] on div ".deletable-edge-delete-btn { width: 20px; height: 20px; border: 0px solid #ffff…" at bounding box center [454, 231] width 396 height 342
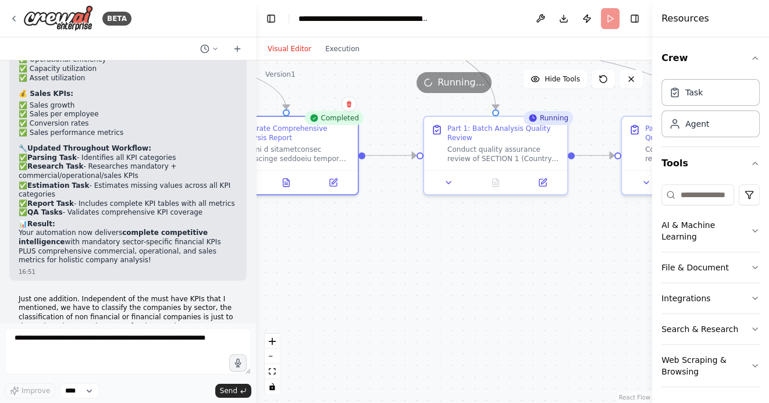
drag, startPoint x: 524, startPoint y: 325, endPoint x: 377, endPoint y: 325, distance: 147.1
click at [377, 325] on div ".deletable-edge-delete-btn { width: 20px; height: 20px; border: 0px solid #ffff…" at bounding box center [454, 231] width 396 height 342
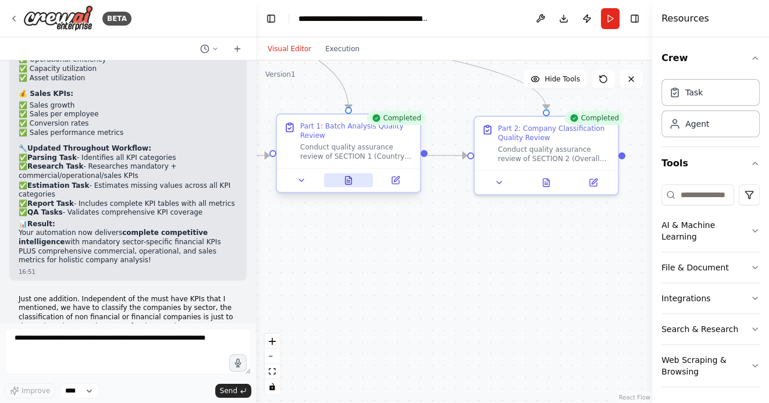
click at [349, 182] on icon at bounding box center [348, 182] width 3 height 0
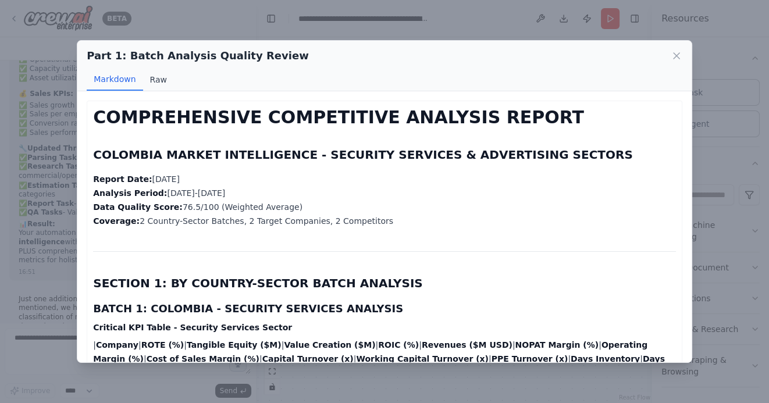
click at [155, 79] on button "Raw" at bounding box center [158, 80] width 31 height 22
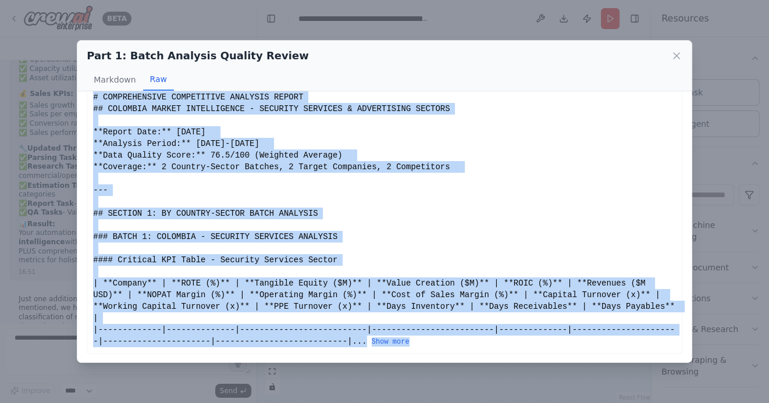
drag, startPoint x: 94, startPoint y: 112, endPoint x: 260, endPoint y: 378, distance: 314.0
click at [260, 378] on div "Part 1: Batch Analysis Quality Review Markdown Raw COMPREHENSIVE COMPETITIVE AN…" at bounding box center [384, 201] width 769 height 403
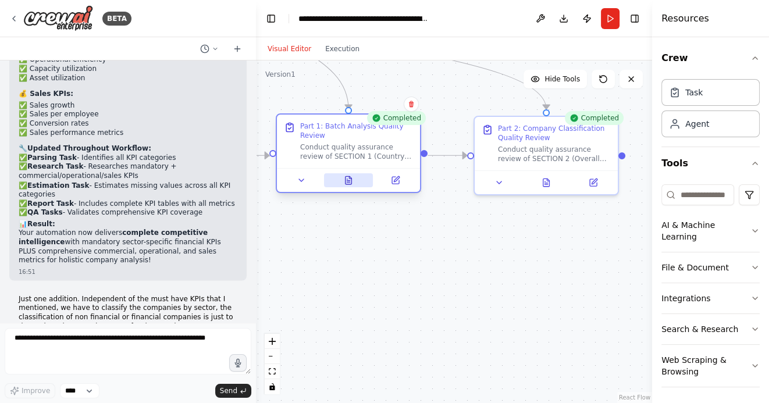
click at [348, 183] on icon at bounding box center [348, 180] width 6 height 8
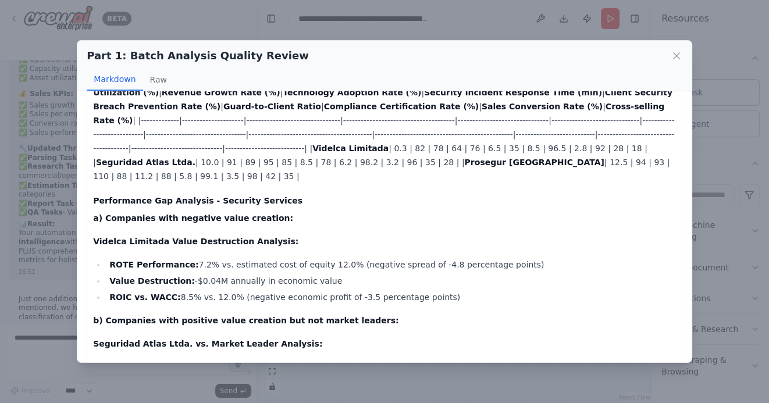
scroll to position [0, 0]
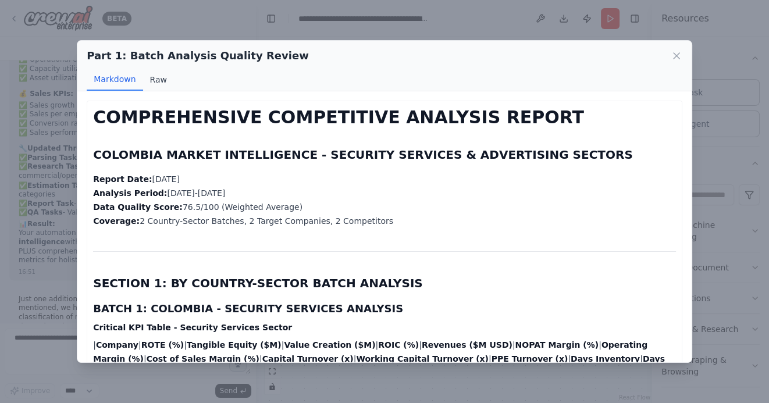
click at [158, 78] on button "Raw" at bounding box center [158, 80] width 31 height 22
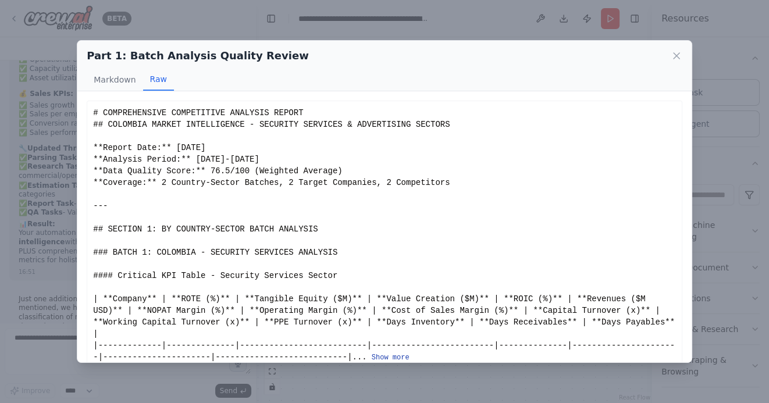
click at [395, 356] on button "Show more" at bounding box center [391, 357] width 38 height 9
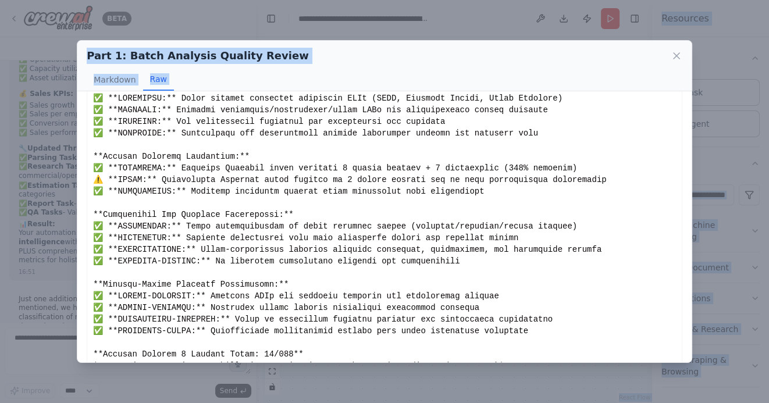
scroll to position [1841, 0]
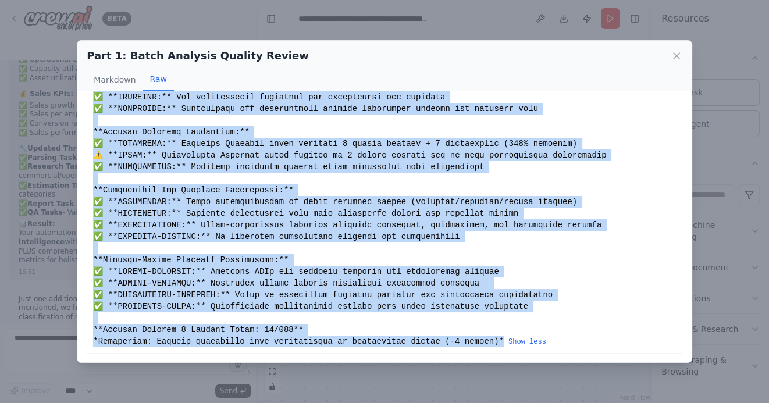
drag, startPoint x: 94, startPoint y: 112, endPoint x: 504, endPoint y: 341, distance: 469.9
copy div "# COMPREHENSIVE COMPETITIVE ANALYSIS REPORT ## COLOMBIA MARKET INTELLIGENCE - S…"
click at [675, 55] on icon at bounding box center [676, 56] width 6 height 6
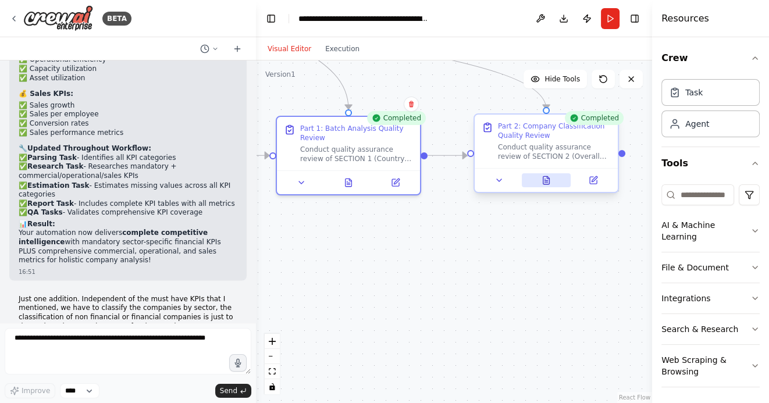
click at [546, 181] on icon at bounding box center [545, 181] width 3 height 0
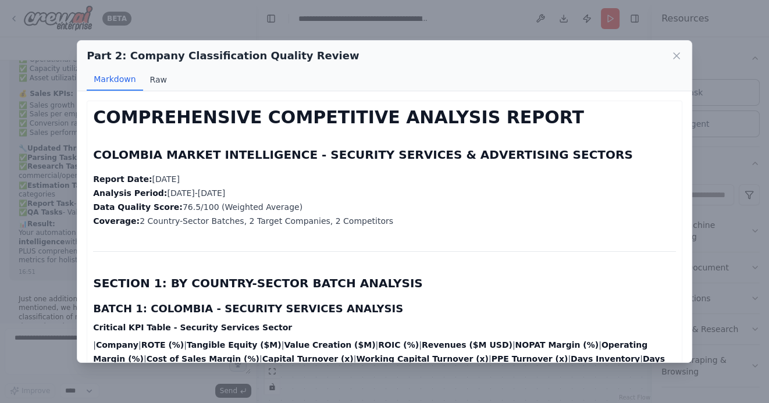
click at [155, 80] on button "Raw" at bounding box center [158, 80] width 31 height 22
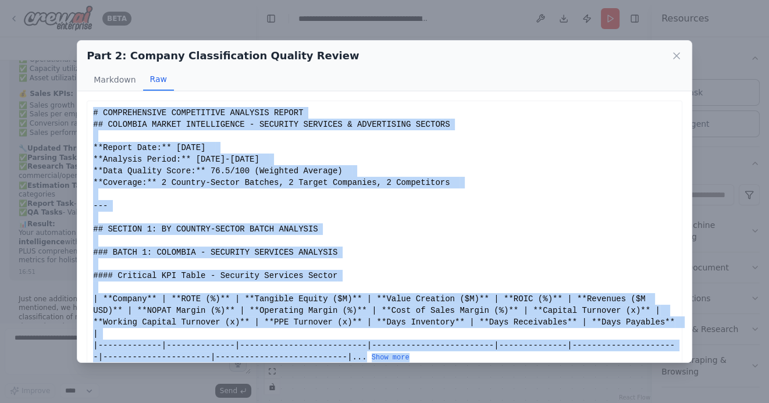
scroll to position [16, 0]
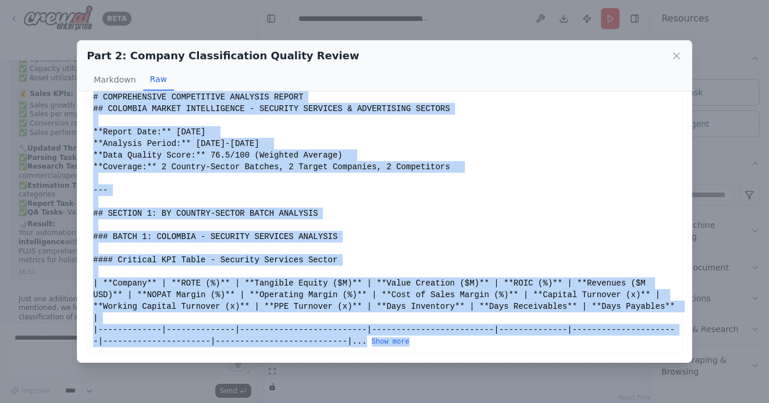
drag, startPoint x: 93, startPoint y: 113, endPoint x: 288, endPoint y: 373, distance: 325.1
click at [288, 373] on div "Part 2: Company Classification Quality Review Markdown Raw COMPREHENSIVE COMPET…" at bounding box center [384, 201] width 769 height 403
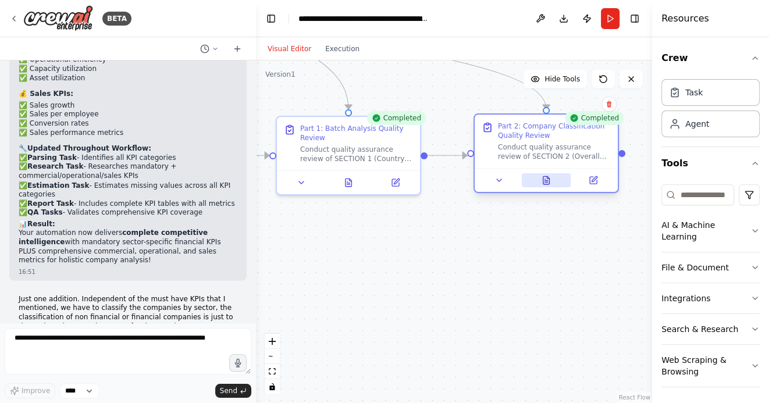
click at [547, 183] on icon at bounding box center [546, 180] width 6 height 8
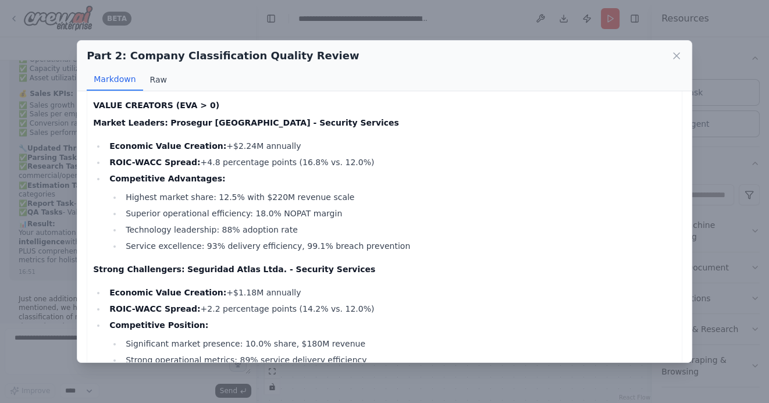
click at [157, 74] on button "Raw" at bounding box center [158, 80] width 31 height 22
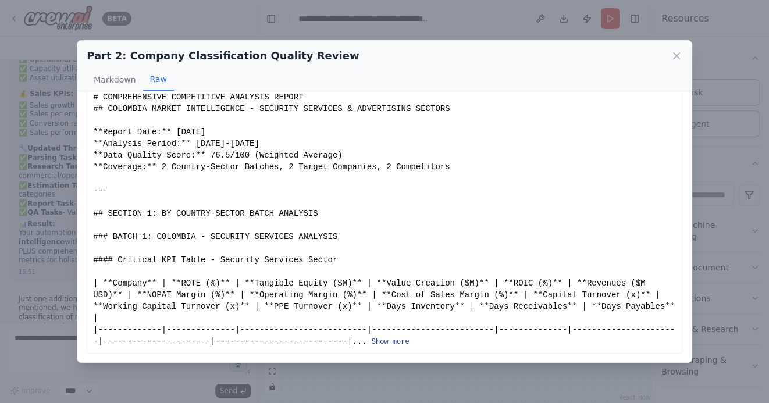
click at [395, 339] on button "Show more" at bounding box center [391, 341] width 38 height 9
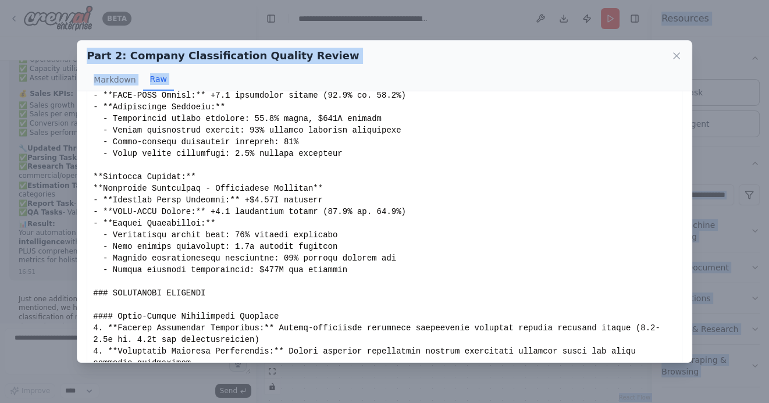
scroll to position [2528, 0]
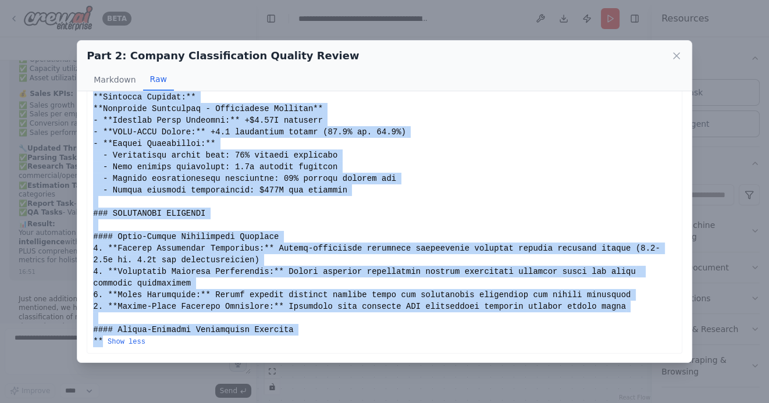
drag, startPoint x: 94, startPoint y: 110, endPoint x: 103, endPoint y: 338, distance: 227.5
copy div "# COMPREHENSIVE COMPETITIVE ANALYSIS REPORT ## COLOMBIA MARKET INTELLIGENCE - S…"
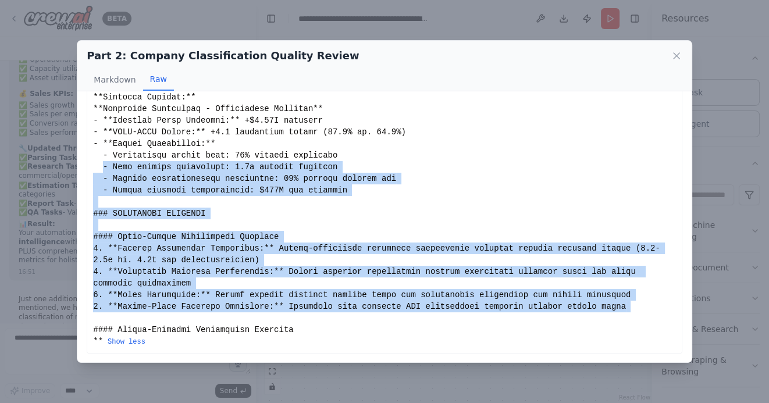
drag, startPoint x: 101, startPoint y: 317, endPoint x: 103, endPoint y: 161, distance: 156.4
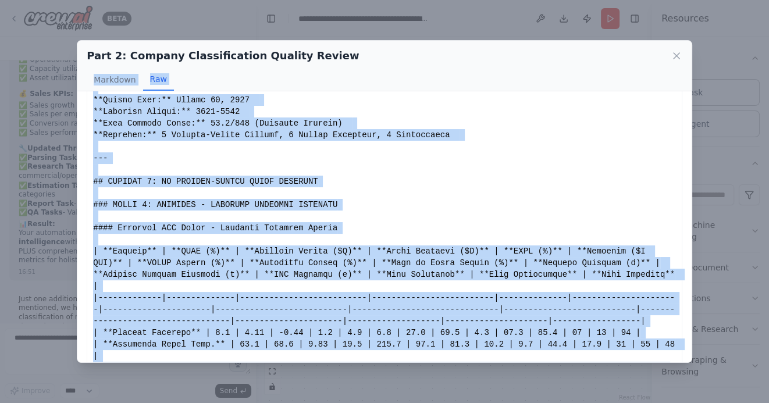
scroll to position [0, 0]
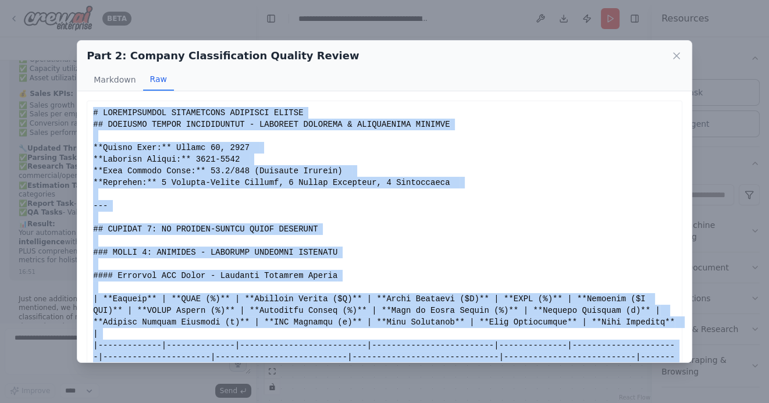
drag, startPoint x: 637, startPoint y: 306, endPoint x: 92, endPoint y: 110, distance: 579.0
copy div "# COMPREHENSIVE COMPETITIVE ANALYSIS REPORT ## COLOMBIA MARKET INTELLIGENCE - S…"
click at [677, 58] on icon at bounding box center [676, 56] width 6 height 6
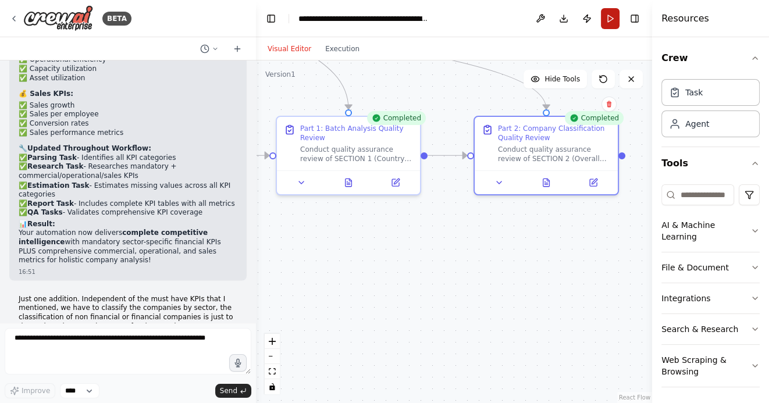
click at [612, 17] on button "Run" at bounding box center [610, 18] width 19 height 21
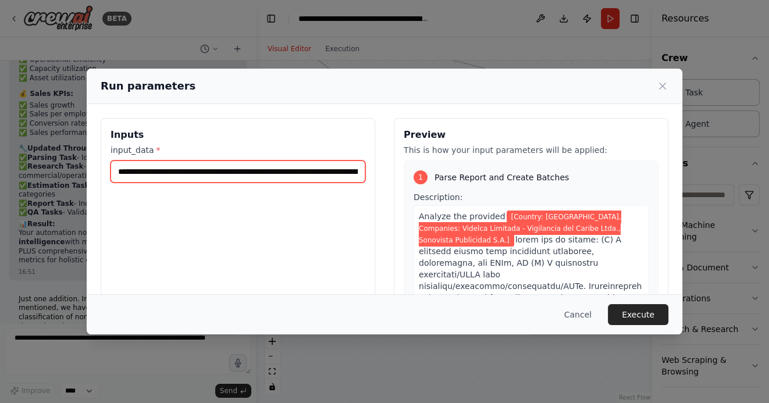
click at [304, 173] on input "**********" at bounding box center [237, 171] width 255 height 22
drag, startPoint x: 244, startPoint y: 172, endPoint x: 354, endPoint y: 176, distance: 109.9
click at [354, 176] on input "**********" at bounding box center [237, 171] width 255 height 22
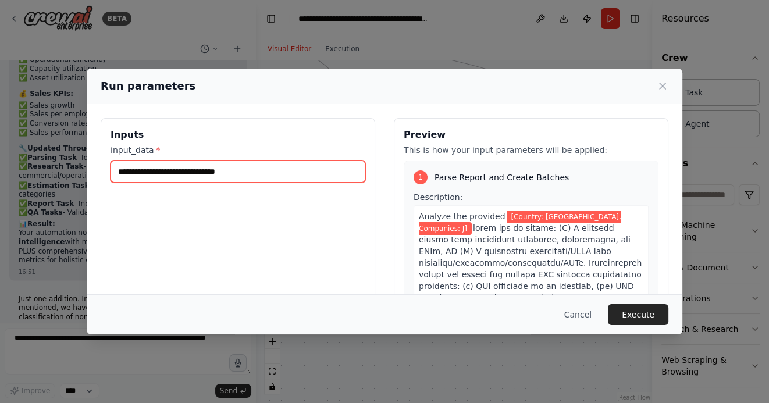
scroll to position [0, 0]
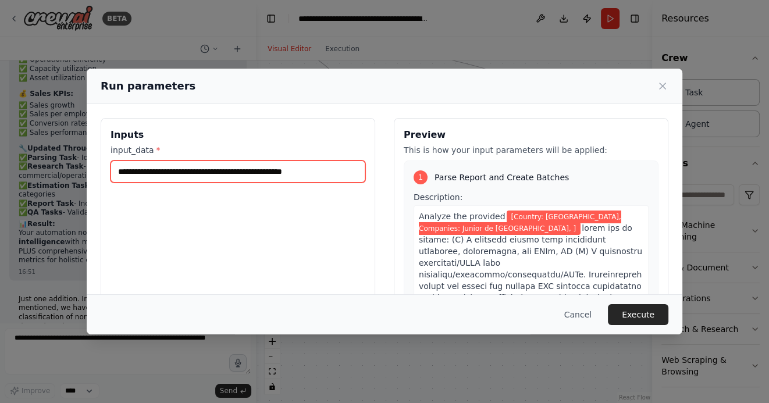
paste input "**********"
type input "**********"
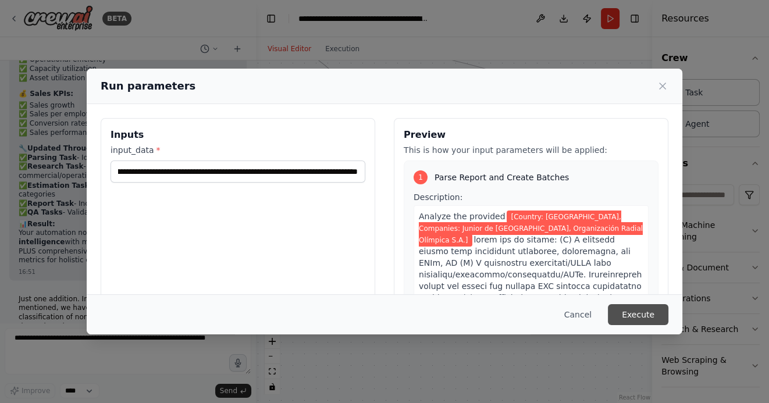
click at [642, 319] on button "Execute" at bounding box center [638, 314] width 60 height 21
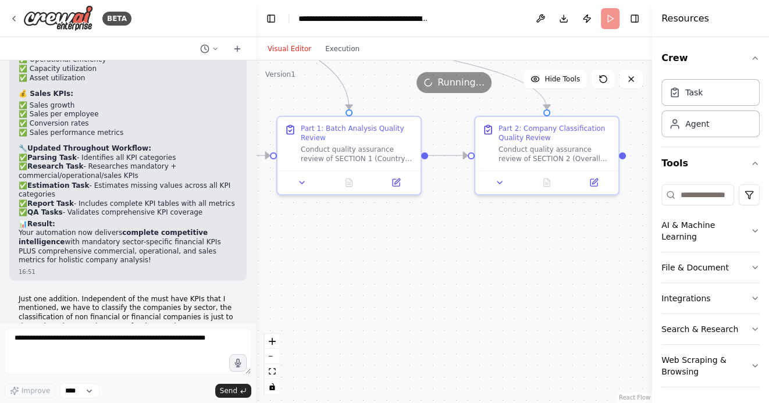
drag, startPoint x: 383, startPoint y: 276, endPoint x: 504, endPoint y: 273, distance: 121.0
click at [494, 273] on div ".deletable-edge-delete-btn { width: 20px; height: 20px; border: 0px solid #ffff…" at bounding box center [454, 231] width 396 height 342
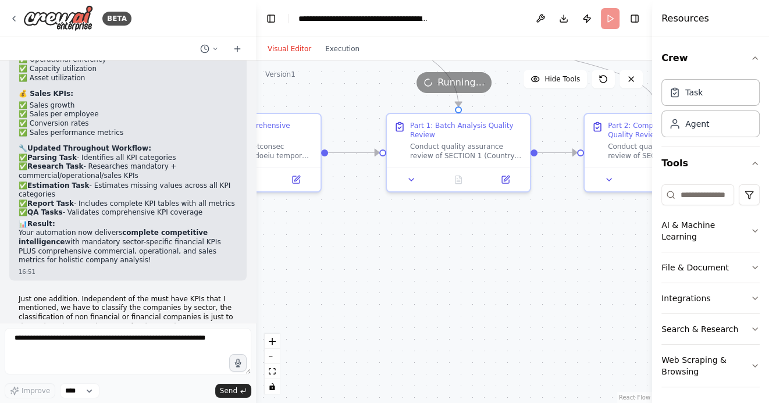
drag, startPoint x: 371, startPoint y: 290, endPoint x: 505, endPoint y: 287, distance: 134.3
click at [498, 287] on div ".deletable-edge-delete-btn { width: 20px; height: 20px; border: 0px solid #ffff…" at bounding box center [454, 231] width 396 height 342
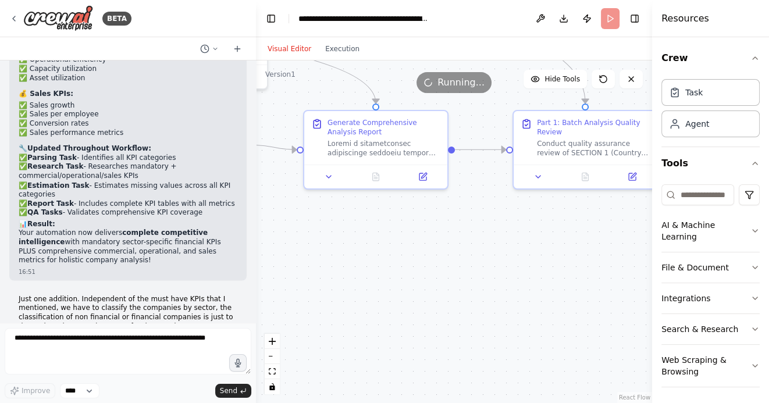
drag, startPoint x: 377, startPoint y: 274, endPoint x: 493, endPoint y: 274, distance: 116.3
click at [492, 274] on div ".deletable-edge-delete-btn { width: 20px; height: 20px; border: 0px solid #ffff…" at bounding box center [454, 231] width 396 height 342
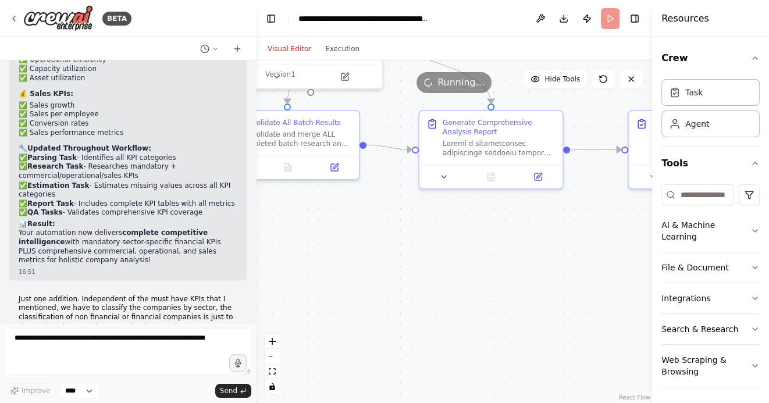
drag, startPoint x: 420, startPoint y: 263, endPoint x: 506, endPoint y: 263, distance: 86.1
click at [498, 263] on div ".deletable-edge-delete-btn { width: 20px; height: 20px; border: 0px solid #ffff…" at bounding box center [454, 231] width 396 height 342
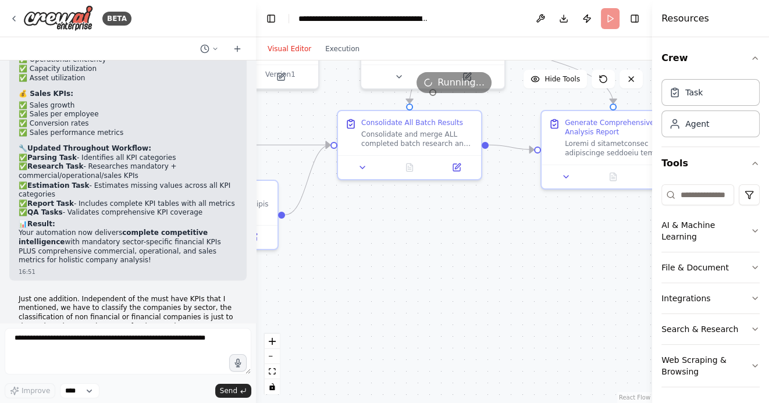
drag, startPoint x: 440, startPoint y: 262, endPoint x: 512, endPoint y: 262, distance: 71.5
click at [508, 262] on div ".deletable-edge-delete-btn { width: 20px; height: 20px; border: 0px solid #ffff…" at bounding box center [454, 231] width 396 height 342
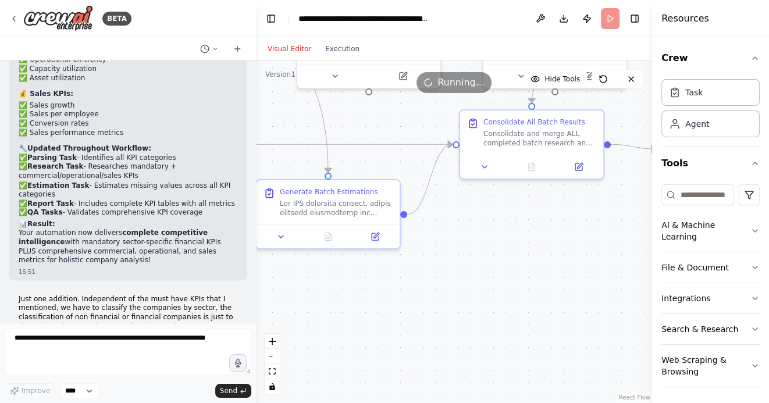
drag, startPoint x: 392, startPoint y: 285, endPoint x: 513, endPoint y: 285, distance: 120.9
click at [509, 285] on div ".deletable-edge-delete-btn { width: 20px; height: 20px; border: 0px solid #ffff…" at bounding box center [454, 231] width 396 height 342
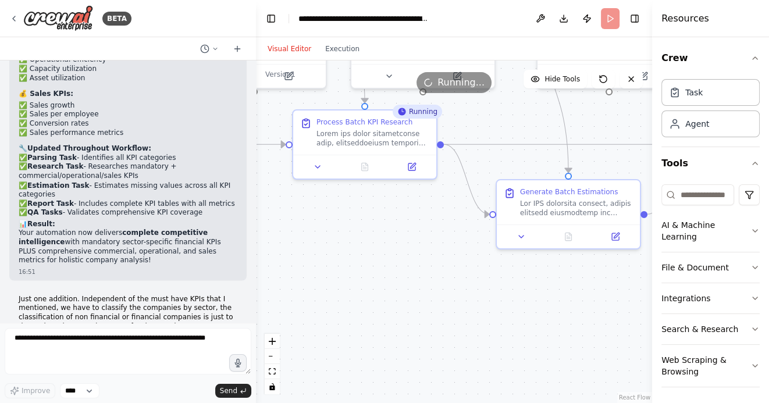
drag, startPoint x: 354, startPoint y: 302, endPoint x: 451, endPoint y: 302, distance: 97.1
click at [451, 302] on div ".deletable-edge-delete-btn { width: 20px; height: 20px; border: 0px solid #ffff…" at bounding box center [454, 231] width 396 height 342
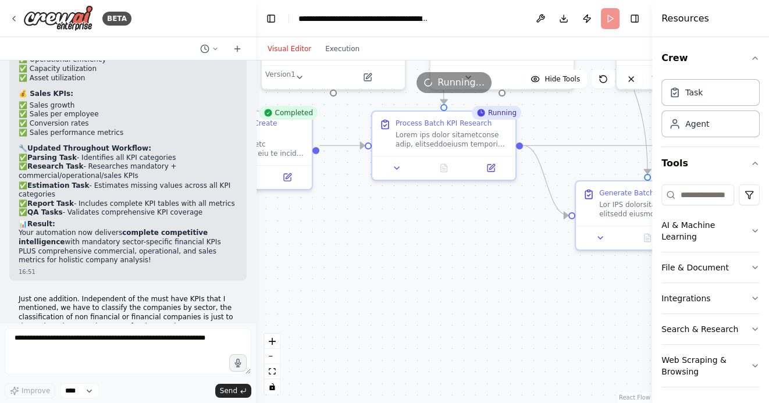
drag, startPoint x: 402, startPoint y: 272, endPoint x: 520, endPoint y: 279, distance: 118.2
click at [513, 278] on div ".deletable-edge-delete-btn { width: 20px; height: 20px; border: 0px solid #ffff…" at bounding box center [454, 231] width 396 height 342
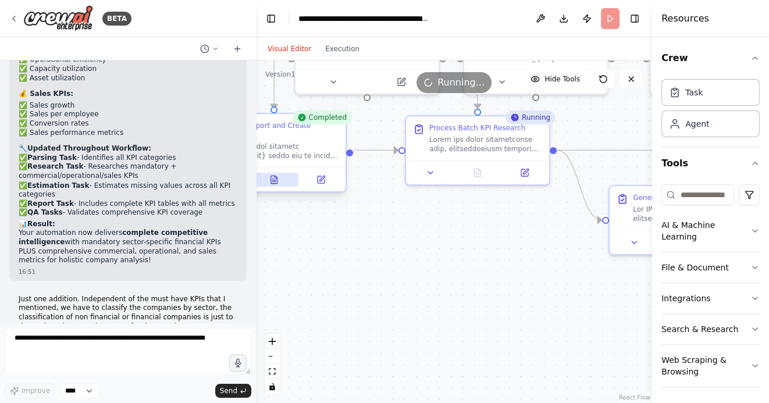
click at [274, 176] on icon at bounding box center [274, 180] width 6 height 8
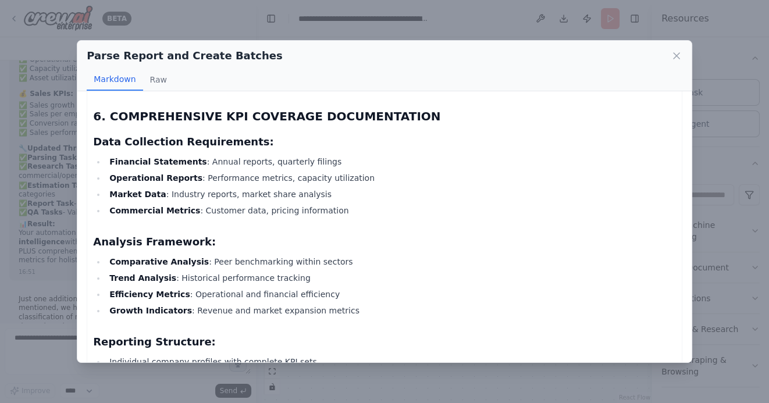
scroll to position [2394, 0]
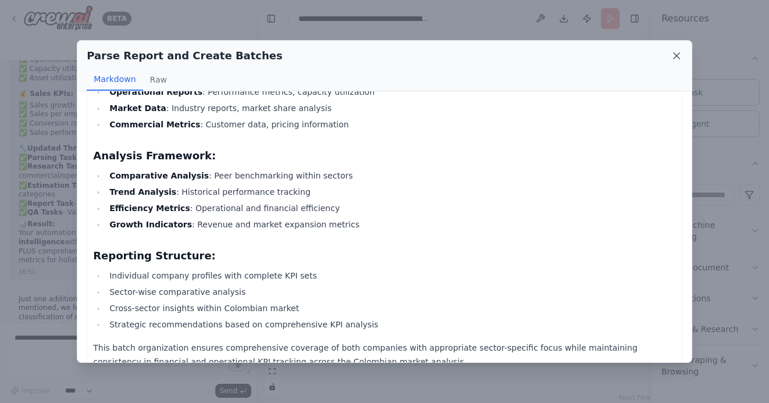
click at [673, 55] on icon at bounding box center [676, 56] width 12 height 12
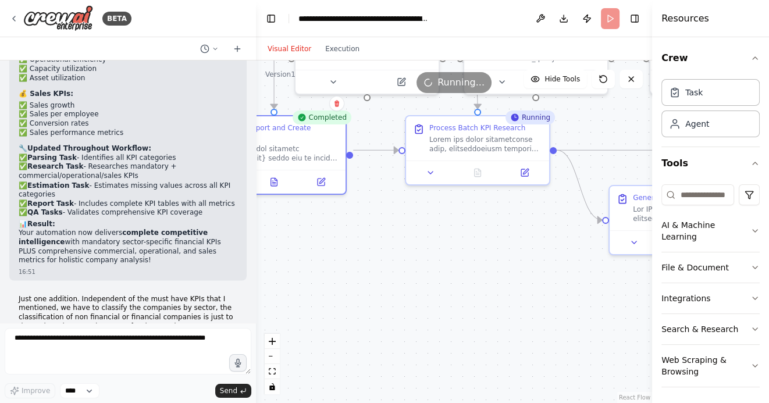
drag, startPoint x: 515, startPoint y: 280, endPoint x: 473, endPoint y: 278, distance: 41.3
click at [474, 278] on div ".deletable-edge-delete-btn { width: 20px; height: 20px; border: 0px solid #ffff…" at bounding box center [454, 231] width 396 height 342
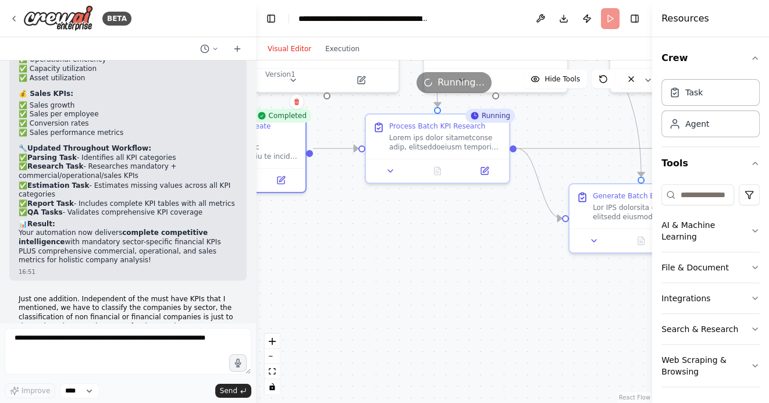
drag, startPoint x: 437, startPoint y: 288, endPoint x: 336, endPoint y: 289, distance: 100.6
click at [337, 289] on div ".deletable-edge-delete-btn { width: 20px; height: 20px; border: 0px solid #ffff…" at bounding box center [454, 231] width 396 height 342
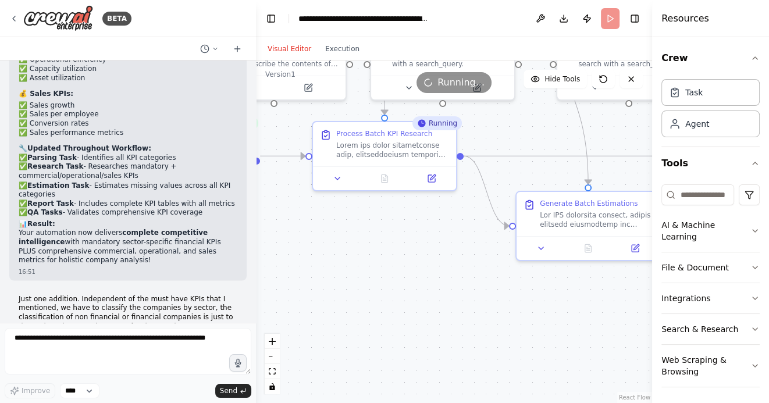
drag, startPoint x: 372, startPoint y: 303, endPoint x: 419, endPoint y: 309, distance: 47.5
click at [419, 309] on div ".deletable-edge-delete-btn { width: 20px; height: 20px; border: 0px solid #ffff…" at bounding box center [454, 231] width 396 height 342
drag, startPoint x: 428, startPoint y: 294, endPoint x: 380, endPoint y: 279, distance: 49.8
click at [380, 279] on div ".deletable-edge-delete-btn { width: 20px; height: 20px; border: 0px solid #ffff…" at bounding box center [454, 231] width 396 height 342
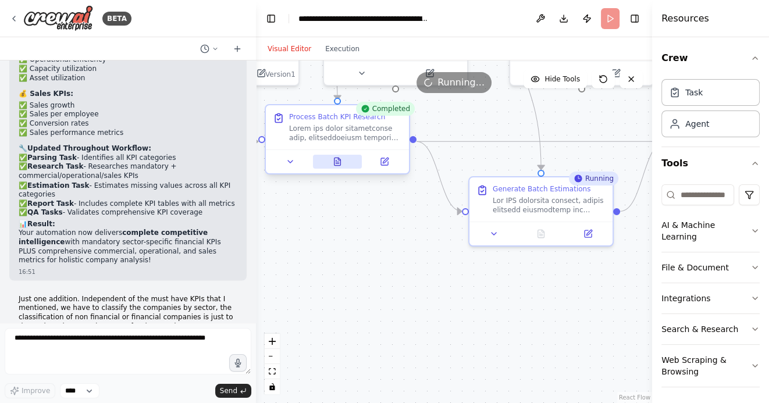
click at [340, 165] on icon at bounding box center [337, 162] width 6 height 8
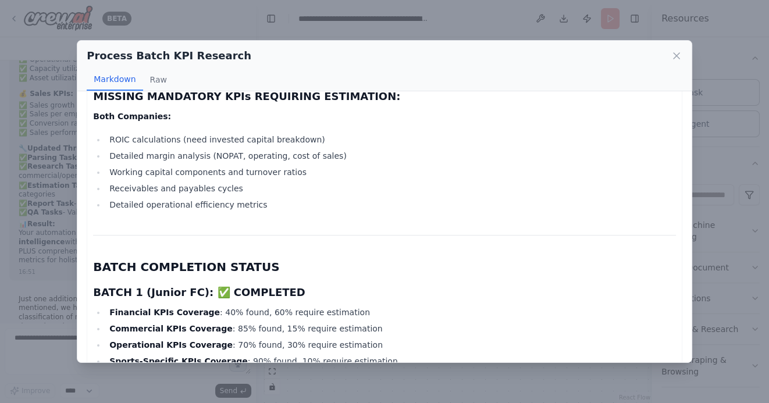
scroll to position [2801, 0]
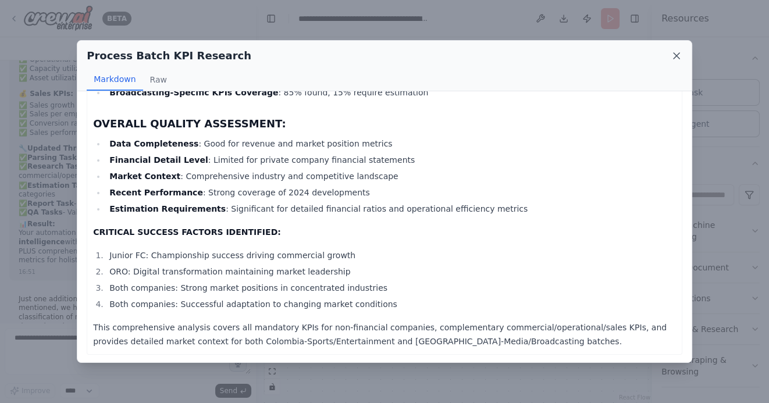
click at [678, 56] on icon at bounding box center [676, 56] width 12 height 12
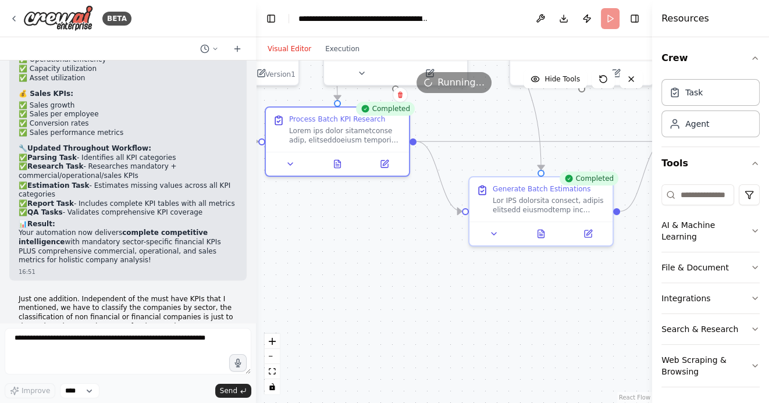
drag, startPoint x: 497, startPoint y: 308, endPoint x: 372, endPoint y: 291, distance: 125.6
click at [372, 291] on div ".deletable-edge-delete-btn { width: 20px; height: 20px; border: 0px solid #ffff…" at bounding box center [454, 231] width 396 height 342
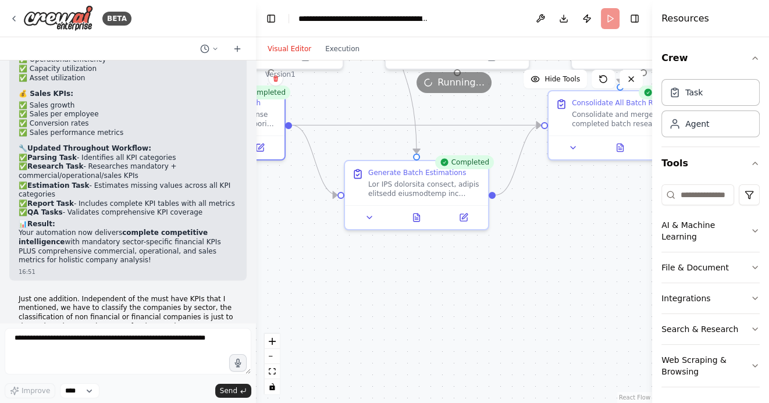
drag, startPoint x: 491, startPoint y: 299, endPoint x: 398, endPoint y: 299, distance: 93.6
click at [399, 299] on div ".deletable-edge-delete-btn { width: 20px; height: 20px; border: 0px solid #ffff…" at bounding box center [454, 231] width 396 height 342
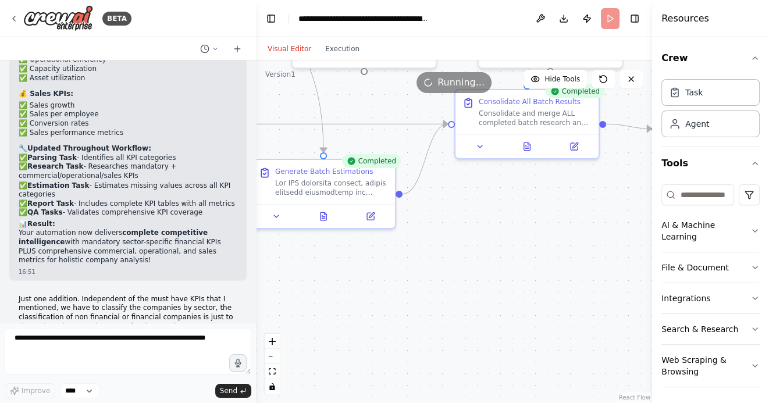
drag, startPoint x: 529, startPoint y: 294, endPoint x: 410, endPoint y: 294, distance: 118.6
click at [412, 294] on div ".deletable-edge-delete-btn { width: 20px; height: 20px; border: 0px solid #ffff…" at bounding box center [454, 231] width 396 height 342
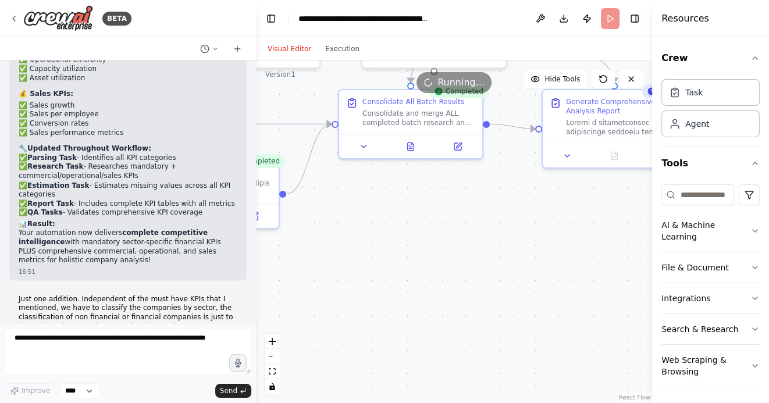
drag, startPoint x: 516, startPoint y: 299, endPoint x: 439, endPoint y: 301, distance: 77.3
click at [440, 300] on div ".deletable-edge-delete-btn { width: 20px; height: 20px; border: 0px solid #ffff…" at bounding box center [454, 231] width 396 height 342
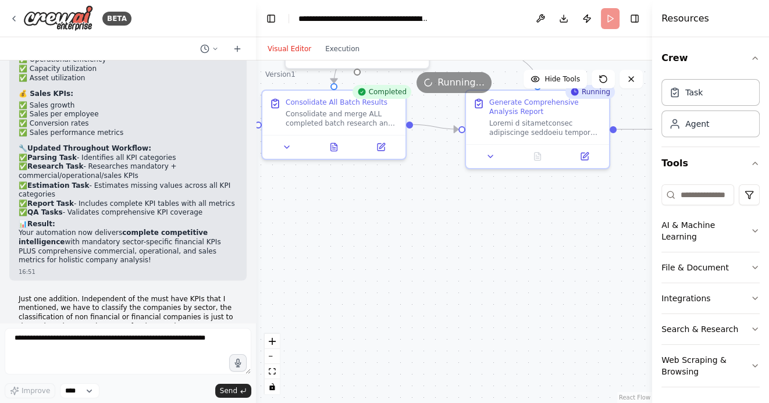
drag, startPoint x: 506, startPoint y: 301, endPoint x: 406, endPoint y: 305, distance: 100.1
click at [409, 304] on div ".deletable-edge-delete-btn { width: 20px; height: 20px; border: 0px solid #ffff…" at bounding box center [454, 231] width 396 height 342
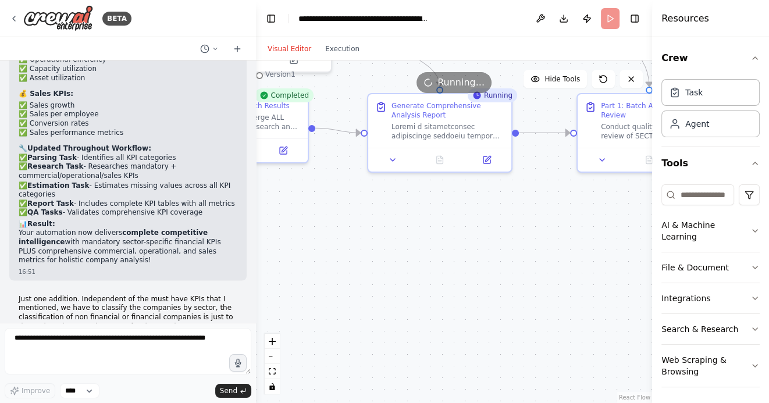
drag, startPoint x: 374, startPoint y: 297, endPoint x: 483, endPoint y: 297, distance: 108.7
click at [483, 297] on div ".deletable-edge-delete-btn { width: 20px; height: 20px; border: 0px solid #ffff…" at bounding box center [454, 231] width 396 height 342
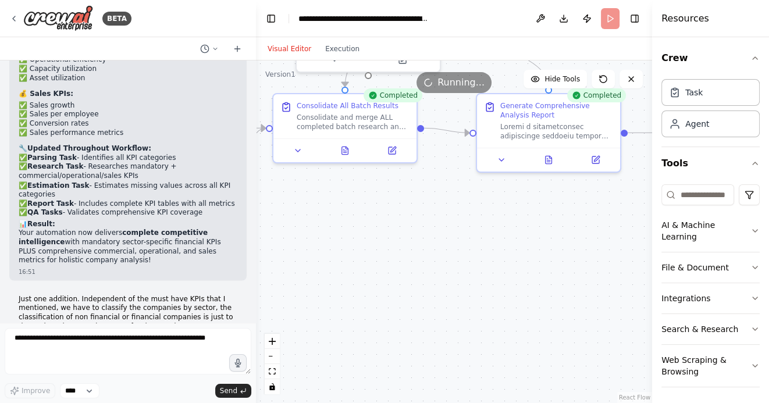
drag, startPoint x: 460, startPoint y: 263, endPoint x: 368, endPoint y: 263, distance: 91.9
click at [369, 263] on div ".deletable-edge-delete-btn { width: 20px; height: 20px; border: 0px solid #ffff…" at bounding box center [454, 231] width 396 height 342
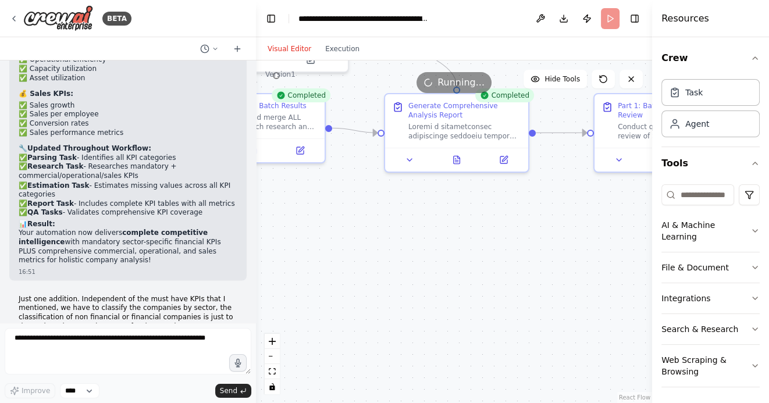
drag, startPoint x: 503, startPoint y: 276, endPoint x: 415, endPoint y: 282, distance: 88.0
click at [417, 281] on div ".deletable-edge-delete-btn { width: 20px; height: 20px; border: 0px solid #ffff…" at bounding box center [454, 231] width 396 height 342
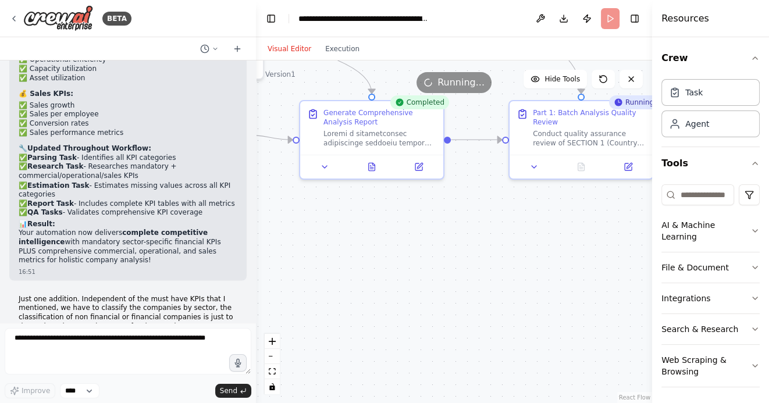
drag, startPoint x: 538, startPoint y: 269, endPoint x: 425, endPoint y: 276, distance: 113.6
click at [426, 276] on div ".deletable-edge-delete-btn { width: 20px; height: 20px; border: 0px solid #ffff…" at bounding box center [454, 231] width 396 height 342
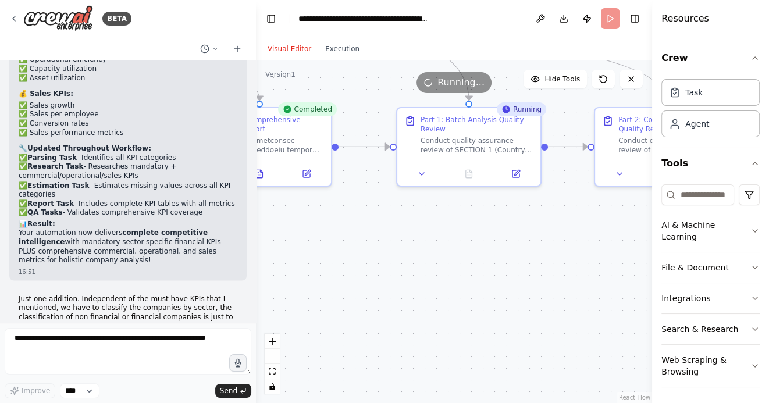
drag, startPoint x: 525, startPoint y: 276, endPoint x: 434, endPoint y: 276, distance: 90.7
click at [434, 276] on div ".deletable-edge-delete-btn { width: 20px; height: 20px; border: 0px solid #ffff…" at bounding box center [454, 231] width 396 height 342
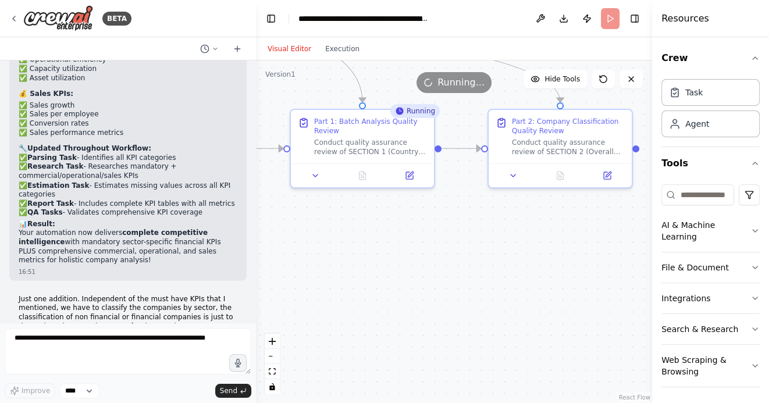
drag, startPoint x: 466, startPoint y: 280, endPoint x: 451, endPoint y: 281, distance: 15.2
click at [451, 281] on div ".deletable-edge-delete-btn { width: 20px; height: 20px; border: 0px solid #ffff…" at bounding box center [454, 231] width 396 height 342
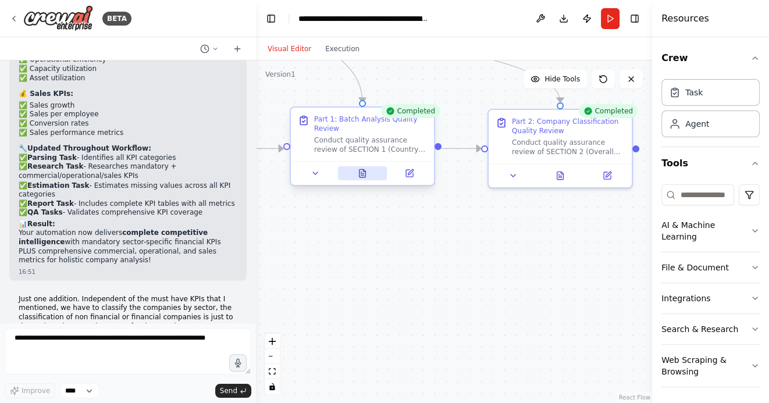
click at [364, 175] on icon at bounding box center [362, 173] width 6 height 8
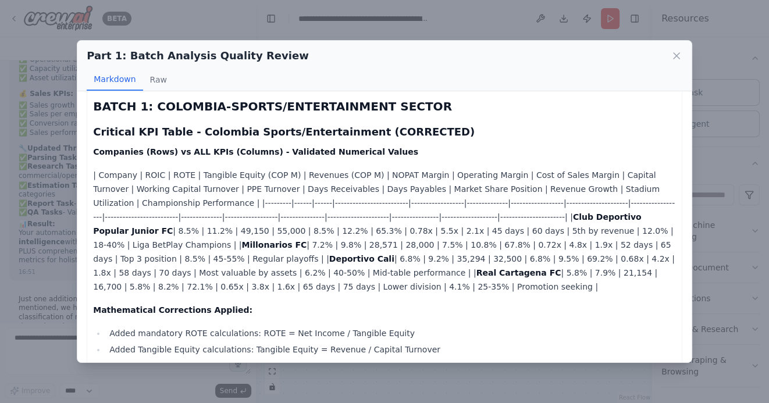
scroll to position [73, 0]
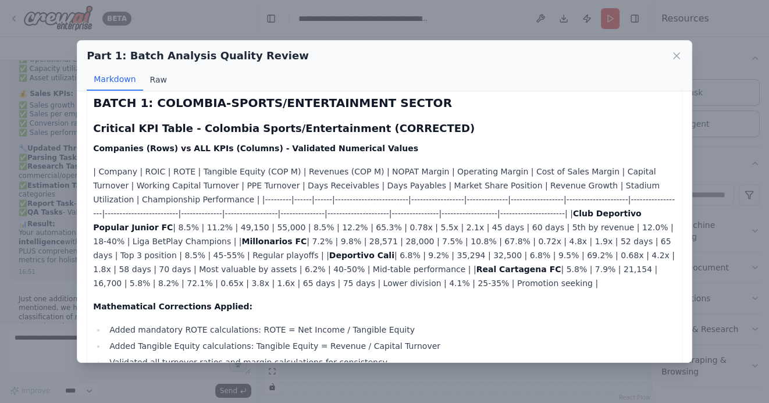
click at [155, 80] on button "Raw" at bounding box center [158, 80] width 31 height 22
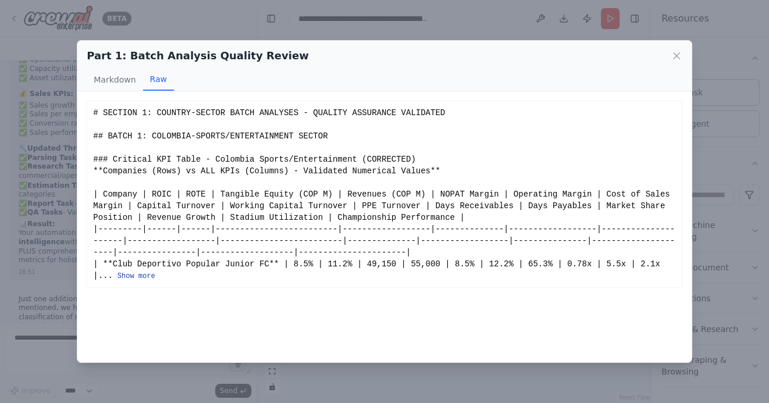
click at [147, 273] on button "Show more" at bounding box center [136, 276] width 38 height 9
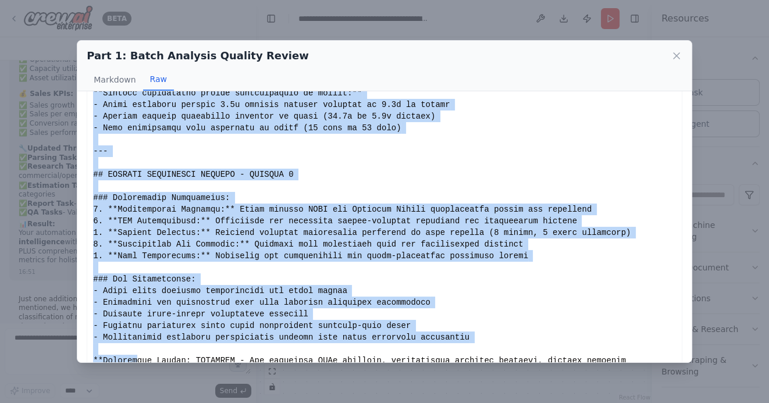
scroll to position [1213, 0]
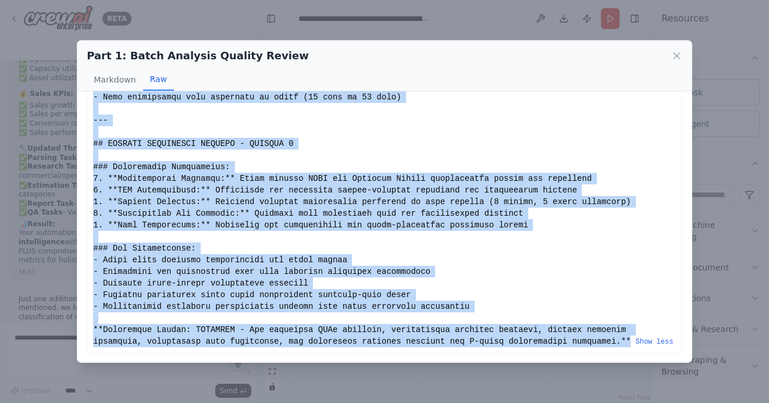
drag, startPoint x: 93, startPoint y: 113, endPoint x: 633, endPoint y: 342, distance: 586.2
copy div "# SECTION 1: COUNTRY-SECTOR BATCH ANALYSES - QUALITY ASSURANCE VALIDATED ## BAT…"
click at [675, 58] on icon at bounding box center [676, 56] width 12 height 12
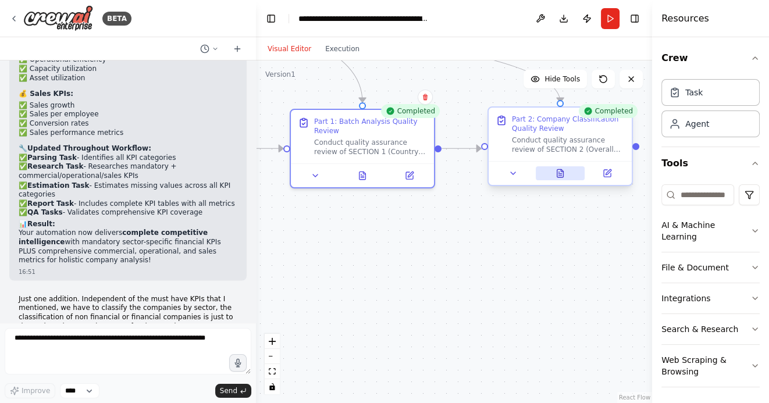
click at [559, 173] on icon at bounding box center [560, 173] width 6 height 8
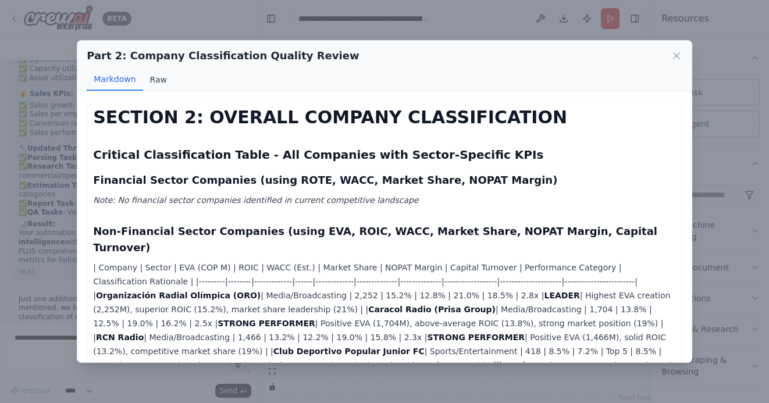
click at [159, 76] on button "Raw" at bounding box center [158, 80] width 31 height 22
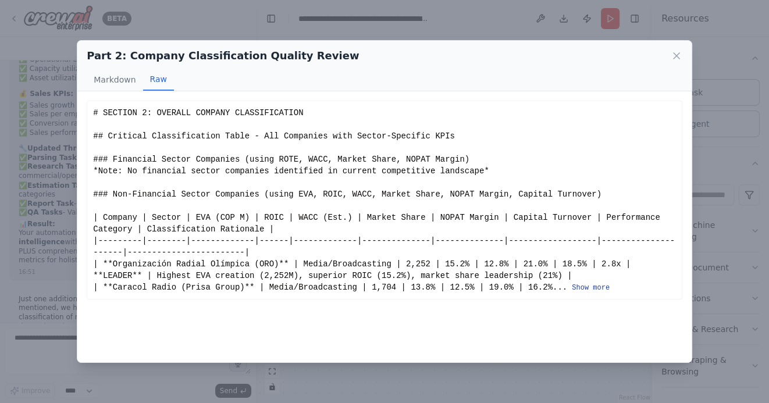
click at [583, 288] on button "Show more" at bounding box center [591, 287] width 38 height 9
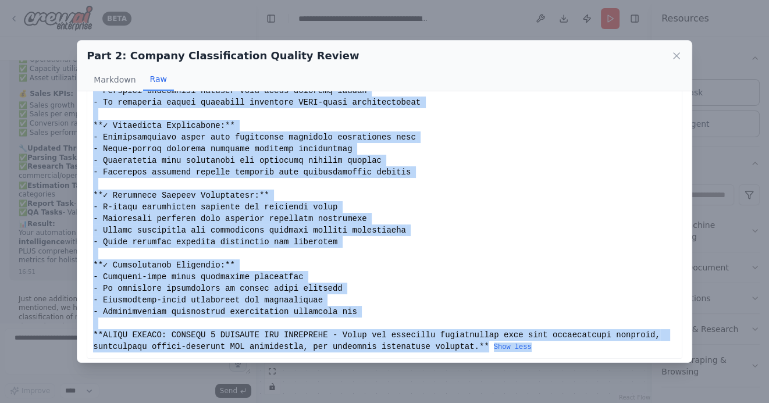
scroll to position [1423, 0]
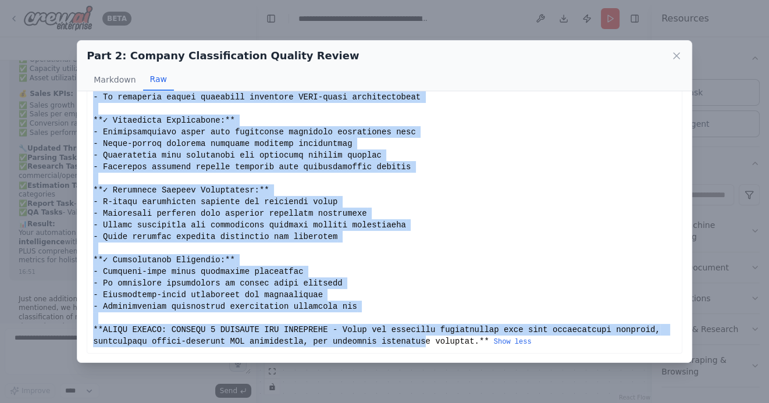
drag, startPoint x: 93, startPoint y: 115, endPoint x: 426, endPoint y: 341, distance: 403.0
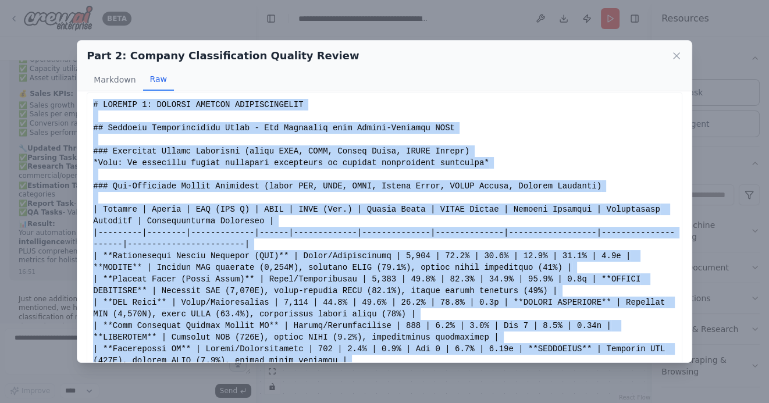
scroll to position [0, 0]
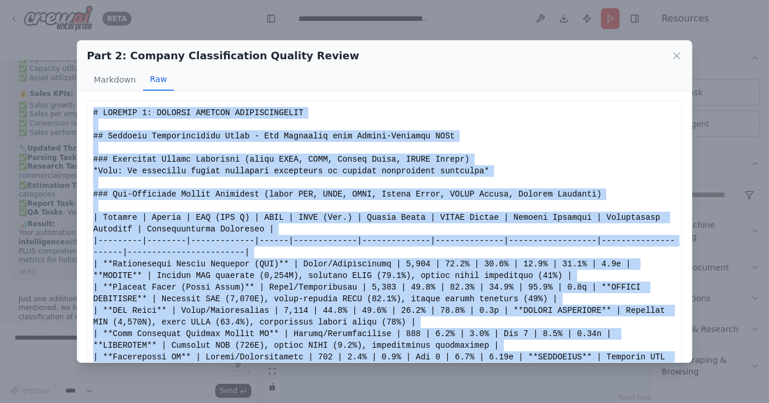
drag, startPoint x: 488, startPoint y: 342, endPoint x: 90, endPoint y: 115, distance: 458.6
copy div "# SECTION 2: OVERALL COMPANY CLASSIFICATION ## Critical Classification Table - …"
click at [674, 52] on icon at bounding box center [676, 56] width 12 height 12
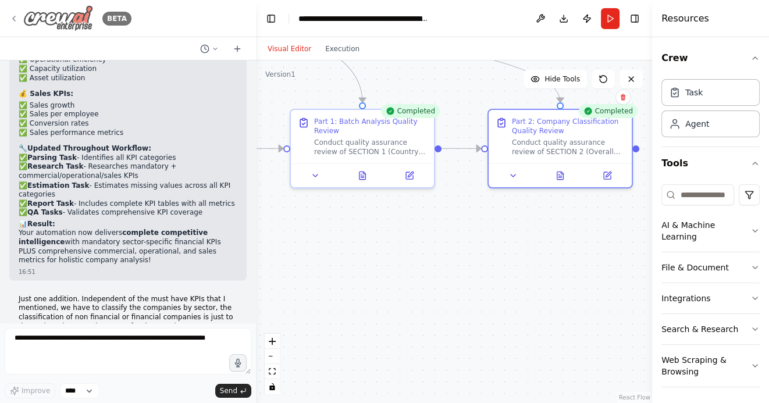
click at [16, 15] on icon at bounding box center [13, 18] width 9 height 9
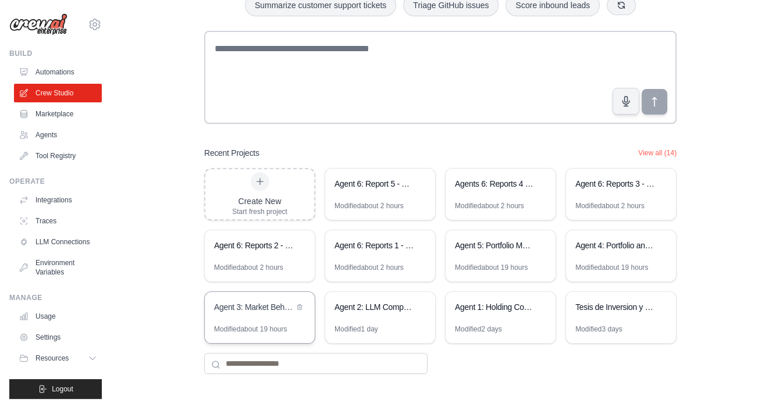
click at [274, 316] on div "Agent 3: Market Behavior Analytics Platform" at bounding box center [260, 308] width 110 height 33
click at [263, 308] on div "Agent 3: Market Behavior Analytics Platform" at bounding box center [254, 307] width 80 height 12
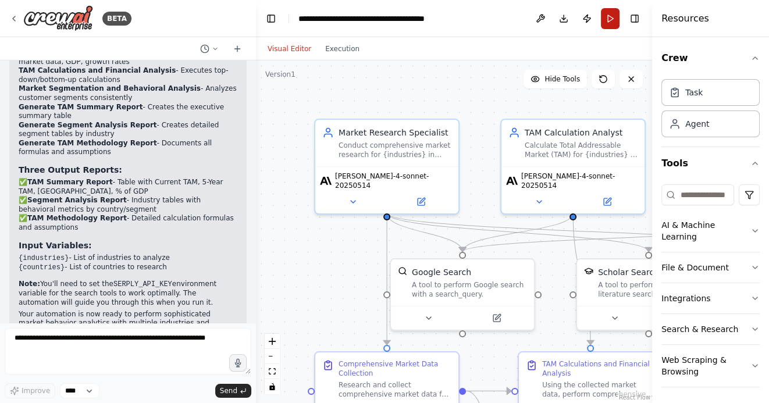
scroll to position [1681, 0]
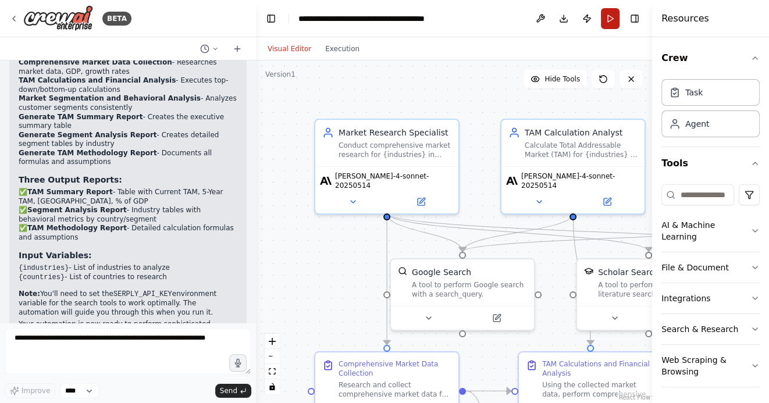
click at [611, 19] on button "Run" at bounding box center [610, 18] width 19 height 21
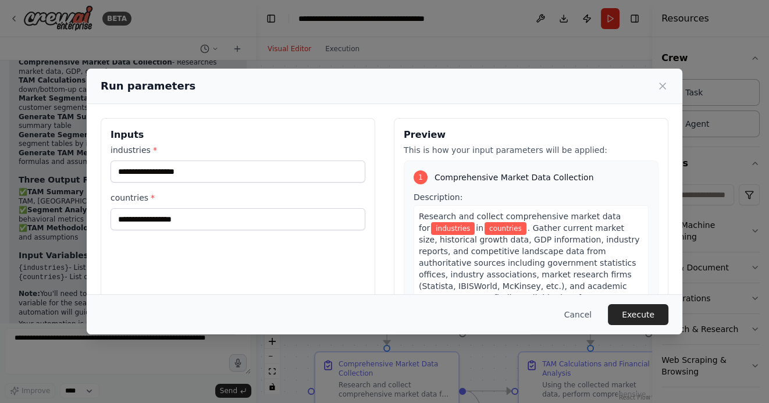
drag, startPoint x: 290, startPoint y: 84, endPoint x: 376, endPoint y: 84, distance: 86.1
click at [378, 84] on div "Run parameters" at bounding box center [384, 86] width 567 height 16
click at [284, 222] on input "countries *" at bounding box center [237, 219] width 255 height 22
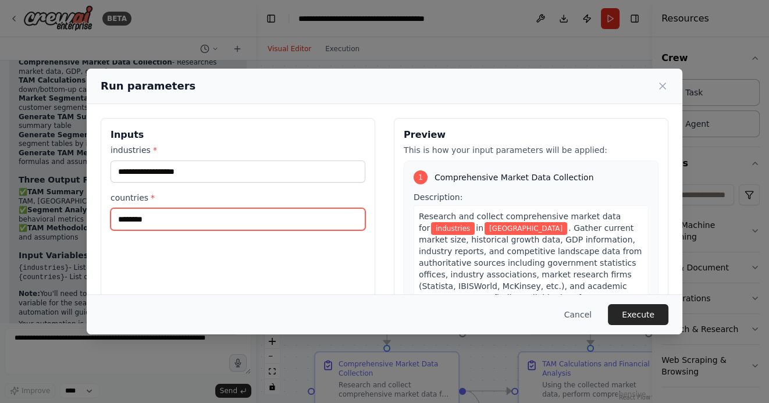
type input "********"
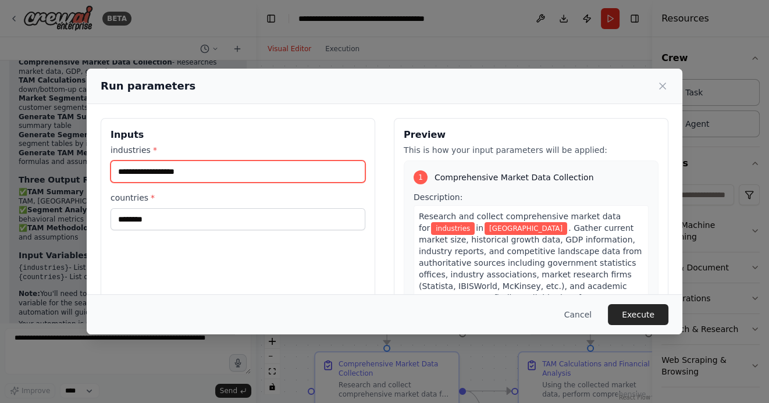
click at [179, 172] on input "industries *" at bounding box center [237, 171] width 255 height 22
drag, startPoint x: 117, startPoint y: 171, endPoint x: 287, endPoint y: 168, distance: 169.8
click at [288, 168] on input "**********" at bounding box center [237, 171] width 255 height 22
paste input "**********"
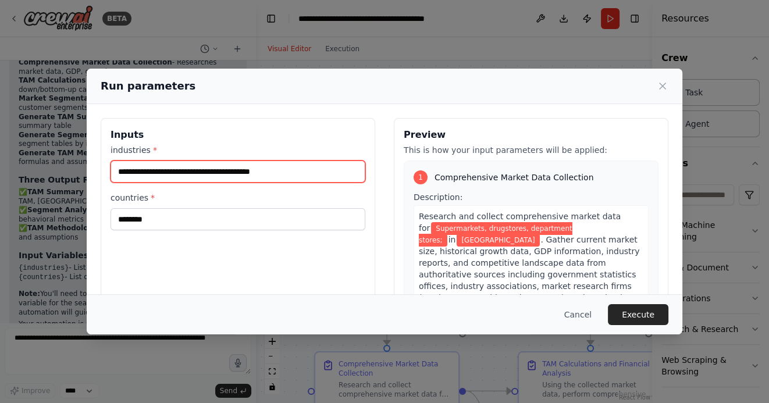
paste input "**********"
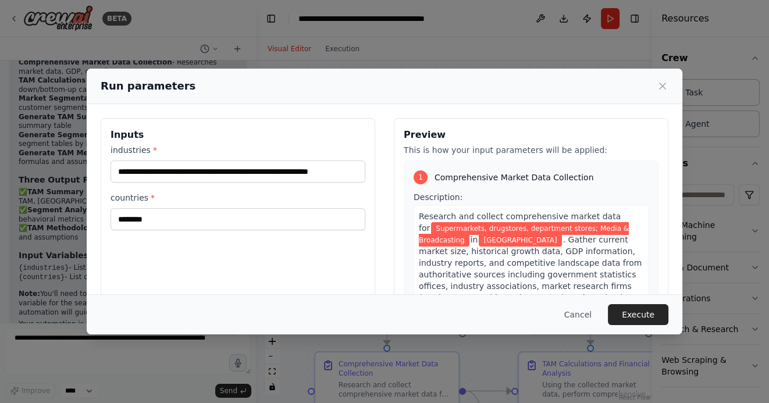
scroll to position [0, 0]
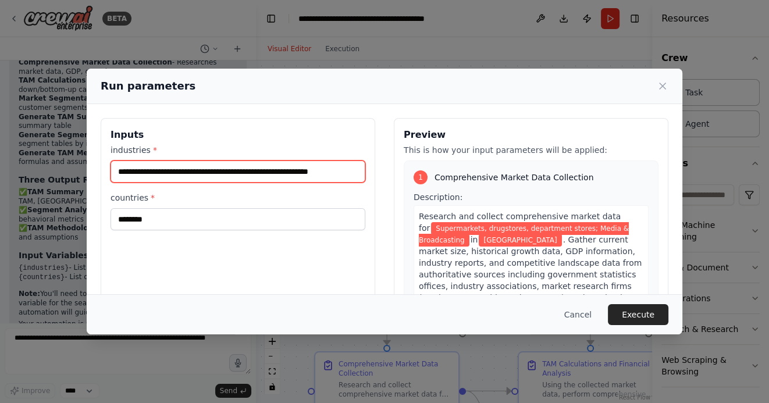
click at [335, 169] on input "**********" at bounding box center [237, 171] width 255 height 22
paste input "**********"
click at [301, 172] on input "**********" at bounding box center [237, 171] width 255 height 22
click at [326, 174] on input "**********" at bounding box center [237, 171] width 255 height 22
paste input "**********"
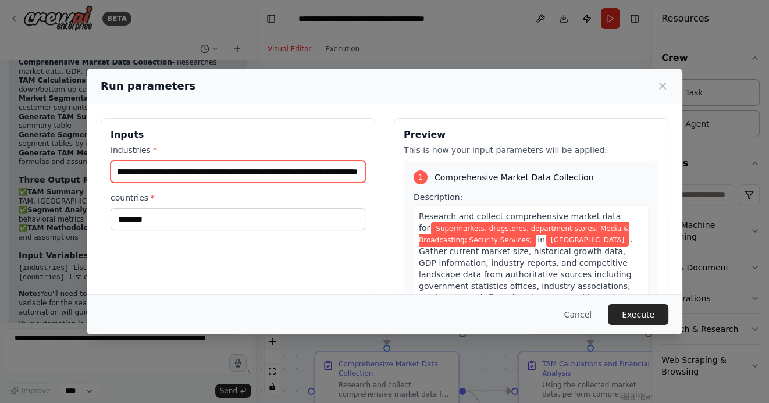
type input "**********"
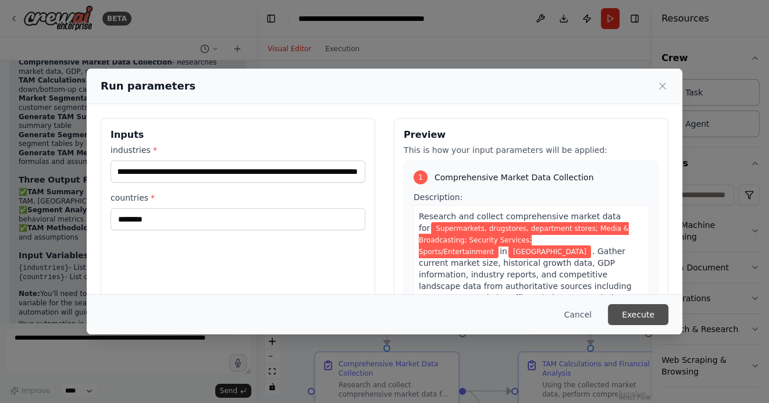
click at [642, 317] on button "Execute" at bounding box center [638, 314] width 60 height 21
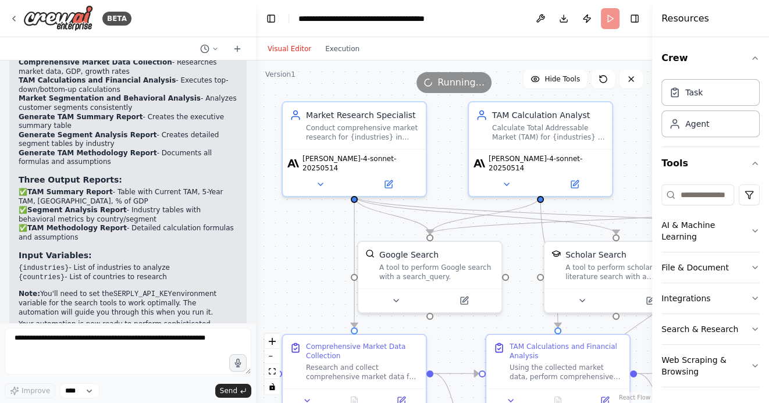
drag, startPoint x: 353, startPoint y: 260, endPoint x: 312, endPoint y: 239, distance: 45.8
click at [312, 239] on div ".deletable-edge-delete-btn { width: 20px; height: 20px; border: 0px solid #ffff…" at bounding box center [454, 231] width 396 height 342
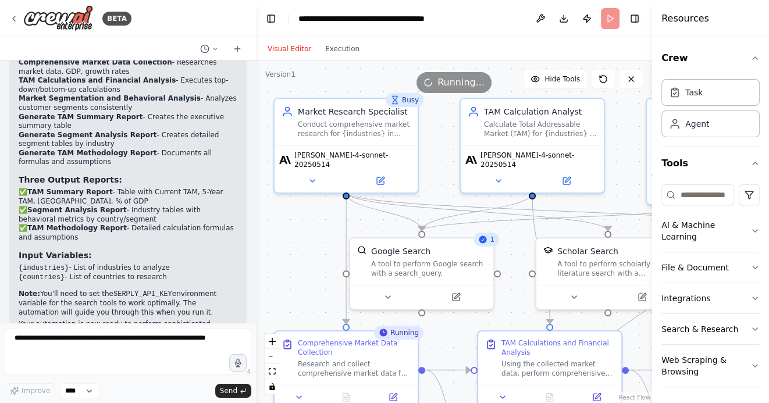
drag, startPoint x: 320, startPoint y: 260, endPoint x: 297, endPoint y: 210, distance: 55.1
click at [297, 210] on div ".deletable-edge-delete-btn { width: 20px; height: 20px; border: 0px solid #ffff…" at bounding box center [454, 231] width 396 height 342
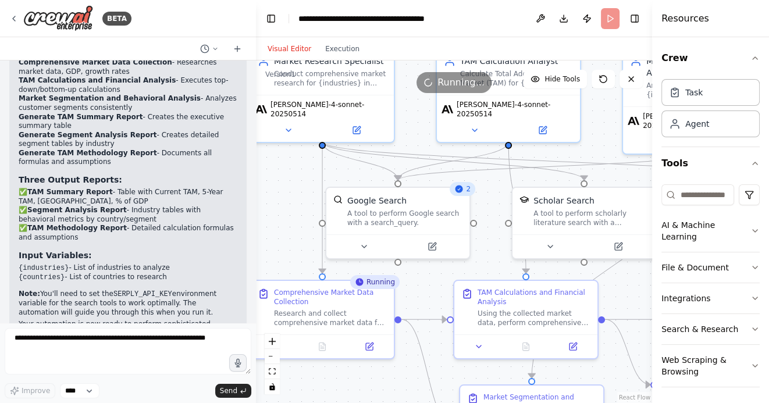
drag, startPoint x: 398, startPoint y: 374, endPoint x: 360, endPoint y: 321, distance: 65.5
click at [360, 321] on div ".deletable-edge-delete-btn { width: 20px; height: 20px; border: 0px solid #ffff…" at bounding box center [454, 231] width 396 height 342
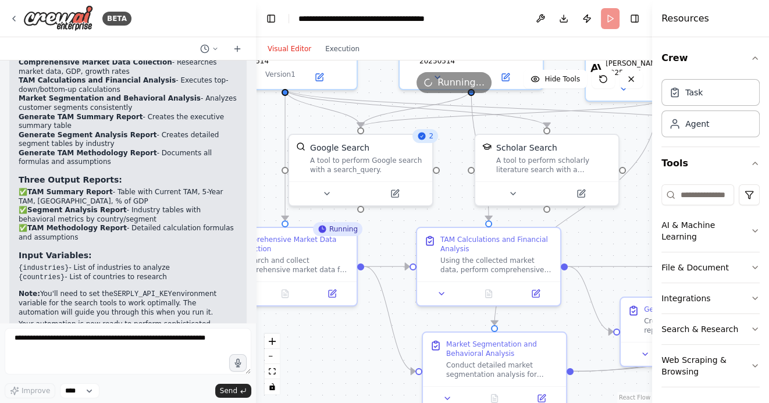
drag, startPoint x: 571, startPoint y: 316, endPoint x: 553, endPoint y: 254, distance: 64.8
click at [555, 254] on div ".deletable-edge-delete-btn { width: 20px; height: 20px; border: 0px solid #ffff…" at bounding box center [454, 231] width 396 height 342
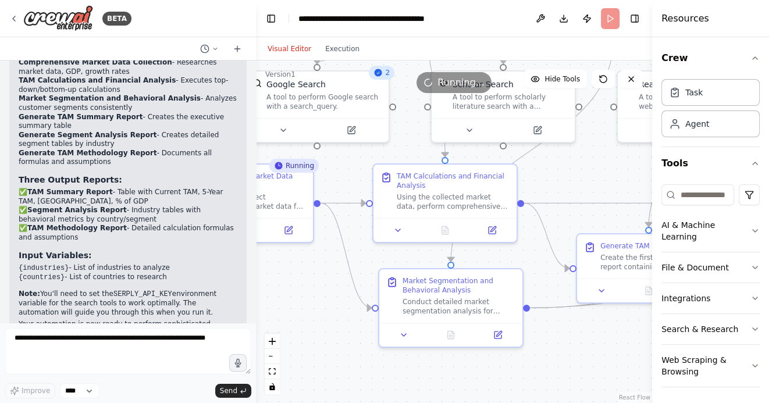
drag, startPoint x: 596, startPoint y: 350, endPoint x: 552, endPoint y: 345, distance: 43.9
click at [552, 345] on div ".deletable-edge-delete-btn { width: 20px; height: 20px; border: 0px solid #ffff…" at bounding box center [454, 231] width 396 height 342
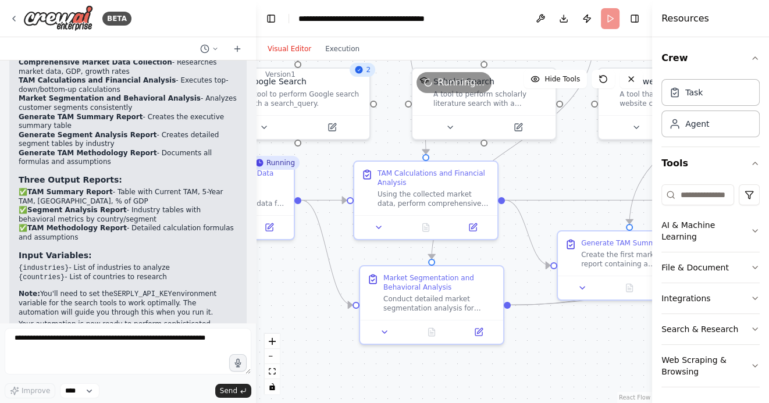
drag, startPoint x: 617, startPoint y: 363, endPoint x: 519, endPoint y: 363, distance: 97.7
click at [519, 363] on div ".deletable-edge-delete-btn { width: 20px; height: 20px; border: 0px solid #ffff…" at bounding box center [454, 231] width 396 height 342
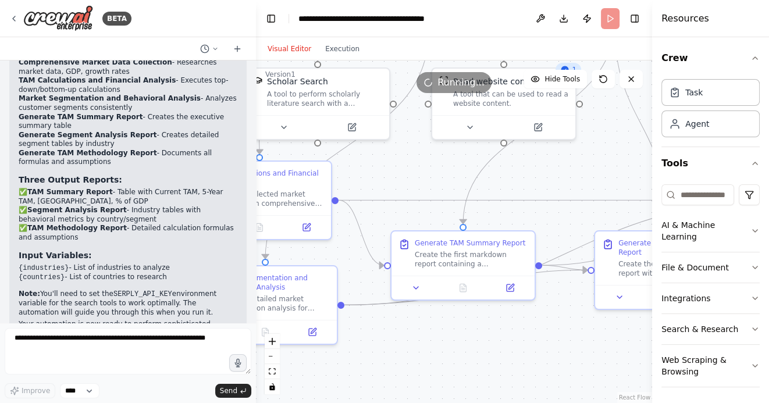
drag, startPoint x: 588, startPoint y: 360, endPoint x: 486, endPoint y: 360, distance: 101.8
click at [486, 360] on div ".deletable-edge-delete-btn { width: 20px; height: 20px; border: 0px solid #ffff…" at bounding box center [454, 231] width 396 height 342
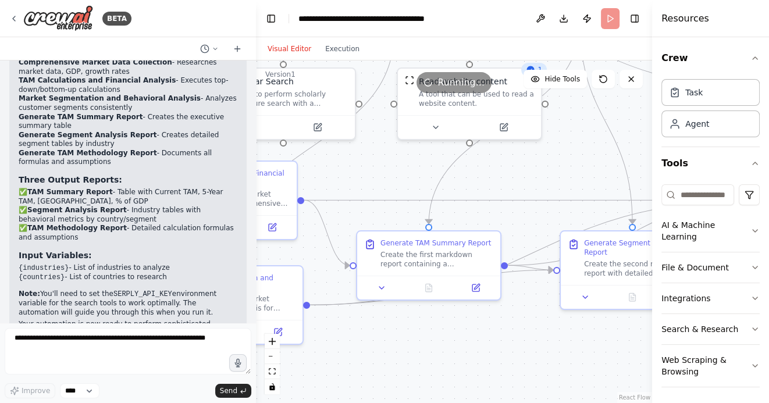
drag, startPoint x: 561, startPoint y: 366, endPoint x: 486, endPoint y: 367, distance: 75.0
click at [486, 367] on div ".deletable-edge-delete-btn { width: 20px; height: 20px; border: 0px solid #ffff…" at bounding box center [454, 231] width 396 height 342
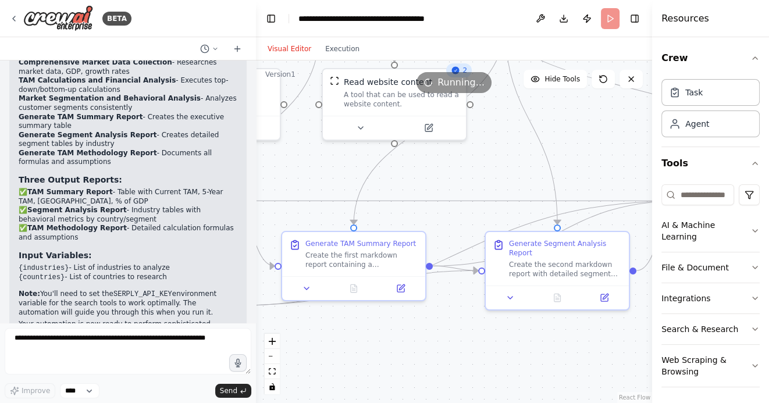
drag, startPoint x: 540, startPoint y: 372, endPoint x: 487, endPoint y: 372, distance: 52.9
click at [488, 372] on div ".deletable-edge-delete-btn { width: 20px; height: 20px; border: 0px solid #ffff…" at bounding box center [454, 231] width 396 height 342
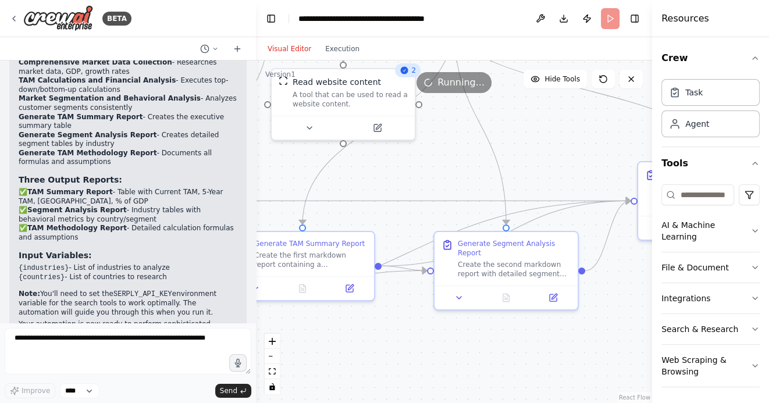
drag, startPoint x: 570, startPoint y: 361, endPoint x: 491, endPoint y: 361, distance: 79.1
click at [492, 361] on div ".deletable-edge-delete-btn { width: 20px; height: 20px; border: 0px solid #ffff…" at bounding box center [454, 231] width 396 height 342
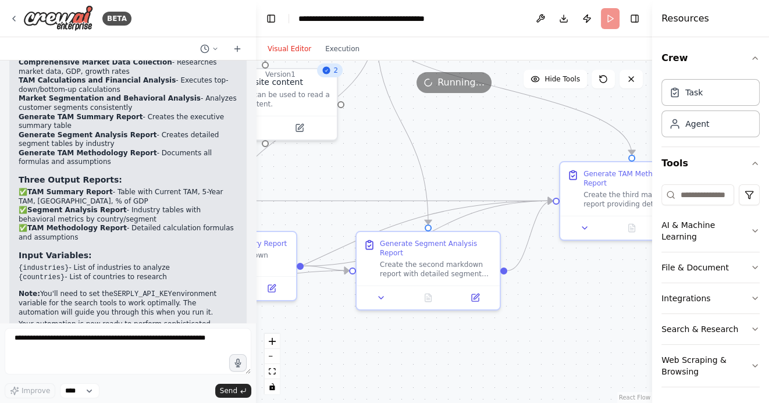
drag, startPoint x: 565, startPoint y: 349, endPoint x: 498, endPoint y: 349, distance: 66.9
click at [498, 349] on div ".deletable-edge-delete-btn { width: 20px; height: 20px; border: 0px solid #ffff…" at bounding box center [454, 231] width 396 height 342
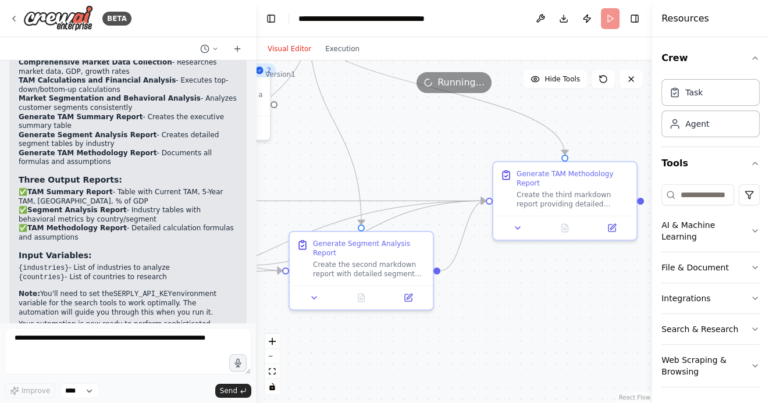
drag, startPoint x: 526, startPoint y: 354, endPoint x: 454, endPoint y: 352, distance: 72.7
click at [454, 352] on div ".deletable-edge-delete-btn { width: 20px; height: 20px; border: 0px solid #ffff…" at bounding box center [454, 231] width 396 height 342
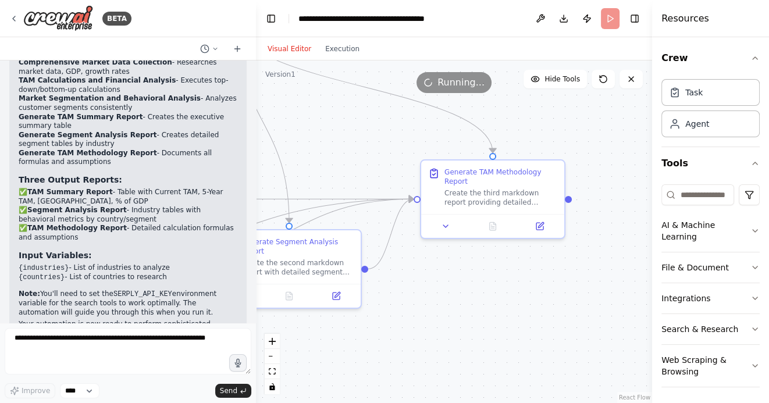
drag, startPoint x: 439, startPoint y: 343, endPoint x: 526, endPoint y: 289, distance: 102.6
click at [524, 290] on div ".deletable-edge-delete-btn { width: 20px; height: 20px; border: 0px solid #ffff…" at bounding box center [454, 231] width 396 height 342
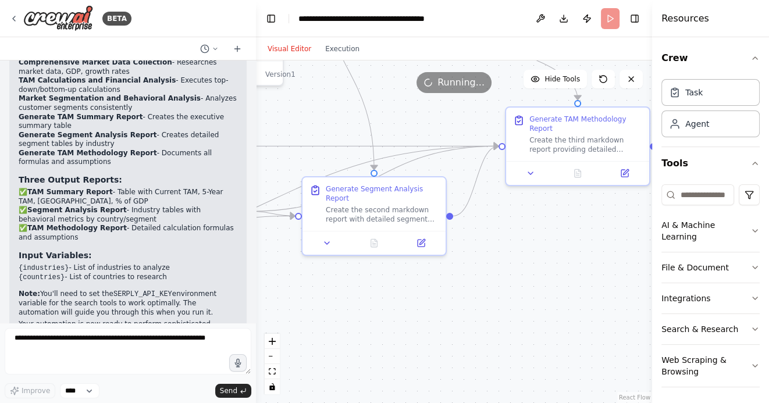
drag, startPoint x: 428, startPoint y: 315, endPoint x: 512, endPoint y: 310, distance: 84.4
click at [512, 310] on div ".deletable-edge-delete-btn { width: 20px; height: 20px; border: 0px solid #ffff…" at bounding box center [454, 231] width 396 height 342
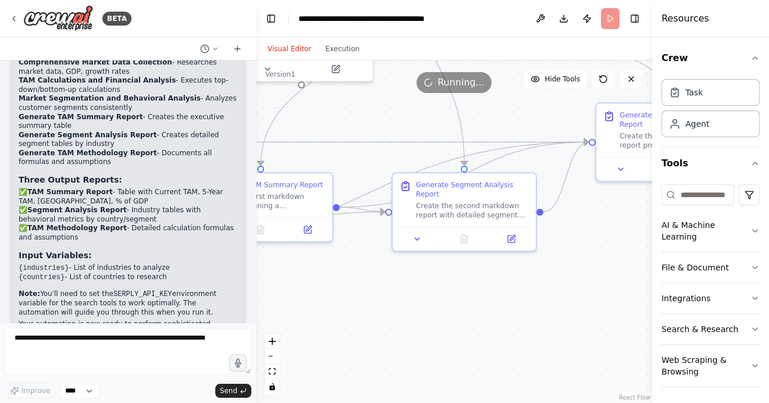
drag, startPoint x: 452, startPoint y: 315, endPoint x: 526, endPoint y: 315, distance: 74.4
click at [524, 315] on div ".deletable-edge-delete-btn { width: 20px; height: 20px; border: 0px solid #ffff…" at bounding box center [454, 231] width 396 height 342
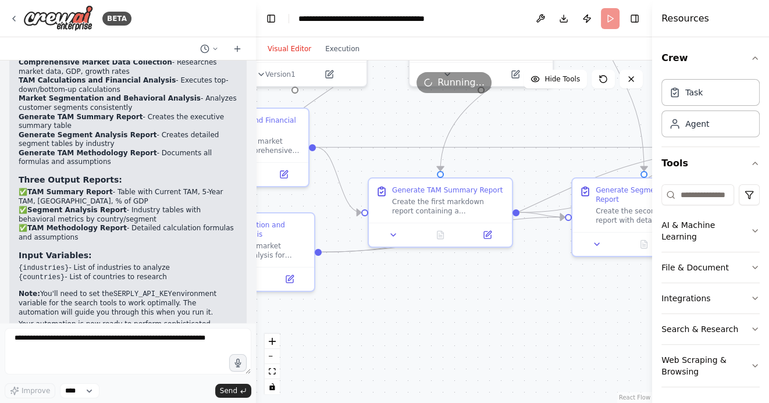
drag, startPoint x: 404, startPoint y: 312, endPoint x: 530, endPoint y: 317, distance: 126.9
click at [526, 317] on div ".deletable-edge-delete-btn { width: 20px; height: 20px; border: 0px solid #ffff…" at bounding box center [454, 231] width 396 height 342
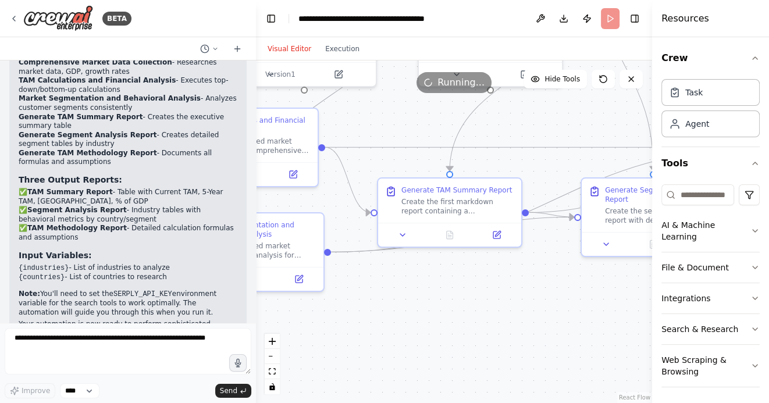
drag, startPoint x: 444, startPoint y: 310, endPoint x: 527, endPoint y: 310, distance: 83.7
click at [525, 310] on div ".deletable-edge-delete-btn { width: 20px; height: 20px; border: 0px solid #ffff…" at bounding box center [454, 231] width 396 height 342
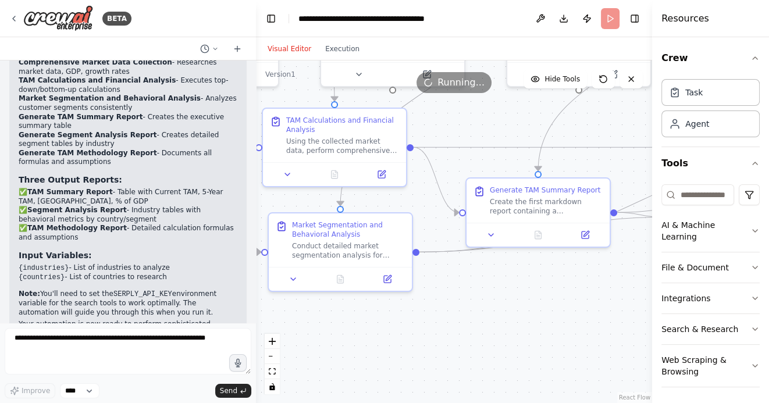
drag, startPoint x: 471, startPoint y: 331, endPoint x: 541, endPoint y: 331, distance: 70.4
click at [538, 331] on div ".deletable-edge-delete-btn { width: 20px; height: 20px; border: 0px solid #ffff…" at bounding box center [454, 231] width 396 height 342
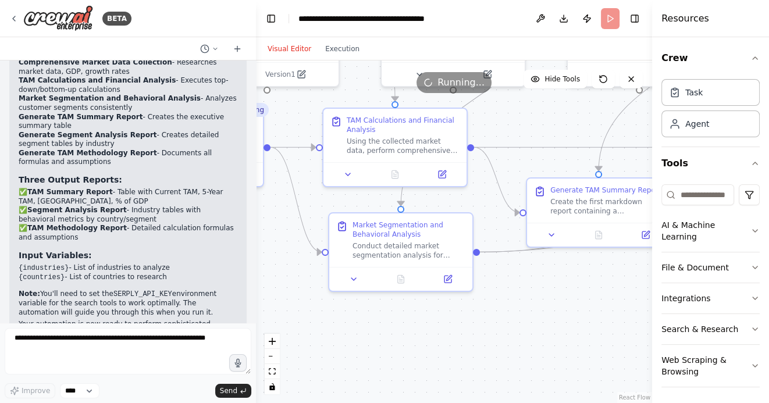
drag, startPoint x: 467, startPoint y: 331, endPoint x: 504, endPoint y: 331, distance: 36.6
click at [491, 331] on div ".deletable-edge-delete-btn { width: 20px; height: 20px; border: 0px solid #ffff…" at bounding box center [454, 231] width 396 height 342
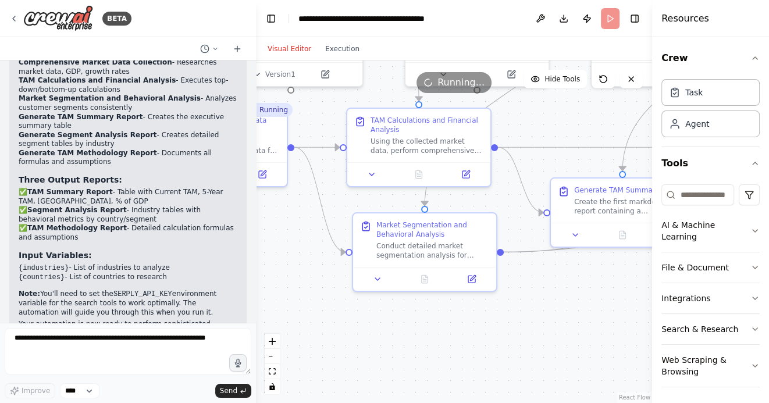
drag, startPoint x: 306, startPoint y: 325, endPoint x: 465, endPoint y: 345, distance: 160.5
click at [456, 344] on div ".deletable-edge-delete-btn { width: 20px; height: 20px; border: 0px solid #ffff…" at bounding box center [454, 231] width 396 height 342
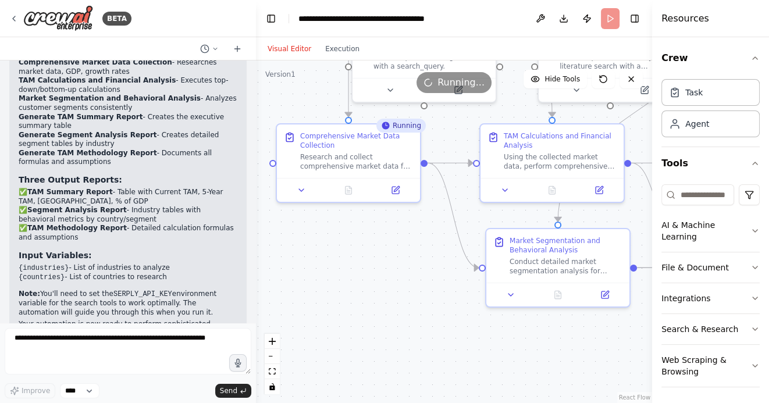
drag, startPoint x: 448, startPoint y: 332, endPoint x: 412, endPoint y: 313, distance: 40.8
click at [412, 313] on div ".deletable-edge-delete-btn { width: 20px; height: 20px; border: 0px solid #ffff…" at bounding box center [454, 231] width 396 height 342
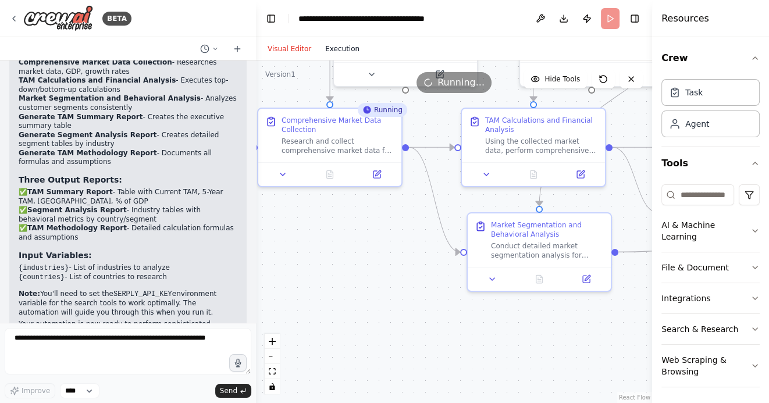
click at [339, 51] on button "Execution" at bounding box center [342, 49] width 48 height 14
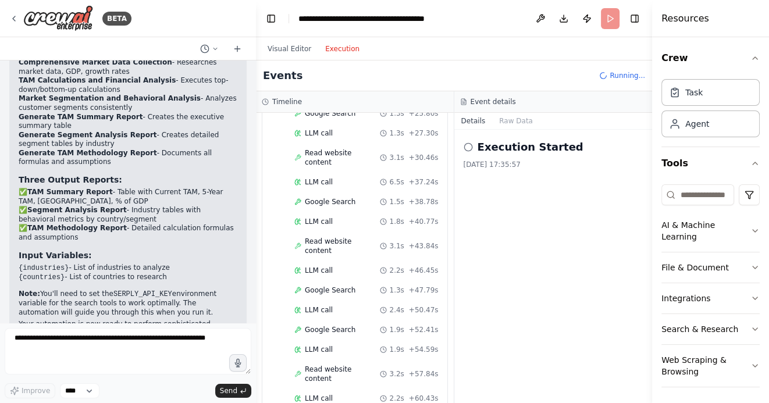
scroll to position [498, 0]
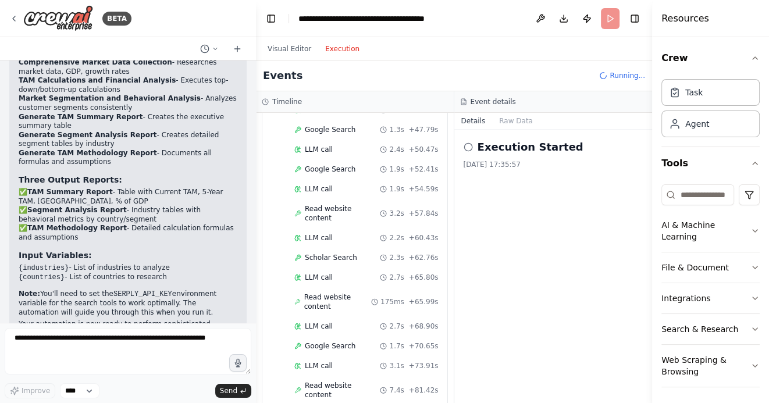
click at [14, 16] on icon at bounding box center [14, 18] width 2 height 5
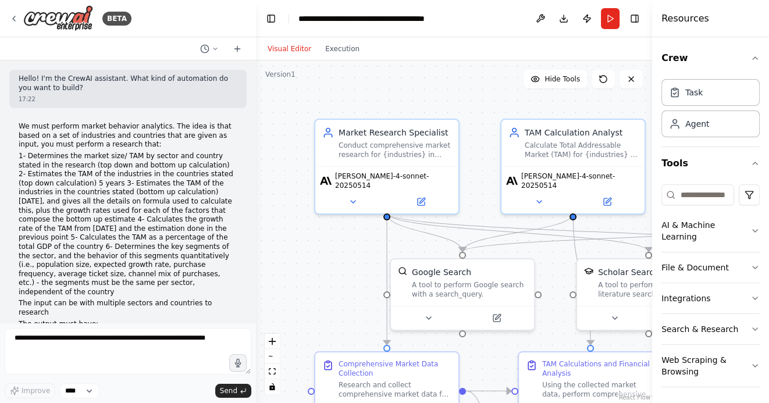
scroll to position [1691, 0]
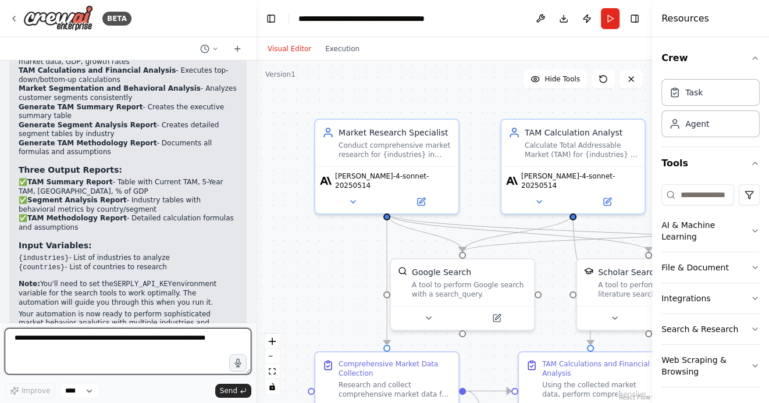
click at [166, 338] on textarea at bounding box center [128, 351] width 247 height 47
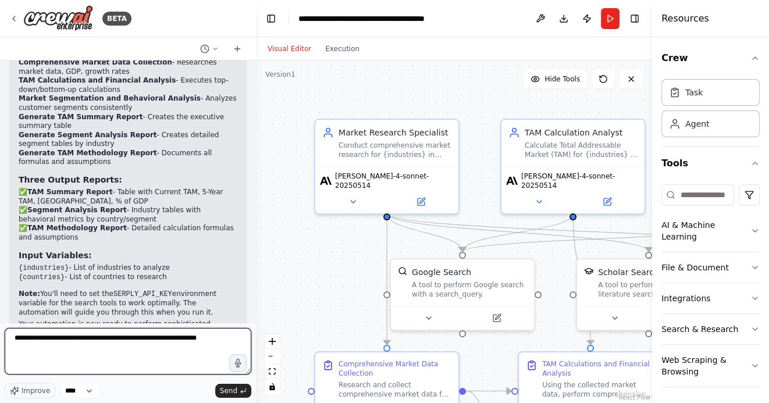
type textarea "**********"
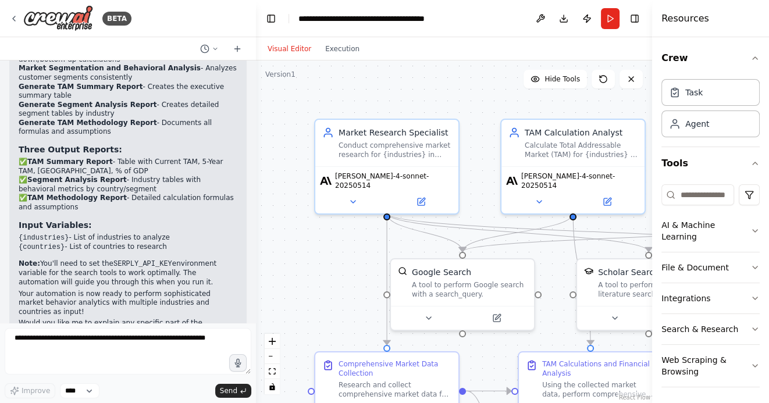
scroll to position [1750, 0]
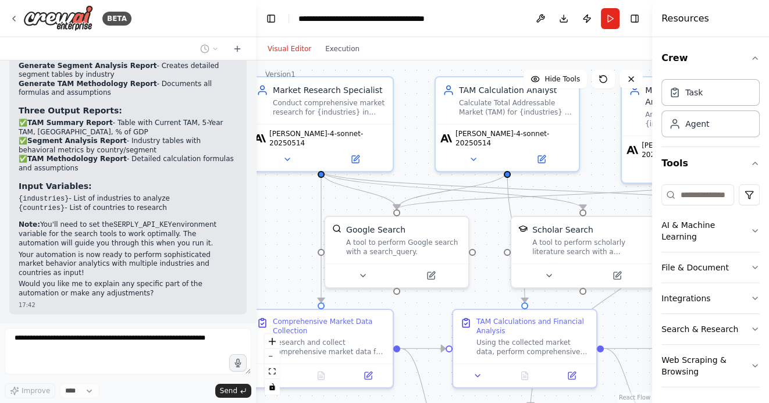
drag, startPoint x: 337, startPoint y: 305, endPoint x: 242, endPoint y: 239, distance: 115.3
click at [243, 239] on div "BETA Hello! I'm the CrewAI assistant. What kind of automation do you want to bu…" at bounding box center [384, 201] width 769 height 403
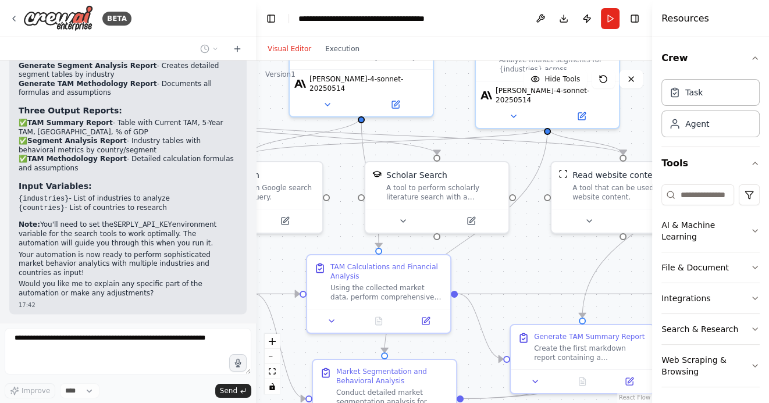
drag, startPoint x: 617, startPoint y: 294, endPoint x: 475, endPoint y: 256, distance: 147.0
click at [476, 256] on div ".deletable-edge-delete-btn { width: 20px; height: 20px; border: 0px solid #ffff…" at bounding box center [454, 231] width 396 height 342
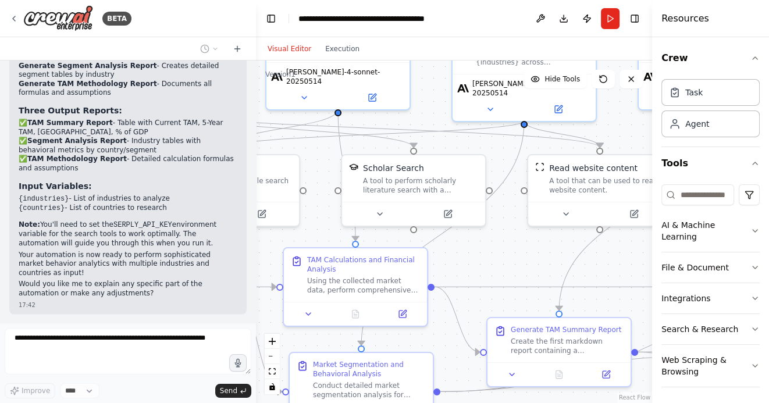
drag, startPoint x: 522, startPoint y: 258, endPoint x: 475, endPoint y: 257, distance: 47.1
click at [475, 258] on div ".deletable-edge-delete-btn { width: 20px; height: 20px; border: 0px solid #ffff…" at bounding box center [454, 231] width 396 height 342
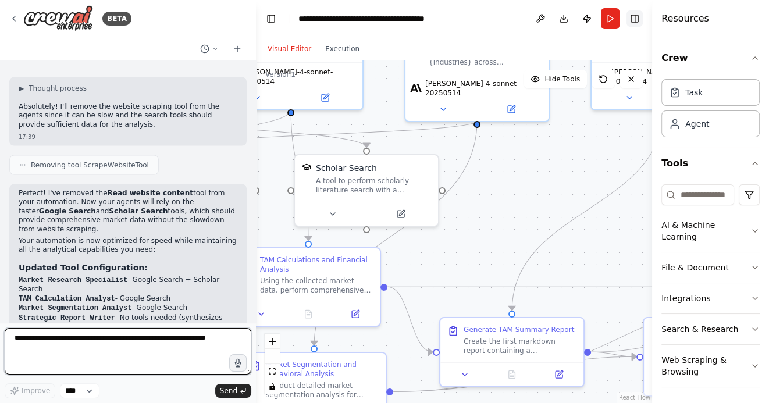
scroll to position [2054, 0]
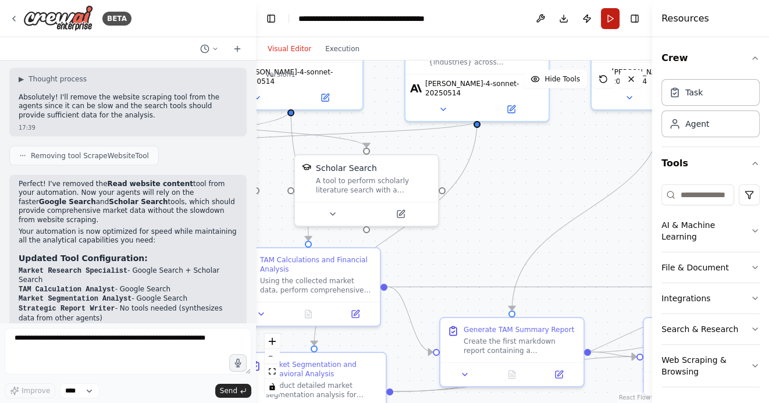
click at [613, 22] on button "Run" at bounding box center [610, 18] width 19 height 21
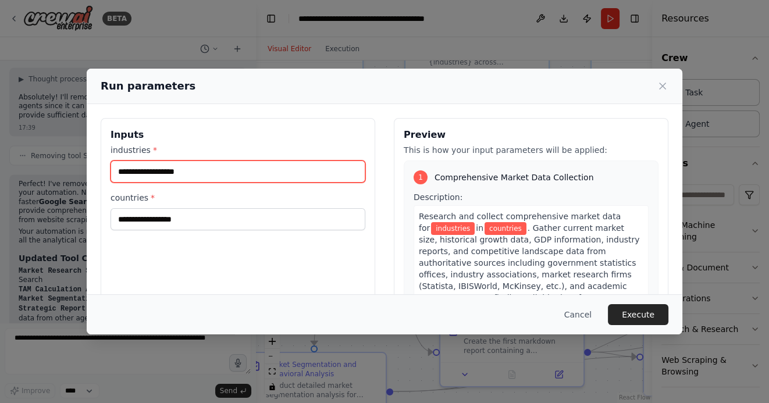
click at [298, 171] on input "industries *" at bounding box center [237, 171] width 255 height 22
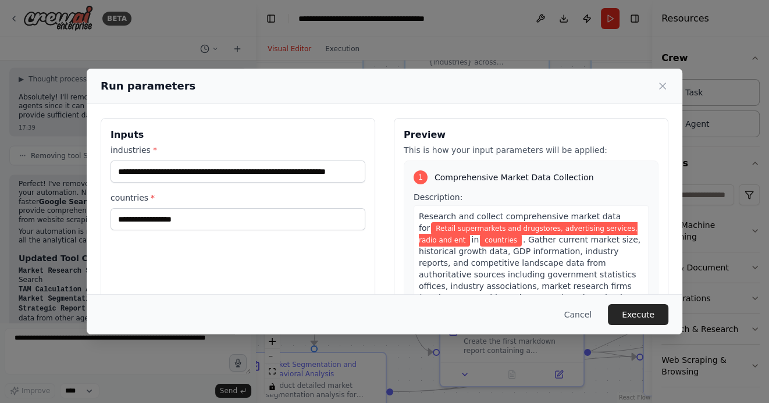
scroll to position [0, 0]
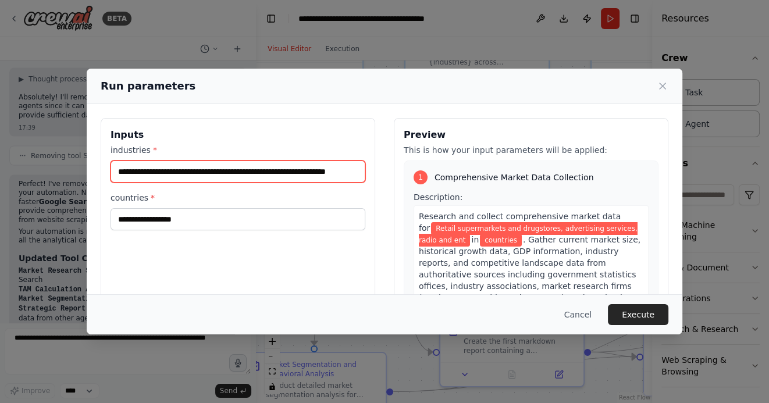
drag, startPoint x: 337, startPoint y: 172, endPoint x: 391, endPoint y: 172, distance: 54.7
click at [391, 172] on div "**********" at bounding box center [384, 256] width 567 height 276
paste input "*****"
click at [333, 173] on input "**********" at bounding box center [237, 171] width 255 height 22
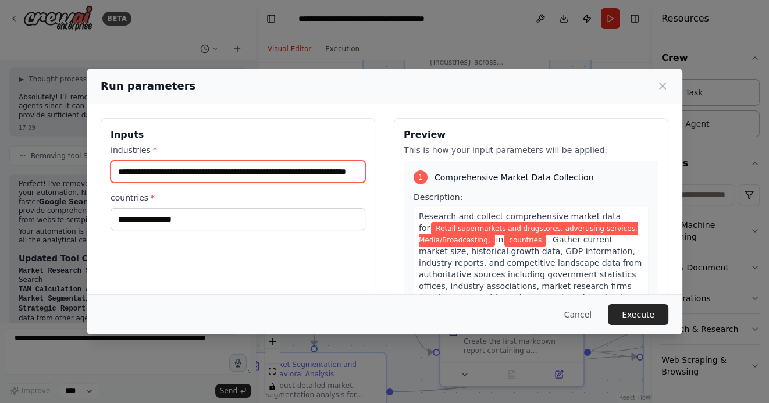
paste input "**********"
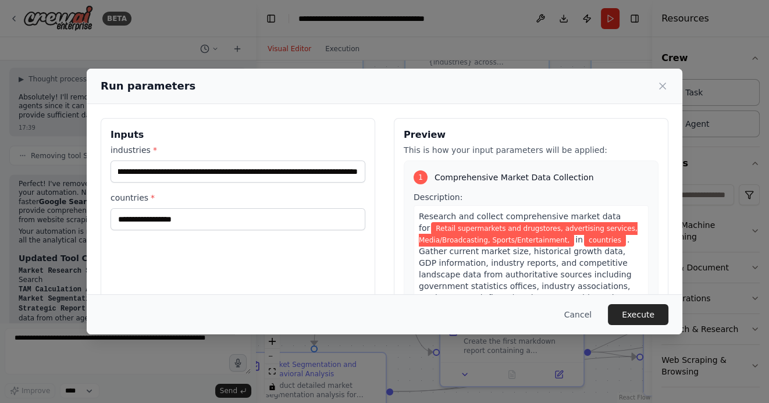
scroll to position [0, 0]
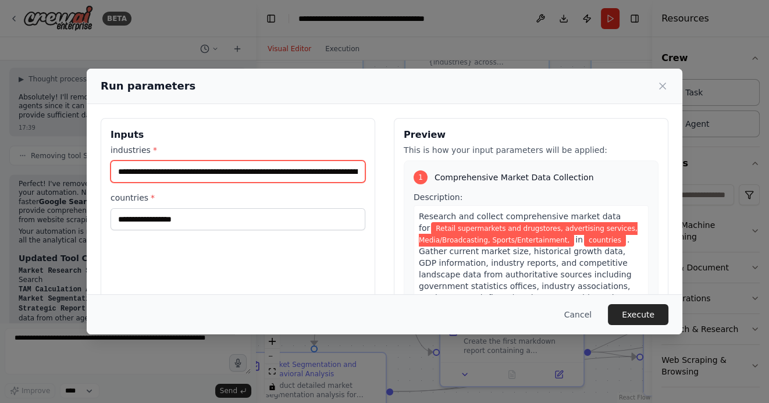
click at [337, 172] on input "**********" at bounding box center [237, 171] width 255 height 22
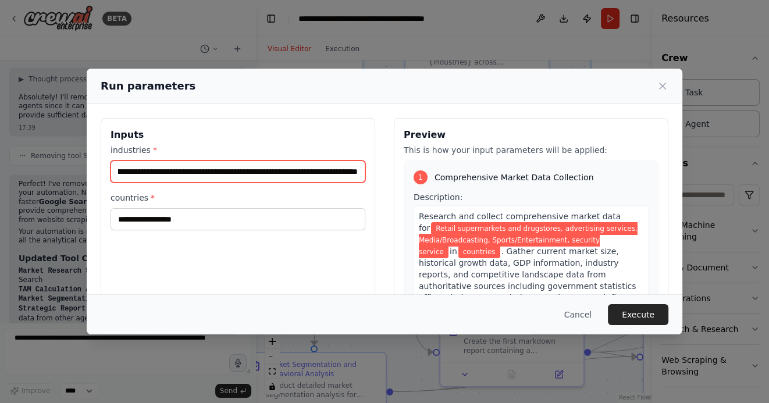
scroll to position [0, 205]
type input "**********"
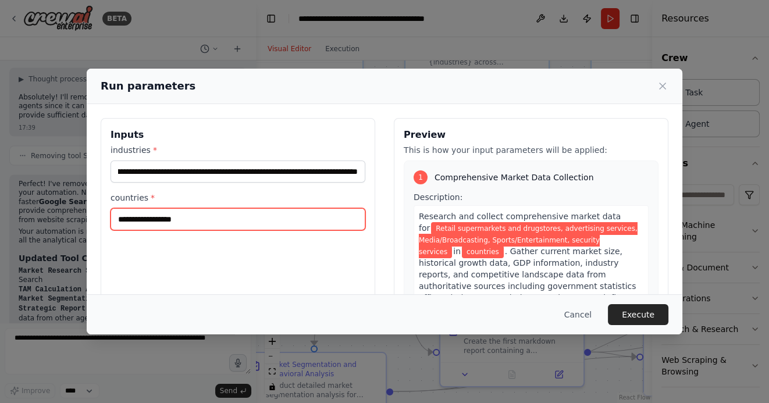
scroll to position [0, 0]
click at [309, 211] on input "countries *" at bounding box center [237, 219] width 255 height 22
type input "********"
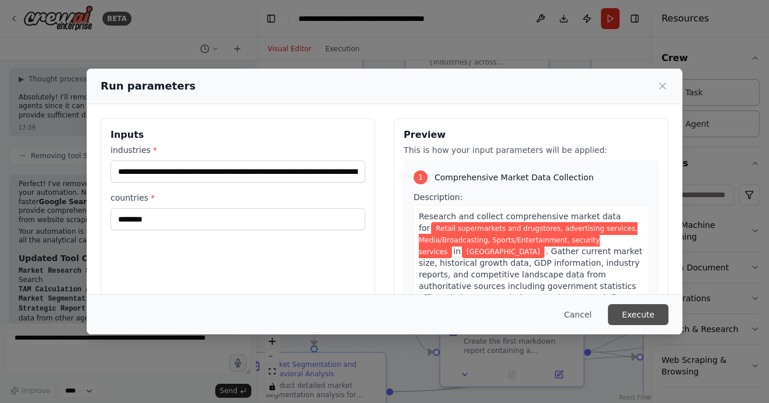
click at [635, 315] on button "Execute" at bounding box center [638, 314] width 60 height 21
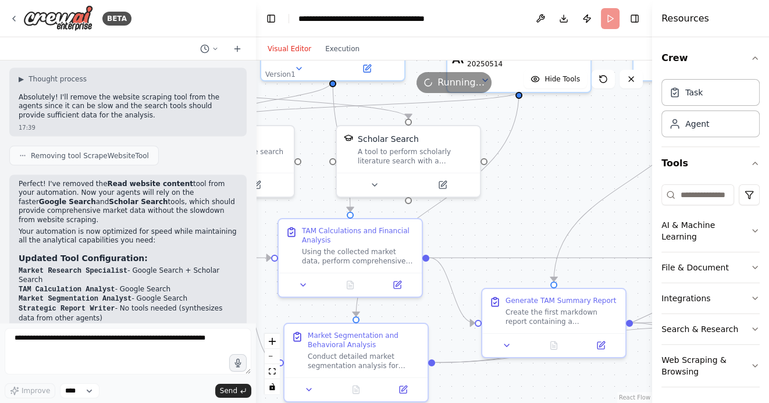
drag, startPoint x: 476, startPoint y: 209, endPoint x: 582, endPoint y: 161, distance: 116.1
click at [582, 161] on div ".deletable-edge-delete-btn { width: 20px; height: 20px; border: 0px solid #ffff…" at bounding box center [454, 231] width 396 height 342
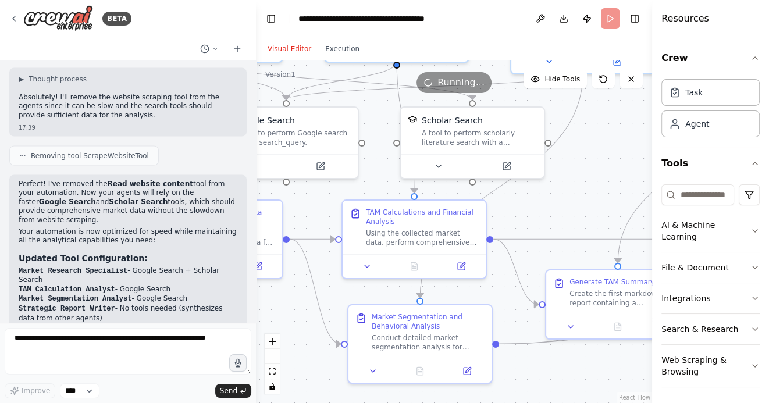
drag, startPoint x: 294, startPoint y: 320, endPoint x: 341, endPoint y: 320, distance: 47.1
click at [344, 320] on div ".deletable-edge-delete-btn { width: 20px; height: 20px; border: 0px solid #ffff…" at bounding box center [454, 231] width 396 height 342
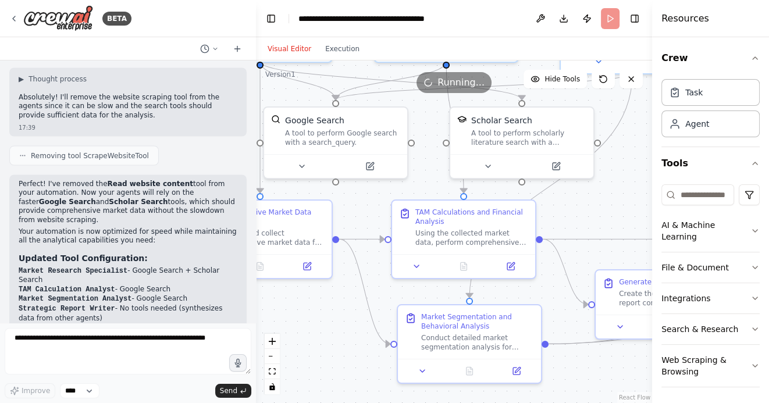
drag, startPoint x: 337, startPoint y: 325, endPoint x: 383, endPoint y: 325, distance: 45.9
click at [383, 325] on div ".deletable-edge-delete-btn { width: 20px; height: 20px; border: 0px solid #ffff…" at bounding box center [454, 231] width 396 height 342
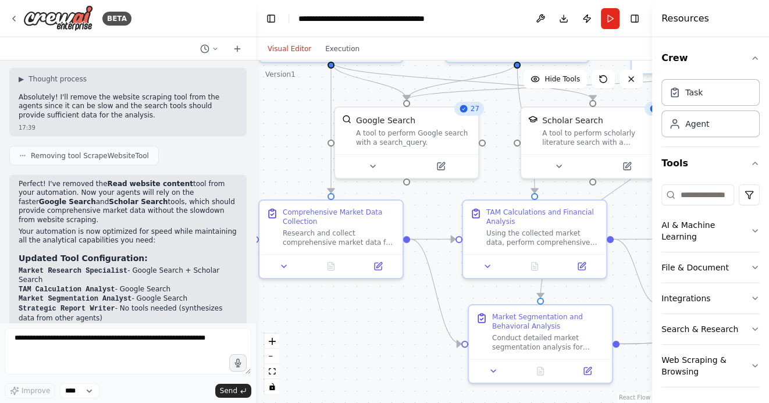
drag, startPoint x: 397, startPoint y: 342, endPoint x: 395, endPoint y: 336, distance: 6.6
click at [395, 336] on div ".deletable-edge-delete-btn { width: 20px; height: 20px; border: 0px solid #ffff…" at bounding box center [454, 231] width 396 height 342
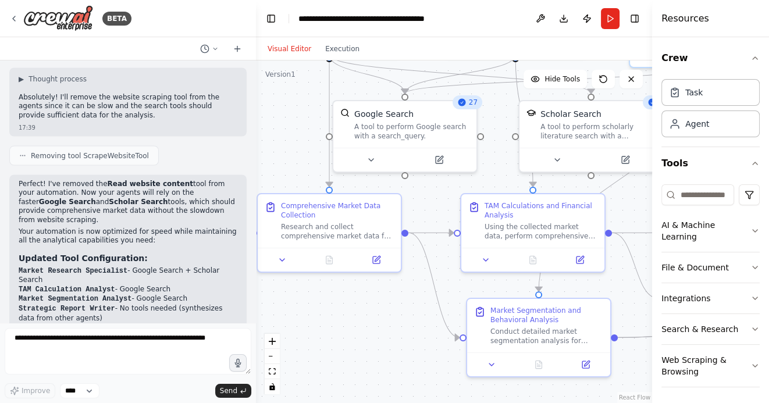
drag, startPoint x: 397, startPoint y: 339, endPoint x: 326, endPoint y: 231, distance: 128.9
click at [326, 231] on div ".deletable-edge-delete-btn { width: 20px; height: 20px; border: 0px solid #ffff…" at bounding box center [454, 231] width 396 height 342
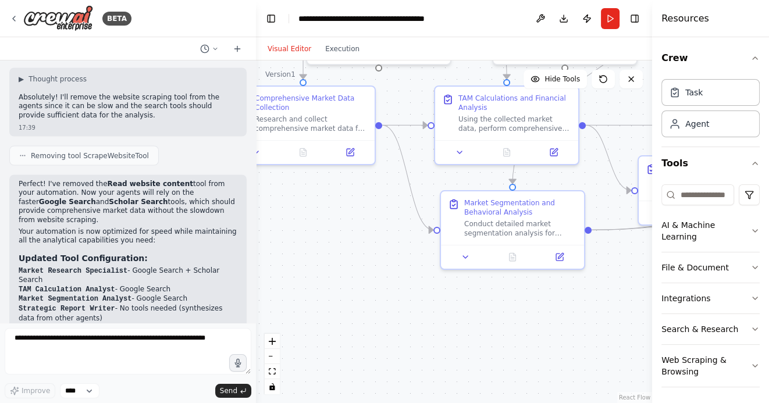
drag, startPoint x: 369, startPoint y: 299, endPoint x: 440, endPoint y: 299, distance: 70.9
click at [441, 299] on div ".deletable-edge-delete-btn { width: 20px; height: 20px; border: 0px solid #ffff…" at bounding box center [454, 231] width 396 height 342
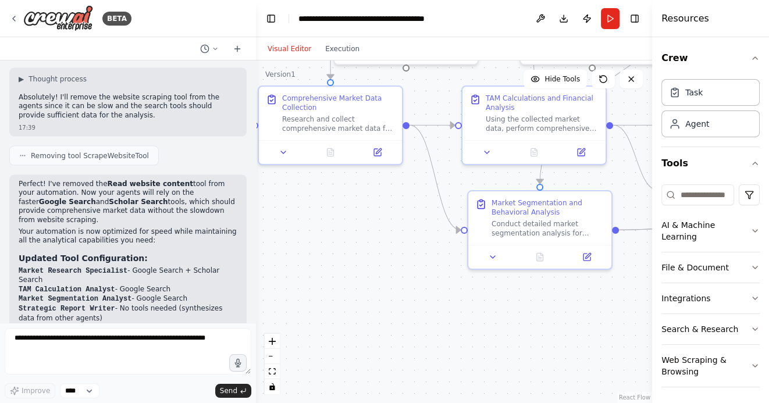
drag, startPoint x: 359, startPoint y: 263, endPoint x: 390, endPoint y: 290, distance: 40.0
click at [390, 290] on div ".deletable-edge-delete-btn { width: 20px; height: 20px; border: 0px solid #ffff…" at bounding box center [454, 231] width 396 height 342
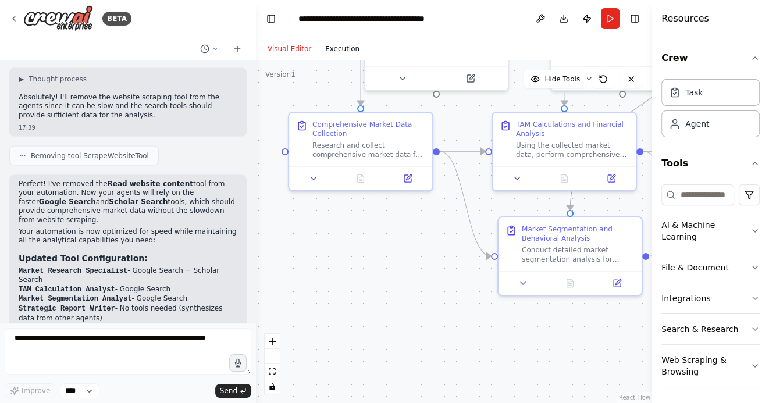
click at [332, 47] on button "Execution" at bounding box center [342, 49] width 48 height 14
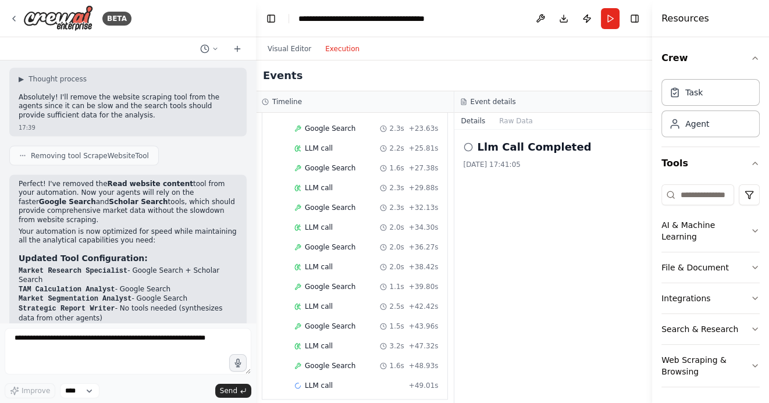
scroll to position [1275, 0]
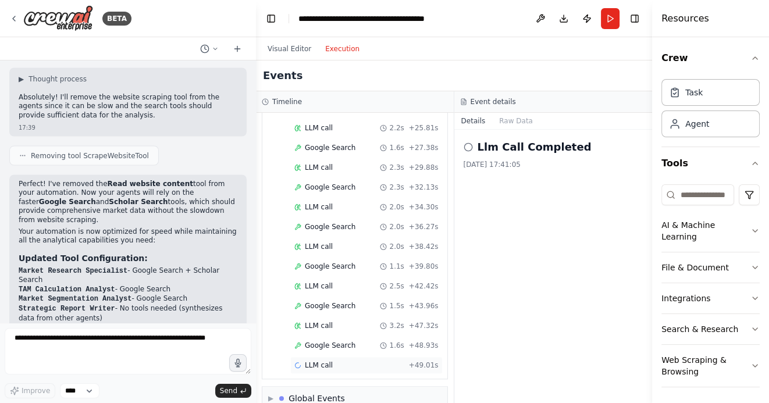
click at [329, 360] on span "LLM call" at bounding box center [319, 364] width 28 height 9
click at [517, 117] on button "Messages" at bounding box center [516, 121] width 48 height 16
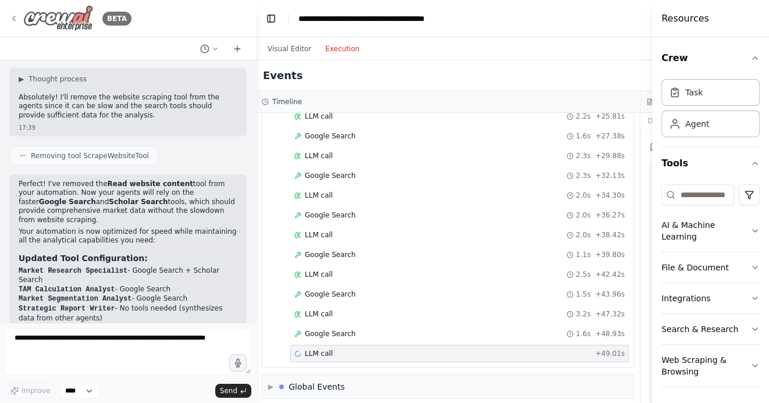
click at [11, 19] on icon at bounding box center [13, 18] width 9 height 9
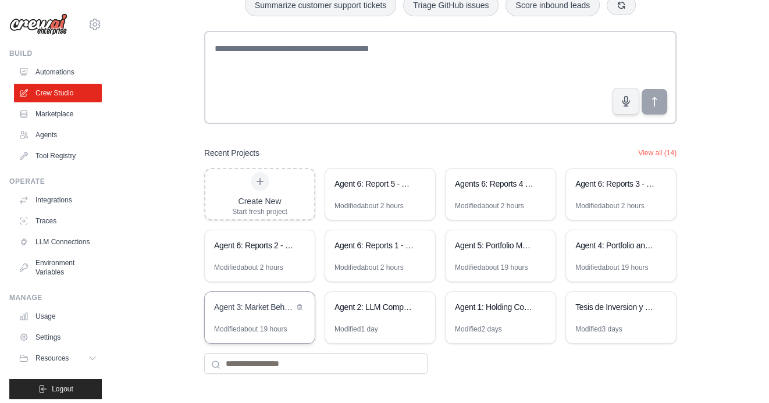
click at [258, 321] on div "Agent 3: Market Behavior Analytics Platform" at bounding box center [260, 308] width 110 height 33
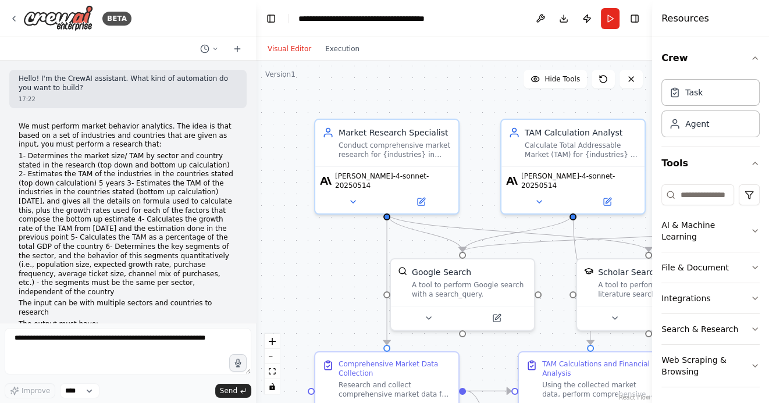
scroll to position [2063, 0]
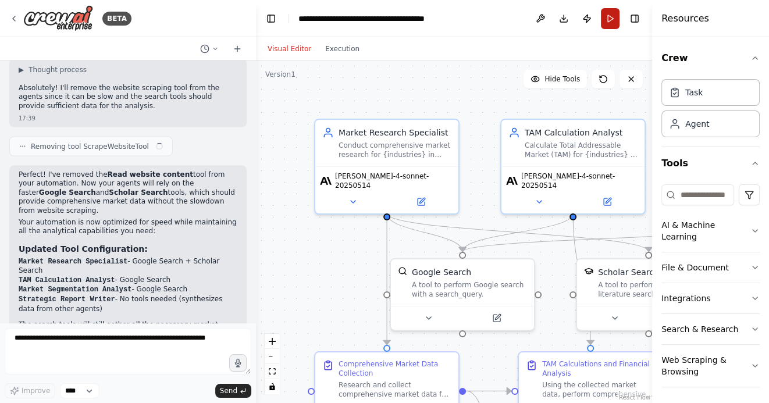
click at [608, 17] on button "Run" at bounding box center [610, 18] width 19 height 21
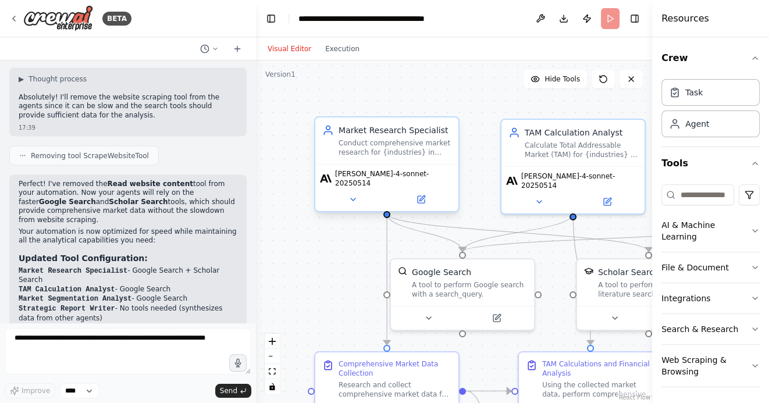
scroll to position [0, 0]
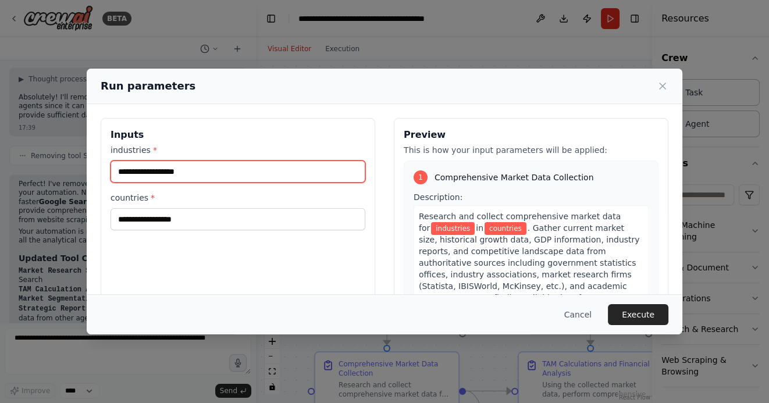
click at [197, 176] on input "industries *" at bounding box center [237, 171] width 255 height 22
type input "**********"
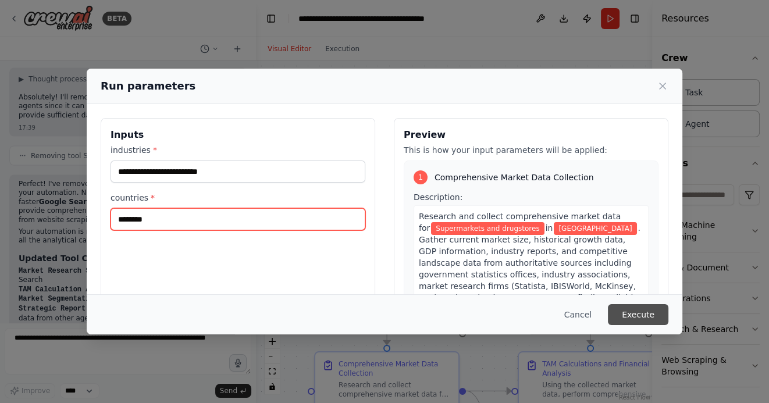
type input "********"
click at [633, 313] on button "Execute" at bounding box center [638, 314] width 60 height 21
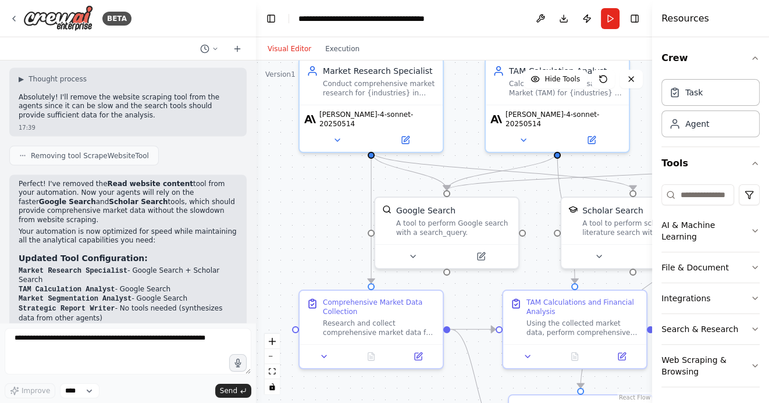
drag, startPoint x: 316, startPoint y: 297, endPoint x: 294, endPoint y: 218, distance: 82.1
click at [294, 218] on div ".deletable-edge-delete-btn { width: 20px; height: 20px; border: 0px solid #ffff…" at bounding box center [454, 231] width 396 height 342
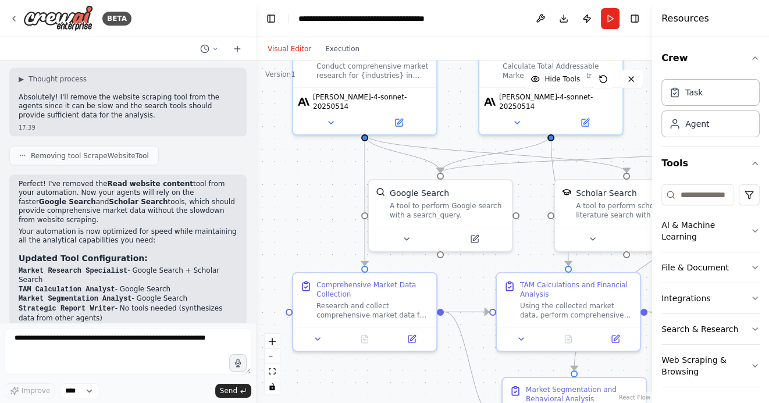
drag, startPoint x: 327, startPoint y: 198, endPoint x: 262, endPoint y: 181, distance: 66.7
click at [262, 181] on div ".deletable-edge-delete-btn { width: 20px; height: 20px; border: 0px solid #ffff…" at bounding box center [454, 231] width 396 height 342
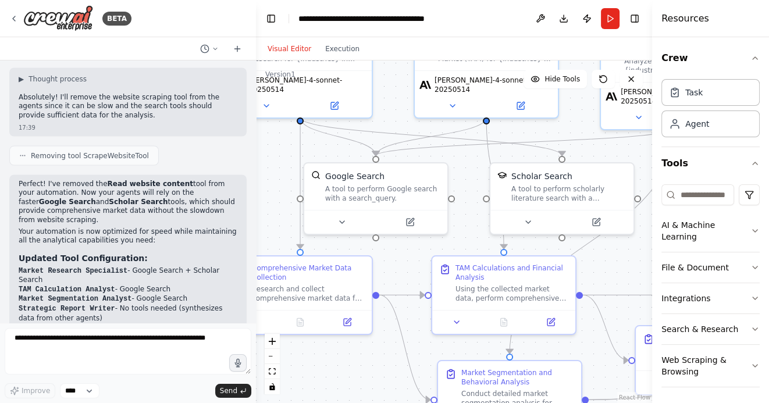
drag, startPoint x: 620, startPoint y: 267, endPoint x: 525, endPoint y: 267, distance: 95.4
click at [526, 267] on div ".deletable-edge-delete-btn { width: 20px; height: 20px; border: 0px solid #ffff…" at bounding box center [454, 231] width 396 height 342
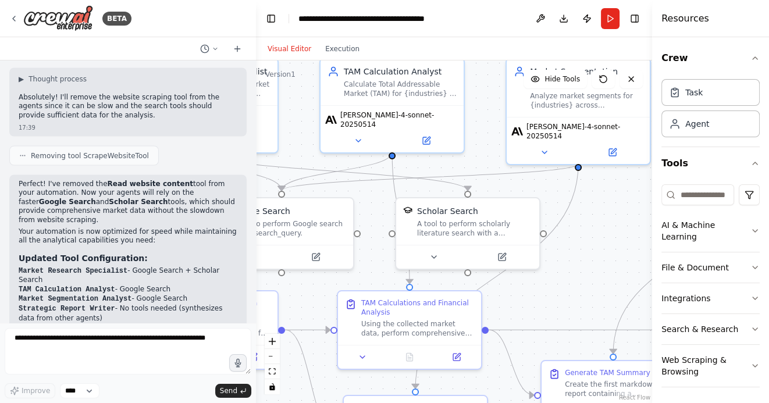
drag, startPoint x: 591, startPoint y: 232, endPoint x: 592, endPoint y: 278, distance: 45.9
click at [592, 278] on div ".deletable-edge-delete-btn { width: 20px; height: 20px; border: 0px solid #ffff…" at bounding box center [454, 231] width 396 height 342
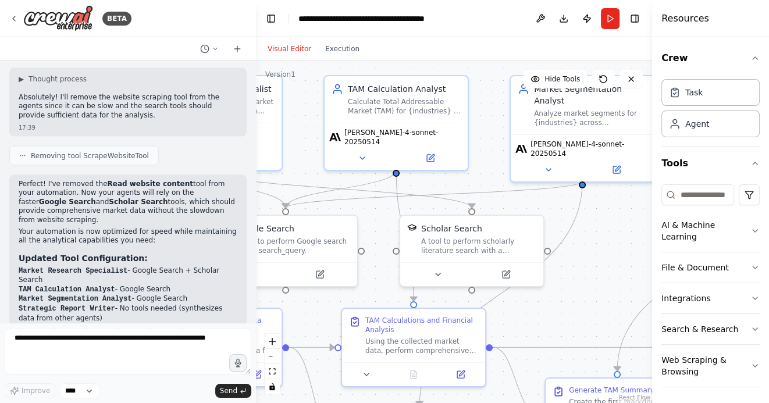
drag, startPoint x: 595, startPoint y: 250, endPoint x: 602, endPoint y: 262, distance: 14.1
click at [602, 262] on div ".deletable-edge-delete-btn { width: 20px; height: 20px; border: 0px solid #ffff…" at bounding box center [454, 231] width 396 height 342
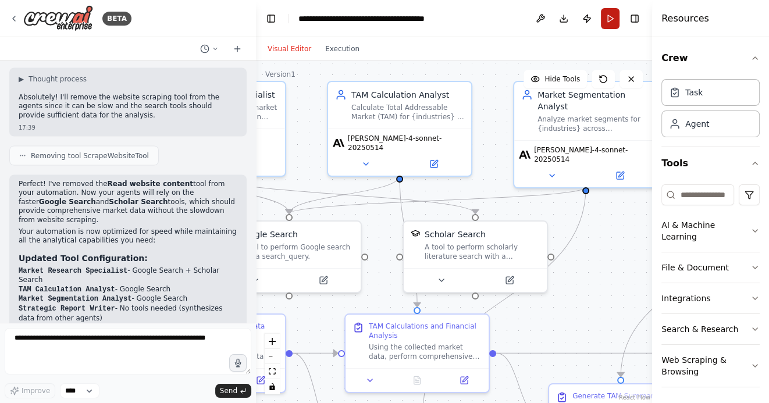
click at [609, 17] on button "Run" at bounding box center [610, 18] width 19 height 21
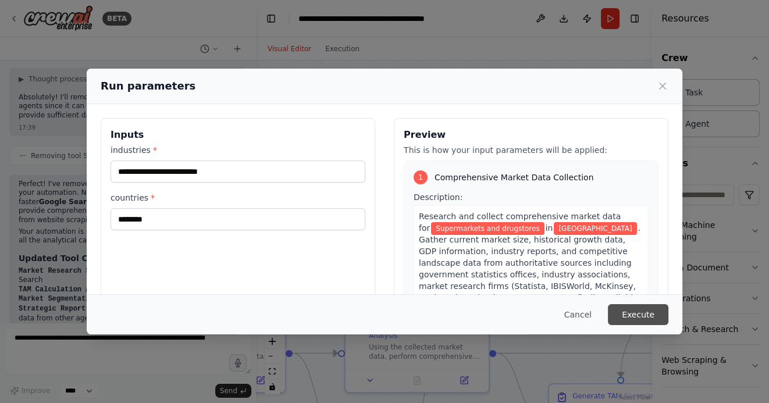
click at [641, 315] on button "Execute" at bounding box center [638, 314] width 60 height 21
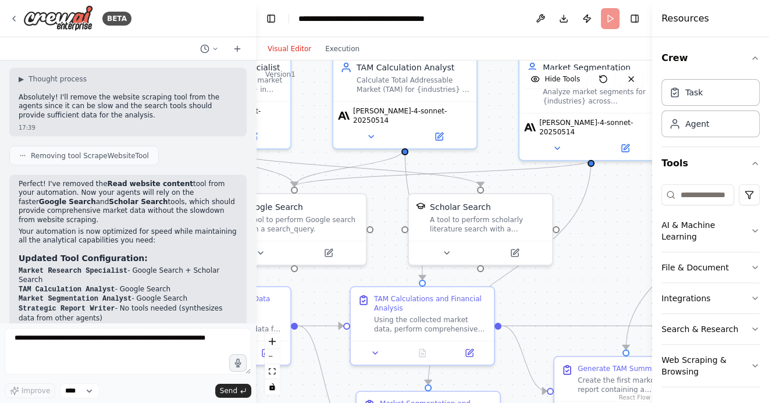
drag, startPoint x: 589, startPoint y: 308, endPoint x: 620, endPoint y: 254, distance: 62.7
click at [619, 255] on div ".deletable-edge-delete-btn { width: 20px; height: 20px; border: 0px solid #ffff…" at bounding box center [454, 231] width 396 height 342
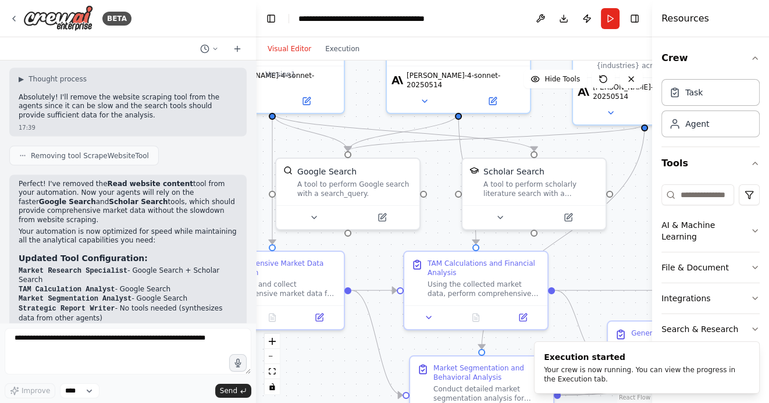
drag, startPoint x: 583, startPoint y: 277, endPoint x: 624, endPoint y: 266, distance: 42.6
click at [627, 266] on div ".deletable-edge-delete-btn { width: 20px; height: 20px; border: 0px solid #ffff…" at bounding box center [454, 231] width 396 height 342
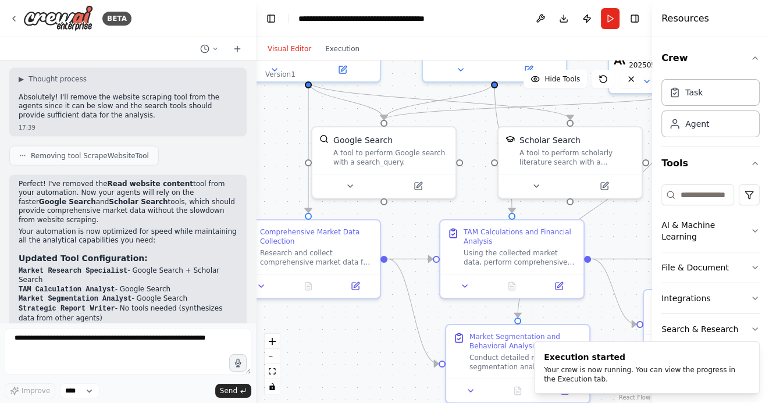
drag, startPoint x: 611, startPoint y: 273, endPoint x: 631, endPoint y: 241, distance: 37.9
click at [631, 241] on div ".deletable-edge-delete-btn { width: 20px; height: 20px; border: 0px solid #ffff…" at bounding box center [454, 231] width 396 height 342
drag, startPoint x: 326, startPoint y: 326, endPoint x: 367, endPoint y: 348, distance: 47.1
click at [367, 348] on div ".deletable-edge-delete-btn { width: 20px; height: 20px; border: 0px solid #ffff…" at bounding box center [454, 231] width 396 height 342
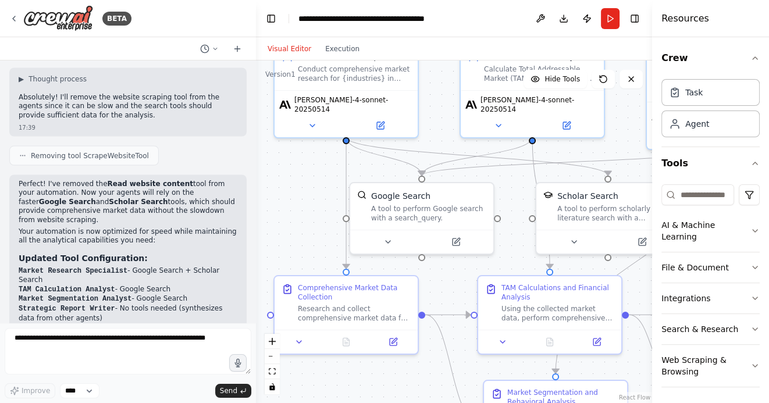
drag, startPoint x: 323, startPoint y: 170, endPoint x: 319, endPoint y: 245, distance: 75.7
click at [319, 245] on div ".deletable-edge-delete-btn { width: 20px; height: 20px; border: 0px solid #ffff…" at bounding box center [454, 231] width 396 height 342
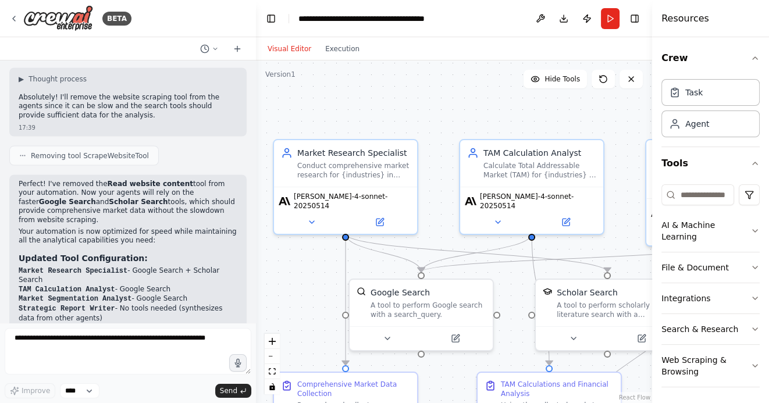
drag, startPoint x: 319, startPoint y: 245, endPoint x: 319, endPoint y: 299, distance: 53.5
click at [319, 299] on div ".deletable-edge-delete-btn { width: 20px; height: 20px; border: 0px solid #ffff…" at bounding box center [454, 231] width 396 height 342
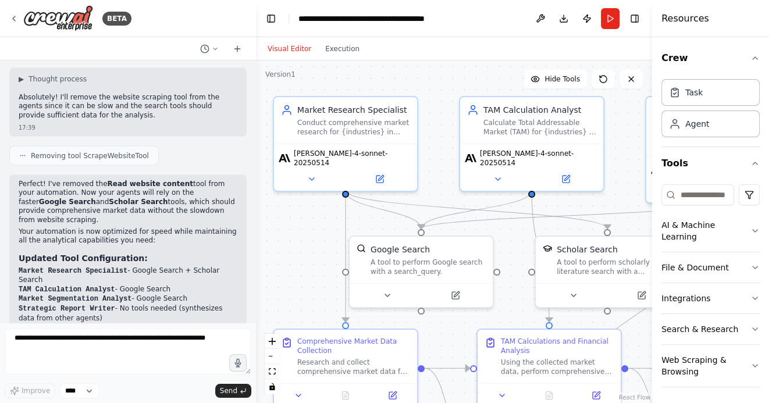
drag, startPoint x: 322, startPoint y: 327, endPoint x: 322, endPoint y: 228, distance: 99.4
click at [322, 228] on div ".deletable-edge-delete-btn { width: 20px; height: 20px; border: 0px solid #ffff…" at bounding box center [454, 231] width 396 height 342
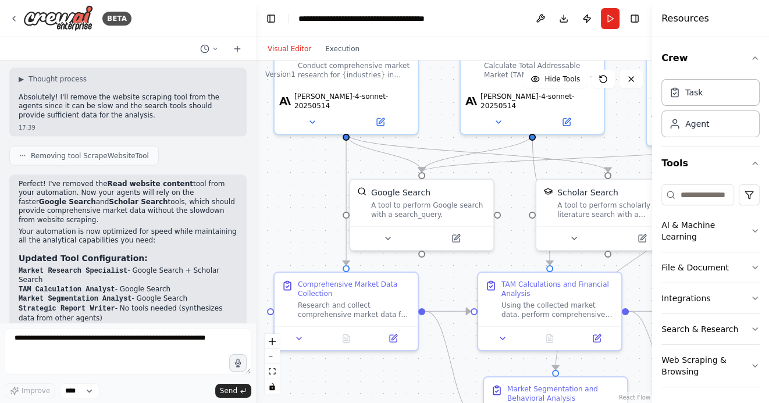
drag, startPoint x: 322, startPoint y: 228, endPoint x: 322, endPoint y: 189, distance: 39.0
click at [322, 189] on div ".deletable-edge-delete-btn { width: 20px; height: 20px; border: 0px solid #ffff…" at bounding box center [454, 231] width 396 height 342
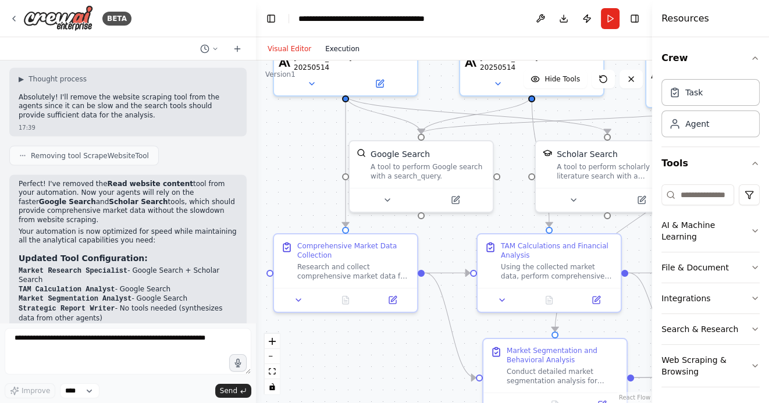
click at [338, 47] on button "Execution" at bounding box center [342, 49] width 48 height 14
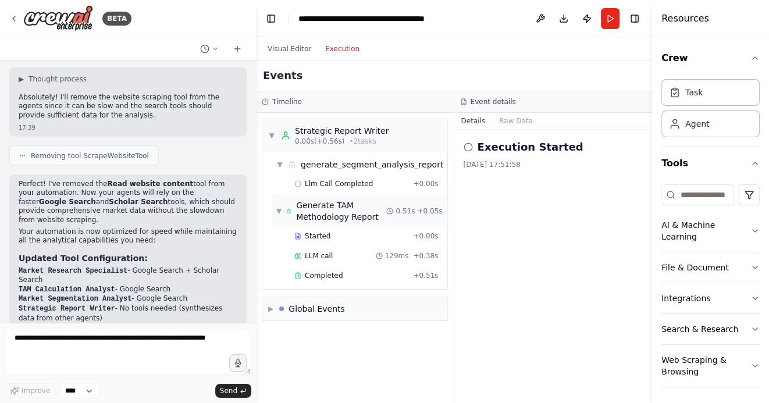
click at [278, 212] on span "▼" at bounding box center [278, 210] width 5 height 9
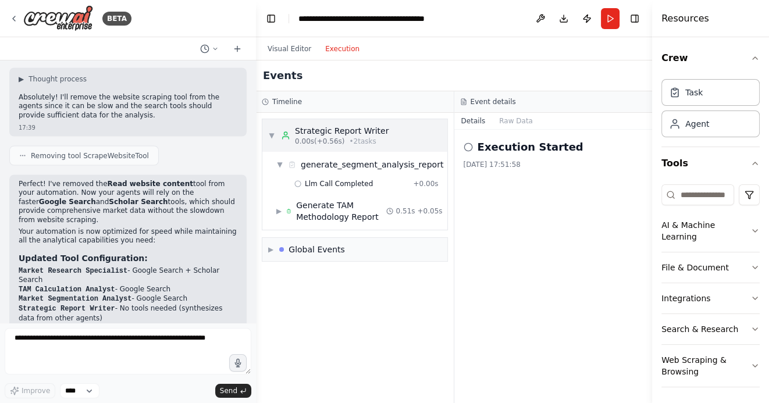
click at [273, 134] on span "▼" at bounding box center [271, 135] width 7 height 9
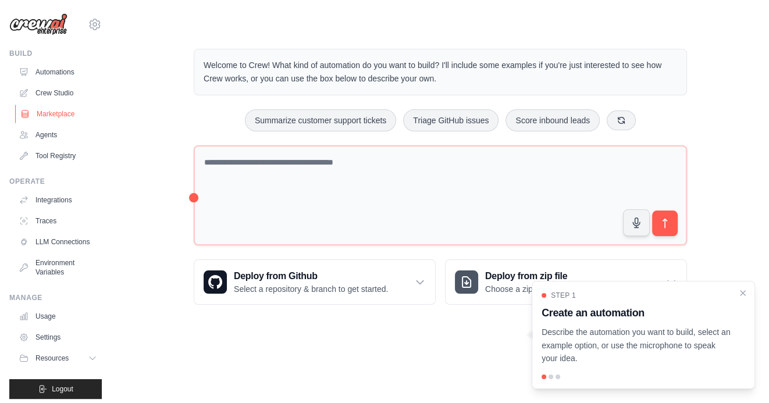
click at [65, 115] on link "Marketplace" at bounding box center [59, 114] width 88 height 19
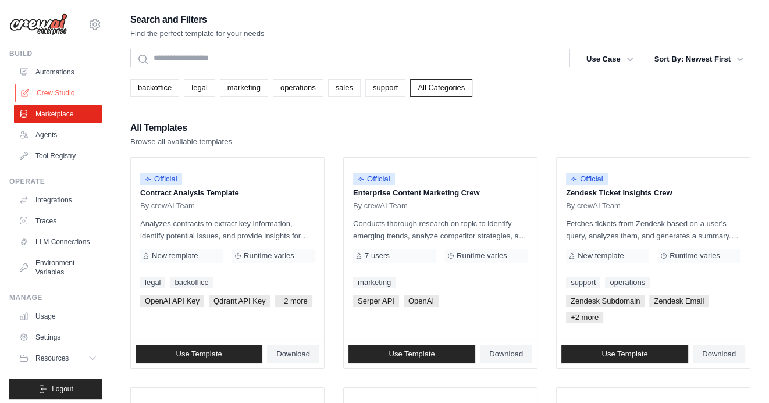
click at [62, 90] on link "Crew Studio" at bounding box center [59, 93] width 88 height 19
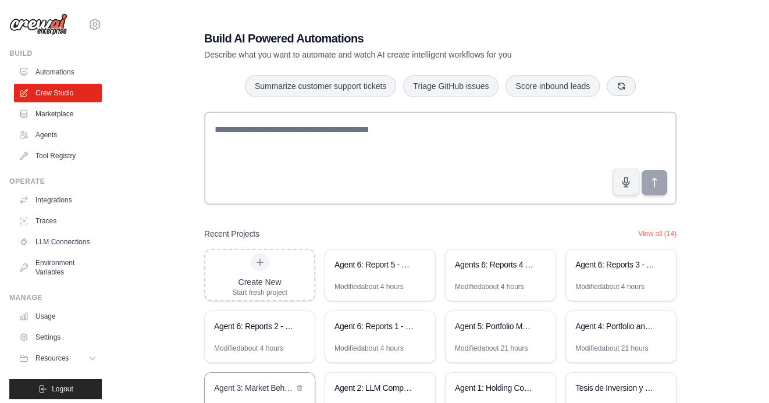
click at [259, 386] on div "Agent 3: Market Behavior Analytics Platform" at bounding box center [254, 388] width 80 height 12
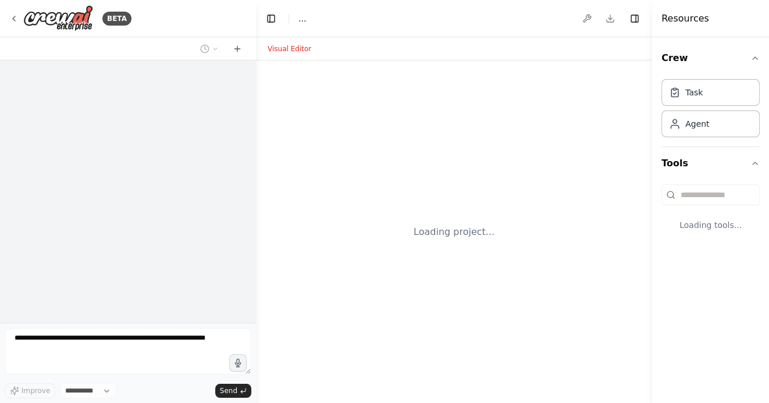
select select "****"
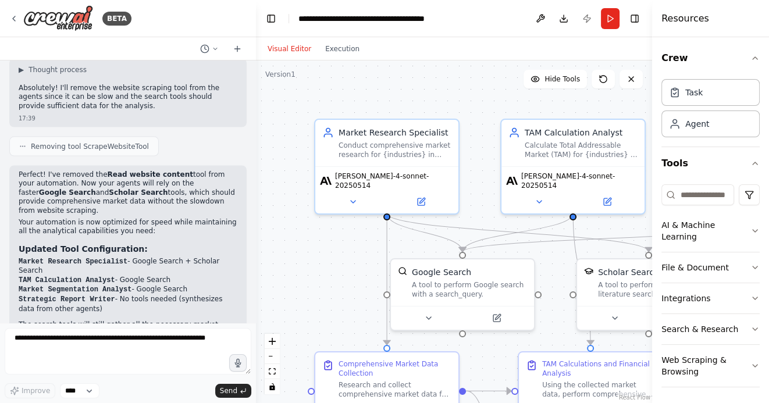
scroll to position [2054, 0]
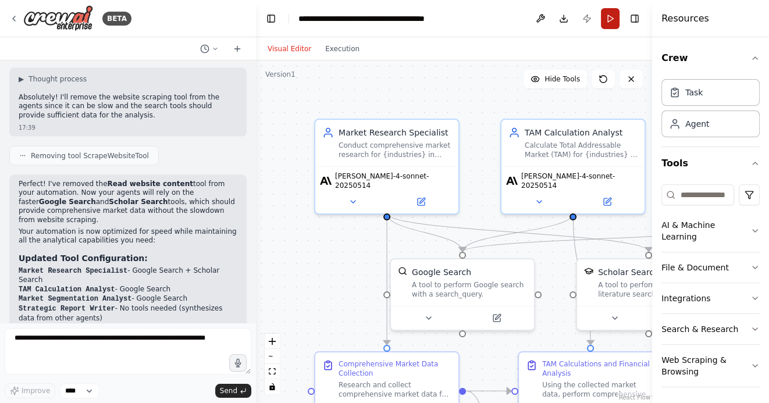
click at [612, 20] on button "Run" at bounding box center [610, 18] width 19 height 21
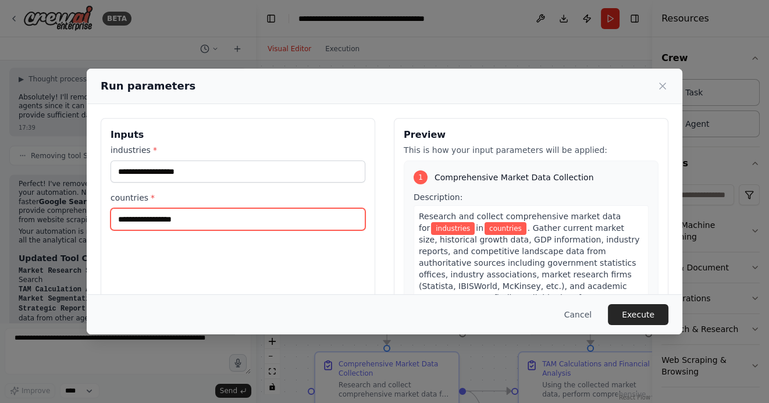
click at [180, 219] on input "countries *" at bounding box center [237, 219] width 255 height 22
type input "********"
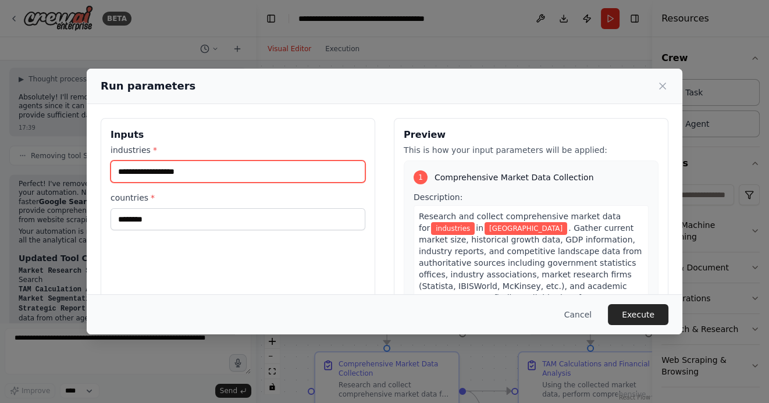
click at [184, 173] on input "industries *" at bounding box center [237, 171] width 255 height 22
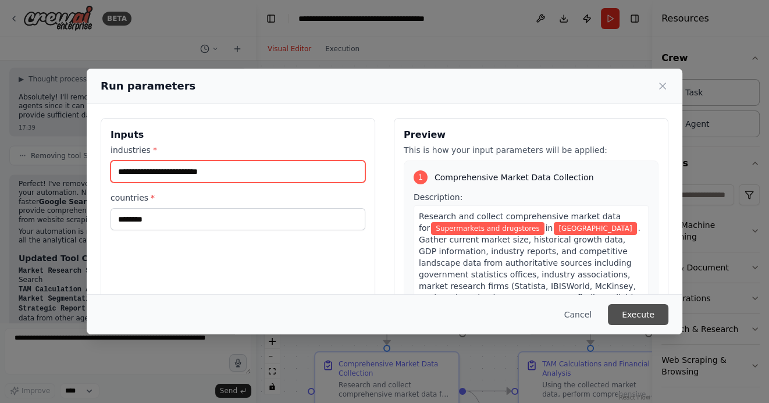
type input "**********"
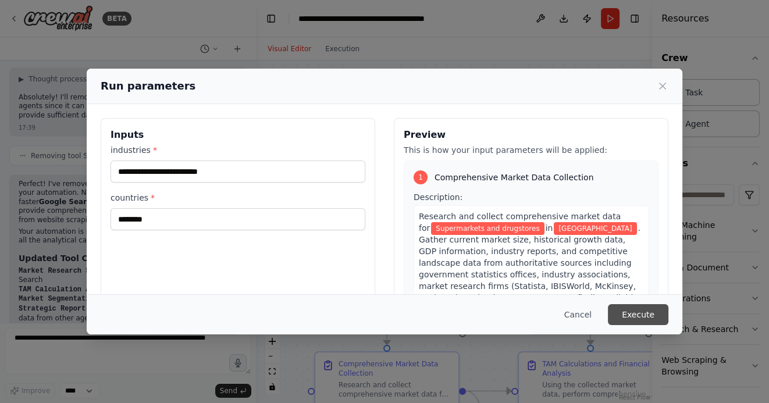
click at [633, 319] on button "Execute" at bounding box center [638, 314] width 60 height 21
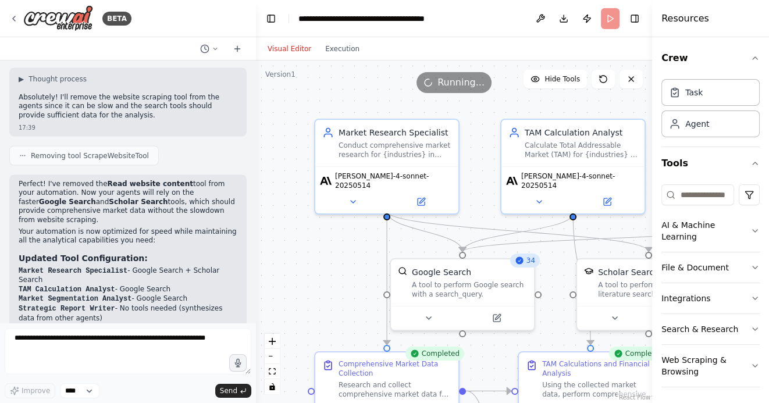
drag, startPoint x: 336, startPoint y: 266, endPoint x: 279, endPoint y: 107, distance: 168.7
click at [280, 108] on div ".deletable-edge-delete-btn { width: 20px; height: 20px; border: 0px solid #ffff…" at bounding box center [454, 231] width 396 height 342
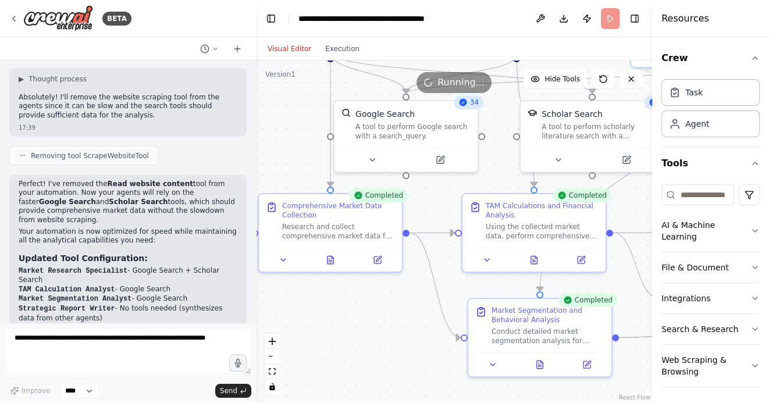
drag, startPoint x: 407, startPoint y: 347, endPoint x: 307, endPoint y: 281, distance: 119.7
click at [308, 281] on div ".deletable-edge-delete-btn { width: 20px; height: 20px; border: 0px solid #ffff…" at bounding box center [454, 231] width 396 height 342
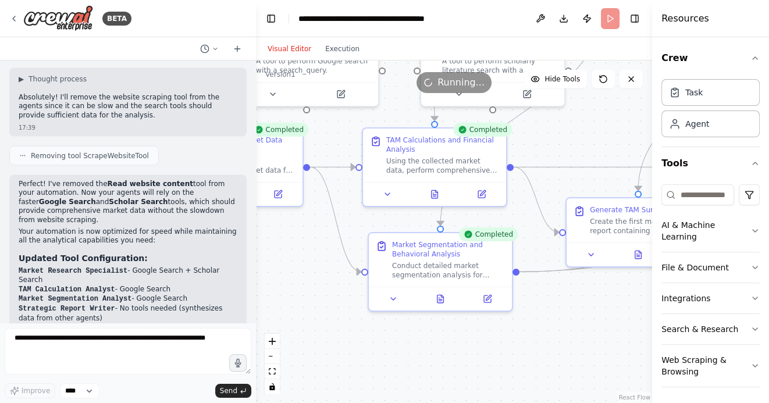
drag, startPoint x: 593, startPoint y: 327, endPoint x: 467, endPoint y: 327, distance: 126.2
click at [467, 327] on div ".deletable-edge-delete-btn { width: 20px; height: 20px; border: 0px solid #ffff…" at bounding box center [454, 231] width 396 height 342
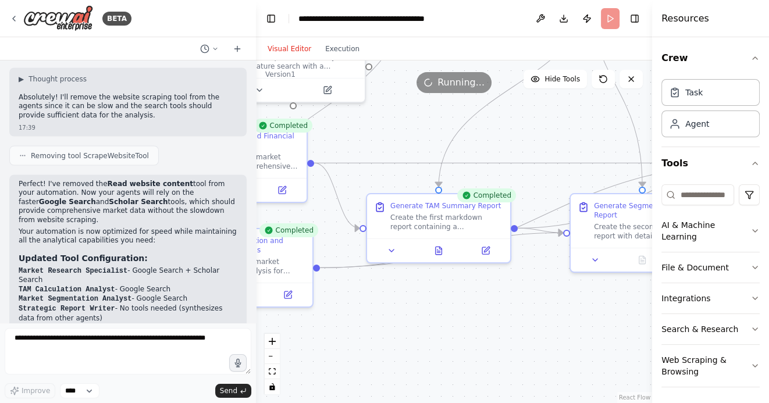
drag, startPoint x: 566, startPoint y: 329, endPoint x: 459, endPoint y: 318, distance: 106.9
click at [459, 318] on div ".deletable-edge-delete-btn { width: 20px; height: 20px; border: 0px solid #ffff…" at bounding box center [454, 231] width 396 height 342
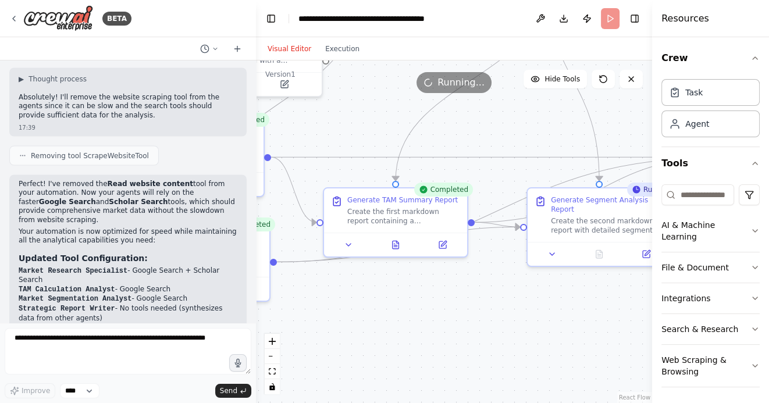
drag, startPoint x: 520, startPoint y: 330, endPoint x: 416, endPoint y: 330, distance: 103.5
click at [416, 330] on div ".deletable-edge-delete-btn { width: 20px; height: 20px; border: 0px solid #ffff…" at bounding box center [454, 231] width 396 height 342
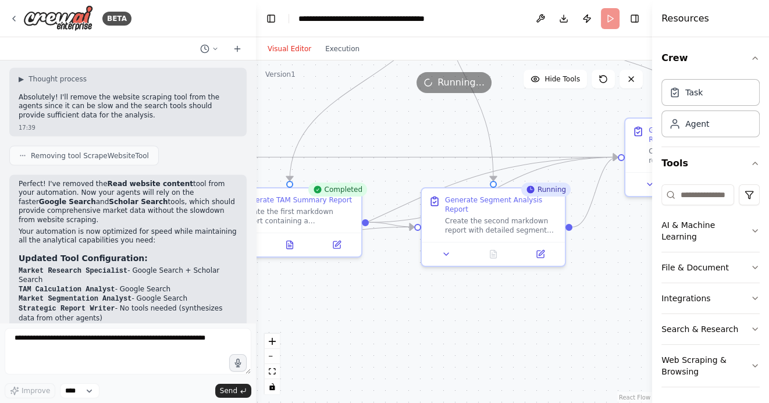
drag, startPoint x: 524, startPoint y: 333, endPoint x: 408, endPoint y: 333, distance: 115.7
click at [409, 333] on div ".deletable-edge-delete-btn { width: 20px; height: 20px; border: 0px solid #ffff…" at bounding box center [454, 231] width 396 height 342
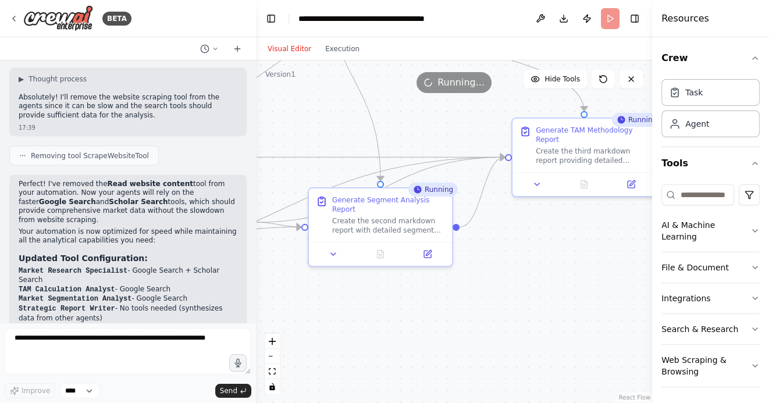
drag, startPoint x: 454, startPoint y: 333, endPoint x: 274, endPoint y: 333, distance: 179.1
click at [275, 333] on div ".deletable-edge-delete-btn { width: 20px; height: 20px; border: 0px solid #ffff…" at bounding box center [454, 231] width 396 height 342
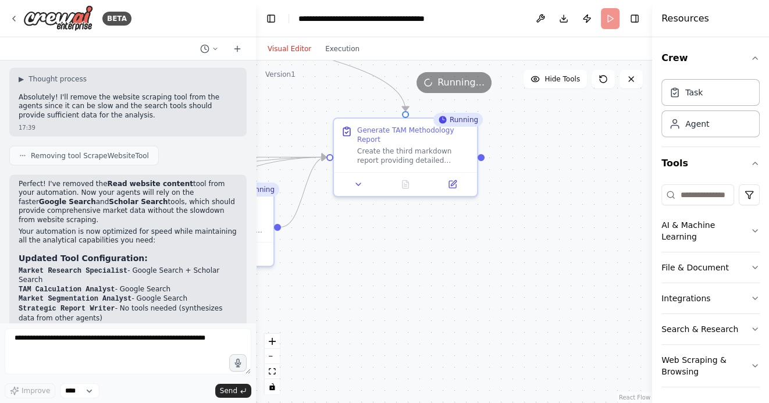
drag, startPoint x: 348, startPoint y: 321, endPoint x: 468, endPoint y: 300, distance: 122.2
click at [464, 300] on div ".deletable-edge-delete-btn { width: 20px; height: 20px; border: 0px solid #ffff…" at bounding box center [454, 231] width 396 height 342
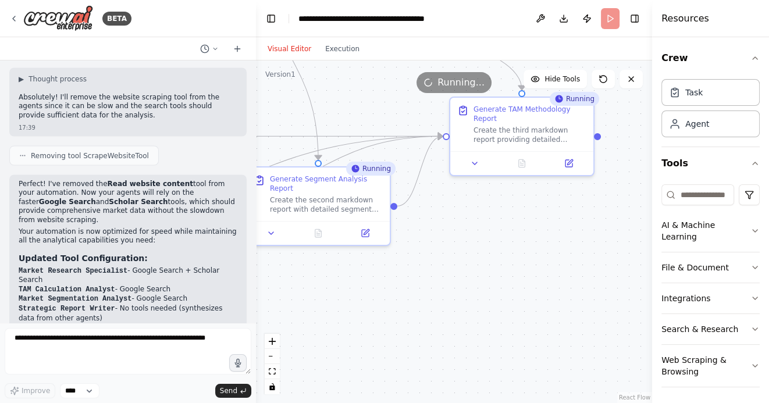
drag, startPoint x: 435, startPoint y: 307, endPoint x: 510, endPoint y: 306, distance: 75.0
click at [509, 306] on div ".deletable-edge-delete-btn { width: 20px; height: 20px; border: 0px solid #ffff…" at bounding box center [454, 231] width 396 height 342
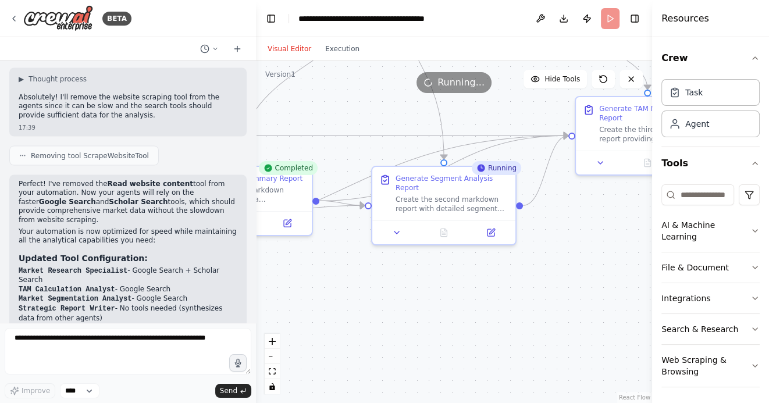
drag, startPoint x: 434, startPoint y: 314, endPoint x: 529, endPoint y: 314, distance: 95.4
click at [529, 314] on div ".deletable-edge-delete-btn { width: 20px; height: 20px; border: 0px solid #ffff…" at bounding box center [454, 231] width 396 height 342
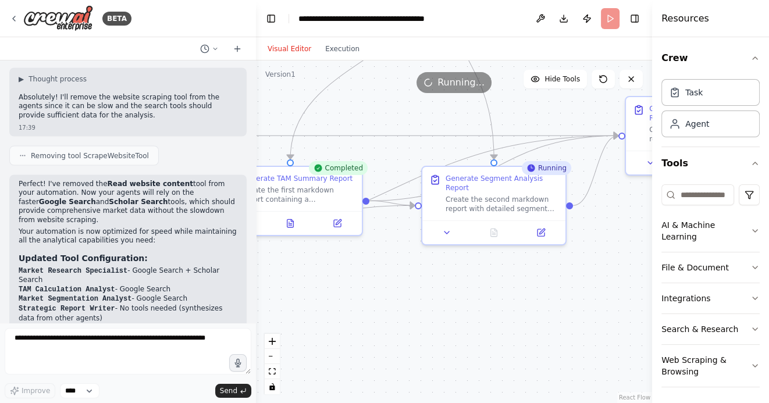
drag, startPoint x: 445, startPoint y: 309, endPoint x: 512, endPoint y: 309, distance: 66.9
click at [512, 309] on div ".deletable-edge-delete-btn { width: 20px; height: 20px; border: 0px solid #ffff…" at bounding box center [454, 231] width 396 height 342
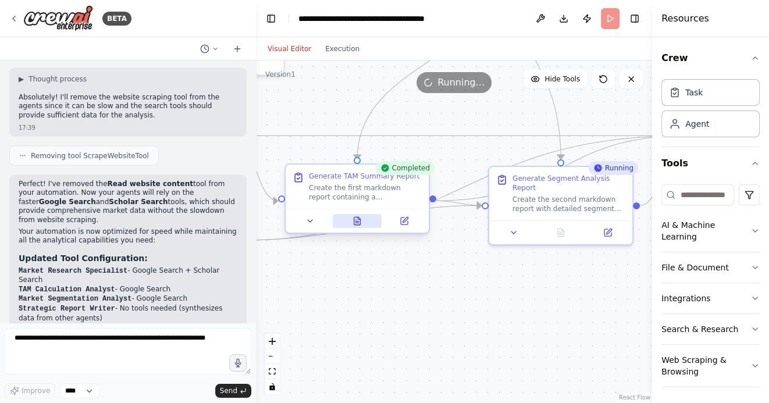
click at [356, 220] on icon at bounding box center [357, 221] width 6 height 8
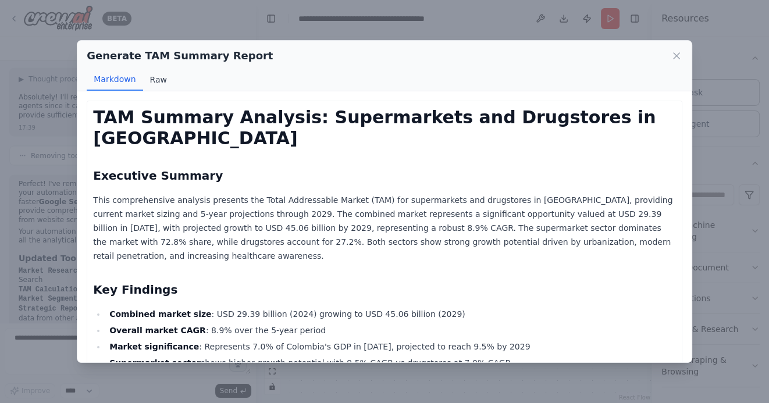
click at [162, 81] on button "Raw" at bounding box center [158, 80] width 31 height 22
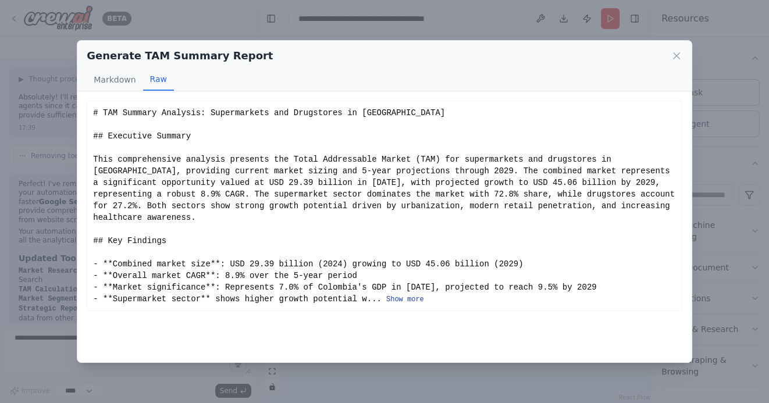
click at [404, 299] on button "Show more" at bounding box center [405, 299] width 38 height 9
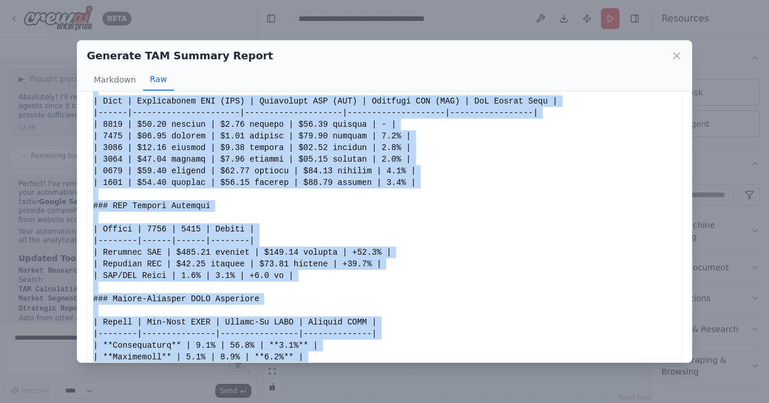
scroll to position [760, 0]
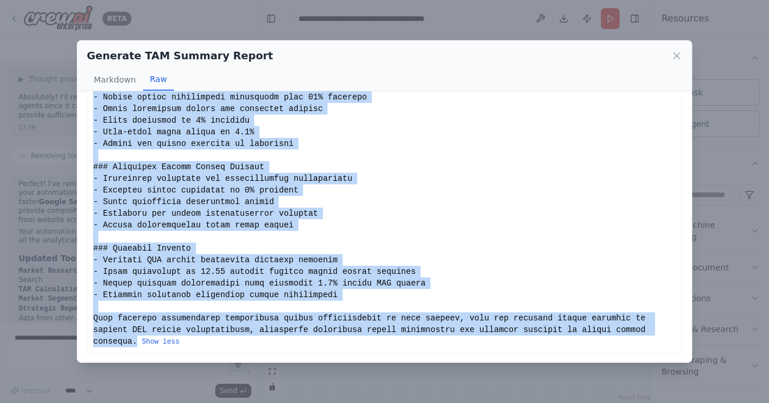
drag, startPoint x: 93, startPoint y: 112, endPoint x: 137, endPoint y: 340, distance: 232.1
copy div "# TAM Summary Analysis: Supermarkets and Drugstores in [GEOGRAPHIC_DATA] ## Exe…"
click at [677, 57] on icon at bounding box center [676, 56] width 6 height 6
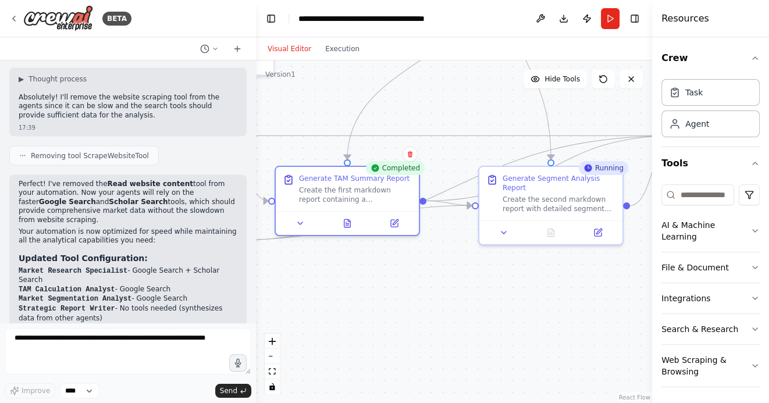
drag, startPoint x: 529, startPoint y: 305, endPoint x: 426, endPoint y: 302, distance: 103.0
click at [426, 303] on div ".deletable-edge-delete-btn { width: 20px; height: 20px; border: 0px solid #ffff…" at bounding box center [454, 231] width 396 height 342
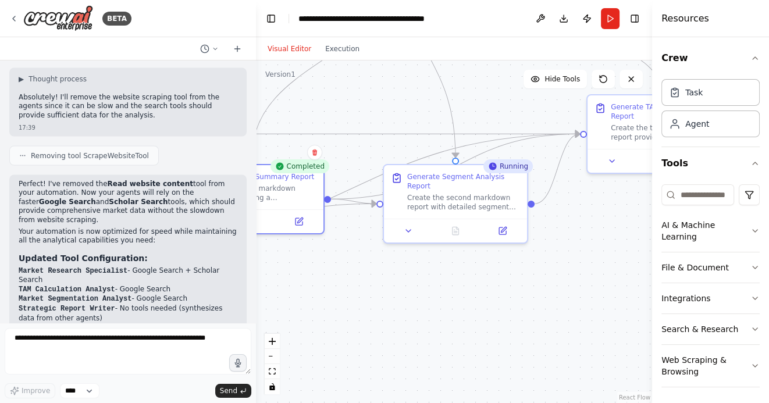
drag, startPoint x: 491, startPoint y: 337, endPoint x: 447, endPoint y: 335, distance: 43.7
click at [447, 335] on div ".deletable-edge-delete-btn { width: 20px; height: 20px; border: 0px solid #ffff…" at bounding box center [454, 231] width 396 height 342
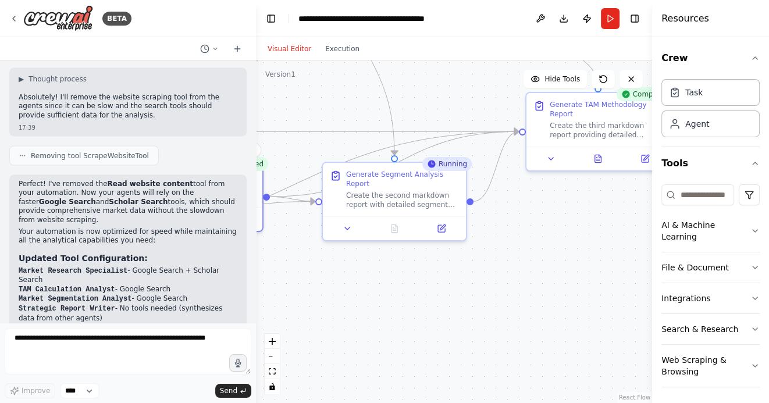
drag, startPoint x: 481, startPoint y: 335, endPoint x: 457, endPoint y: 335, distance: 23.8
click at [458, 335] on div ".deletable-edge-delete-btn { width: 20px; height: 20px; border: 0px solid #ffff…" at bounding box center [454, 231] width 396 height 342
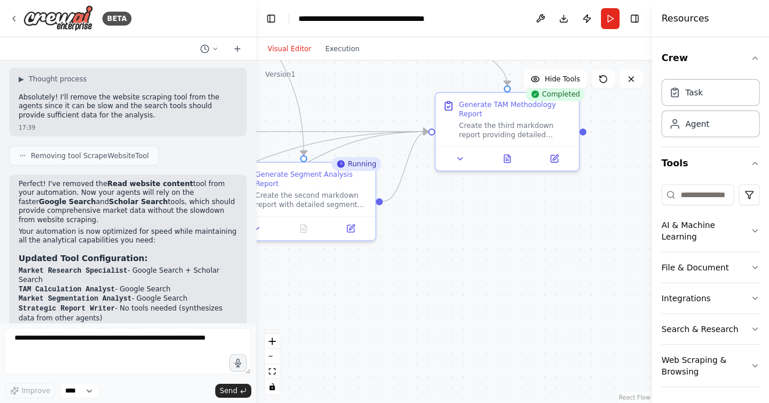
drag, startPoint x: 506, startPoint y: 274, endPoint x: 424, endPoint y: 274, distance: 82.0
click at [426, 274] on div ".deletable-edge-delete-btn { width: 20px; height: 20px; border: 0px solid #ffff…" at bounding box center [454, 231] width 396 height 342
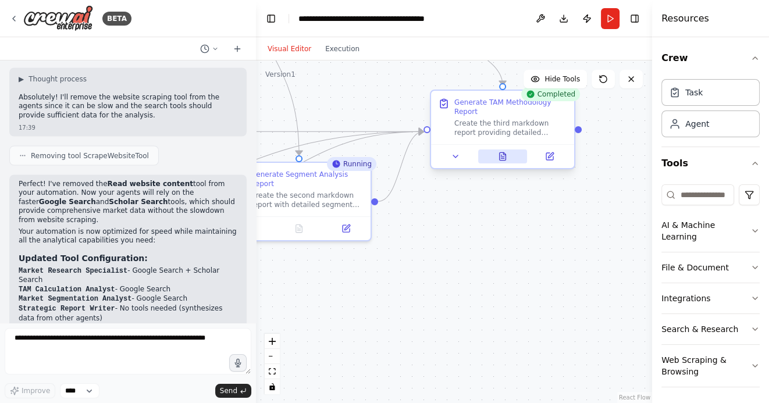
click at [504, 160] on icon at bounding box center [502, 156] width 6 height 8
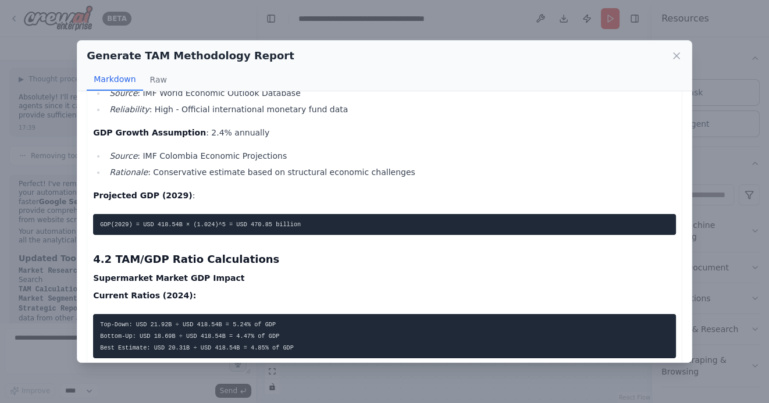
scroll to position [3846, 0]
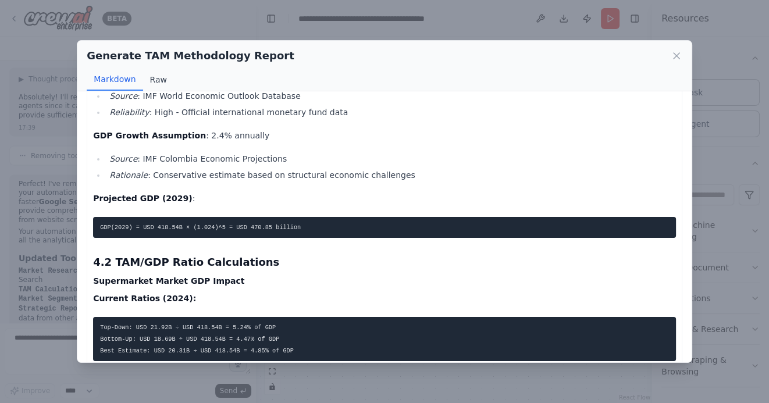
click at [158, 78] on button "Raw" at bounding box center [158, 80] width 31 height 22
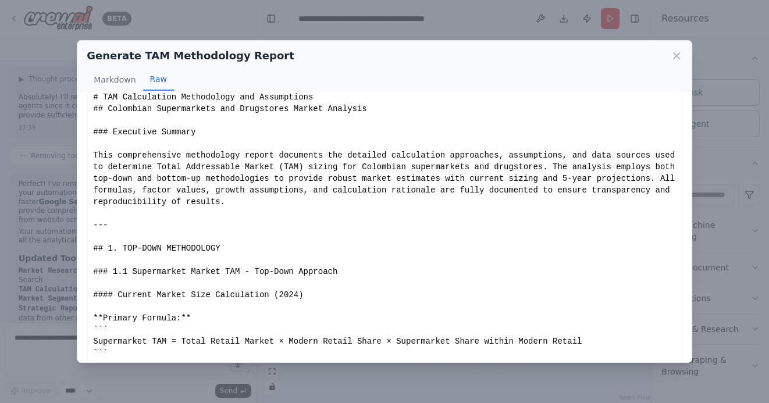
scroll to position [74, 0]
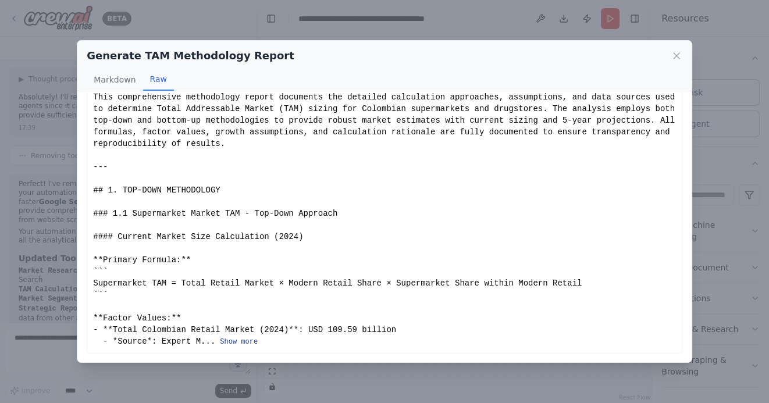
click at [239, 342] on button "Show more" at bounding box center [239, 341] width 38 height 9
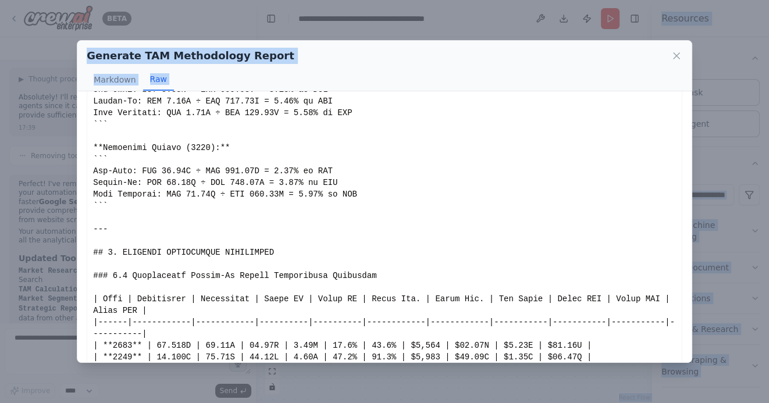
scroll to position [3853, 0]
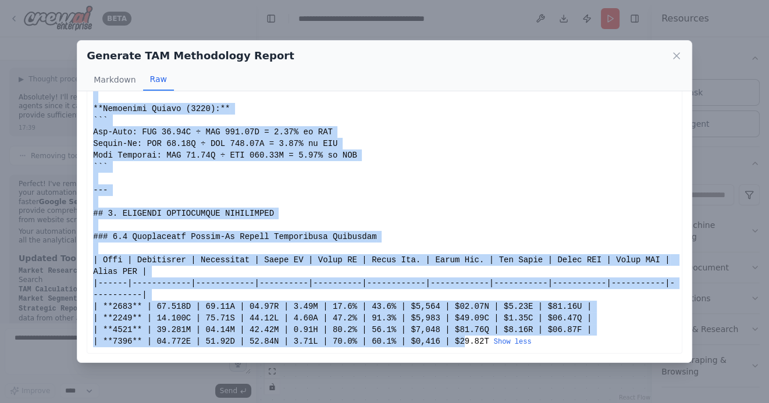
drag, startPoint x: 94, startPoint y: 112, endPoint x: 464, endPoint y: 341, distance: 435.2
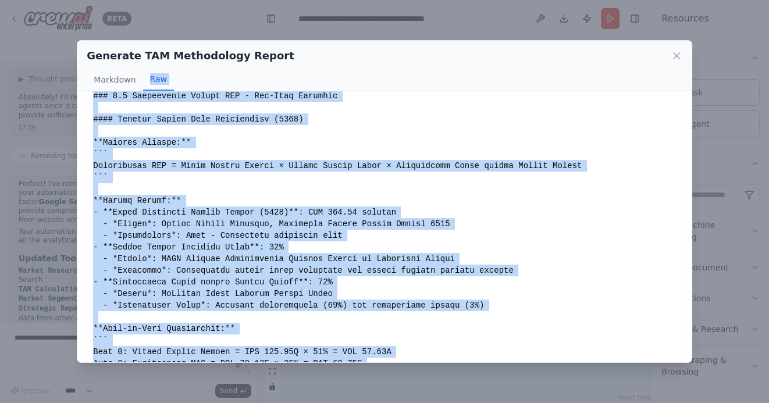
scroll to position [0, 0]
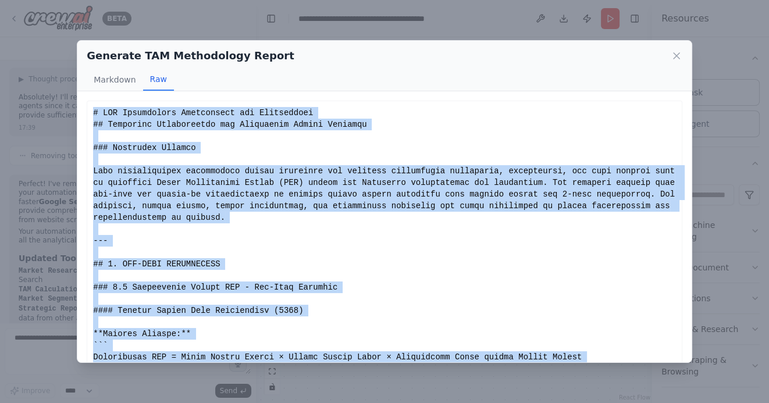
drag, startPoint x: 490, startPoint y: 341, endPoint x: 93, endPoint y: 114, distance: 456.8
copy div "# LOR Ipsumdolors Ametconsect adi Elitseddoei ## Temporinc Utlaboreetdo mag Ali…"
click at [674, 54] on icon at bounding box center [676, 56] width 6 height 6
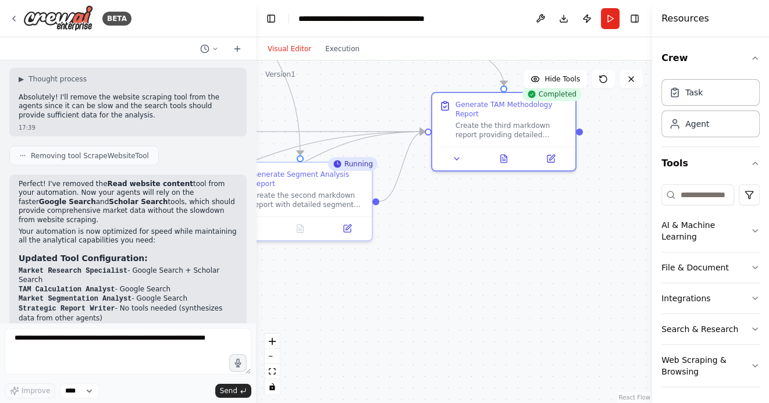
drag, startPoint x: 457, startPoint y: 313, endPoint x: 567, endPoint y: 303, distance: 111.0
click at [567, 303] on div ".deletable-edge-delete-btn { width: 20px; height: 20px; border: 0px solid #ffff…" at bounding box center [454, 231] width 396 height 342
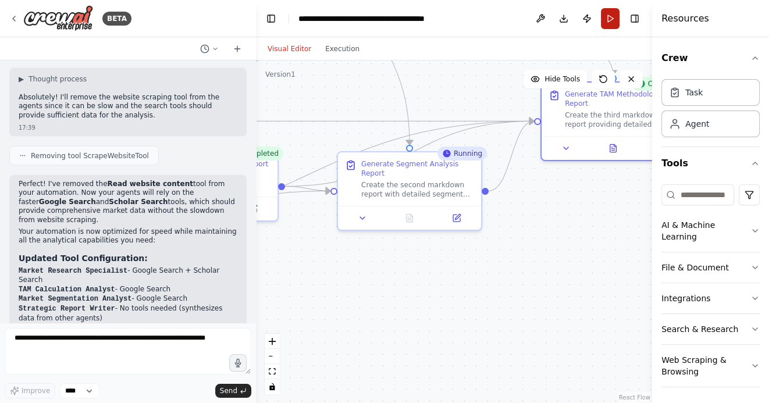
click at [605, 15] on button "Run" at bounding box center [610, 18] width 19 height 21
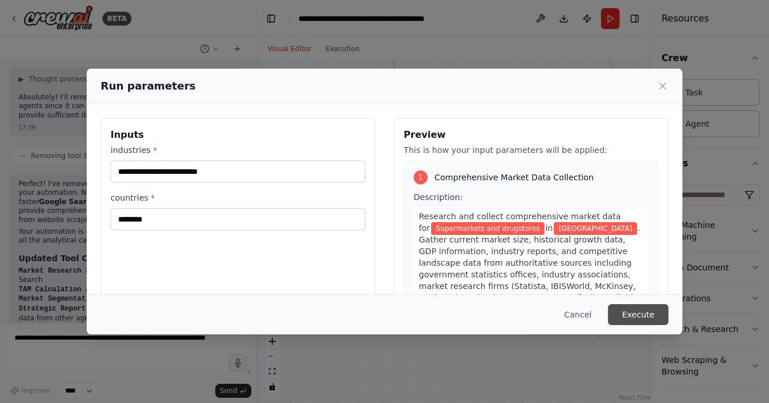
click at [645, 315] on button "Execute" at bounding box center [638, 314] width 60 height 21
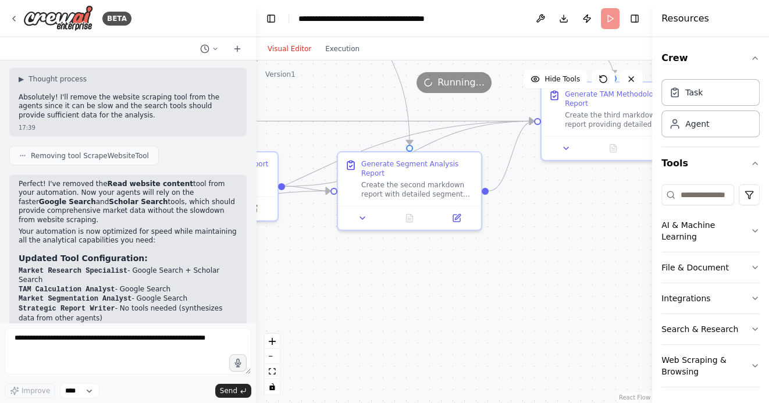
click at [555, 311] on div ".deletable-edge-delete-btn { width: 20px; height: 20px; border: 0px solid #ffff…" at bounding box center [454, 231] width 396 height 342
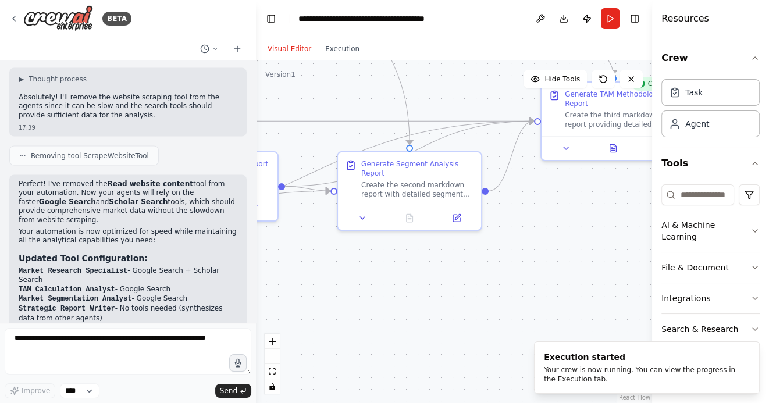
drag, startPoint x: 370, startPoint y: 316, endPoint x: 453, endPoint y: 316, distance: 82.6
click at [448, 316] on div ".deletable-edge-delete-btn { width: 20px; height: 20px; border: 0px solid #ffff…" at bounding box center [454, 231] width 396 height 342
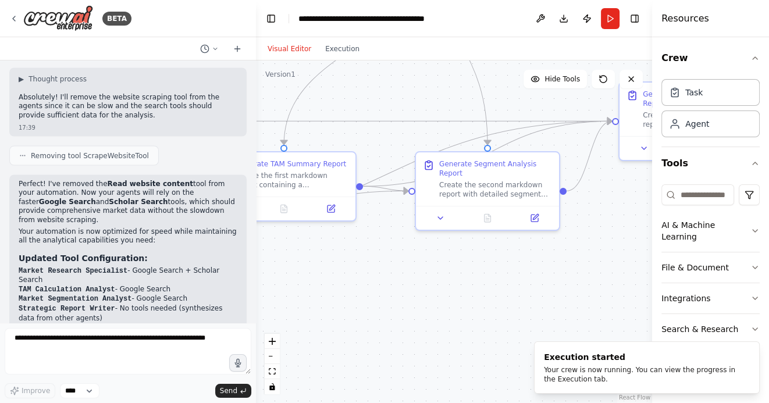
drag, startPoint x: 405, startPoint y: 317, endPoint x: 499, endPoint y: 316, distance: 94.2
click at [491, 316] on div ".deletable-edge-delete-btn { width: 20px; height: 20px; border: 0px solid #ffff…" at bounding box center [454, 231] width 396 height 342
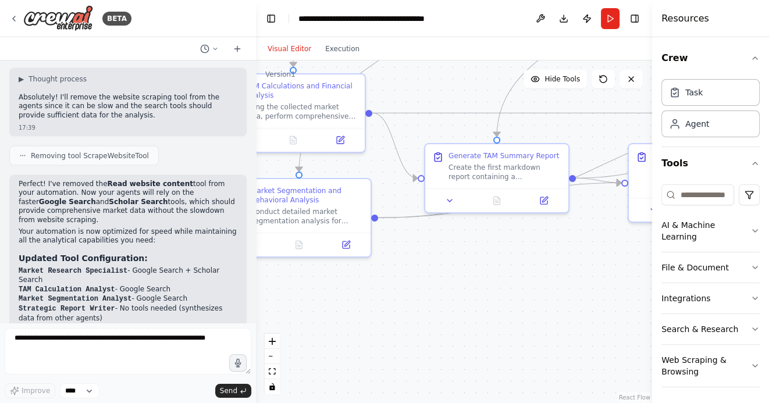
drag, startPoint x: 427, startPoint y: 317, endPoint x: 515, endPoint y: 317, distance: 87.8
click at [519, 317] on div ".deletable-edge-delete-btn { width: 20px; height: 20px; border: 0px solid #ffff…" at bounding box center [454, 231] width 396 height 342
drag, startPoint x: 498, startPoint y: 323, endPoint x: 531, endPoint y: 323, distance: 33.1
click at [529, 323] on div ".deletable-edge-delete-btn { width: 20px; height: 20px; border: 0px solid #ffff…" at bounding box center [454, 231] width 396 height 342
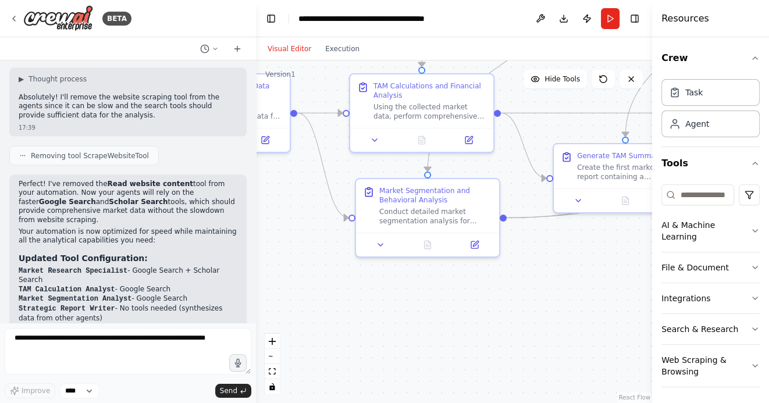
drag, startPoint x: 417, startPoint y: 315, endPoint x: 539, endPoint y: 319, distance: 121.6
click at [538, 319] on div ".deletable-edge-delete-btn { width: 20px; height: 20px; border: 0px solid #ffff…" at bounding box center [454, 231] width 396 height 342
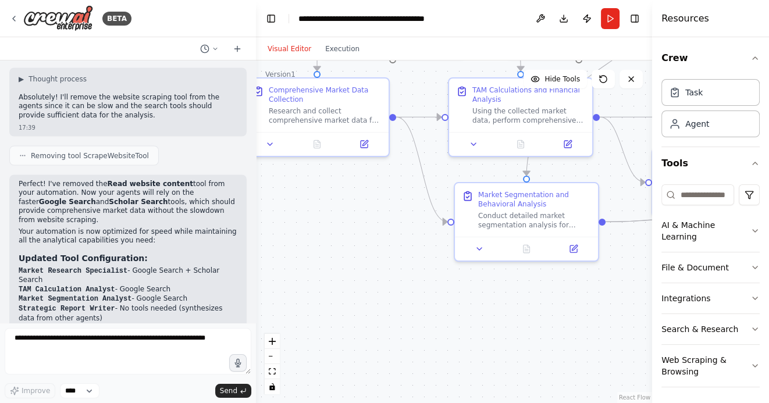
drag, startPoint x: 379, startPoint y: 291, endPoint x: 513, endPoint y: 364, distance: 153.0
click at [513, 365] on div ".deletable-edge-delete-btn { width: 20px; height: 20px; border: 0px solid #ffff…" at bounding box center [454, 231] width 396 height 342
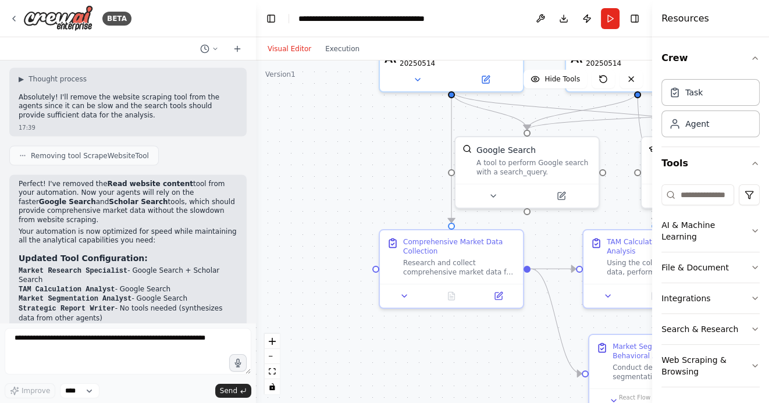
drag, startPoint x: 456, startPoint y: 299, endPoint x: 456, endPoint y: 389, distance: 89.5
click at [456, 389] on div ".deletable-edge-delete-btn { width: 20px; height: 20px; border: 0px solid #ffff…" at bounding box center [454, 231] width 396 height 342
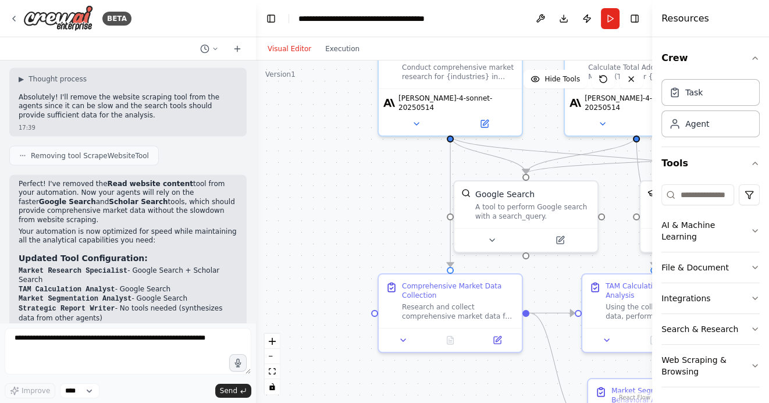
drag, startPoint x: 366, startPoint y: 198, endPoint x: 364, endPoint y: 238, distance: 39.6
click at [365, 238] on div ".deletable-edge-delete-btn { width: 20px; height: 20px; border: 0px solid #ffff…" at bounding box center [454, 231] width 396 height 342
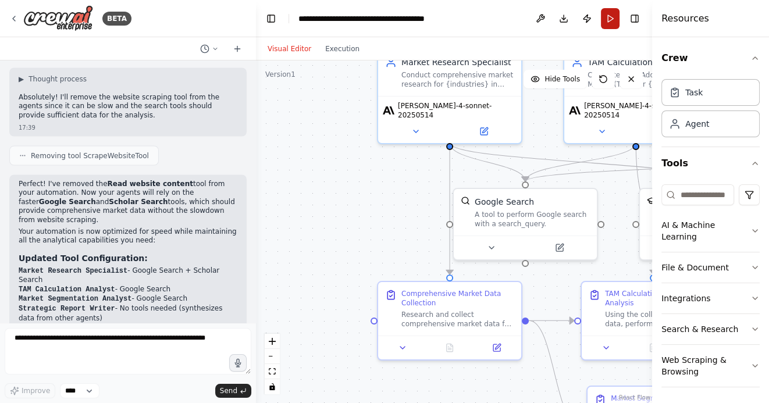
click at [611, 17] on button "Run" at bounding box center [610, 18] width 19 height 21
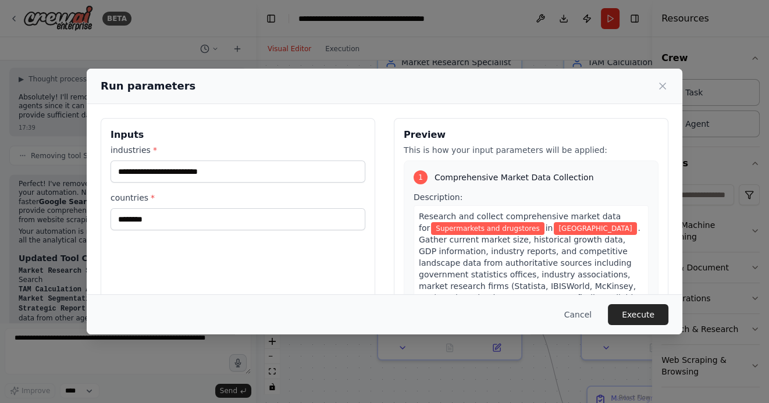
click at [389, 233] on div "**********" at bounding box center [384, 256] width 567 height 276
click at [640, 314] on button "Execute" at bounding box center [638, 314] width 60 height 21
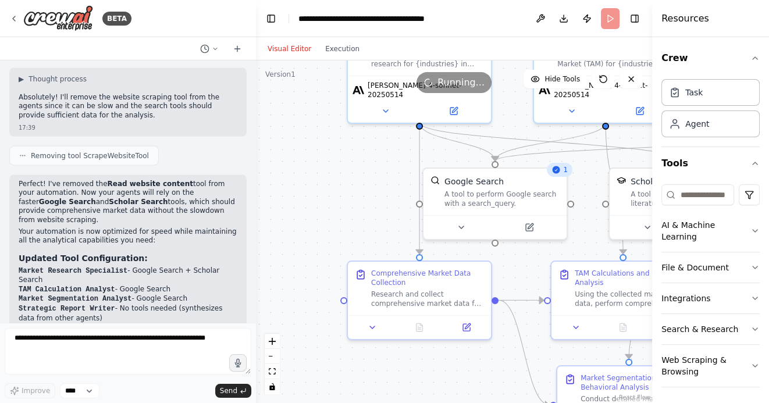
drag, startPoint x: 374, startPoint y: 224, endPoint x: 341, endPoint y: 197, distance: 43.3
click at [341, 197] on div ".deletable-edge-delete-btn { width: 20px; height: 20px; border: 0px solid #ffff…" at bounding box center [454, 231] width 396 height 342
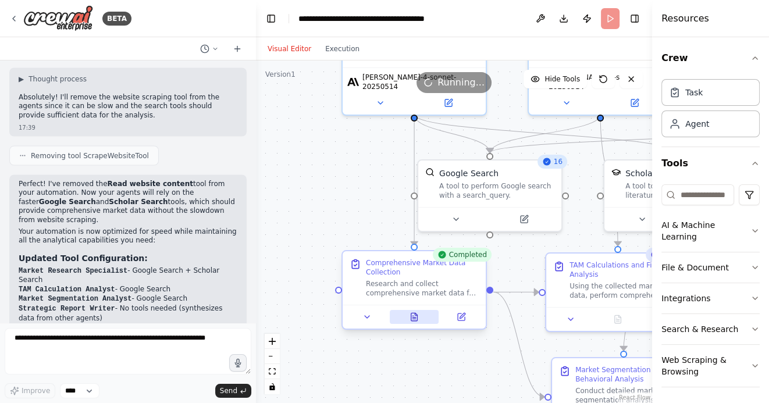
click at [415, 316] on icon at bounding box center [414, 317] width 6 height 8
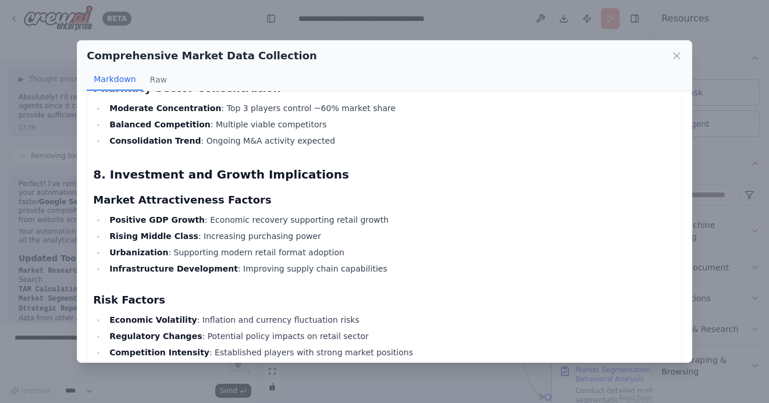
scroll to position [2722, 0]
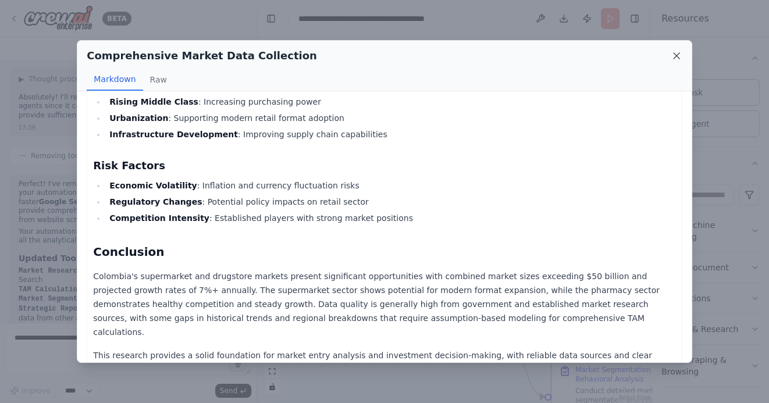
click at [679, 53] on icon at bounding box center [676, 56] width 12 height 12
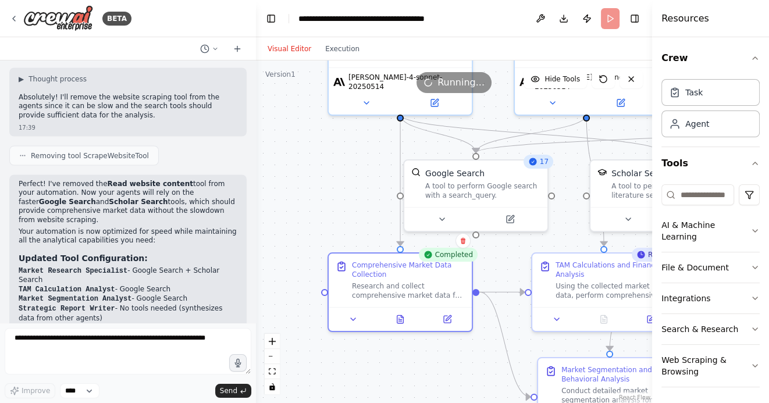
drag, startPoint x: 469, startPoint y: 363, endPoint x: 377, endPoint y: 308, distance: 106.7
click at [379, 308] on div ".deletable-edge-delete-btn { width: 20px; height: 20px; border: 0px solid #ffff…" at bounding box center [454, 231] width 396 height 342
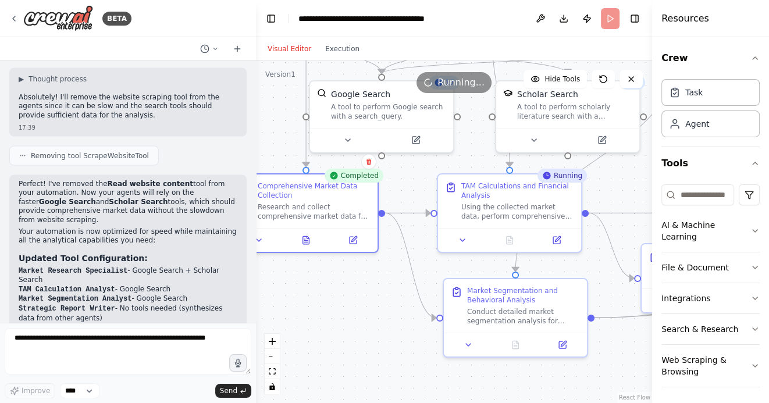
drag, startPoint x: 399, startPoint y: 348, endPoint x: 373, endPoint y: 312, distance: 44.4
click at [373, 313] on div ".deletable-edge-delete-btn { width: 20px; height: 20px; border: 0px solid #ffff…" at bounding box center [454, 231] width 396 height 342
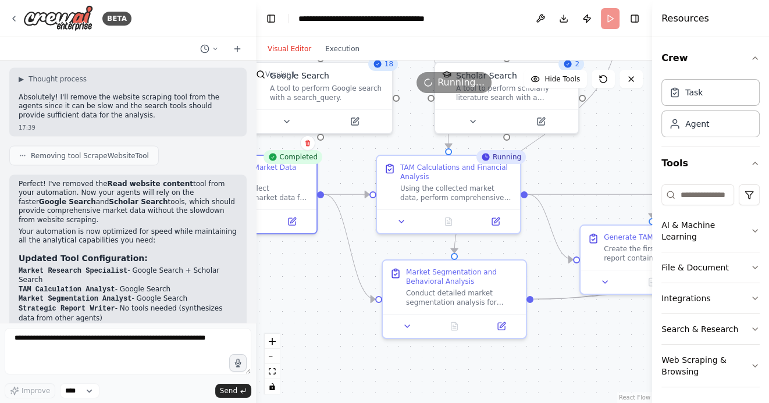
drag, startPoint x: 550, startPoint y: 372, endPoint x: 497, endPoint y: 364, distance: 54.0
click at [497, 364] on div ".deletable-edge-delete-btn { width: 20px; height: 20px; border: 0px solid #ffff…" at bounding box center [454, 231] width 396 height 342
click at [447, 221] on icon at bounding box center [447, 221] width 3 height 0
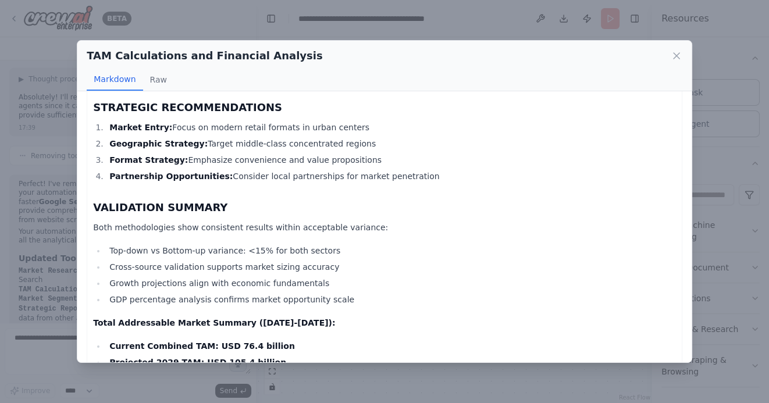
scroll to position [4270, 0]
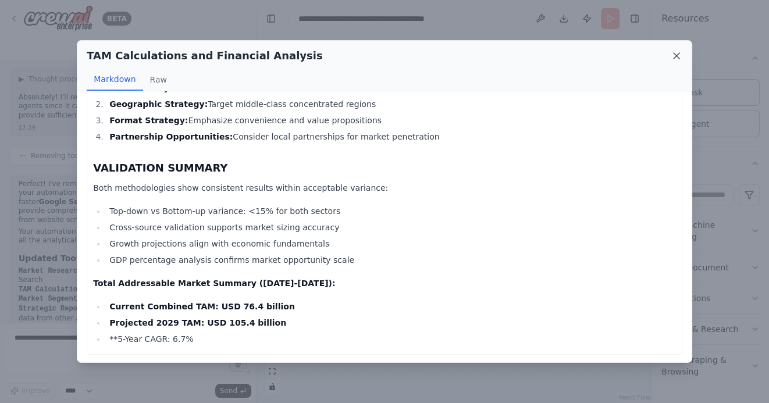
click at [675, 53] on icon at bounding box center [676, 56] width 12 height 12
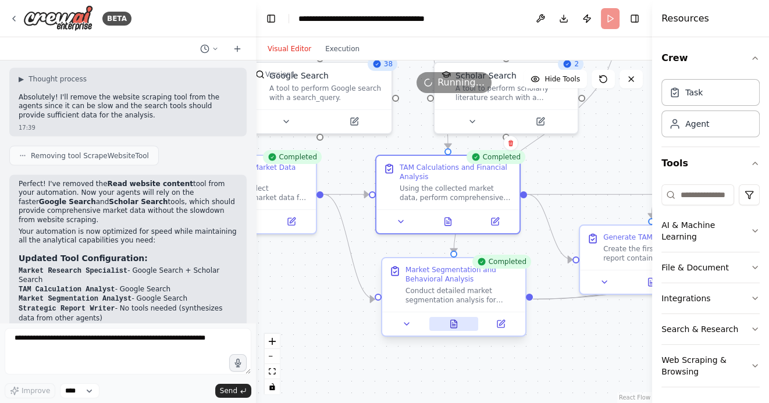
click at [459, 324] on button at bounding box center [453, 324] width 49 height 14
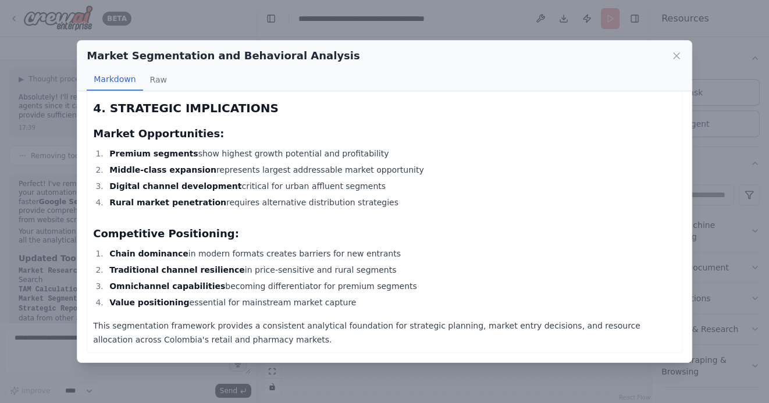
scroll to position [2892, 0]
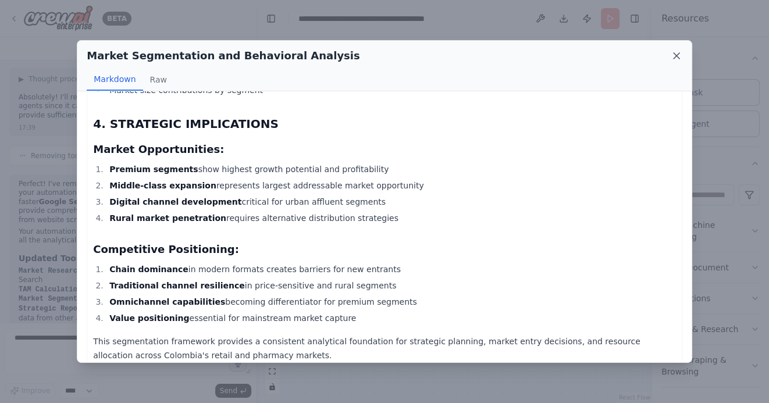
click at [673, 55] on icon at bounding box center [676, 56] width 12 height 12
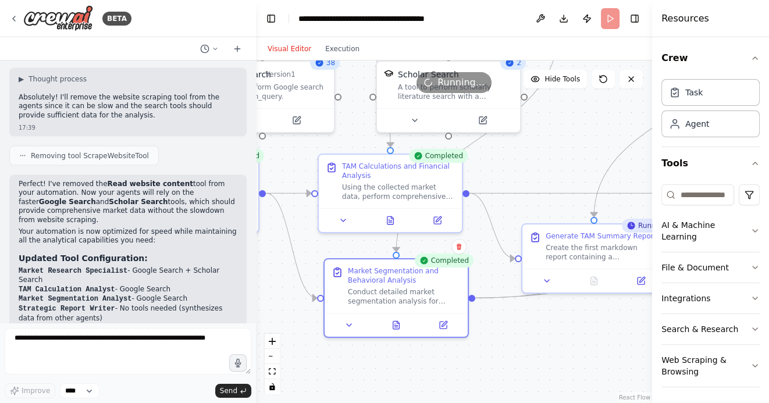
drag, startPoint x: 581, startPoint y: 351, endPoint x: 472, endPoint y: 342, distance: 109.1
click at [472, 342] on div ".deletable-edge-delete-btn { width: 20px; height: 20px; border: 0px solid #ffff…" at bounding box center [454, 231] width 396 height 342
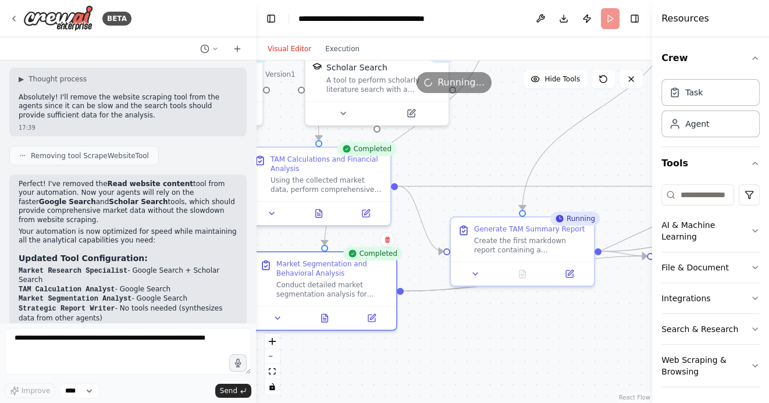
drag, startPoint x: 542, startPoint y: 341, endPoint x: 454, endPoint y: 344, distance: 88.4
click at [454, 345] on div ".deletable-edge-delete-btn { width: 20px; height: 20px; border: 0px solid #ffff…" at bounding box center [454, 231] width 396 height 342
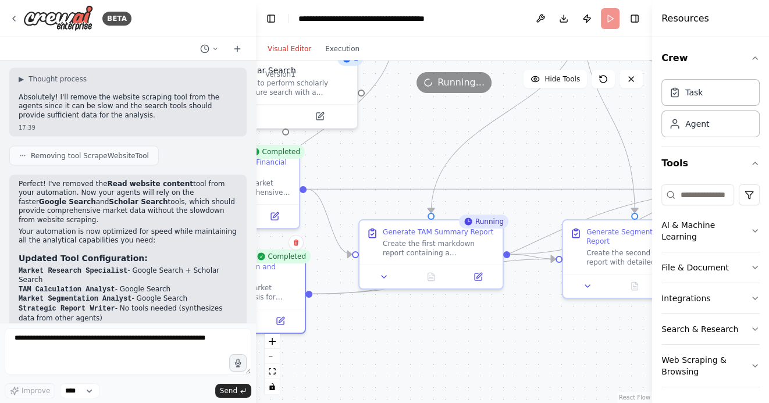
drag, startPoint x: 481, startPoint y: 341, endPoint x: 458, endPoint y: 341, distance: 23.3
click at [458, 341] on div ".deletable-edge-delete-btn { width: 20px; height: 20px; border: 0px solid #ffff…" at bounding box center [454, 231] width 396 height 342
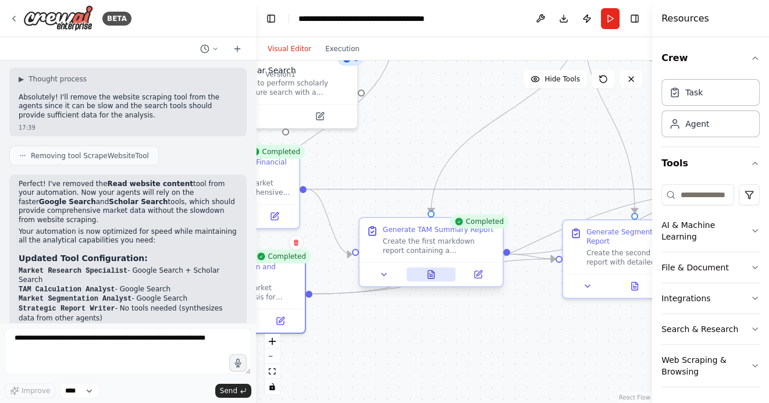
click at [433, 277] on icon at bounding box center [431, 274] width 6 height 8
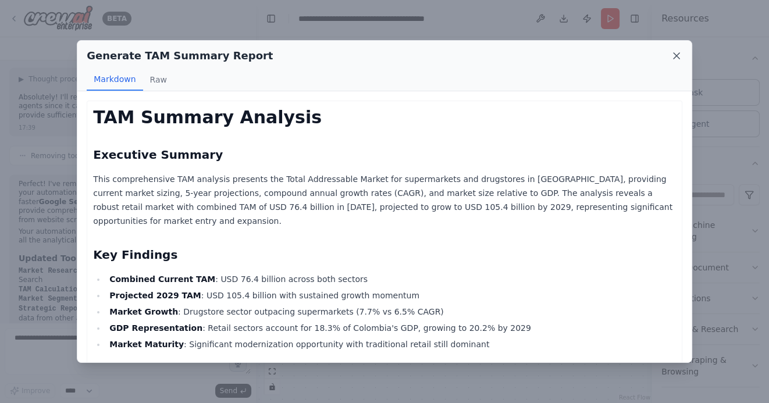
click at [677, 55] on icon at bounding box center [676, 56] width 6 height 6
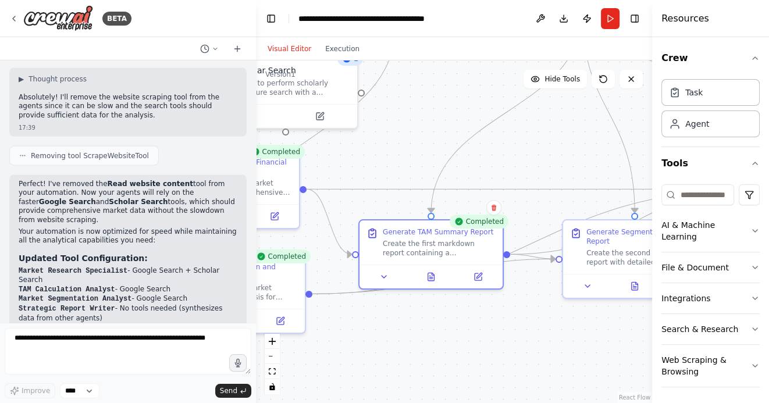
drag, startPoint x: 541, startPoint y: 360, endPoint x: 419, endPoint y: 337, distance: 125.0
click at [419, 337] on div ".deletable-edge-delete-btn { width: 20px; height: 20px; border: 0px solid #ffff…" at bounding box center [454, 231] width 396 height 342
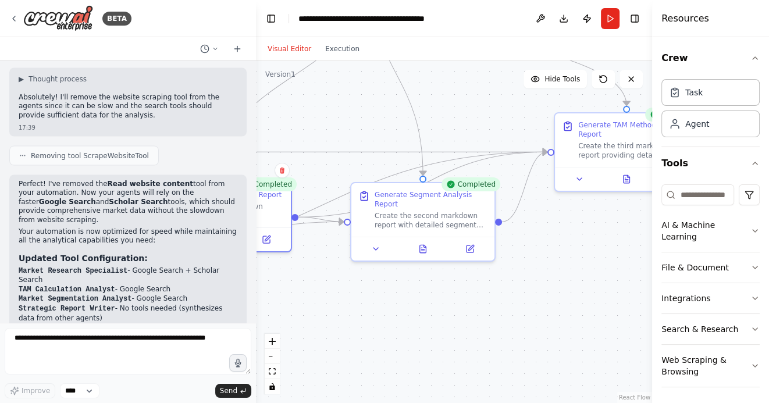
drag, startPoint x: 497, startPoint y: 340, endPoint x: 402, endPoint y: 326, distance: 96.3
click at [402, 326] on div ".deletable-edge-delete-btn { width: 20px; height: 20px; border: 0px solid #ffff…" at bounding box center [454, 231] width 396 height 342
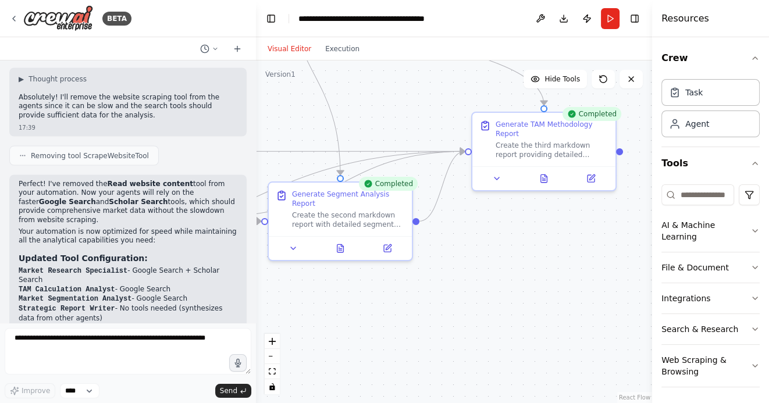
drag, startPoint x: 480, startPoint y: 323, endPoint x: 395, endPoint y: 323, distance: 84.9
click at [395, 323] on div ".deletable-edge-delete-btn { width: 20px; height: 20px; border: 0px solid #ffff…" at bounding box center [454, 231] width 396 height 342
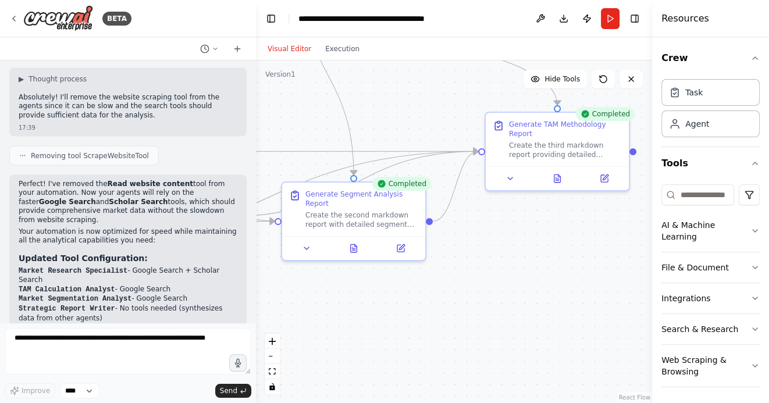
drag, startPoint x: 370, startPoint y: 325, endPoint x: 484, endPoint y: 325, distance: 114.0
click at [484, 325] on div ".deletable-edge-delete-btn { width: 20px; height: 20px; border: 0px solid #ffff…" at bounding box center [454, 231] width 396 height 342
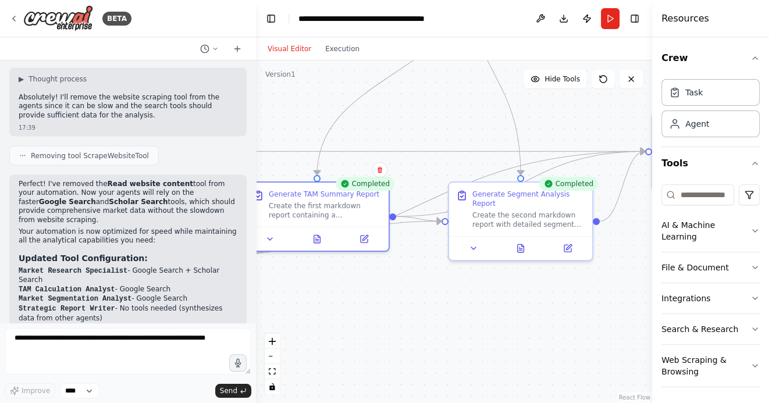
drag, startPoint x: 439, startPoint y: 326, endPoint x: 517, endPoint y: 326, distance: 78.5
click at [517, 326] on div ".deletable-edge-delete-btn { width: 20px; height: 20px; border: 0px solid #ffff…" at bounding box center [454, 231] width 396 height 342
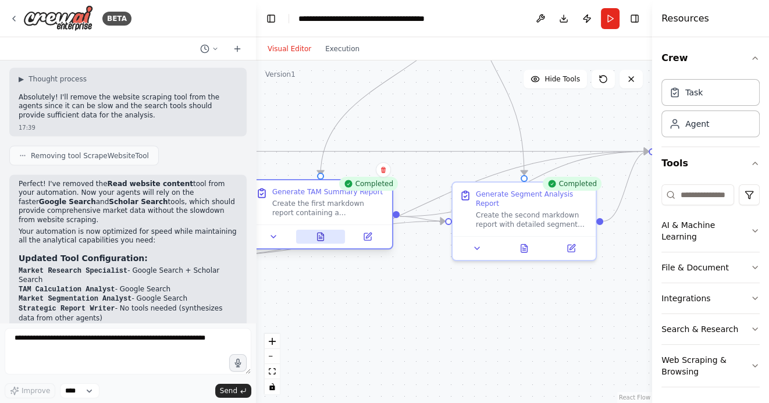
click at [320, 237] on icon at bounding box center [320, 237] width 3 height 0
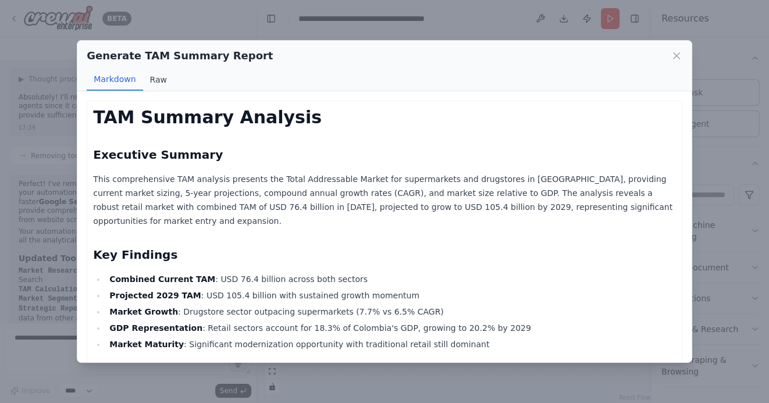
click at [158, 80] on button "Raw" at bounding box center [158, 80] width 31 height 22
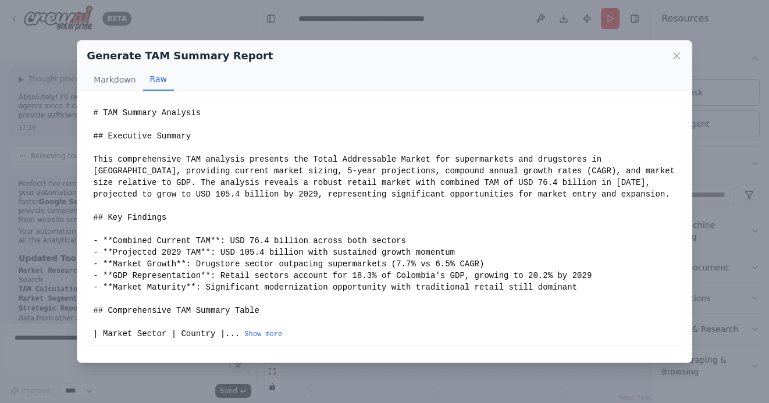
click at [256, 329] on div "# TAM Summary Analysis ## Executive Summary This comprehensive TAM analysis pre…" at bounding box center [384, 223] width 583 height 233
click at [256, 333] on button "Show more" at bounding box center [263, 334] width 38 height 9
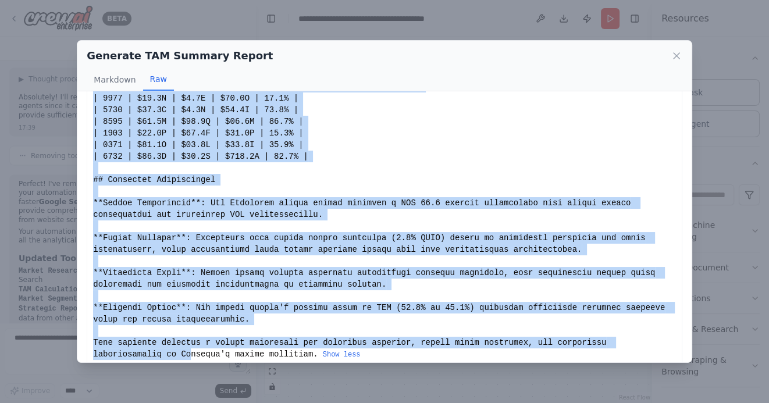
scroll to position [620, 0]
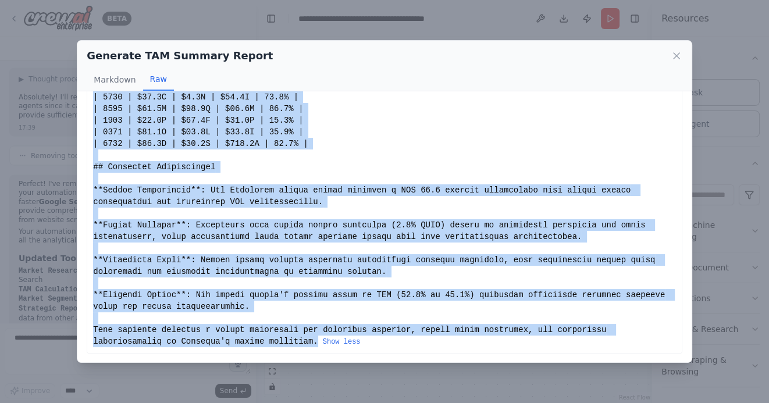
drag, startPoint x: 92, startPoint y: 113, endPoint x: 316, endPoint y: 342, distance: 319.9
copy div "# TAM Summary Analysis ## Executive Summary This comprehensive TAM analysis pre…"
click at [677, 52] on icon at bounding box center [676, 56] width 12 height 12
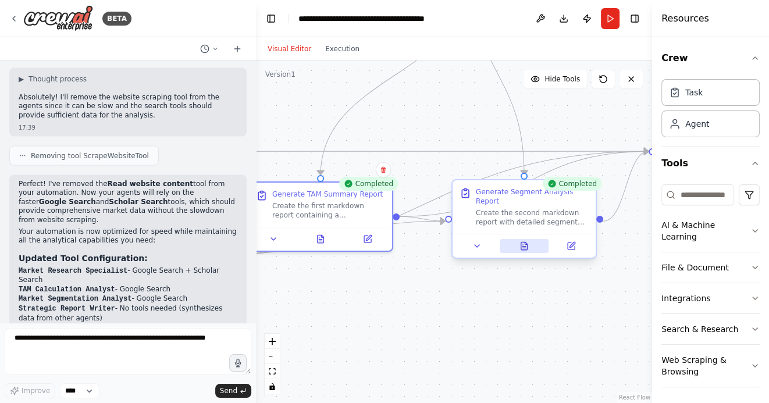
click at [527, 247] on icon at bounding box center [524, 246] width 6 height 8
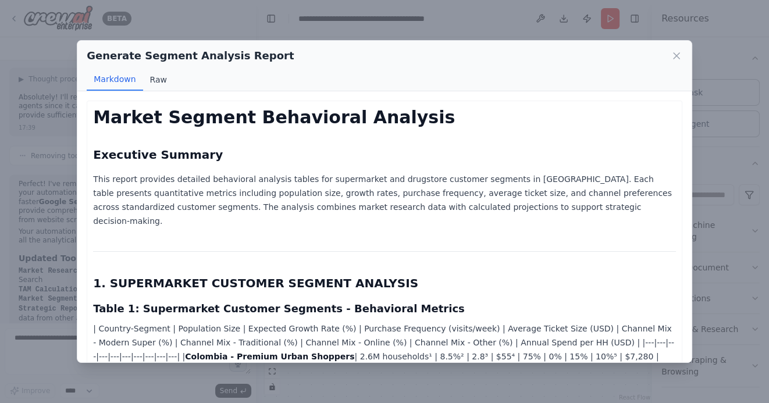
click at [152, 80] on button "Raw" at bounding box center [158, 80] width 31 height 22
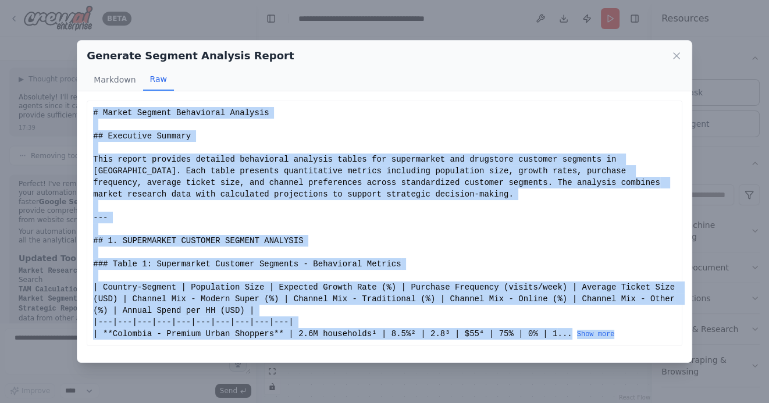
drag, startPoint x: 94, startPoint y: 113, endPoint x: 195, endPoint y: 394, distance: 299.2
click at [195, 394] on div "Generate Segment Analysis Report Markdown Raw Market Segment Behavioral Analysi…" at bounding box center [384, 201] width 769 height 403
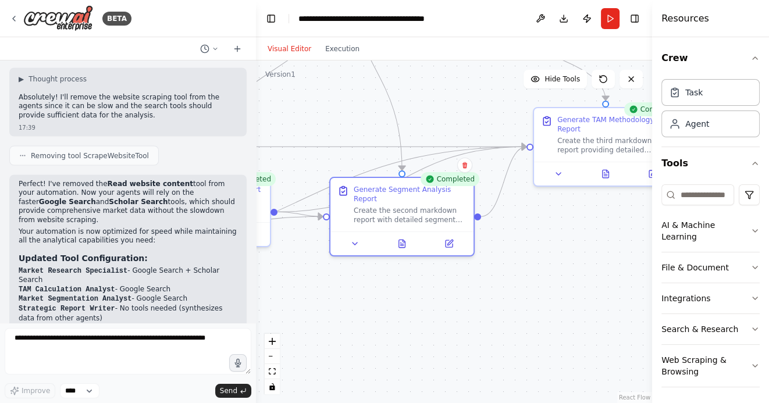
drag, startPoint x: 517, startPoint y: 334, endPoint x: 389, endPoint y: 329, distance: 128.6
click at [390, 330] on div ".deletable-edge-delete-btn { width: 20px; height: 20px; border: 0px solid #ffff…" at bounding box center [454, 231] width 396 height 342
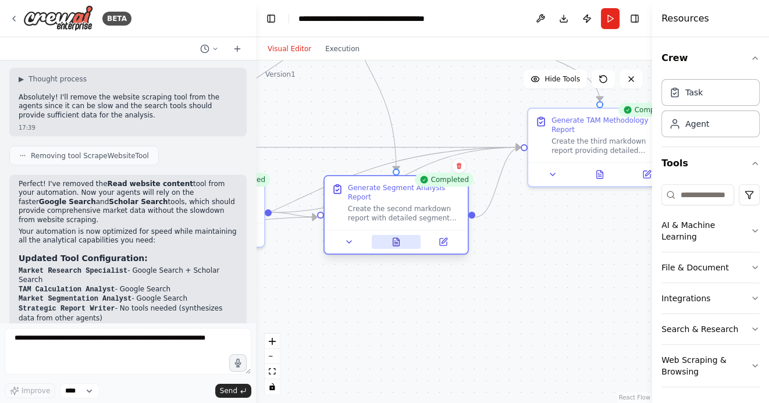
click at [397, 240] on icon at bounding box center [398, 239] width 2 height 2
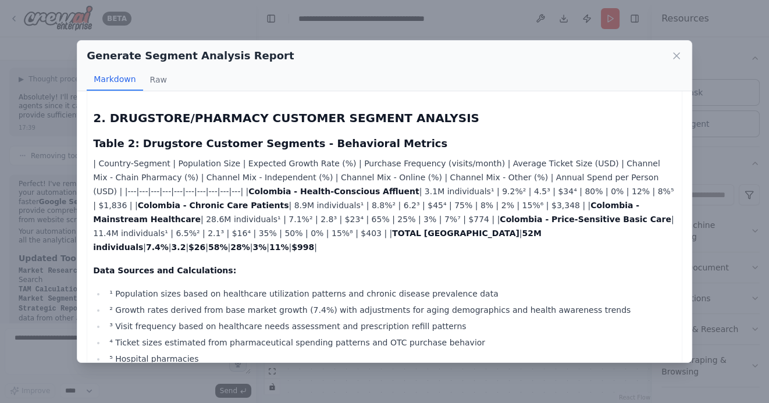
scroll to position [454, 0]
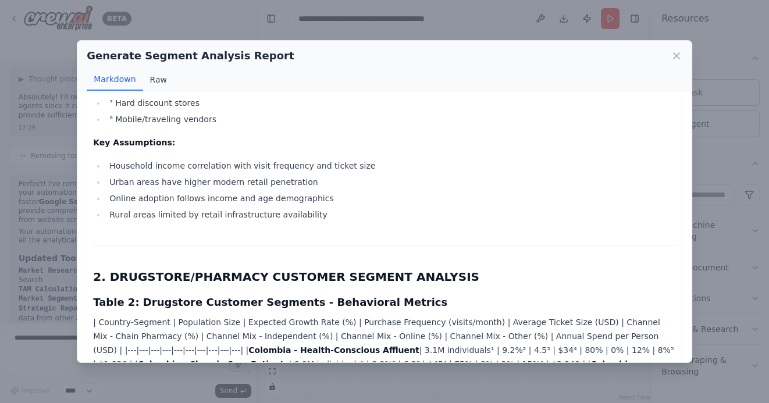
click at [156, 81] on button "Raw" at bounding box center [158, 80] width 31 height 22
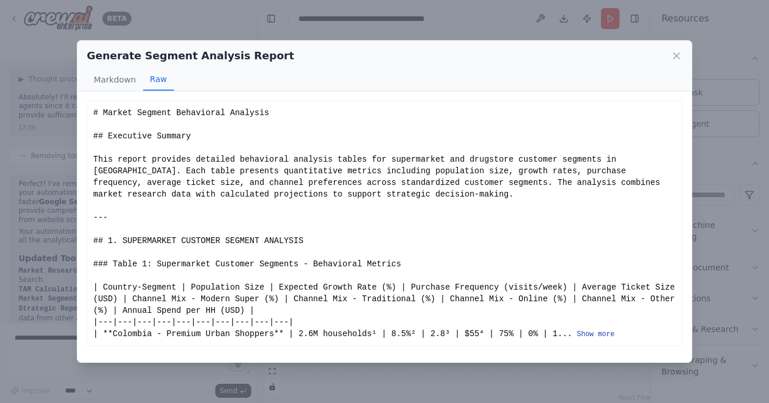
click at [602, 335] on button "Show more" at bounding box center [596, 334] width 38 height 9
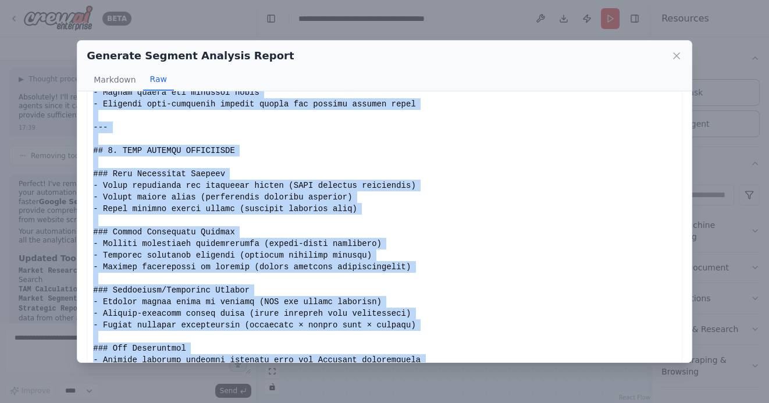
scroll to position [1632, 0]
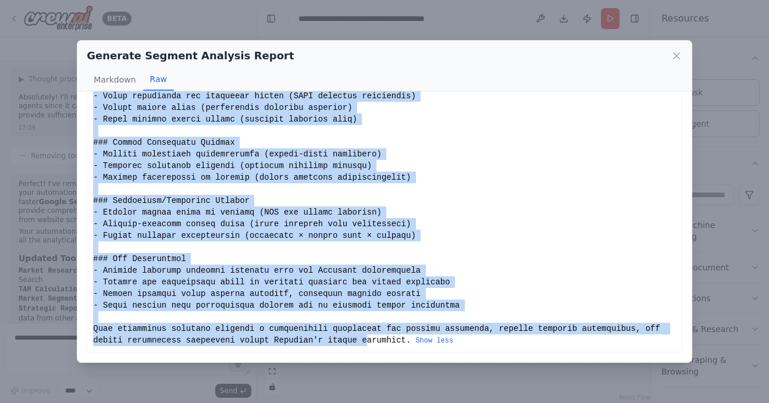
drag, startPoint x: 93, startPoint y: 112, endPoint x: 366, endPoint y: 338, distance: 354.7
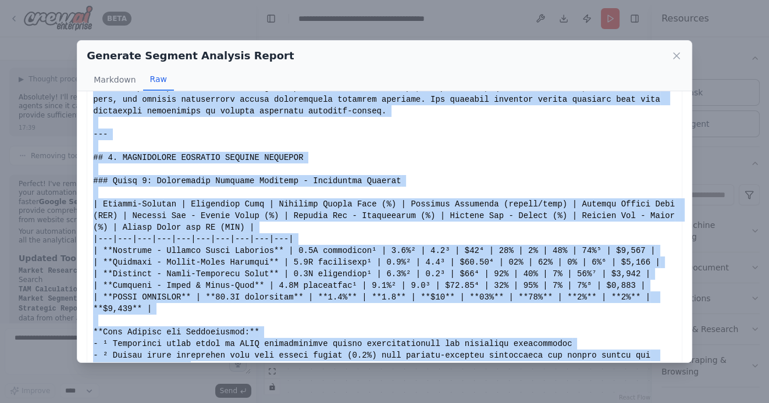
scroll to position [0, 0]
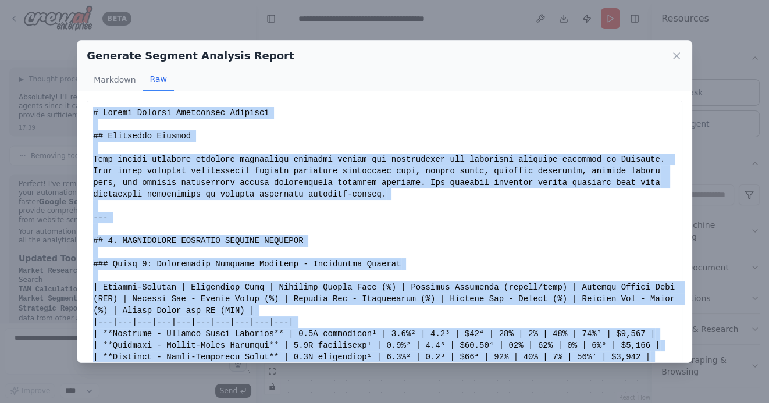
drag, startPoint x: 410, startPoint y: 342, endPoint x: 92, endPoint y: 113, distance: 392.3
copy div "# Loremi Dolorsi Ametconsec Adipisci ## Elitseddo Eiusmod Temp incidi utlabore …"
click at [674, 59] on icon at bounding box center [676, 56] width 12 height 12
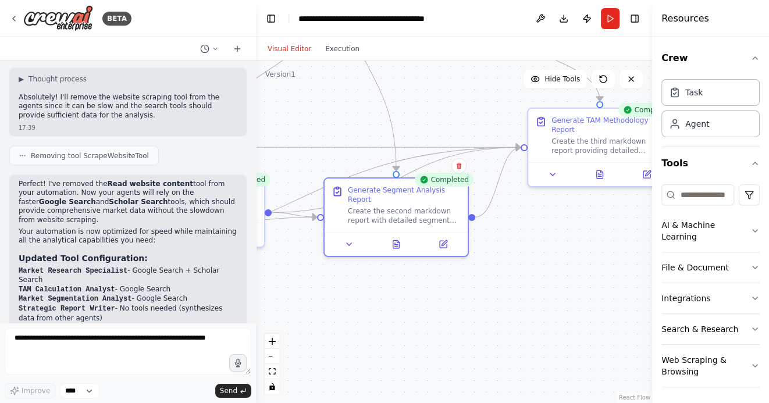
drag, startPoint x: 554, startPoint y: 287, endPoint x: 448, endPoint y: 292, distance: 106.0
click at [449, 292] on div ".deletable-edge-delete-btn { width: 20px; height: 20px; border: 0px solid #ffff…" at bounding box center [454, 231] width 396 height 342
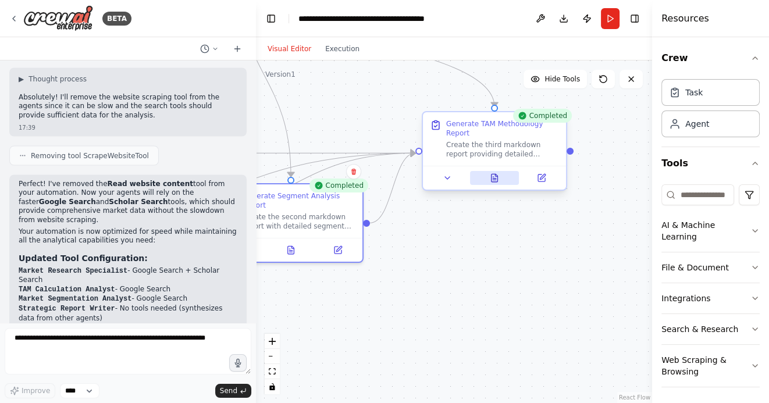
click at [492, 176] on icon at bounding box center [494, 178] width 6 height 8
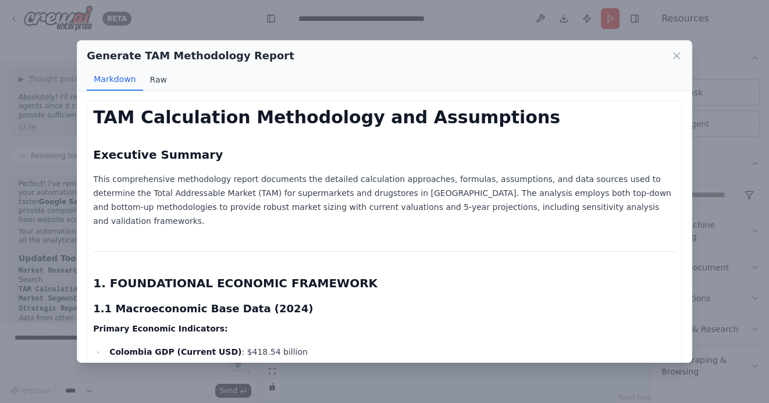
click at [158, 80] on button "Raw" at bounding box center [158, 80] width 31 height 22
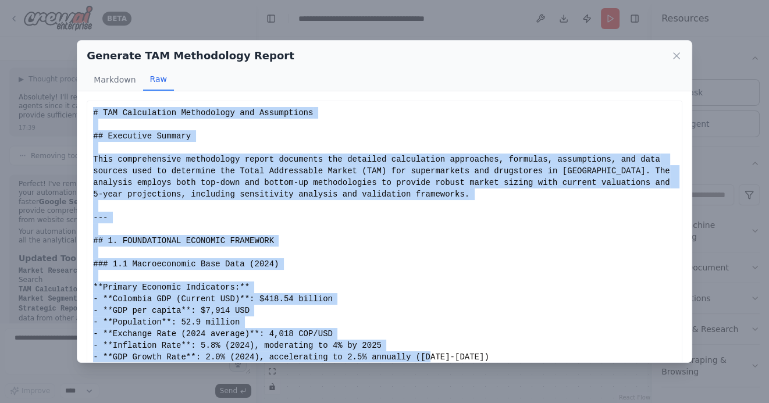
scroll to position [62, 0]
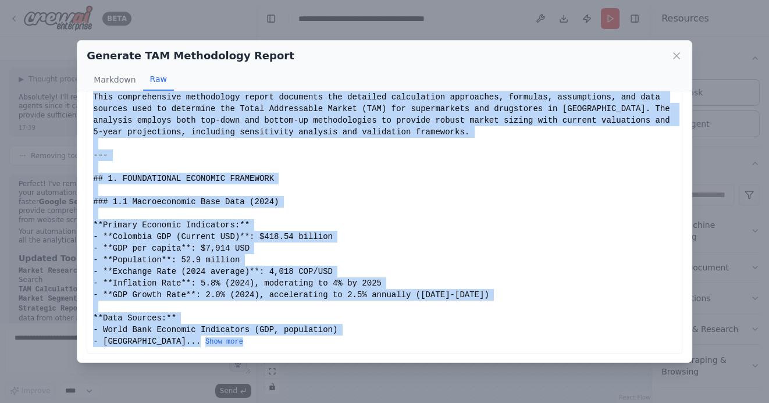
drag, startPoint x: 93, startPoint y: 113, endPoint x: 256, endPoint y: 365, distance: 300.6
click at [256, 365] on div "Generate TAM Methodology Report Markdown Raw TAM Calculation Methodology and As…" at bounding box center [384, 201] width 769 height 403
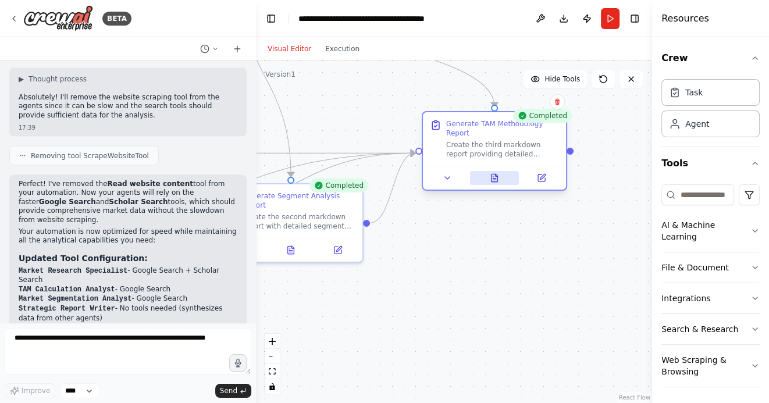
click at [493, 177] on icon at bounding box center [492, 177] width 1 height 0
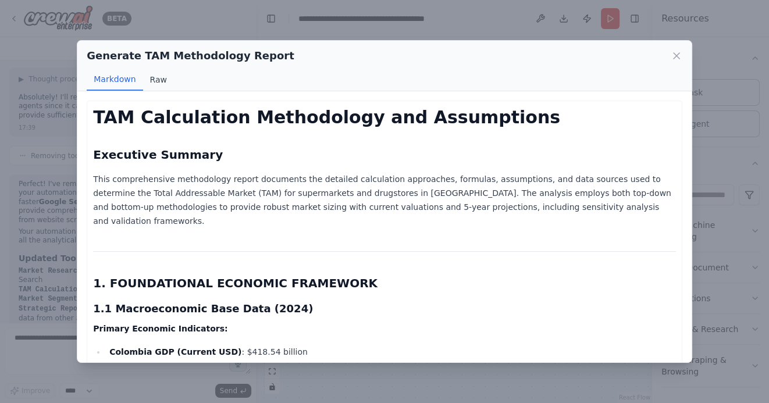
click at [162, 90] on button "Raw" at bounding box center [158, 80] width 31 height 22
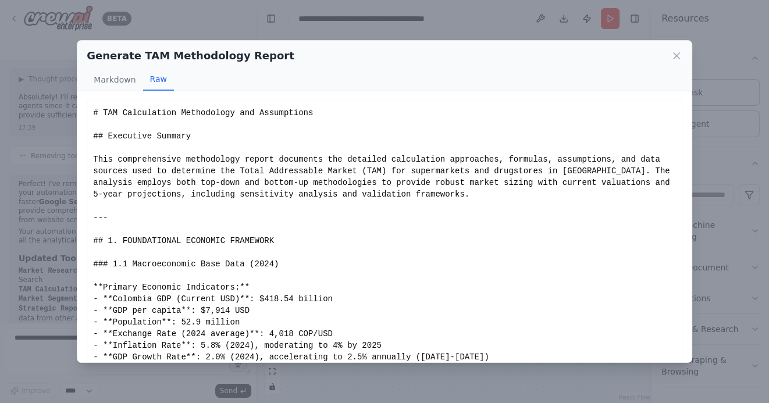
click at [162, 83] on button "Raw" at bounding box center [158, 80] width 31 height 22
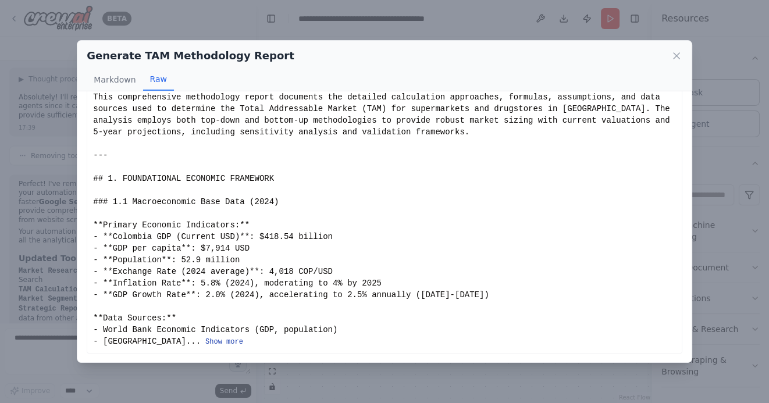
click at [215, 340] on button "Show more" at bounding box center [224, 341] width 38 height 9
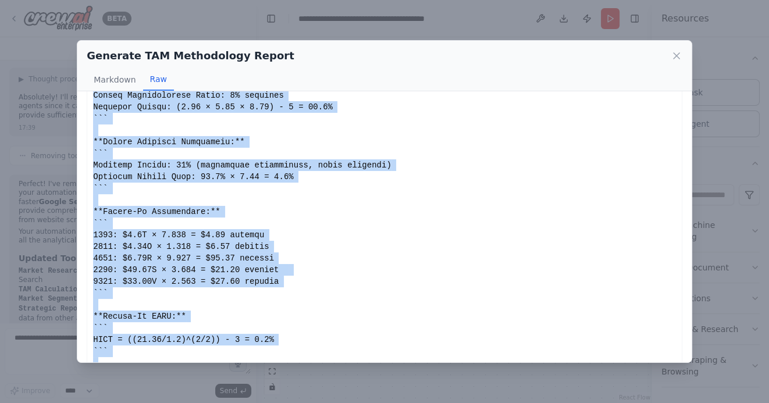
scroll to position [4597, 0]
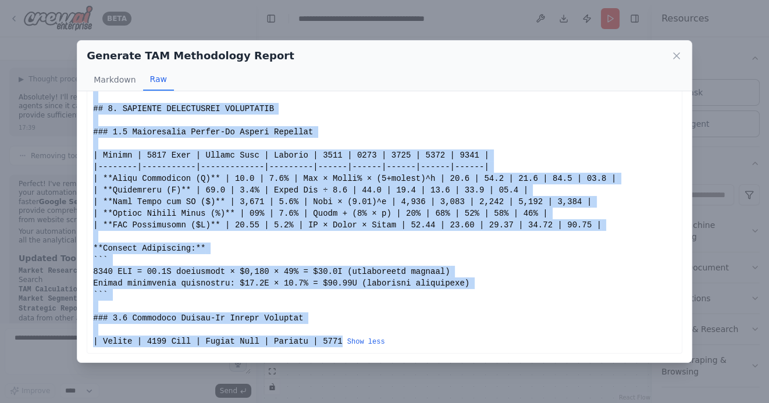
drag, startPoint x: 94, startPoint y: 112, endPoint x: 341, endPoint y: 341, distance: 336.5
copy div "# LOR Ipsumdolors Ametconsect adi Elitseddoei ## Temporinc Utlabor Etdo magnaal…"
click at [676, 54] on icon at bounding box center [676, 56] width 12 height 12
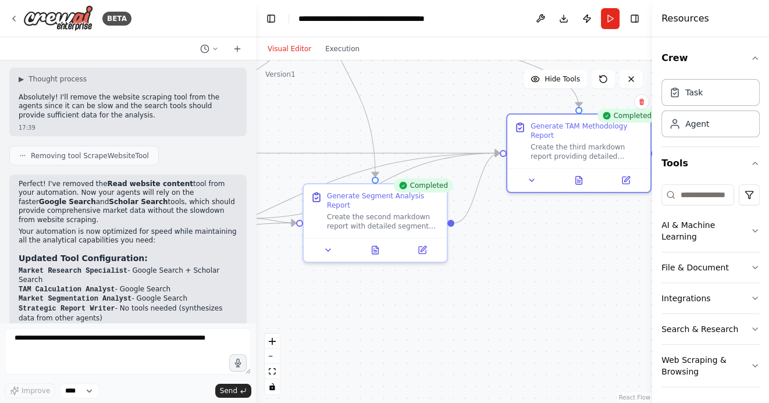
drag, startPoint x: 387, startPoint y: 304, endPoint x: 497, endPoint y: 301, distance: 109.9
click at [501, 305] on div ".deletable-edge-delete-btn { width: 20px; height: 20px; border: 0px solid #ffff…" at bounding box center [454, 231] width 396 height 342
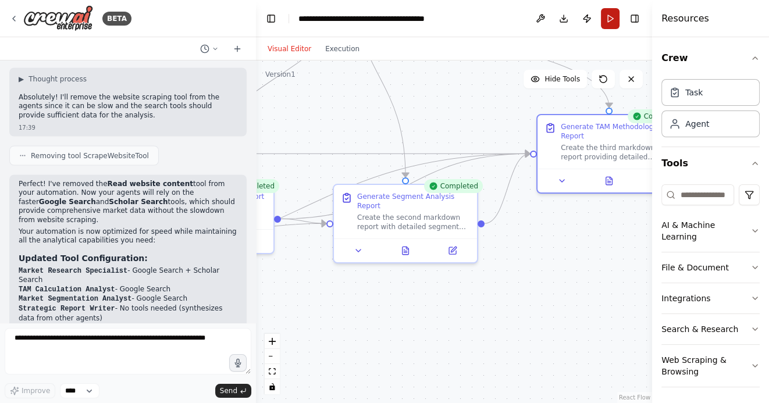
click at [613, 15] on button "Run" at bounding box center [610, 18] width 19 height 21
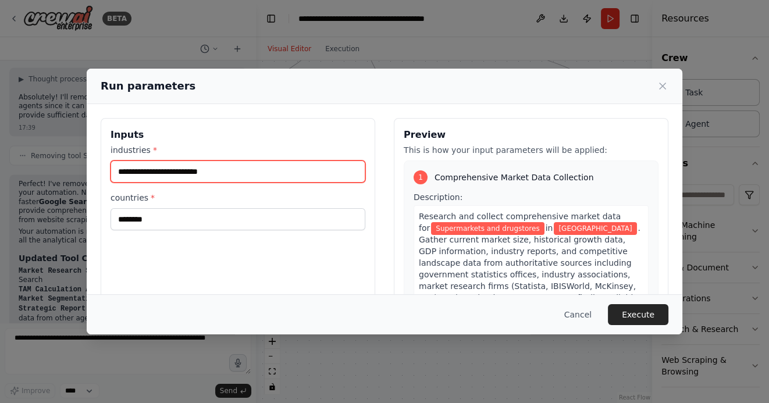
drag, startPoint x: 251, startPoint y: 177, endPoint x: 90, endPoint y: 160, distance: 161.9
click at [90, 160] on div "**********" at bounding box center [384, 256] width 595 height 304
type input "**********"
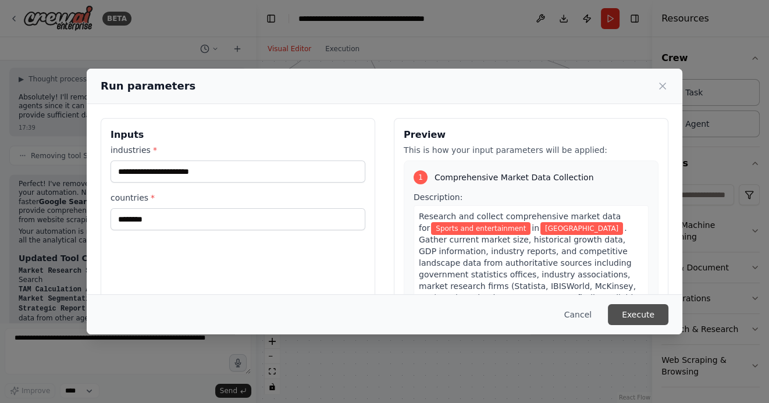
click at [651, 316] on button "Execute" at bounding box center [638, 314] width 60 height 21
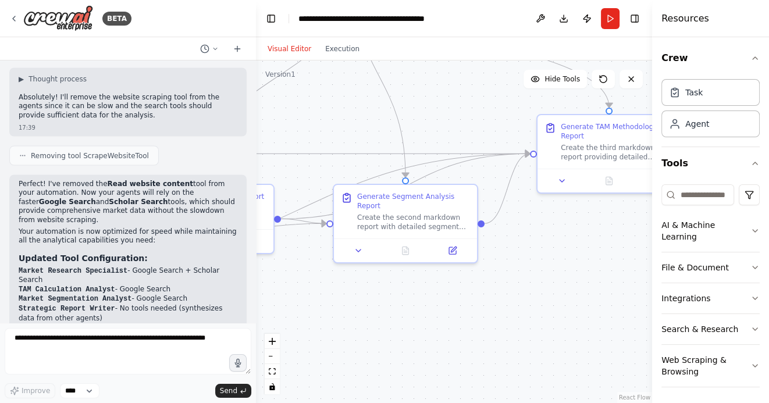
drag, startPoint x: 462, startPoint y: 99, endPoint x: 536, endPoint y: 99, distance: 74.4
click at [489, 99] on div ".deletable-edge-delete-btn { width: 20px; height: 20px; border: 0px solid #ffff…" at bounding box center [454, 231] width 396 height 342
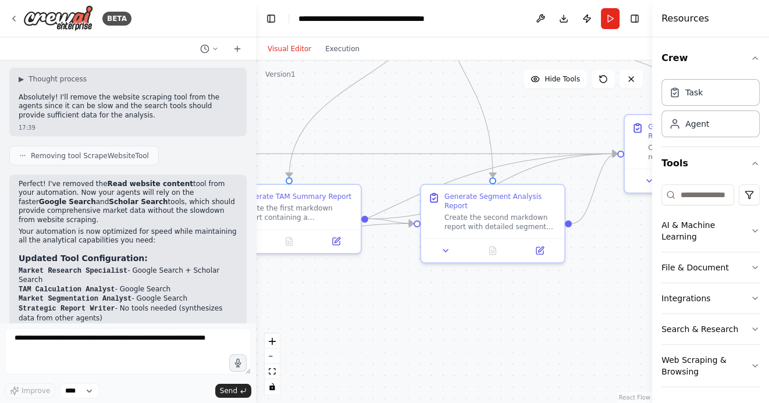
drag, startPoint x: 341, startPoint y: 97, endPoint x: 487, endPoint y: 97, distance: 145.4
click at [476, 97] on div ".deletable-edge-delete-btn { width: 20px; height: 20px; border: 0px solid #ffff…" at bounding box center [454, 231] width 396 height 342
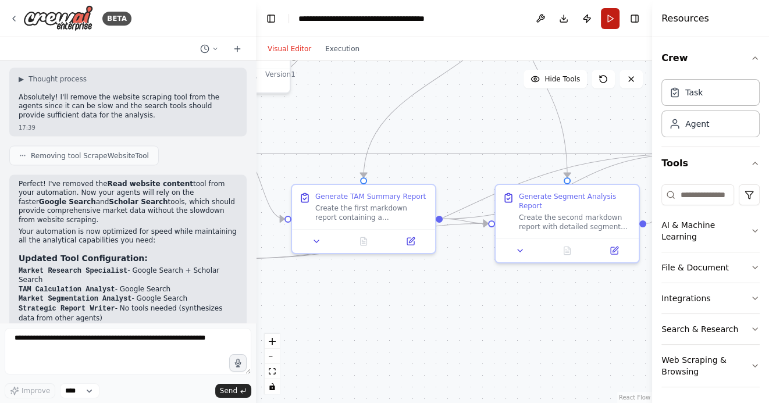
click at [611, 20] on button "Run" at bounding box center [610, 18] width 19 height 21
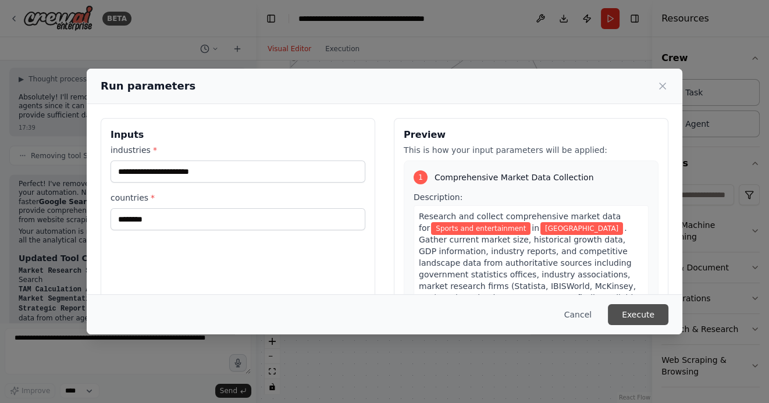
click at [640, 315] on button "Execute" at bounding box center [638, 314] width 60 height 21
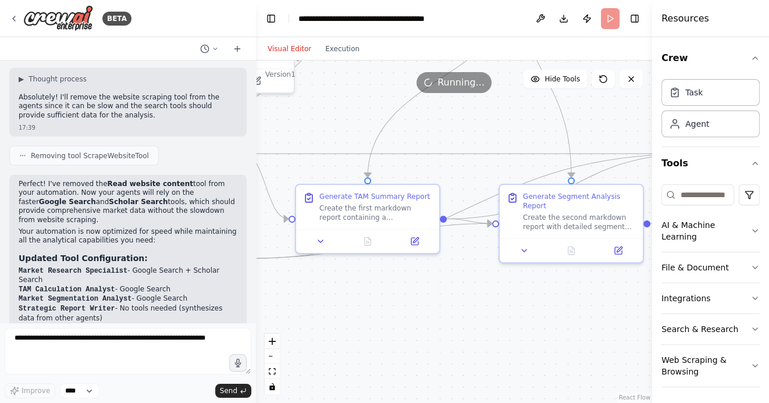
drag, startPoint x: 376, startPoint y: 321, endPoint x: 460, endPoint y: 319, distance: 84.3
click at [460, 319] on div ".deletable-edge-delete-btn { width: 20px; height: 20px; border: 0px solid #ffff…" at bounding box center [454, 231] width 396 height 342
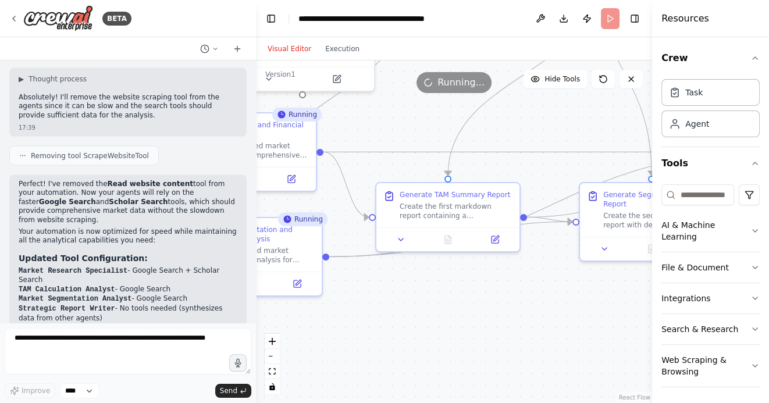
drag, startPoint x: 438, startPoint y: 325, endPoint x: 526, endPoint y: 283, distance: 96.7
click at [525, 284] on div ".deletable-edge-delete-btn { width: 20px; height: 20px; border: 0px solid #ffff…" at bounding box center [454, 231] width 396 height 342
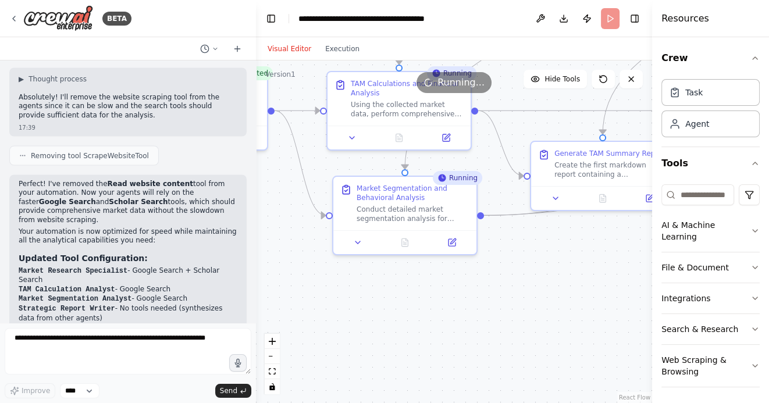
drag, startPoint x: 408, startPoint y: 290, endPoint x: 481, endPoint y: 290, distance: 73.8
click at [481, 290] on div ".deletable-edge-delete-btn { width: 20px; height: 20px; border: 0px solid #ffff…" at bounding box center [454, 231] width 396 height 342
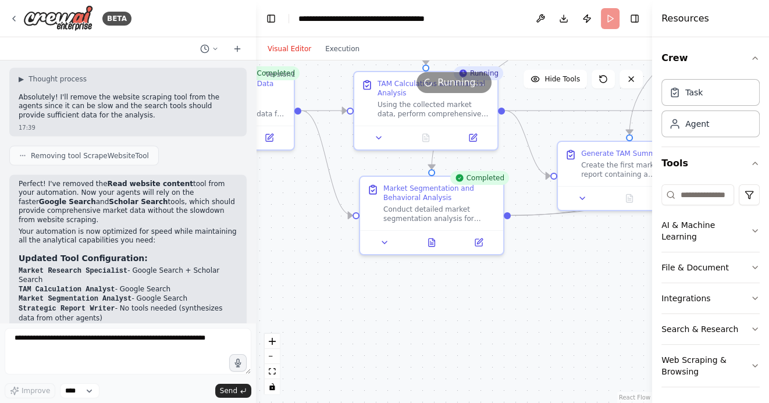
drag, startPoint x: 409, startPoint y: 288, endPoint x: 440, endPoint y: 288, distance: 30.8
click at [440, 288] on div ".deletable-edge-delete-btn { width: 20px; height: 20px; border: 0px solid #ffff…" at bounding box center [454, 231] width 396 height 342
drag, startPoint x: 475, startPoint y: 304, endPoint x: 415, endPoint y: 310, distance: 60.2
click at [416, 310] on div ".deletable-edge-delete-btn { width: 20px; height: 20px; border: 0px solid #ffff…" at bounding box center [454, 231] width 396 height 342
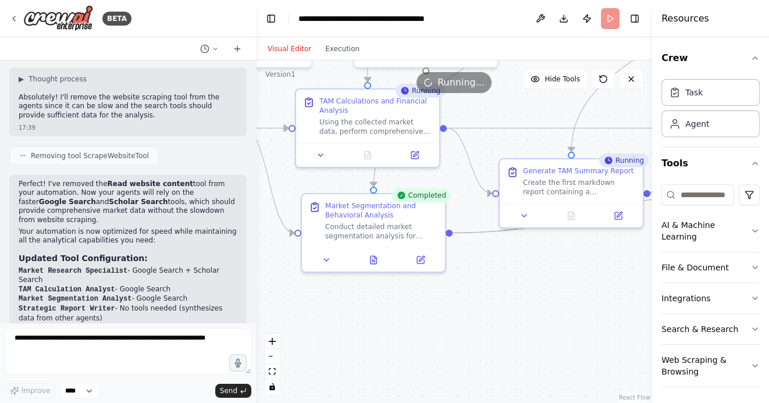
drag, startPoint x: 487, startPoint y: 285, endPoint x: 441, endPoint y: 328, distance: 62.5
click at [444, 328] on div ".deletable-edge-delete-btn { width: 20px; height: 20px; border: 0px solid #ffff…" at bounding box center [454, 231] width 396 height 342
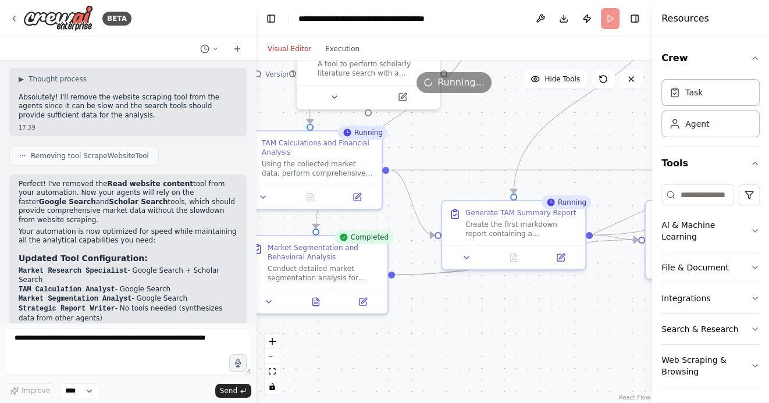
drag, startPoint x: 488, startPoint y: 322, endPoint x: 462, endPoint y: 333, distance: 28.4
click at [462, 333] on div ".deletable-edge-delete-btn { width: 20px; height: 20px; border: 0px solid #ffff…" at bounding box center [454, 231] width 396 height 342
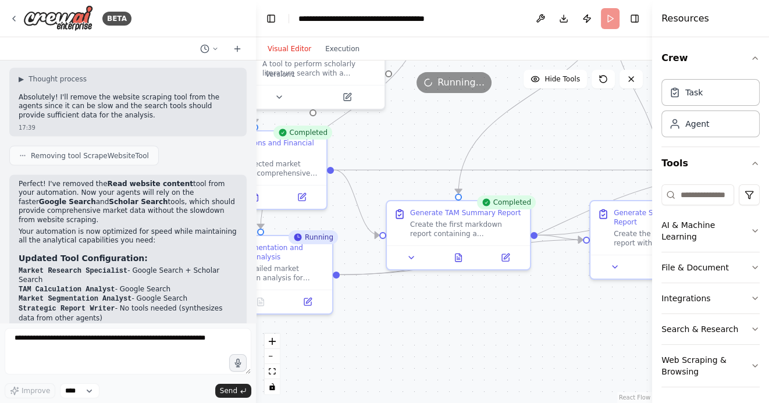
drag, startPoint x: 518, startPoint y: 331, endPoint x: 458, endPoint y: 331, distance: 60.5
click at [459, 331] on div ".deletable-edge-delete-btn { width: 20px; height: 20px; border: 0px solid #ffff…" at bounding box center [454, 231] width 396 height 342
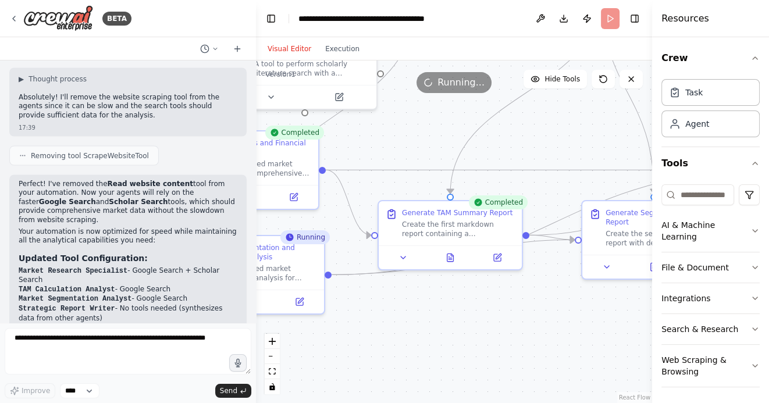
drag, startPoint x: 505, startPoint y: 337, endPoint x: 428, endPoint y: 337, distance: 77.3
click at [429, 337] on div ".deletable-edge-delete-btn { width: 20px; height: 20px; border: 0px solid #ffff…" at bounding box center [454, 231] width 396 height 342
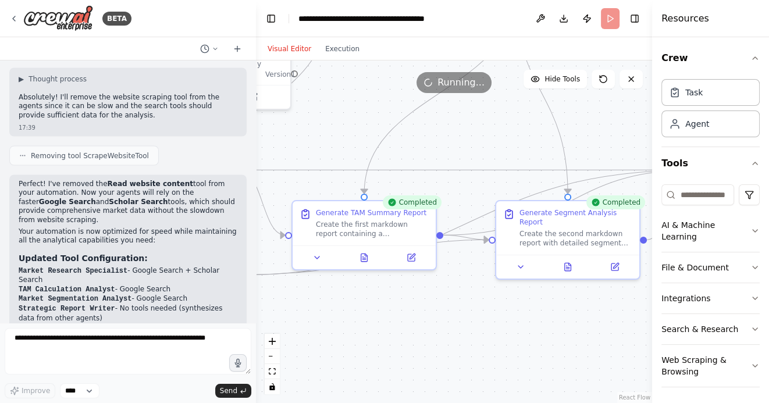
drag, startPoint x: 462, startPoint y: 337, endPoint x: 408, endPoint y: 336, distance: 53.5
click at [410, 336] on div ".deletable-edge-delete-btn { width: 20px; height: 20px; border: 0px solid #ffff…" at bounding box center [454, 231] width 396 height 342
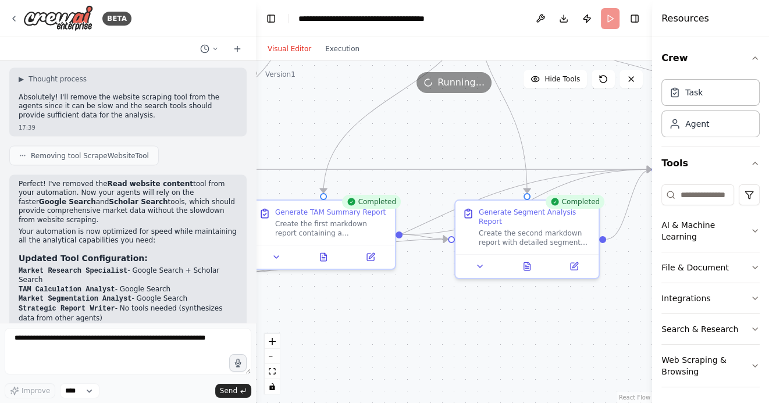
drag, startPoint x: 487, startPoint y: 346, endPoint x: 388, endPoint y: 344, distance: 98.9
click at [391, 344] on div ".deletable-edge-delete-btn { width: 20px; height: 20px; border: 0px solid #ffff…" at bounding box center [454, 231] width 396 height 342
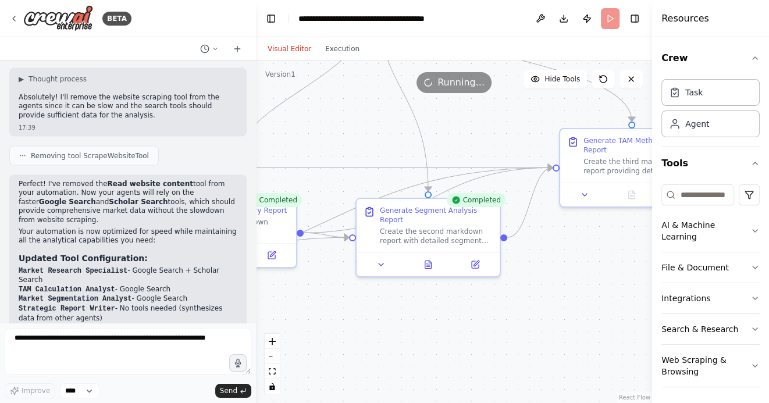
drag, startPoint x: 497, startPoint y: 347, endPoint x: 409, endPoint y: 347, distance: 87.8
click at [409, 347] on div ".deletable-edge-delete-btn { width: 20px; height: 20px; border: 0px solid #ffff…" at bounding box center [454, 231] width 396 height 342
drag, startPoint x: 376, startPoint y: 355, endPoint x: 469, endPoint y: 355, distance: 93.0
click at [467, 355] on div ".deletable-edge-delete-btn { width: 20px; height: 20px; border: 0px solid #ffff…" at bounding box center [454, 231] width 396 height 342
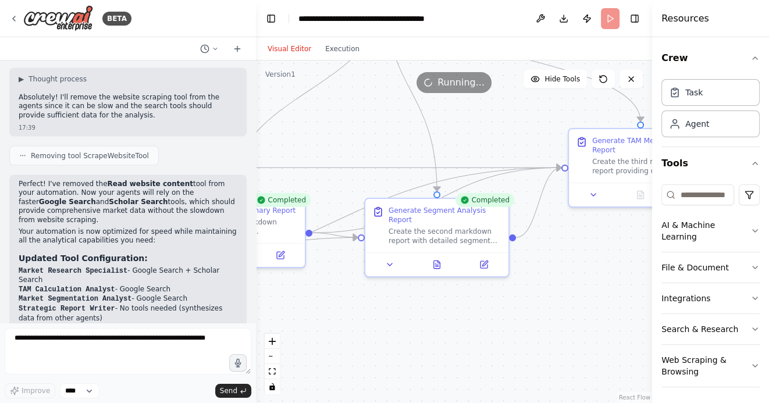
drag, startPoint x: 358, startPoint y: 342, endPoint x: 474, endPoint y: 342, distance: 116.3
click at [472, 342] on div ".deletable-edge-delete-btn { width: 20px; height: 20px; border: 0px solid #ffff…" at bounding box center [454, 231] width 396 height 342
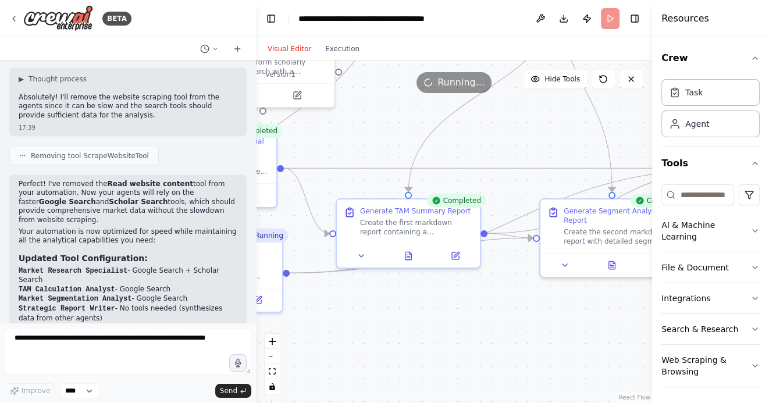
drag, startPoint x: 397, startPoint y: 304, endPoint x: 467, endPoint y: 305, distance: 69.8
click at [467, 305] on div ".deletable-edge-delete-btn { width: 20px; height: 20px; border: 0px solid #ffff…" at bounding box center [454, 231] width 396 height 342
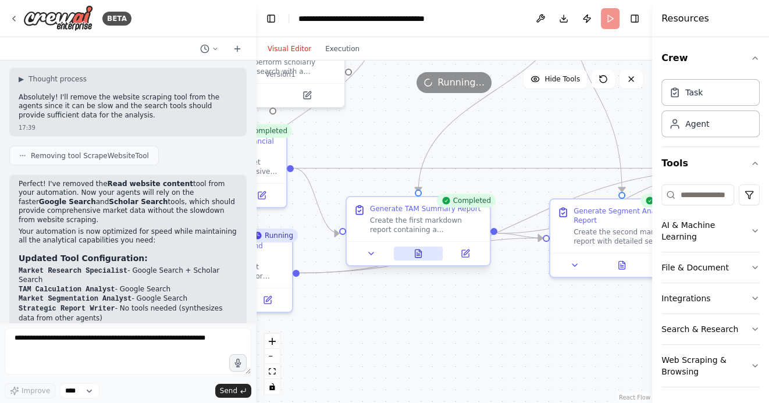
click at [419, 252] on icon at bounding box center [418, 253] width 6 height 8
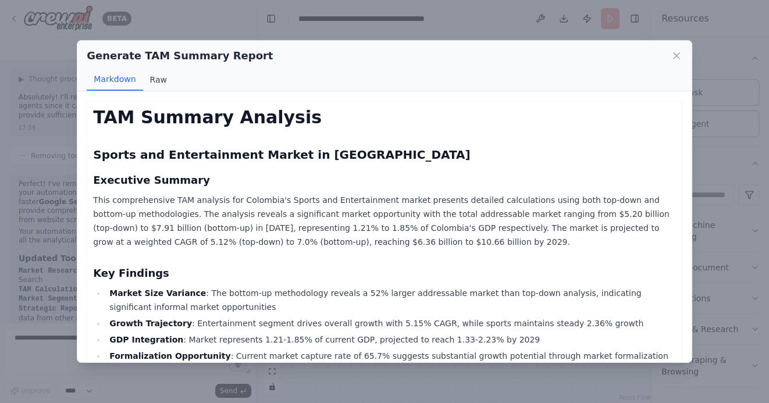
click at [156, 79] on button "Raw" at bounding box center [158, 80] width 31 height 22
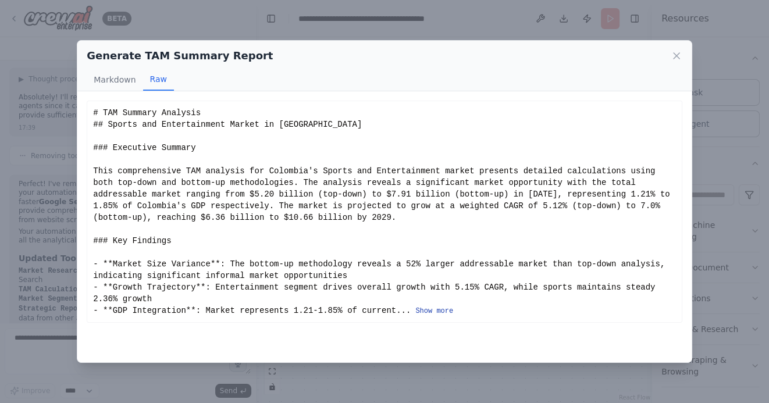
click at [433, 309] on button "Show more" at bounding box center [434, 310] width 38 height 9
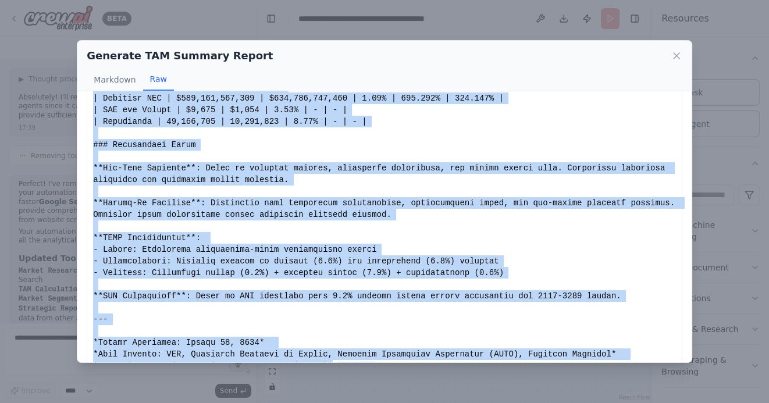
scroll to position [679, 0]
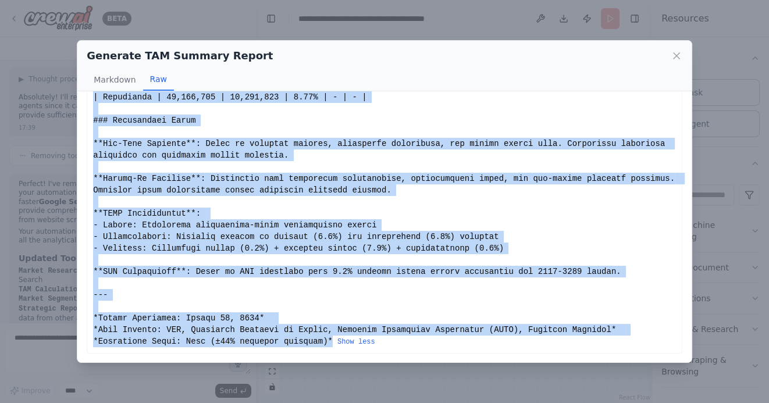
drag, startPoint x: 94, startPoint y: 113, endPoint x: 332, endPoint y: 340, distance: 329.4
copy div "# TAM Summary Analysis ## Sports and Entertainment Market in [GEOGRAPHIC_DATA] …"
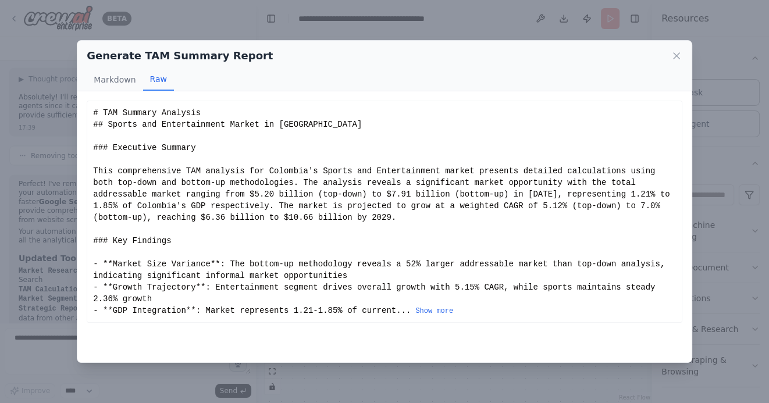
scroll to position [0, 0]
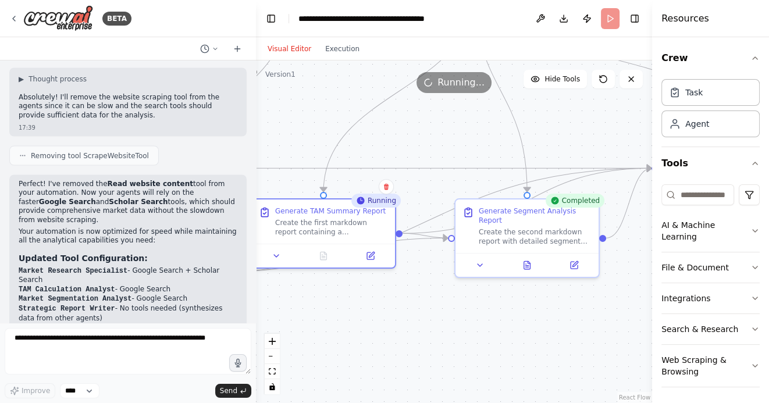
drag, startPoint x: 534, startPoint y: 331, endPoint x: 436, endPoint y: 330, distance: 98.3
click at [436, 331] on div ".deletable-edge-delete-btn { width: 20px; height: 20px; border: 0px solid #ffff…" at bounding box center [454, 231] width 396 height 342
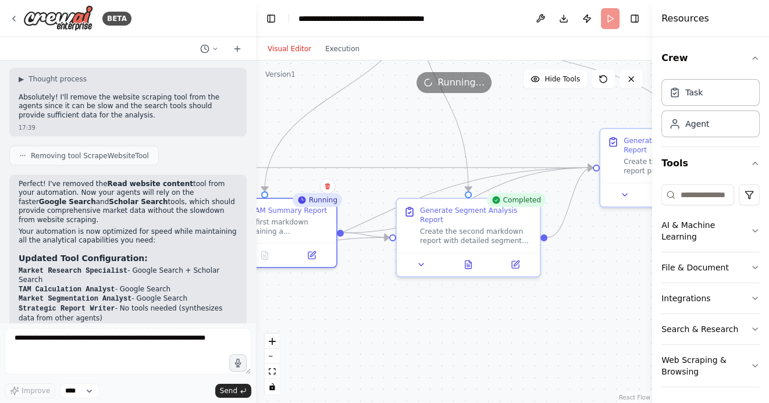
drag, startPoint x: 559, startPoint y: 329, endPoint x: 434, endPoint y: 330, distance: 125.0
click at [436, 330] on div ".deletable-edge-delete-btn { width: 20px; height: 20px; border: 0px solid #ffff…" at bounding box center [454, 231] width 396 height 342
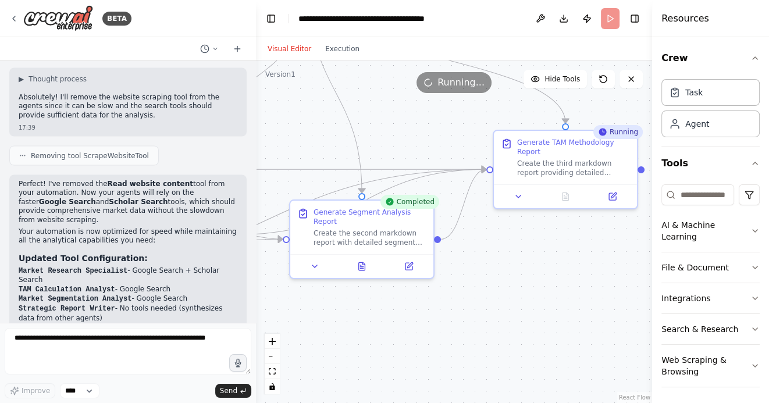
drag, startPoint x: 545, startPoint y: 320, endPoint x: 434, endPoint y: 325, distance: 111.2
click at [437, 325] on div ".deletable-edge-delete-btn { width: 20px; height: 20px; border: 0px solid #ffff…" at bounding box center [454, 231] width 396 height 342
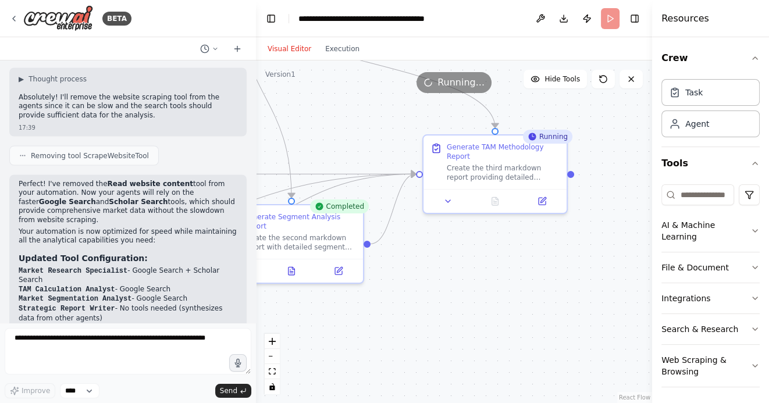
drag, startPoint x: 428, startPoint y: 326, endPoint x: 549, endPoint y: 324, distance: 121.5
click at [549, 325] on div ".deletable-edge-delete-btn { width: 20px; height: 20px; border: 0px solid #ffff…" at bounding box center [454, 231] width 396 height 342
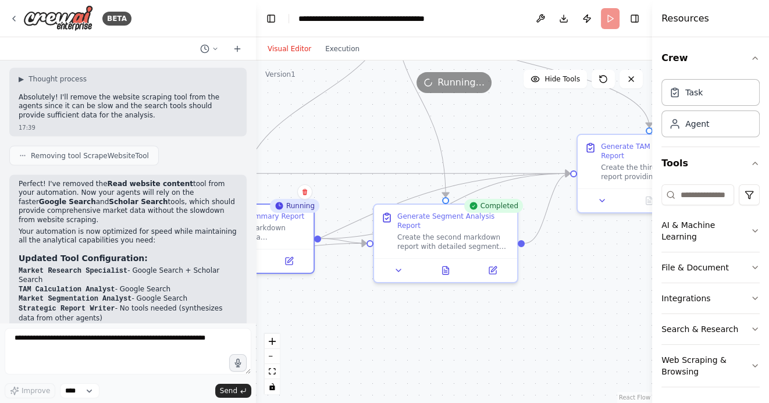
drag, startPoint x: 421, startPoint y: 317, endPoint x: 547, endPoint y: 317, distance: 126.2
click at [544, 317] on div ".deletable-edge-delete-btn { width: 20px; height: 20px; border: 0px solid #ffff…" at bounding box center [454, 231] width 396 height 342
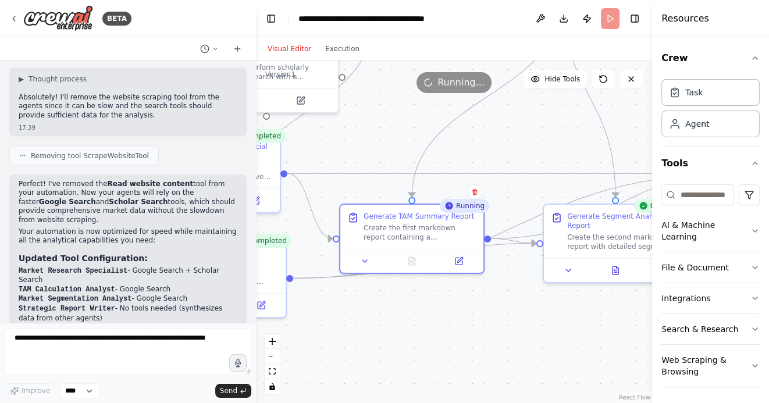
drag, startPoint x: 449, startPoint y: 327, endPoint x: 531, endPoint y: 326, distance: 82.6
click at [531, 327] on div ".deletable-edge-delete-btn { width: 20px; height: 20px; border: 0px solid #ffff…" at bounding box center [454, 231] width 396 height 342
click at [616, 270] on icon at bounding box center [617, 270] width 3 height 0
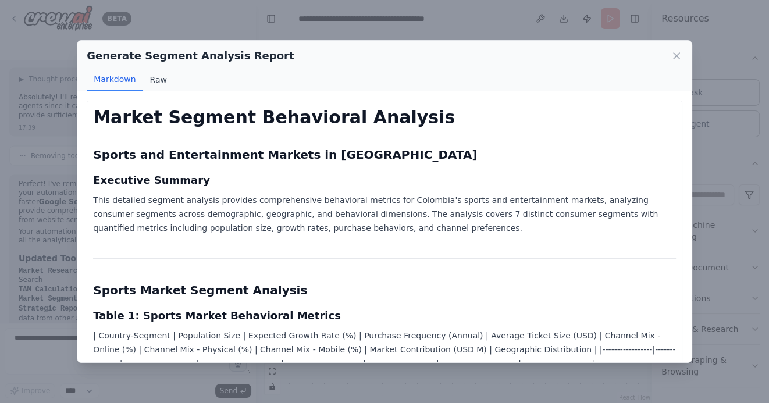
click at [162, 74] on button "Raw" at bounding box center [158, 80] width 31 height 22
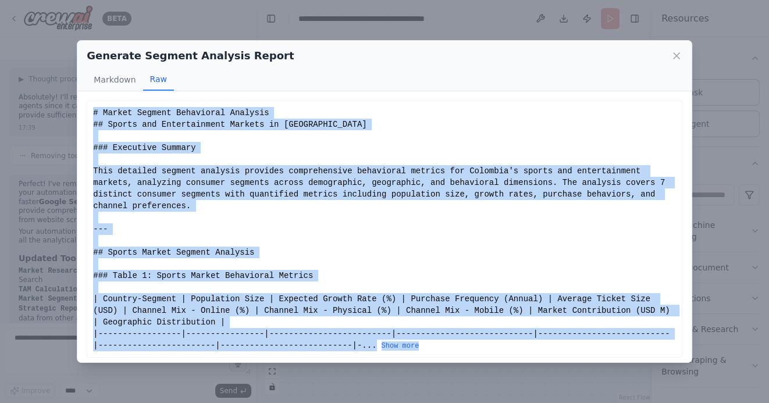
scroll to position [4, 0]
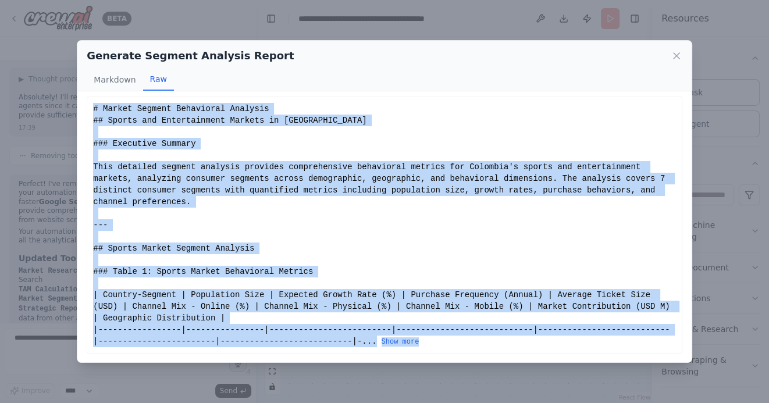
drag, startPoint x: 93, startPoint y: 112, endPoint x: 269, endPoint y: 393, distance: 332.0
click at [269, 393] on div "Generate Segment Analysis Report Markdown Raw Market Segment Behavioral Analysi…" at bounding box center [384, 201] width 769 height 403
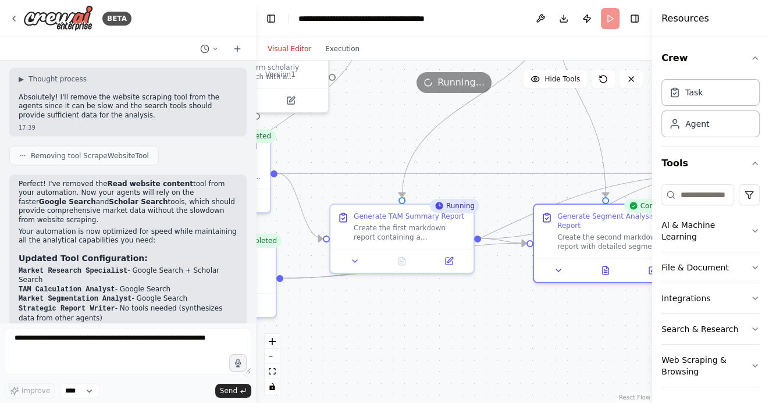
drag, startPoint x: 557, startPoint y: 311, endPoint x: 432, endPoint y: 311, distance: 125.0
click at [433, 311] on div ".deletable-edge-delete-btn { width: 20px; height: 20px; border: 0px solid #ffff…" at bounding box center [454, 231] width 396 height 342
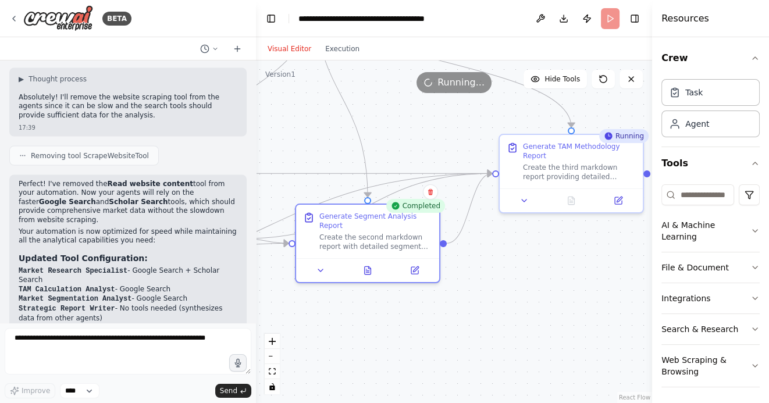
drag, startPoint x: 505, startPoint y: 324, endPoint x: 366, endPoint y: 324, distance: 138.4
click at [366, 324] on div ".deletable-edge-delete-btn { width: 20px; height: 20px; border: 0px solid #ffff…" at bounding box center [454, 231] width 396 height 342
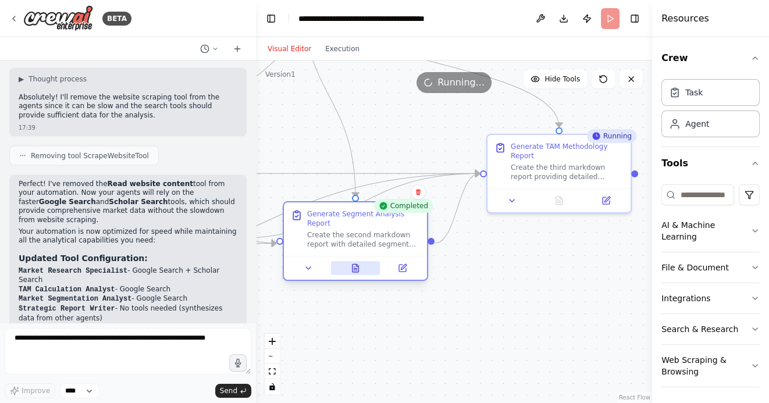
click at [356, 272] on button at bounding box center [355, 268] width 49 height 14
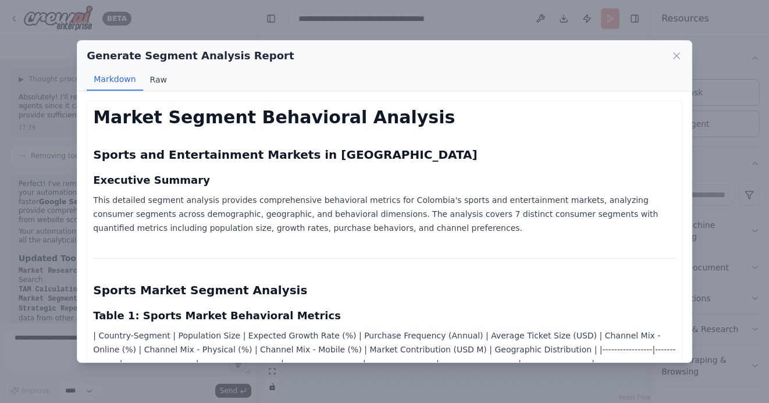
click at [151, 77] on button "Raw" at bounding box center [158, 80] width 31 height 22
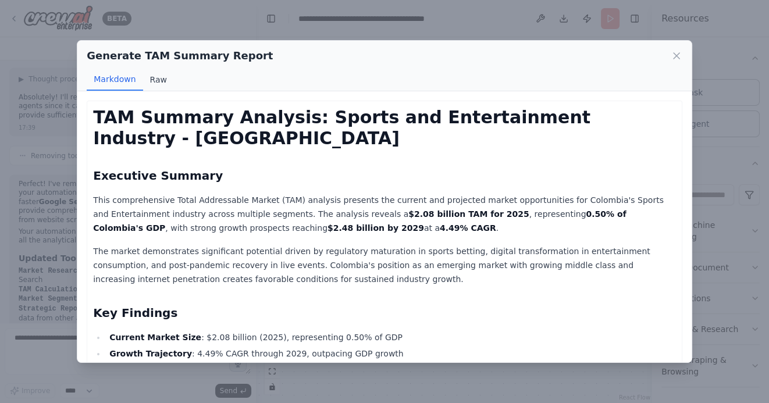
click at [159, 78] on button "Raw" at bounding box center [158, 80] width 31 height 22
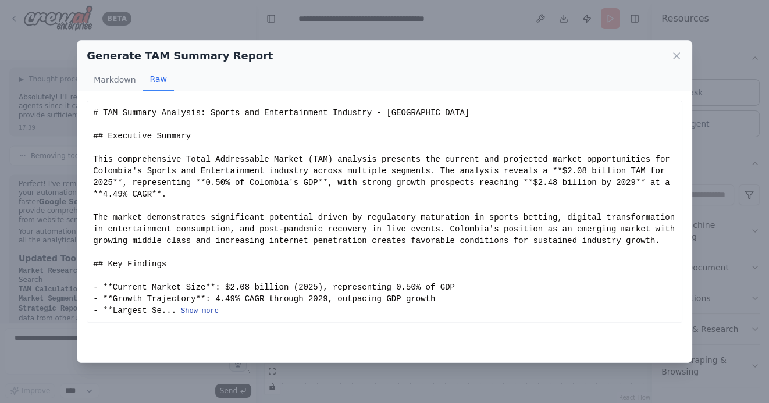
click at [207, 316] on button "Show more" at bounding box center [200, 310] width 38 height 9
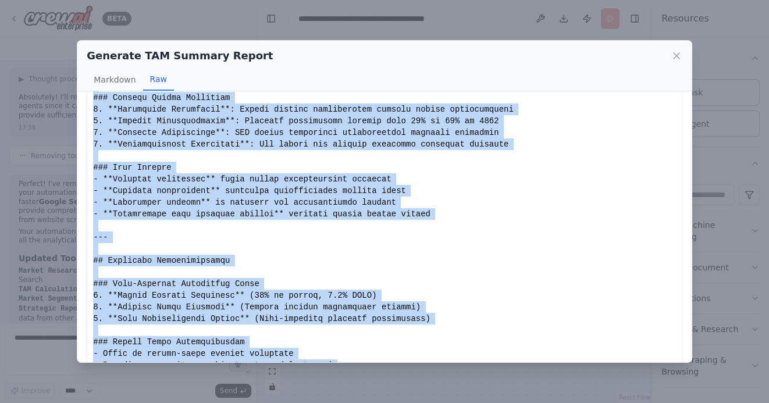
scroll to position [1144, 0]
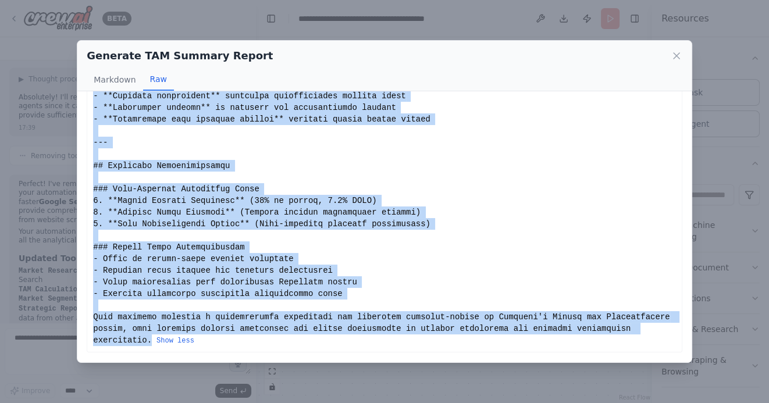
drag, startPoint x: 94, startPoint y: 110, endPoint x: 152, endPoint y: 343, distance: 239.7
copy div "# TAM Summary Analysis: Sports and Entertainment Industry - [GEOGRAPHIC_DATA] #…"
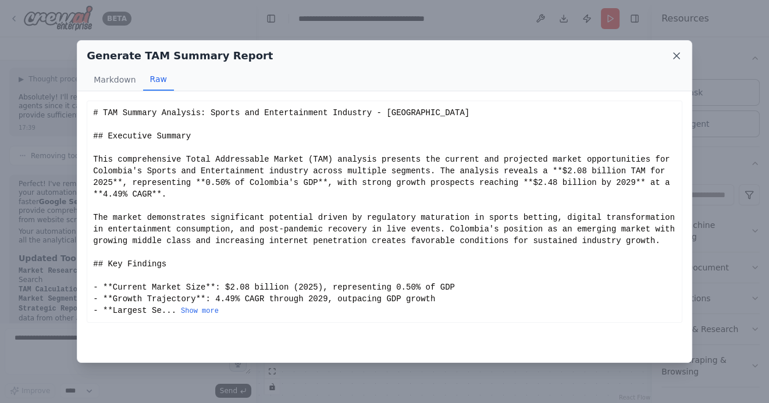
click at [673, 56] on icon at bounding box center [676, 56] width 12 height 12
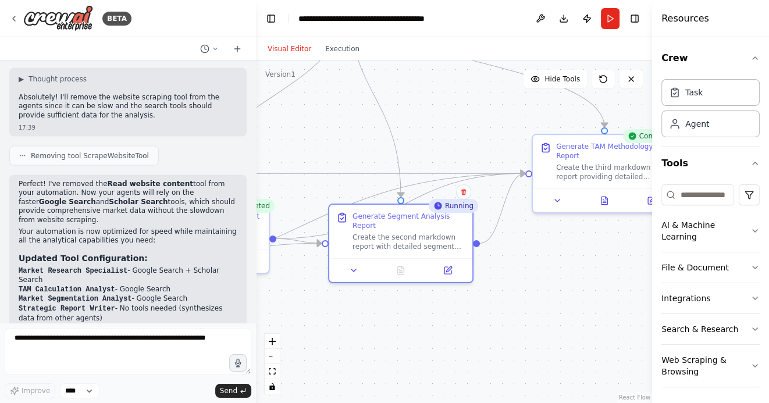
drag, startPoint x: 502, startPoint y: 333, endPoint x: 574, endPoint y: 333, distance: 72.1
click at [574, 333] on div ".deletable-edge-delete-btn { width: 20px; height: 20px; border: 0px solid #ffff…" at bounding box center [454, 231] width 396 height 342
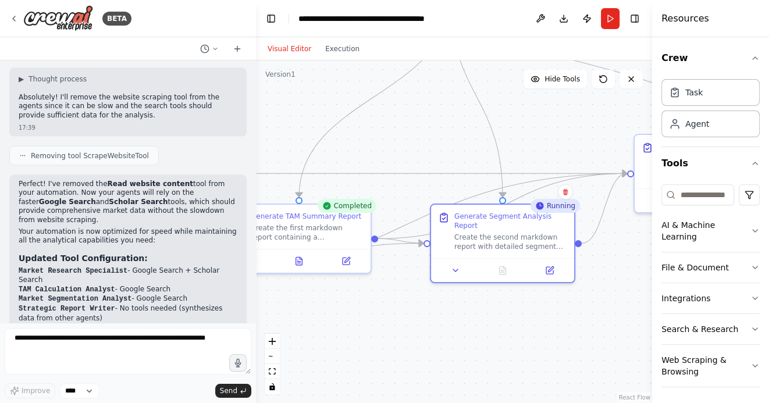
drag, startPoint x: 455, startPoint y: 347, endPoint x: 530, endPoint y: 347, distance: 75.0
click at [530, 347] on div ".deletable-edge-delete-btn { width: 20px; height: 20px; border: 0px solid #ffff…" at bounding box center [454, 231] width 396 height 342
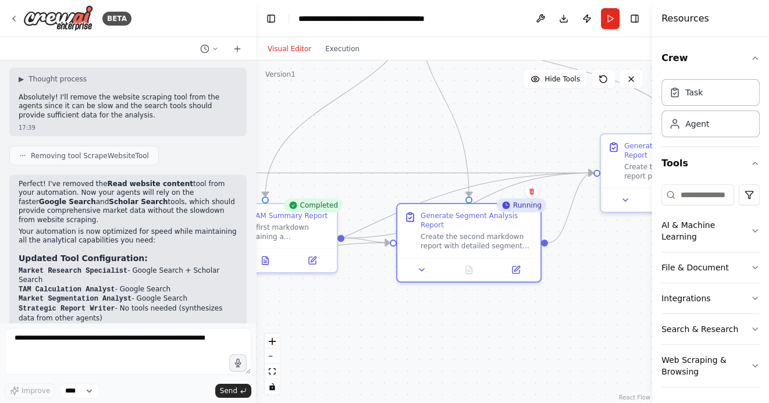
drag, startPoint x: 511, startPoint y: 330, endPoint x: 385, endPoint y: 322, distance: 125.9
click at [385, 322] on div ".deletable-edge-delete-btn { width: 20px; height: 20px; border: 0px solid #ffff…" at bounding box center [454, 231] width 396 height 342
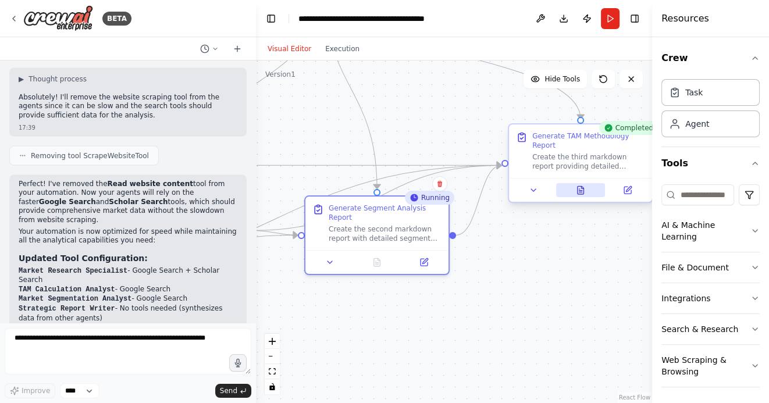
click at [577, 191] on icon at bounding box center [580, 190] width 6 height 8
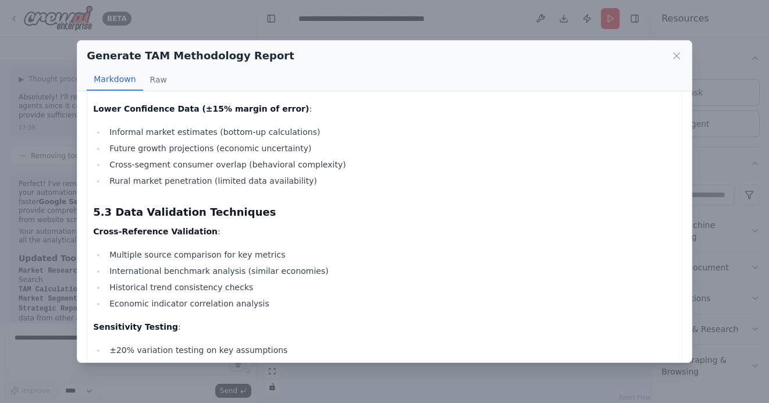
scroll to position [4939, 0]
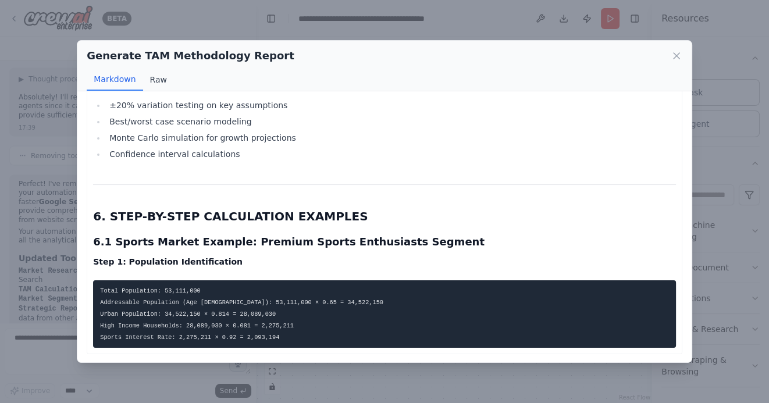
click at [156, 80] on button "Raw" at bounding box center [158, 80] width 31 height 22
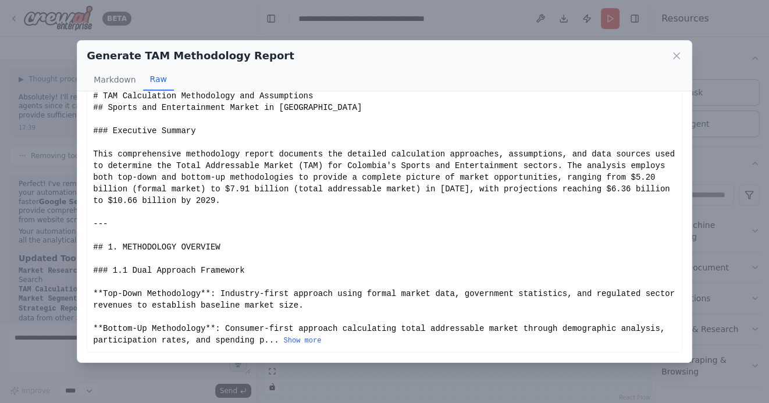
scroll to position [16, 0]
click at [297, 342] on button "Show more" at bounding box center [302, 341] width 38 height 9
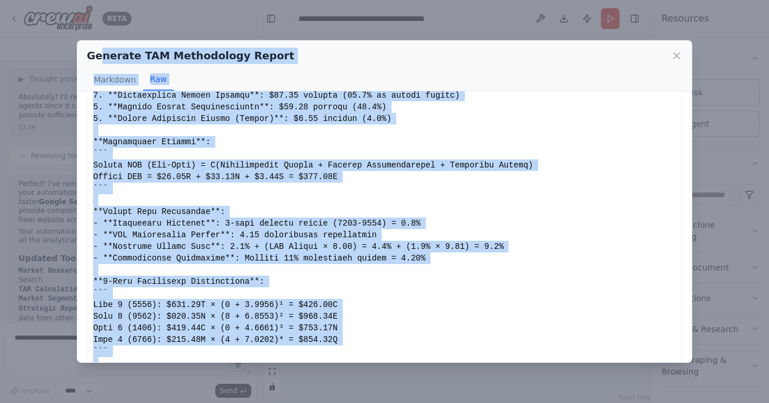
scroll to position [0, 0]
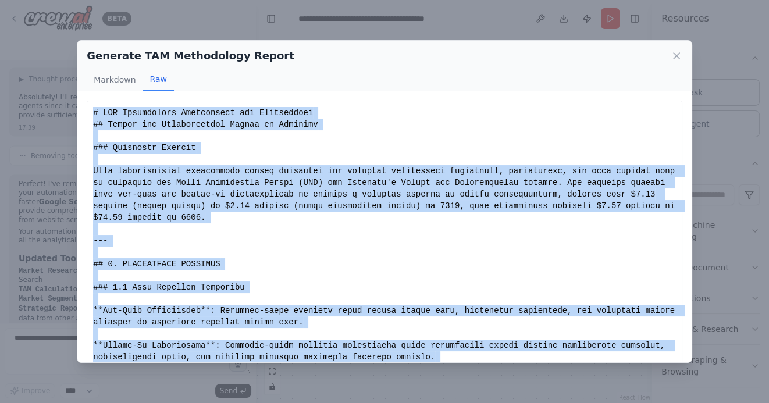
drag, startPoint x: 338, startPoint y: 341, endPoint x: 92, endPoint y: 114, distance: 334.1
copy div "# TAM Calculation Methodology and Assumptions ## Sports and Entertainment Marke…"
click at [674, 54] on icon at bounding box center [676, 56] width 6 height 6
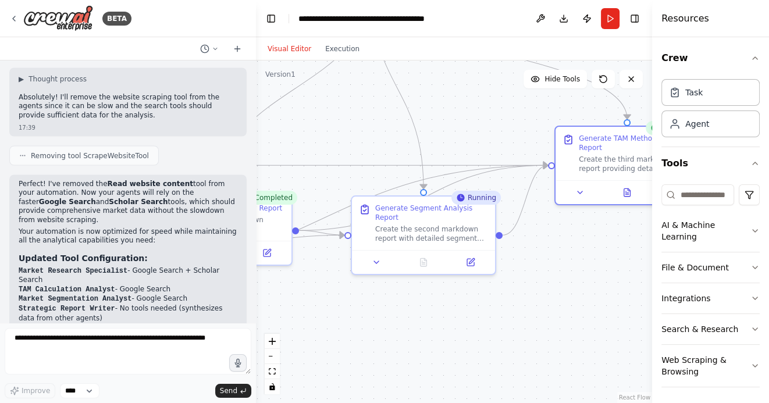
drag, startPoint x: 499, startPoint y: 317, endPoint x: 545, endPoint y: 317, distance: 46.5
click at [545, 317] on div ".deletable-edge-delete-btn { width: 20px; height: 20px; border: 0px solid #ffff…" at bounding box center [454, 231] width 396 height 342
click at [611, 17] on button "Run" at bounding box center [610, 18] width 19 height 21
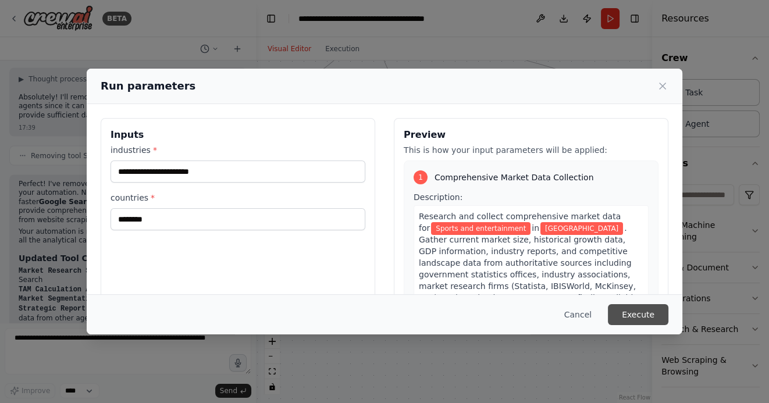
click at [636, 317] on button "Execute" at bounding box center [638, 314] width 60 height 21
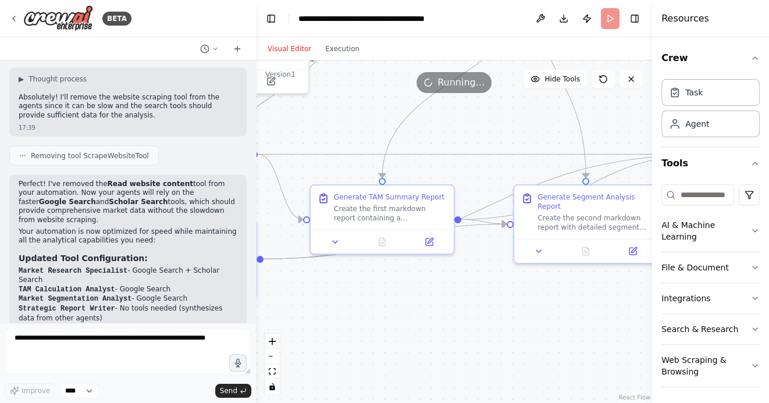
drag, startPoint x: 412, startPoint y: 331, endPoint x: 577, endPoint y: 320, distance: 166.1
click at [577, 320] on div ".deletable-edge-delete-btn { width: 20px; height: 20px; border: 0px solid #ffff…" at bounding box center [454, 231] width 396 height 342
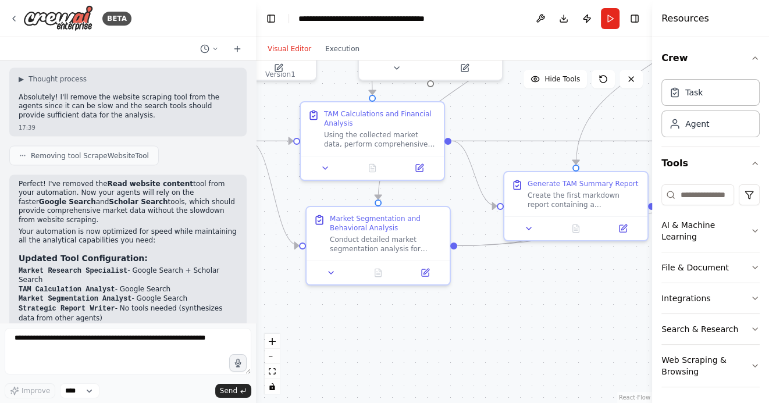
drag, startPoint x: 437, startPoint y: 343, endPoint x: 644, endPoint y: 329, distance: 207.5
click at [644, 329] on div ".deletable-edge-delete-btn { width: 20px; height: 20px; border: 0px solid #ffff…" at bounding box center [454, 231] width 396 height 342
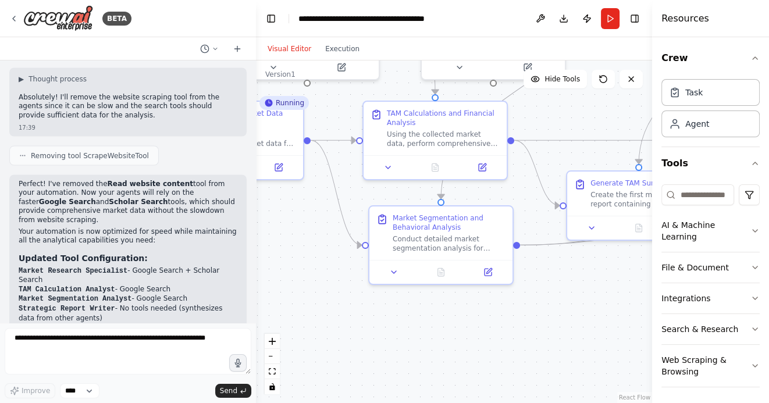
drag, startPoint x: 353, startPoint y: 331, endPoint x: 512, endPoint y: 331, distance: 159.3
click at [512, 330] on div ".deletable-edge-delete-btn { width: 20px; height: 20px; border: 0px solid #ffff…" at bounding box center [454, 231] width 396 height 342
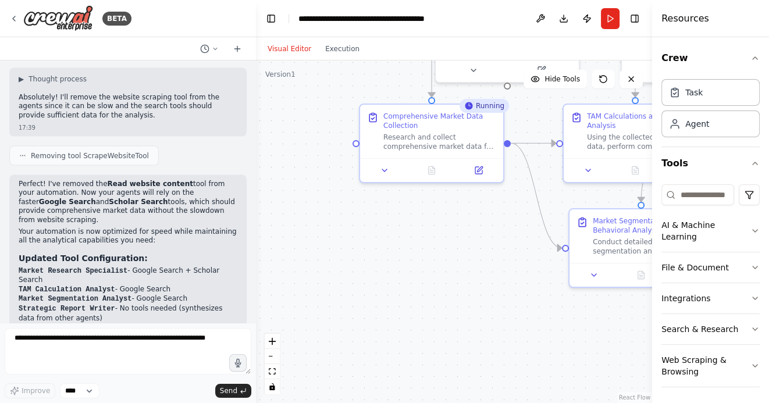
drag, startPoint x: 329, startPoint y: 317, endPoint x: 416, endPoint y: 321, distance: 87.3
click at [416, 321] on div ".deletable-edge-delete-btn { width: 20px; height: 20px; border: 0px solid #ffff…" at bounding box center [454, 231] width 396 height 342
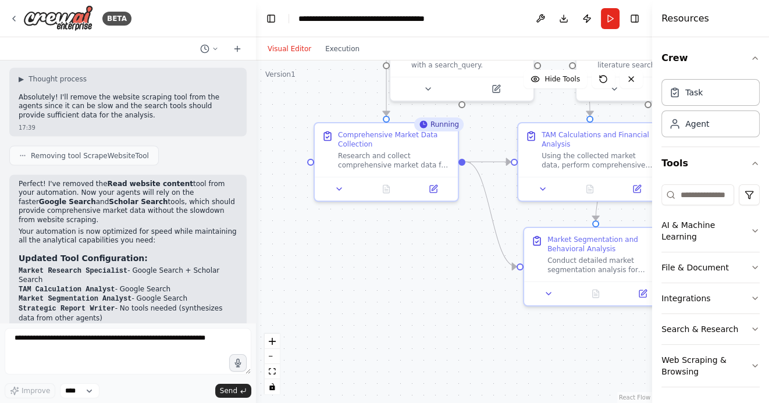
drag, startPoint x: 459, startPoint y: 291, endPoint x: 413, endPoint y: 309, distance: 49.3
click at [413, 309] on div ".deletable-edge-delete-btn { width: 20px; height: 20px; border: 0px solid #ffff…" at bounding box center [454, 231] width 396 height 342
